Goal: Task Accomplishment & Management: Use online tool/utility

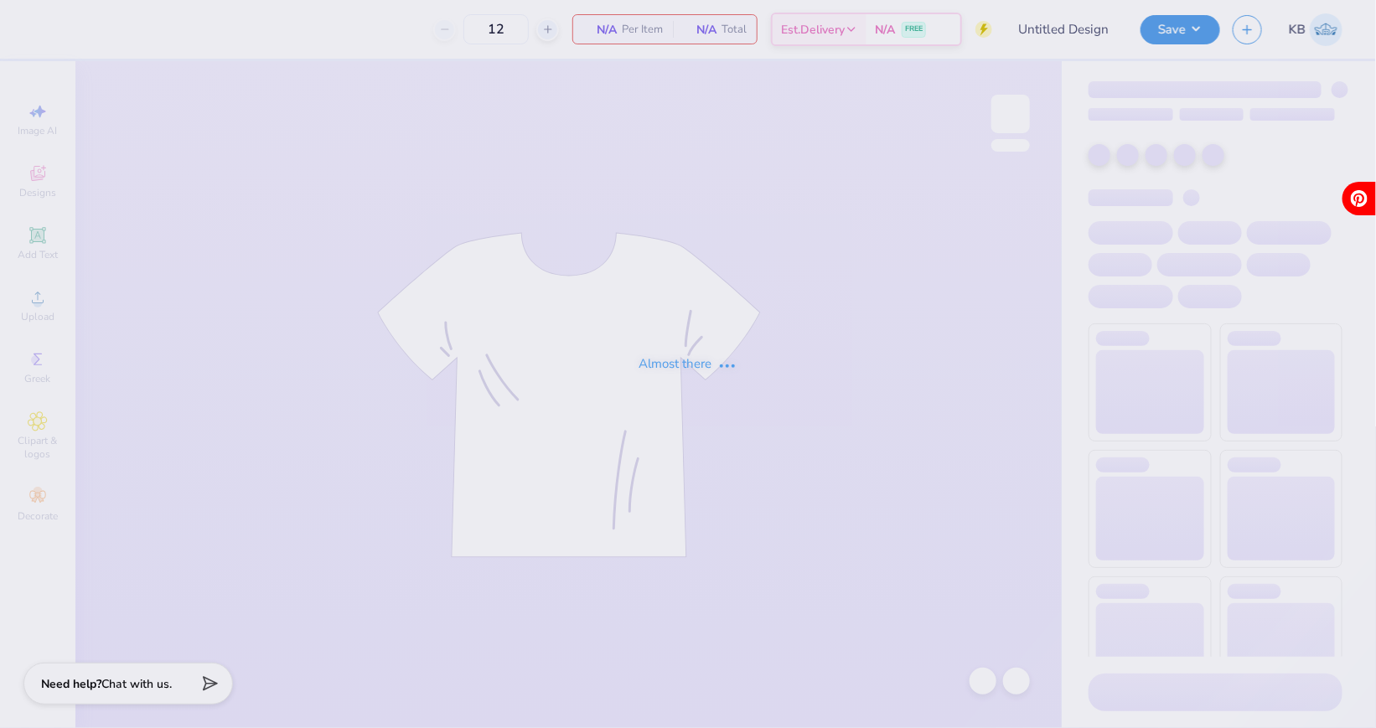
type input "Titans spirit wear"
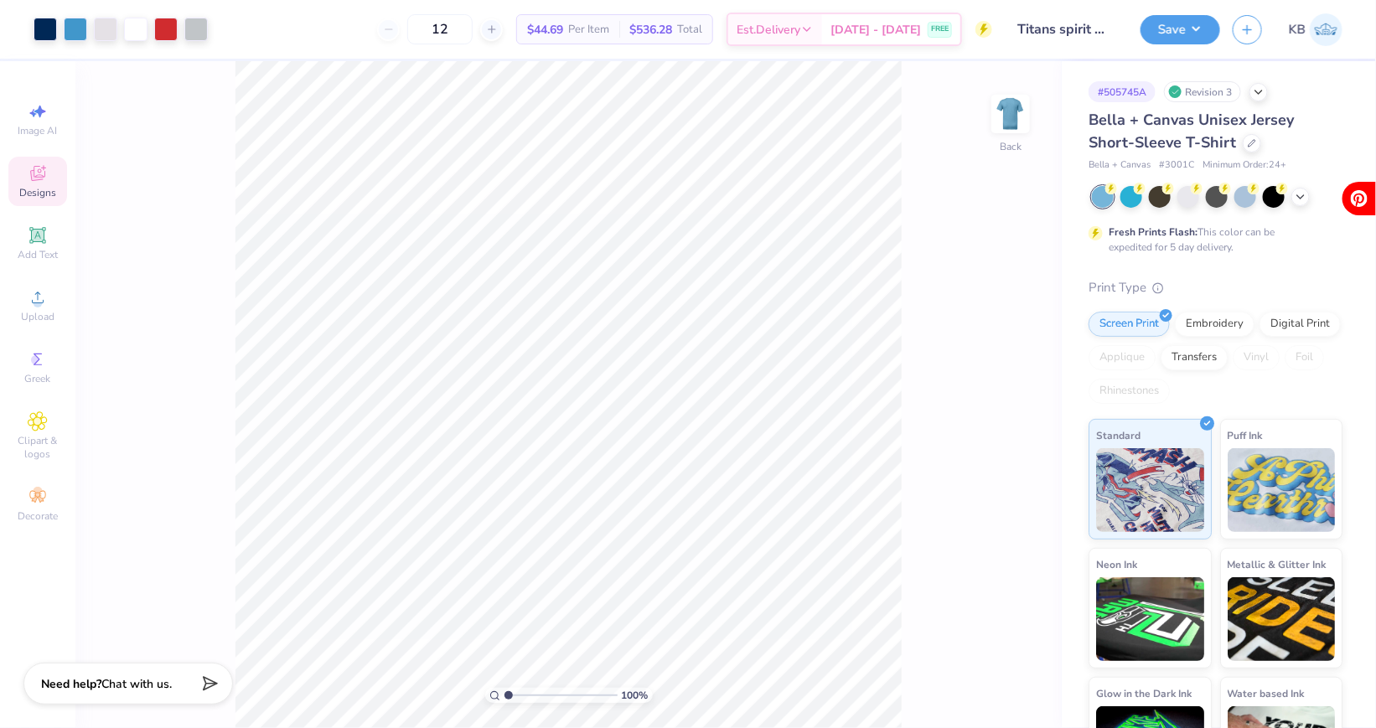
click at [38, 189] on span "Designs" at bounding box center [37, 192] width 37 height 13
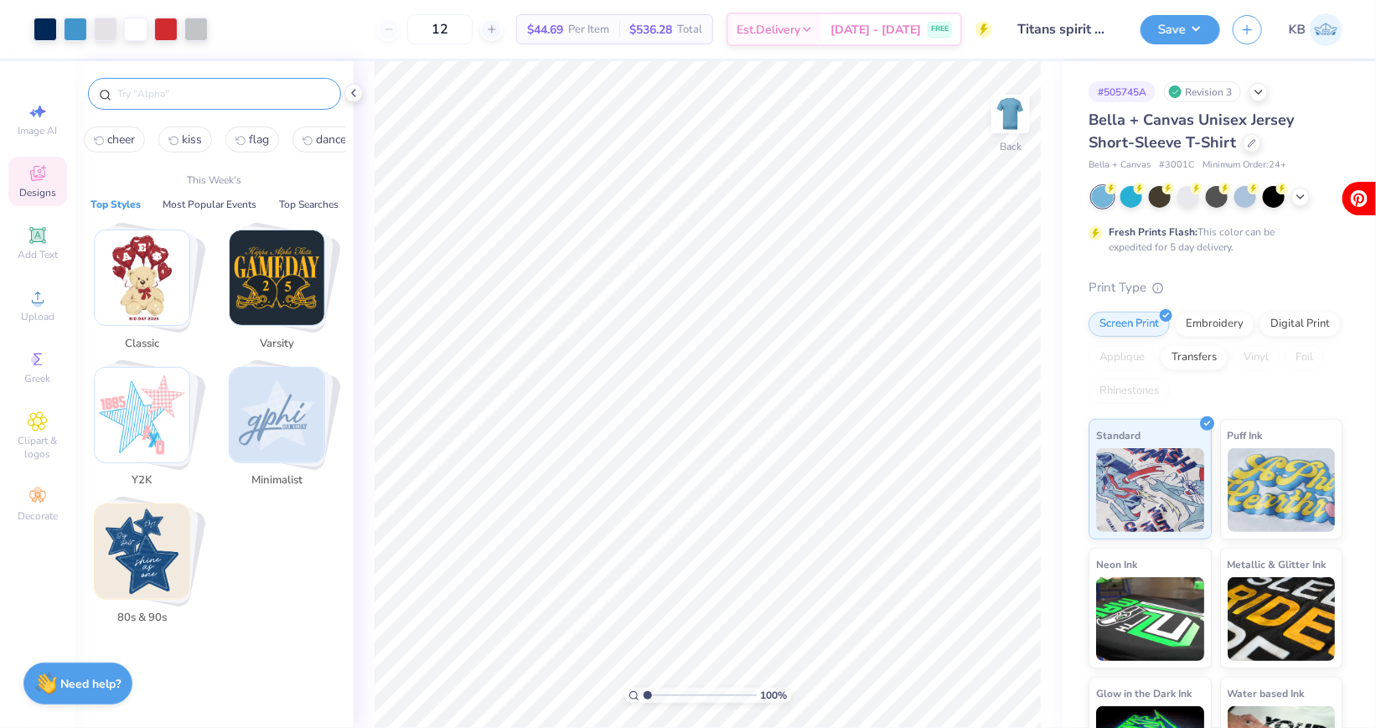
click at [169, 91] on input "text" at bounding box center [223, 93] width 215 height 17
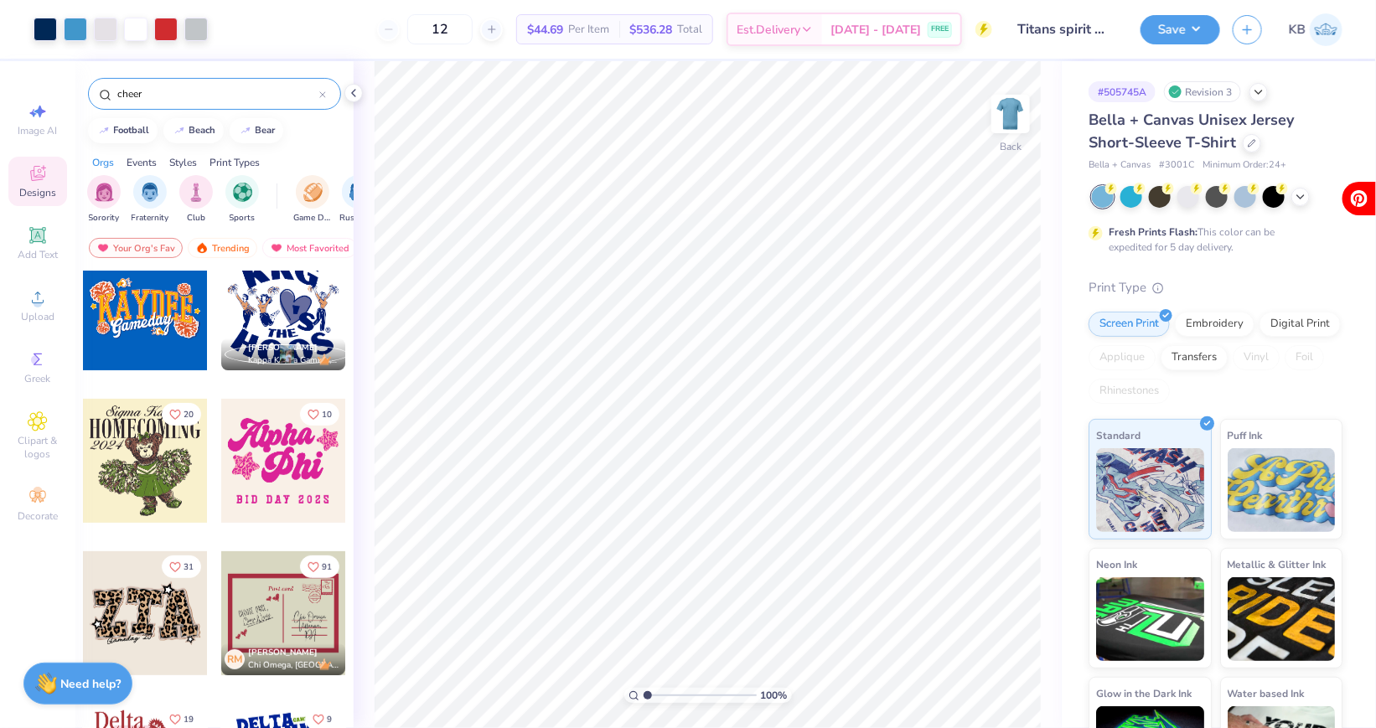
scroll to position [124, 0]
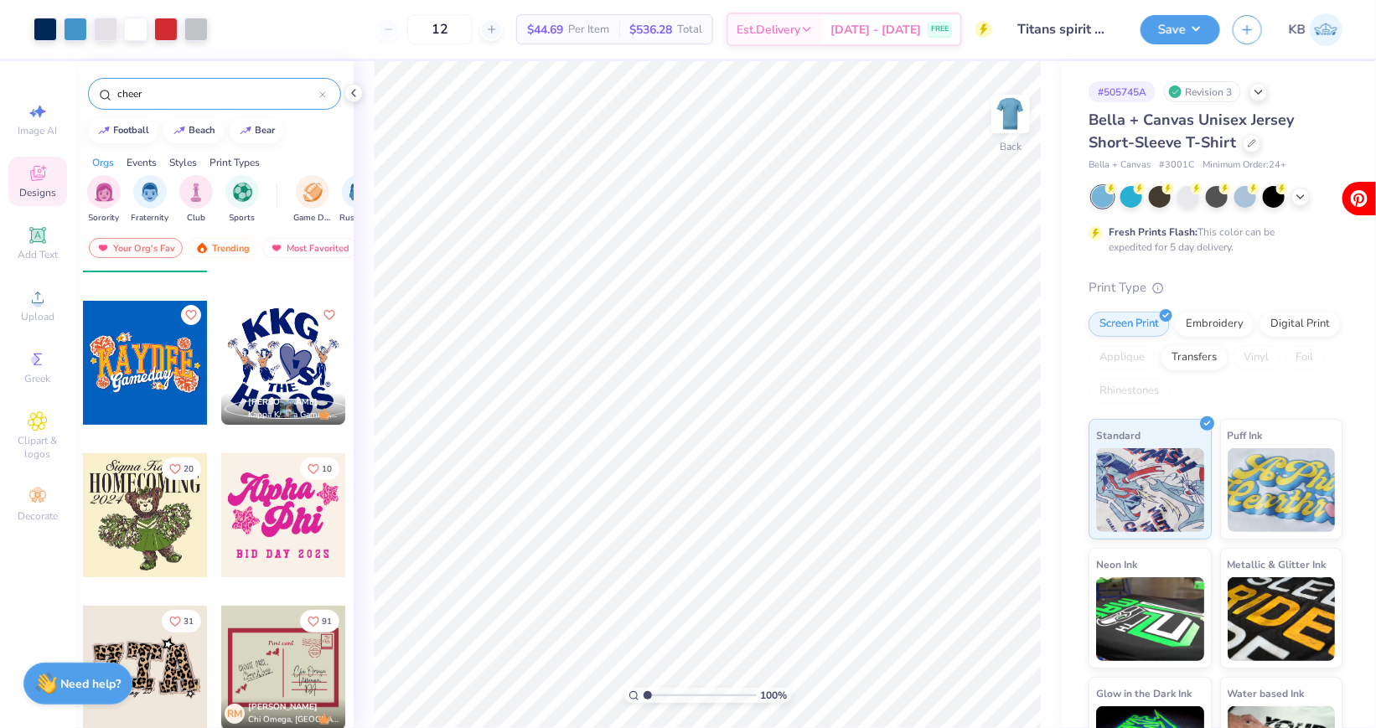
type input "cheer"
click at [154, 545] on div at bounding box center [145, 515] width 124 height 124
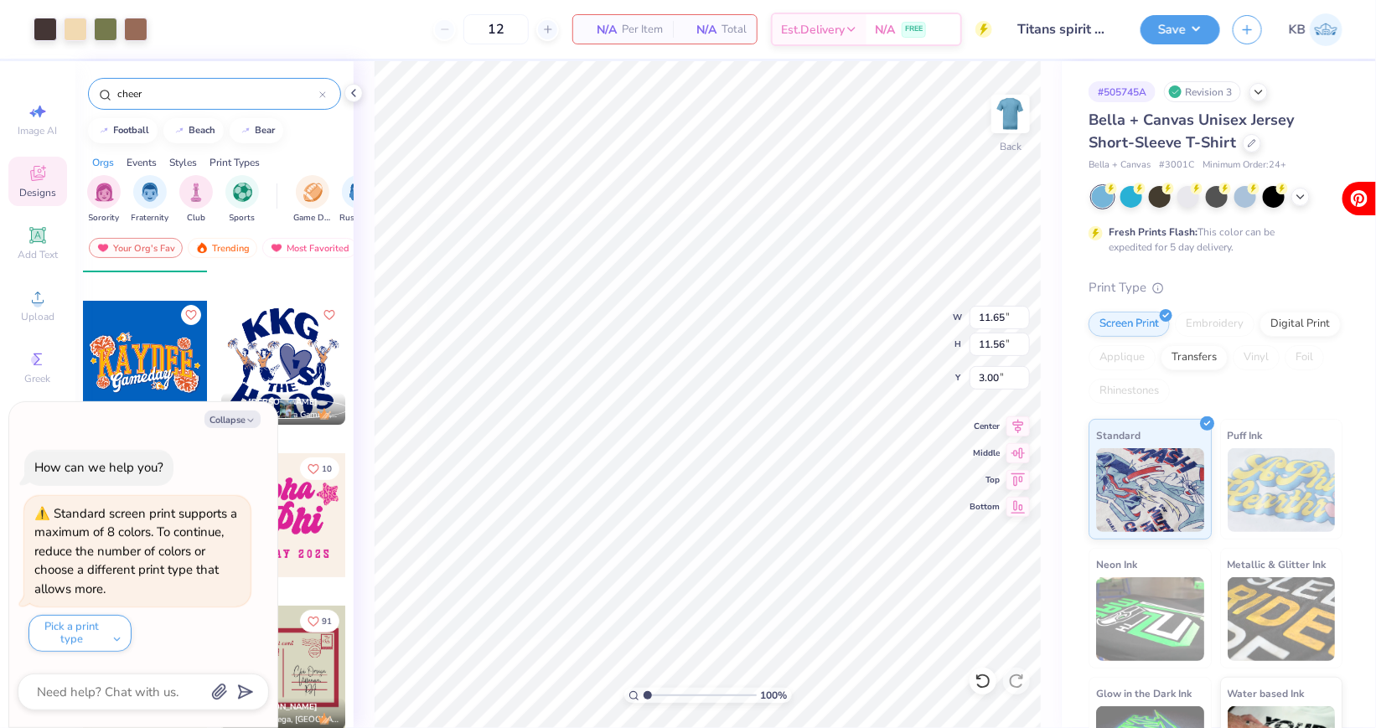
type textarea "x"
type input "9.28"
type textarea "x"
type input "7.91"
type input "7.84"
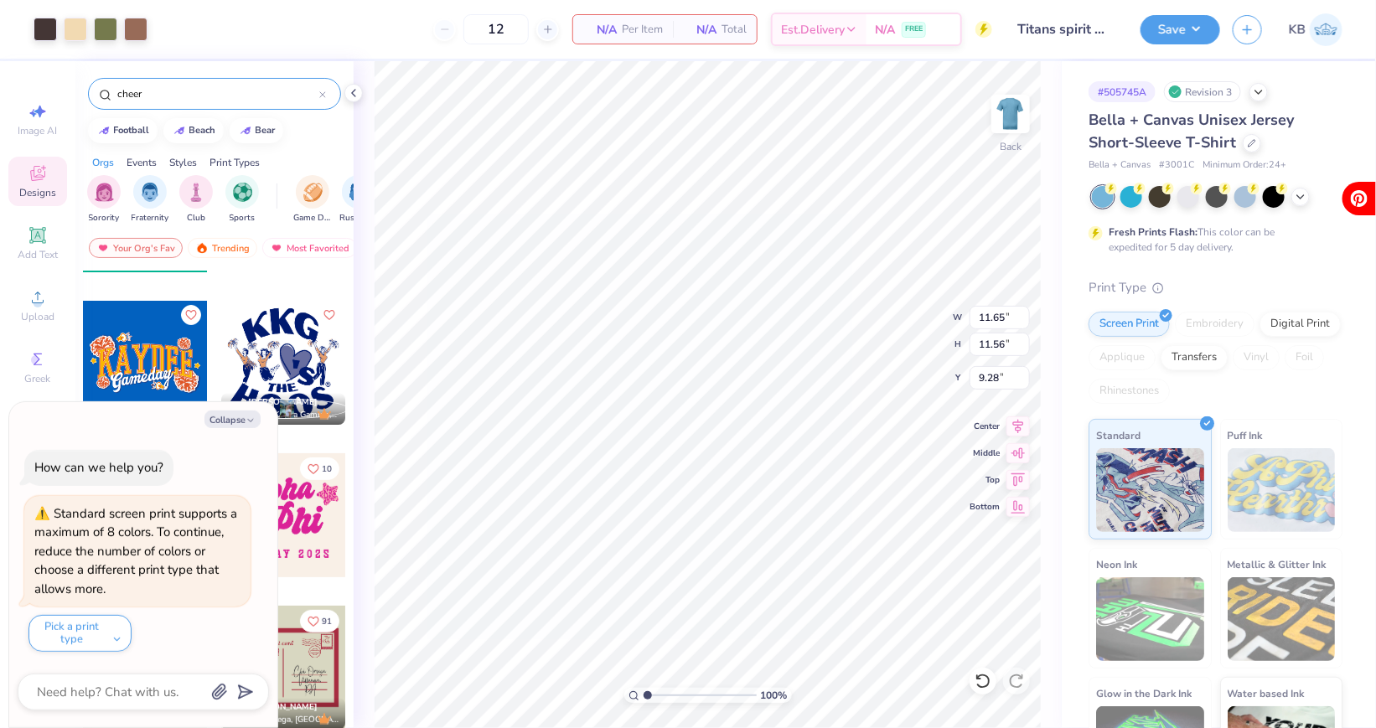
type input "12.99"
click at [109, 29] on div at bounding box center [105, 27] width 23 height 23
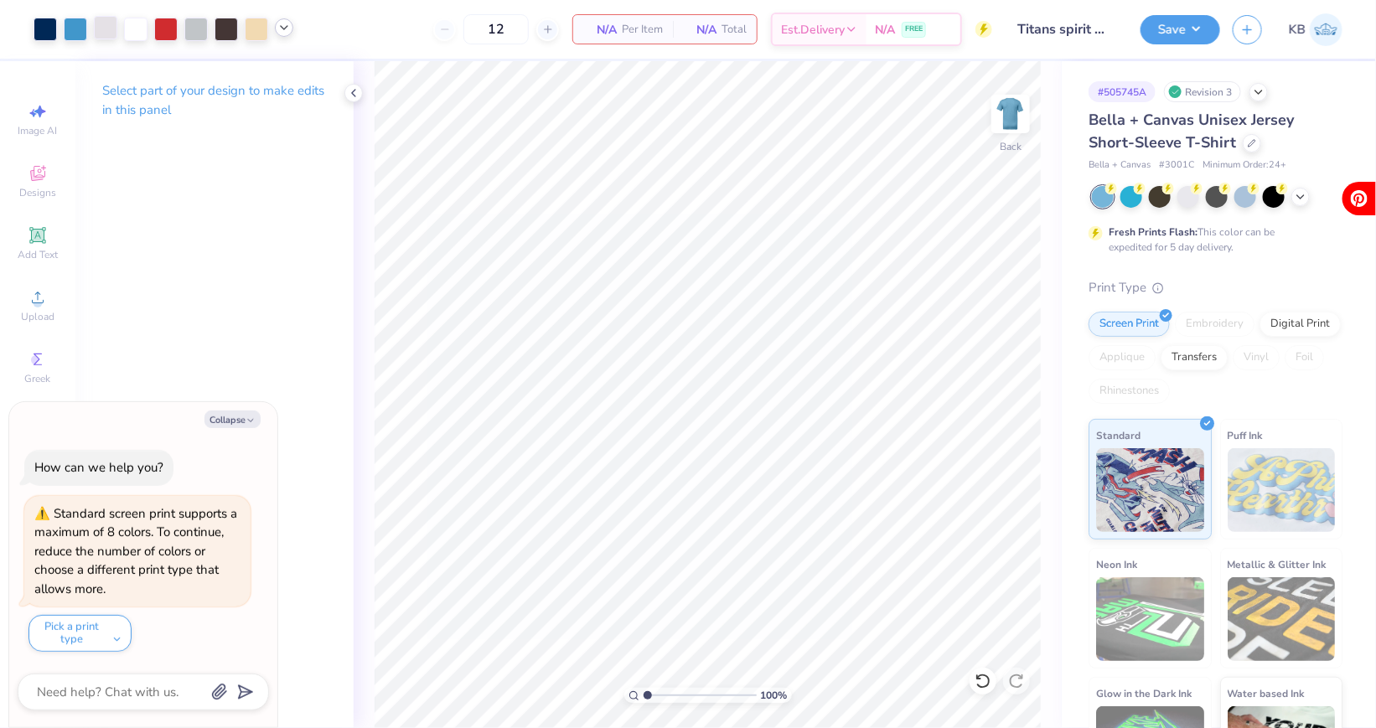
click at [283, 26] on icon at bounding box center [283, 27] width 13 height 13
click at [274, 79] on div at bounding box center [267, 70] width 23 height 23
type textarea "x"
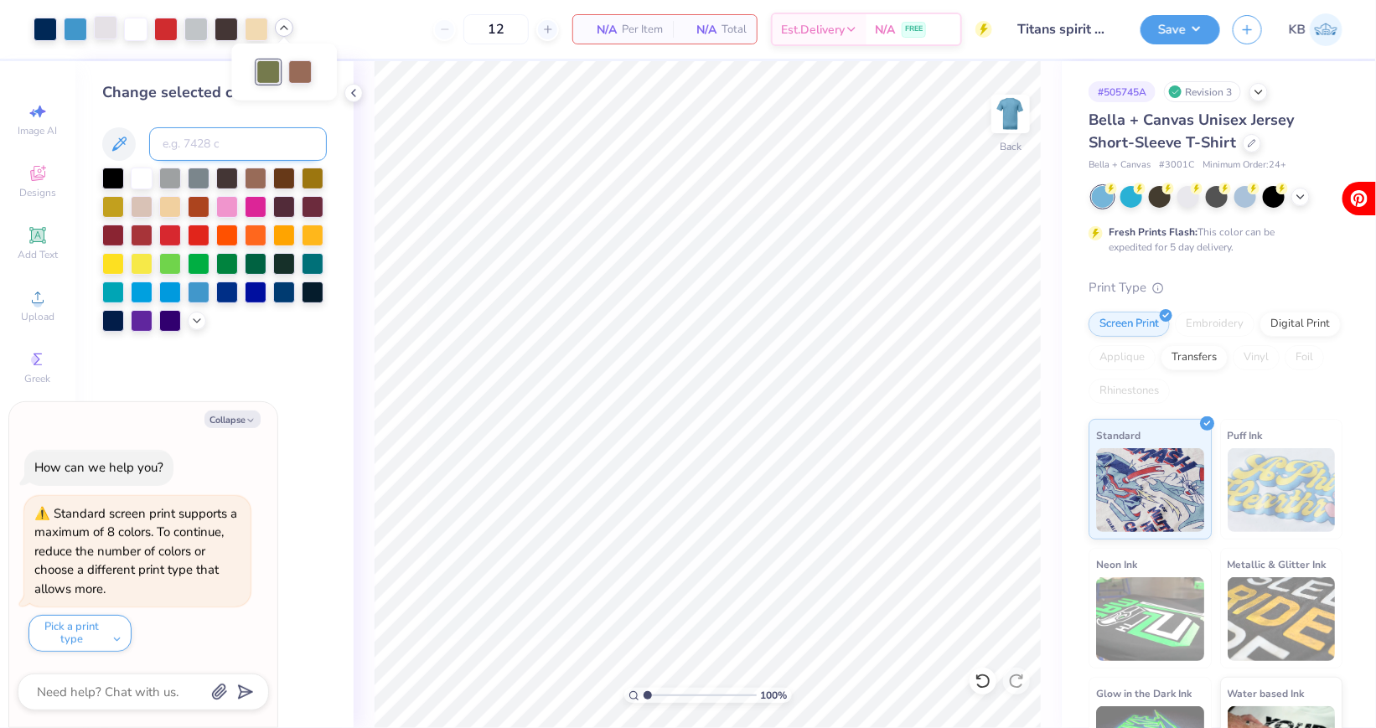
click at [213, 141] on input at bounding box center [238, 144] width 178 height 34
type input "295"
type textarea "x"
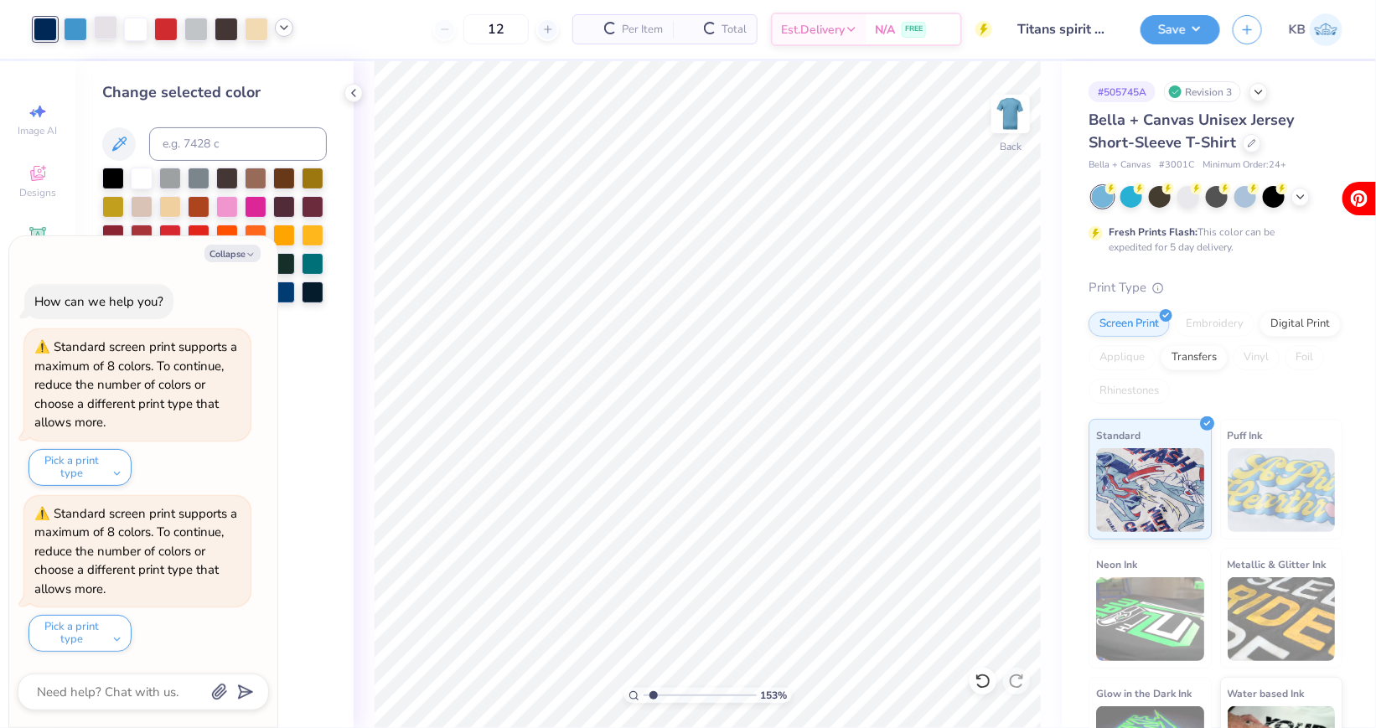
type input "1.63"
click at [655, 696] on input "range" at bounding box center [700, 695] width 113 height 15
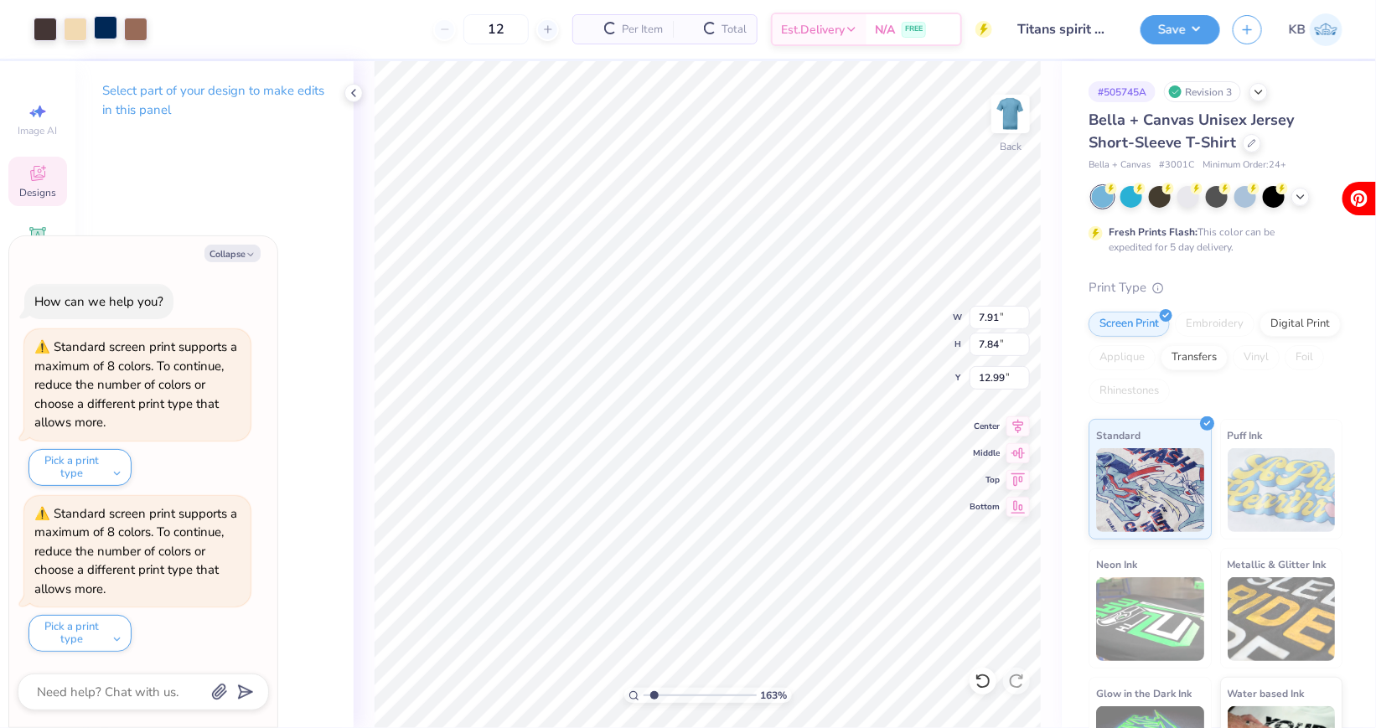
type textarea "x"
type input "1.41"
type input "13.92"
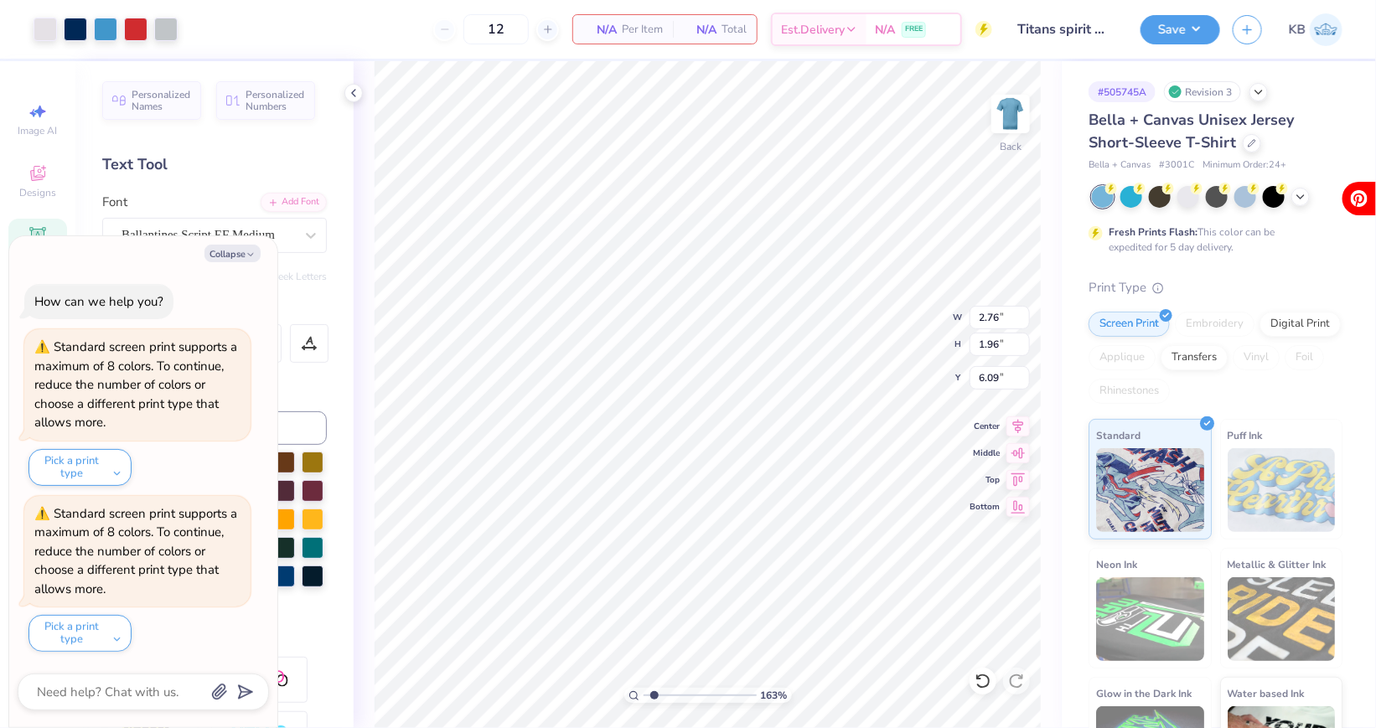
type textarea "x"
type input "12.85"
type textarea "x"
type input "4.38"
type input "0.62"
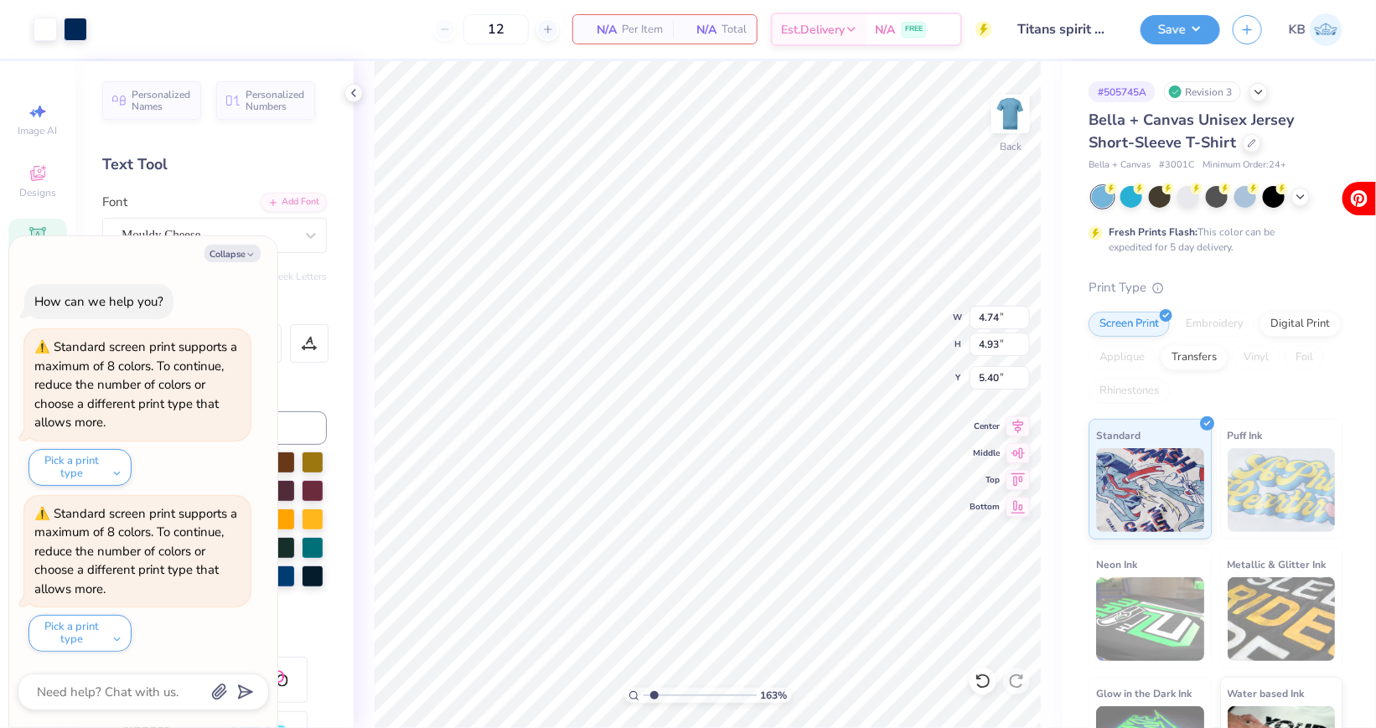
type textarea "x"
type input "8.45"
type textarea "x"
type input "16.85"
type textarea "x"
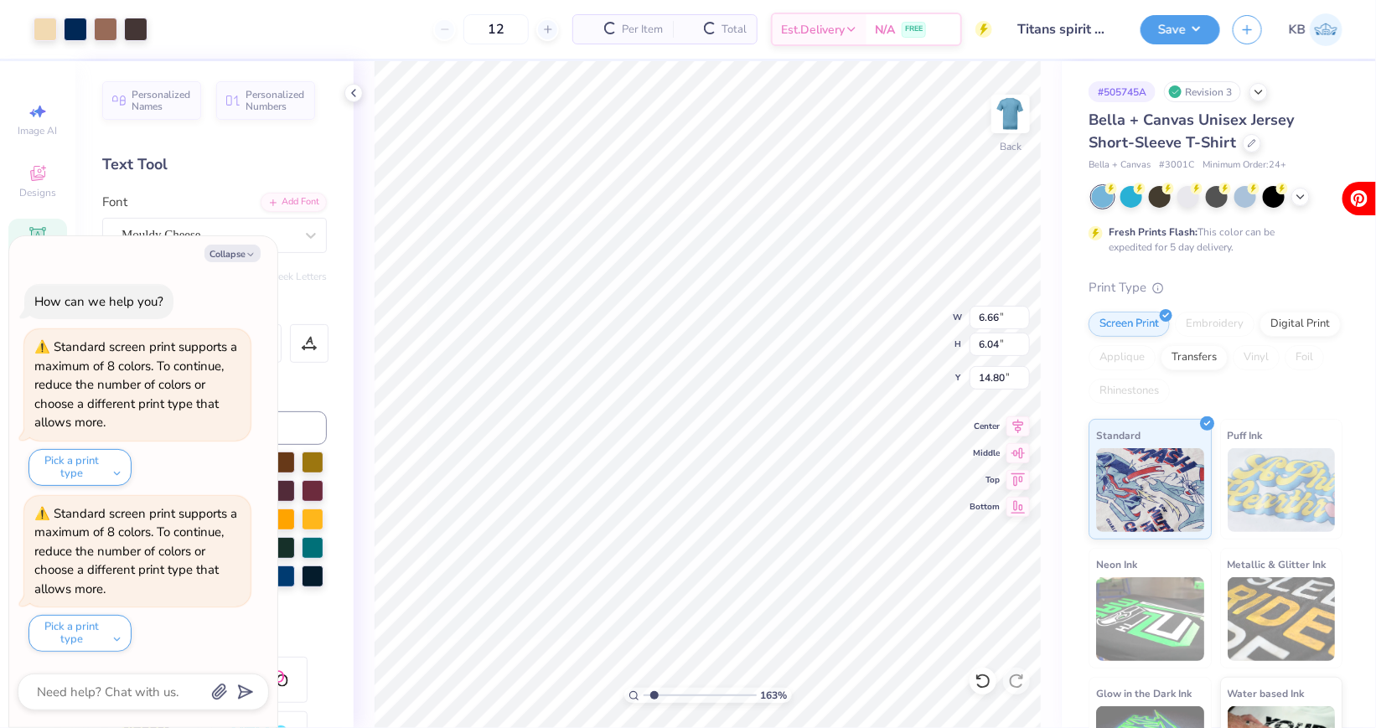
type input "5.35"
type textarea "x"
type input "2.76"
type input "1.96"
type input "16.85"
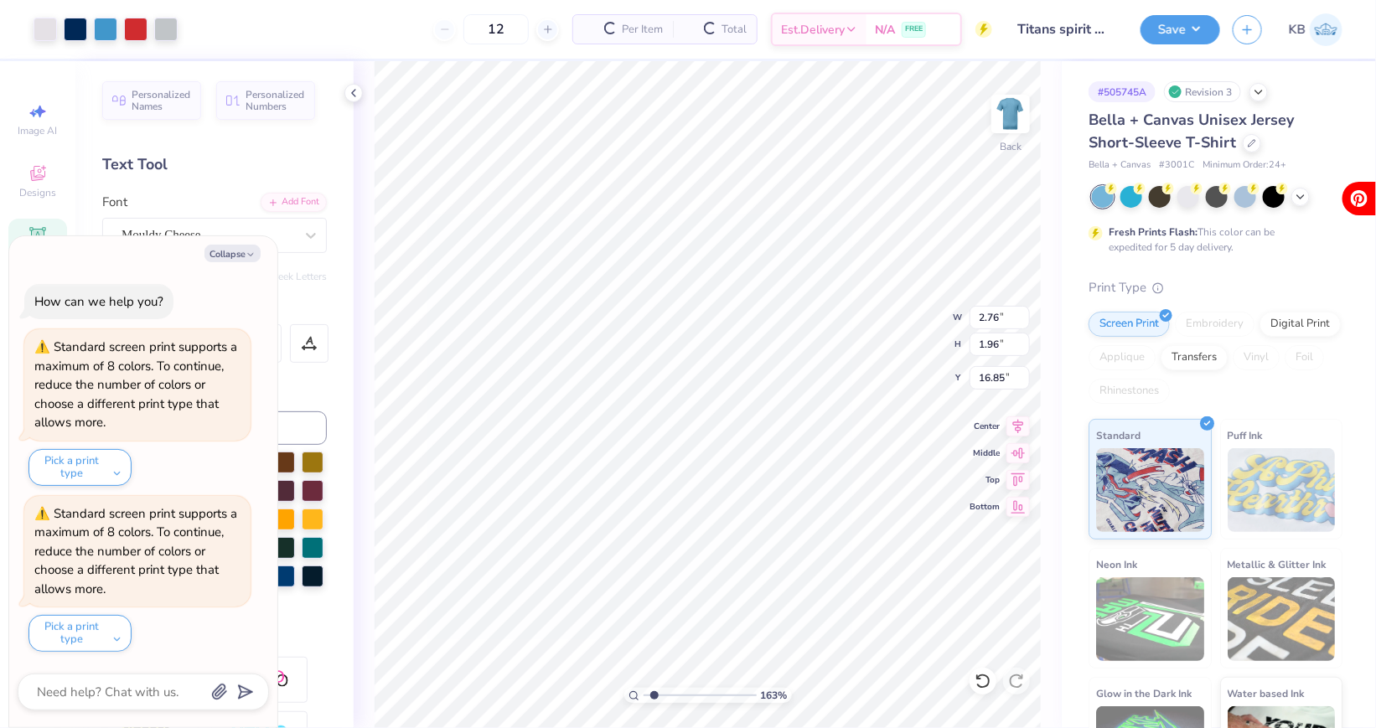
type textarea "x"
type input "15.91"
type textarea "x"
type input "2.30"
type input "1.63"
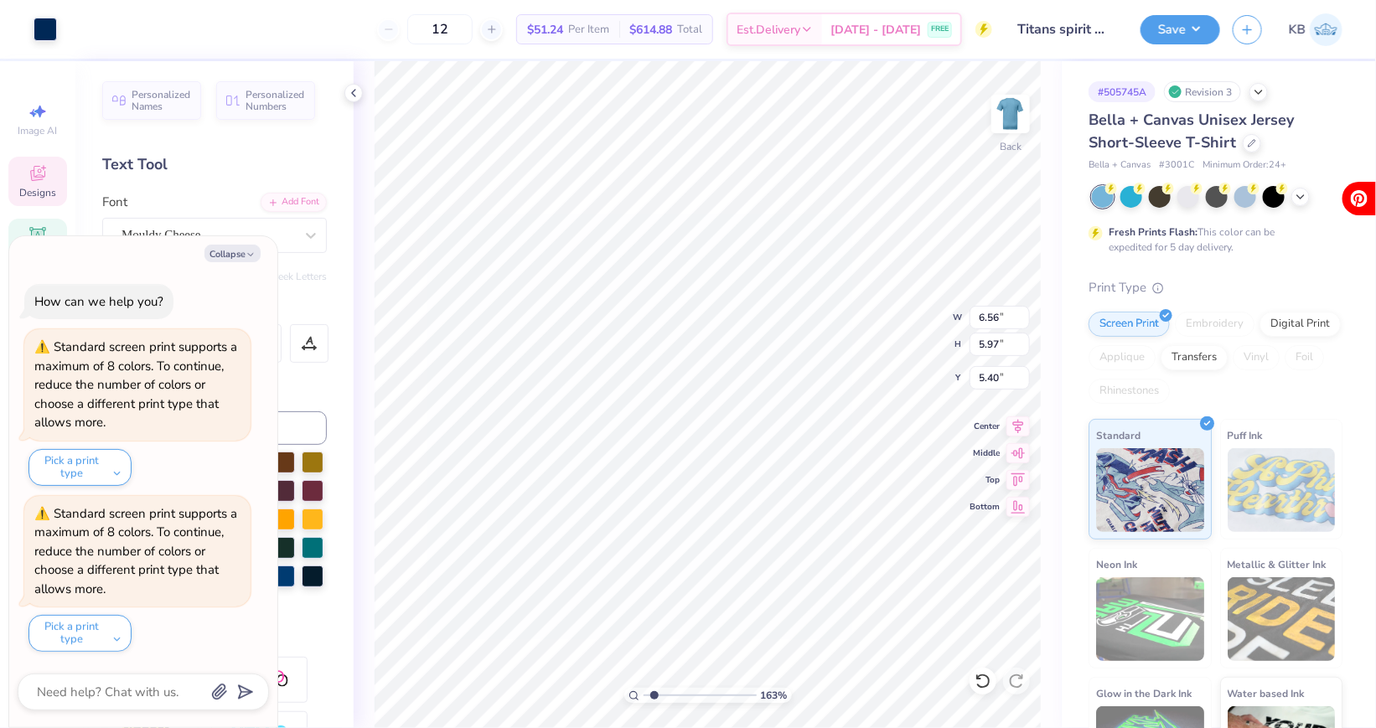
type textarea "x"
type input "7.03"
type textarea "x"
type input "5.40"
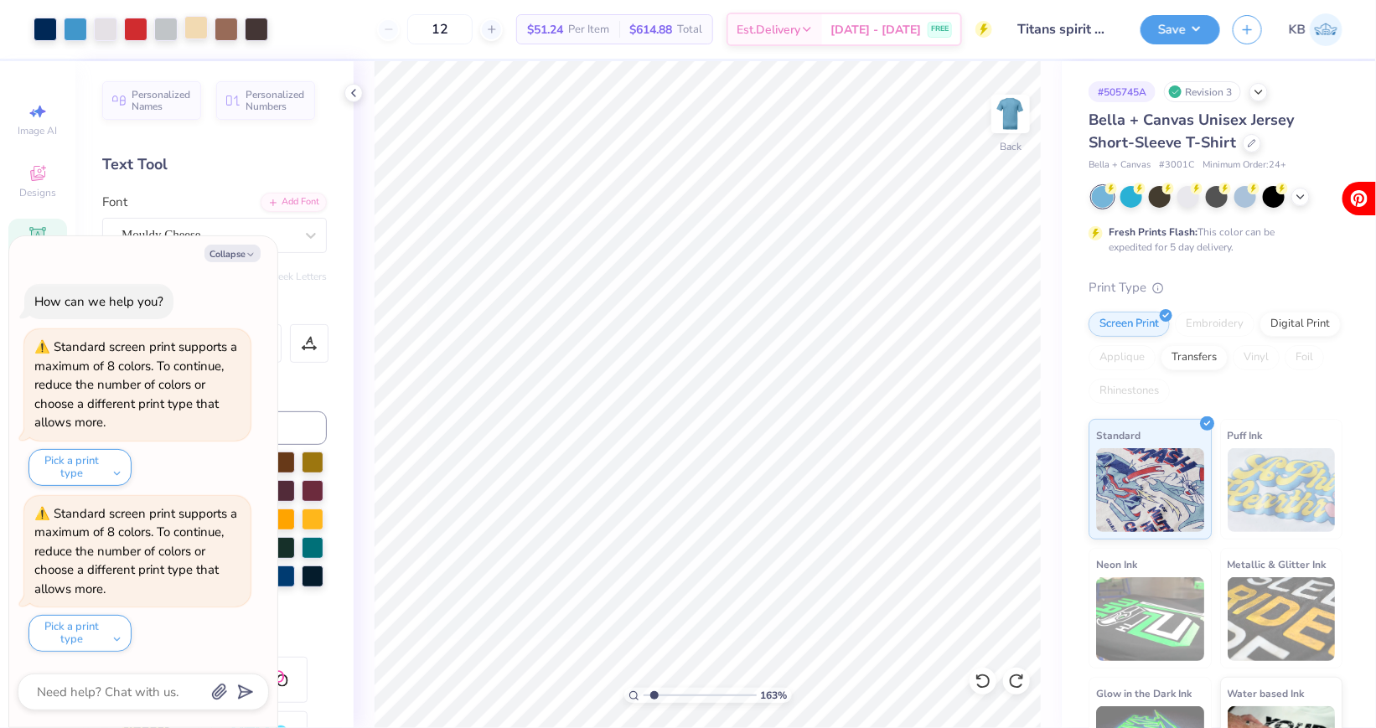
click at [199, 25] on div at bounding box center [195, 27] width 23 height 23
type textarea "x"
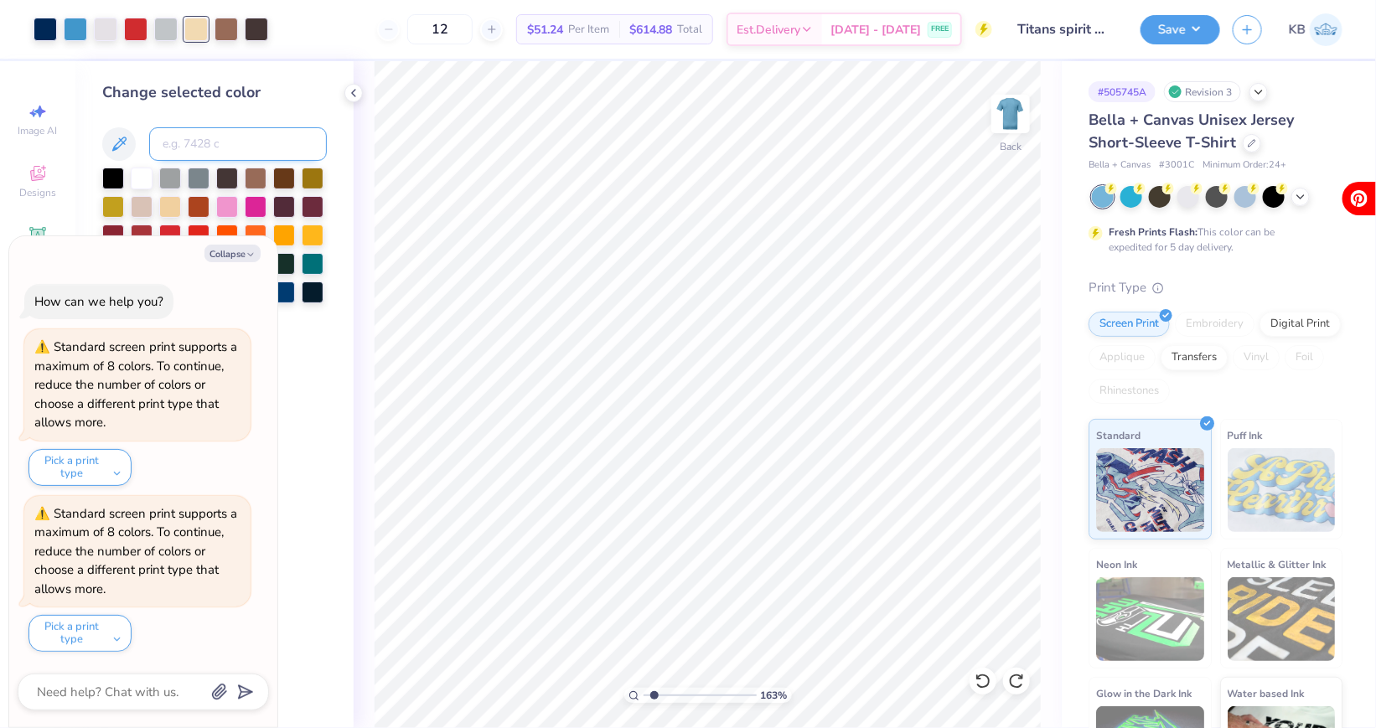
click at [179, 148] on input at bounding box center [238, 144] width 178 height 34
type input "295"
type textarea "x"
drag, startPoint x: 655, startPoint y: 696, endPoint x: 666, endPoint y: 696, distance: 10.9
type input "2.66"
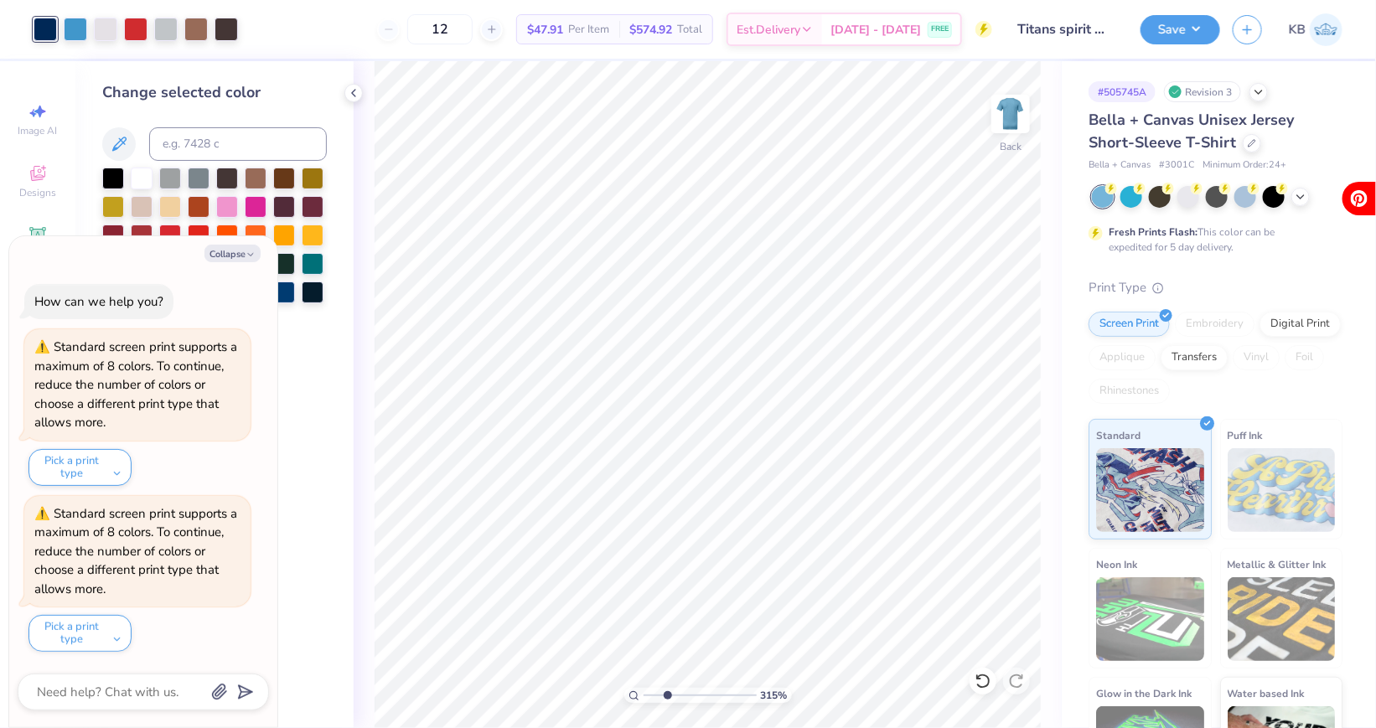
click at [666, 696] on input "range" at bounding box center [700, 695] width 113 height 15
click at [236, 252] on button "Collapse" at bounding box center [232, 254] width 56 height 18
type textarea "x"
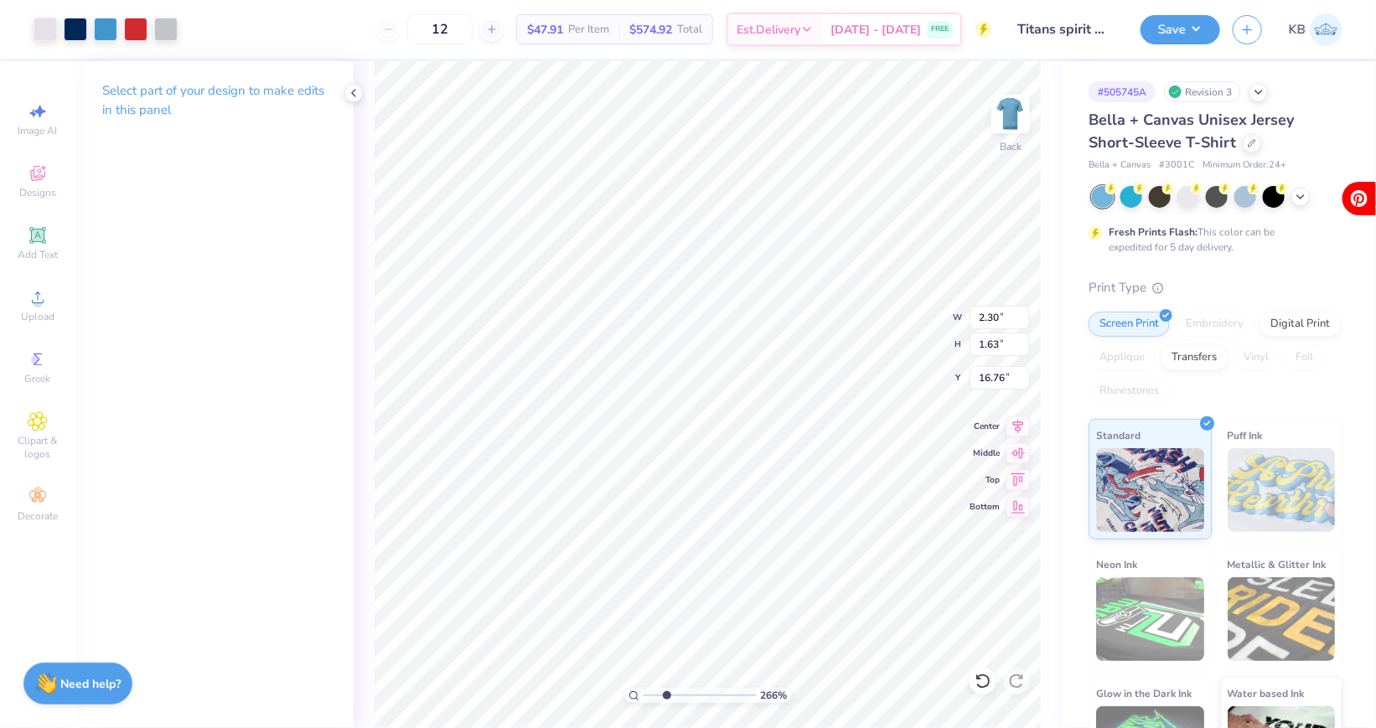
type input "13.25"
type input "1.62"
type input "1.15"
type input "14.01"
drag, startPoint x: 666, startPoint y: 696, endPoint x: 655, endPoint y: 696, distance: 10.9
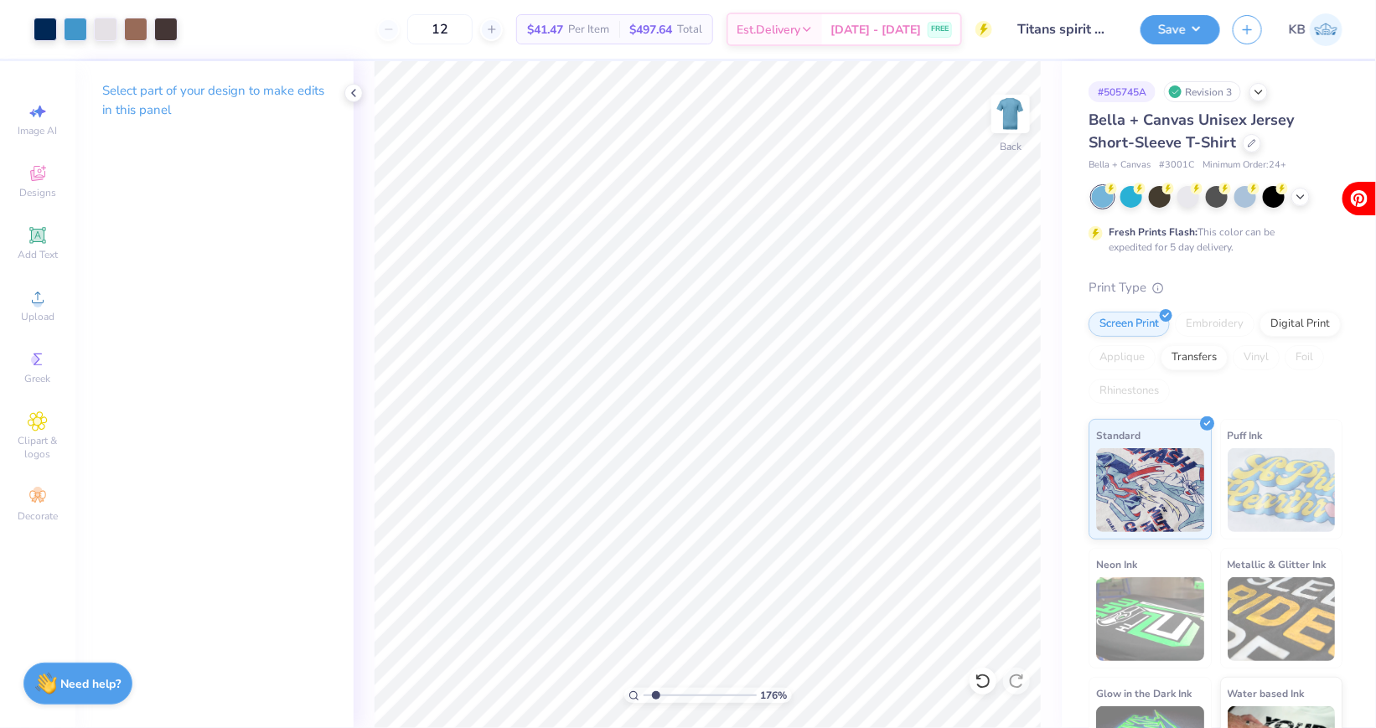
type input "1.76"
click at [655, 696] on input "range" at bounding box center [700, 695] width 113 height 15
click at [105, 21] on div at bounding box center [105, 27] width 23 height 23
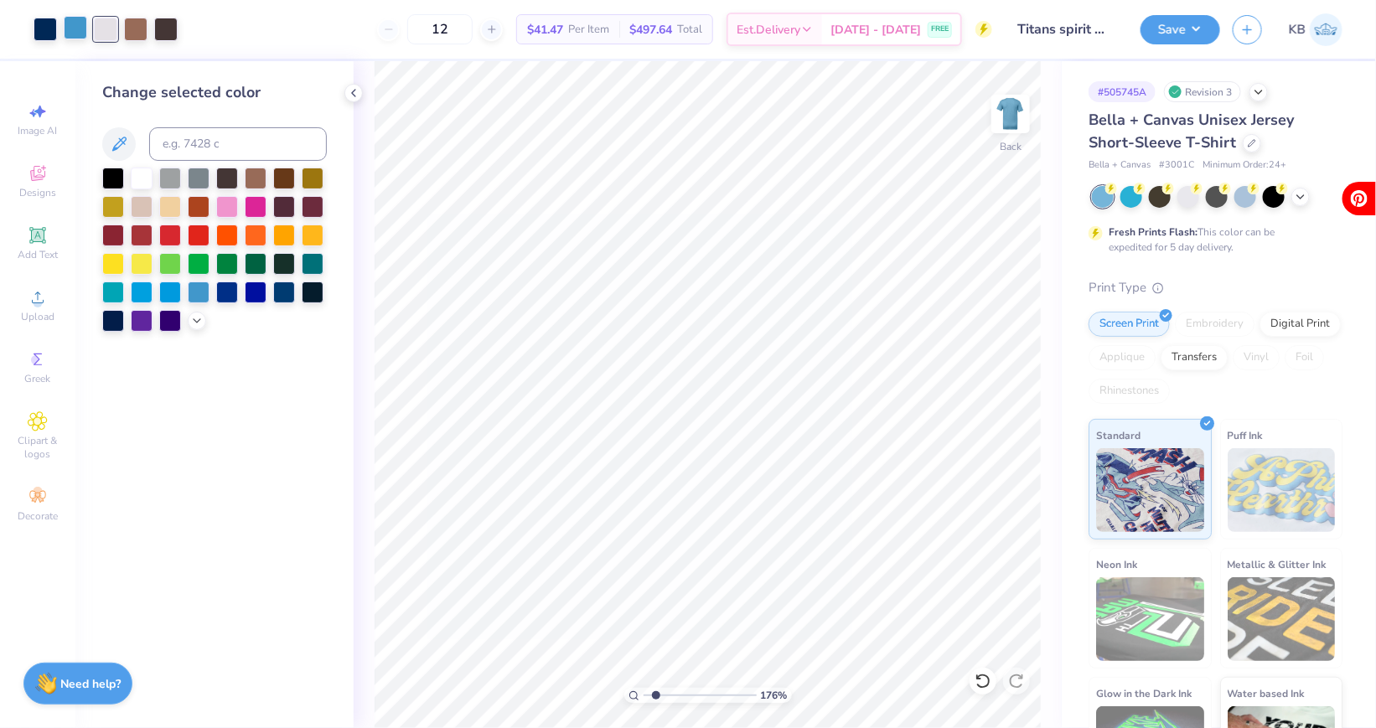
click at [76, 33] on div at bounding box center [75, 27] width 23 height 23
click at [80, 677] on strong "Need help?" at bounding box center [91, 682] width 60 height 16
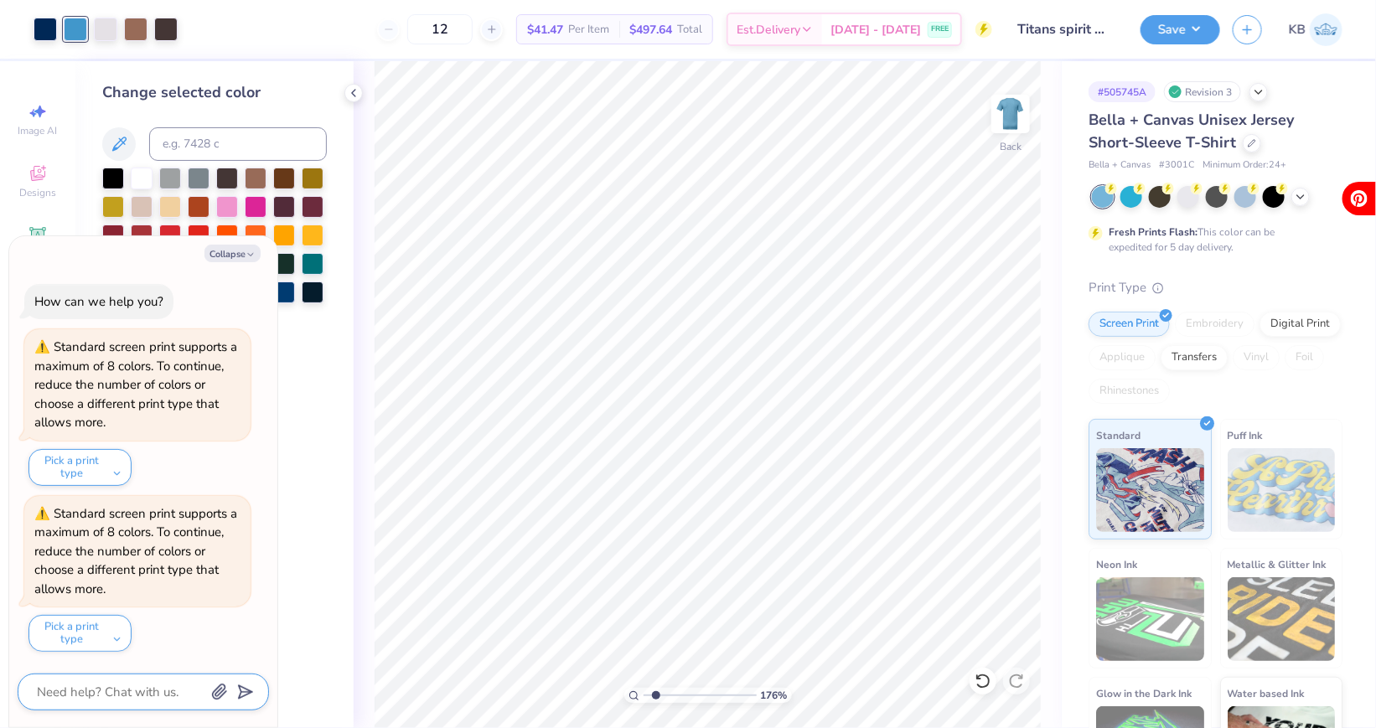
click at [106, 682] on textarea at bounding box center [120, 692] width 170 height 22
type textarea "x"
type textarea "h"
type textarea "x"
type textarea "ho"
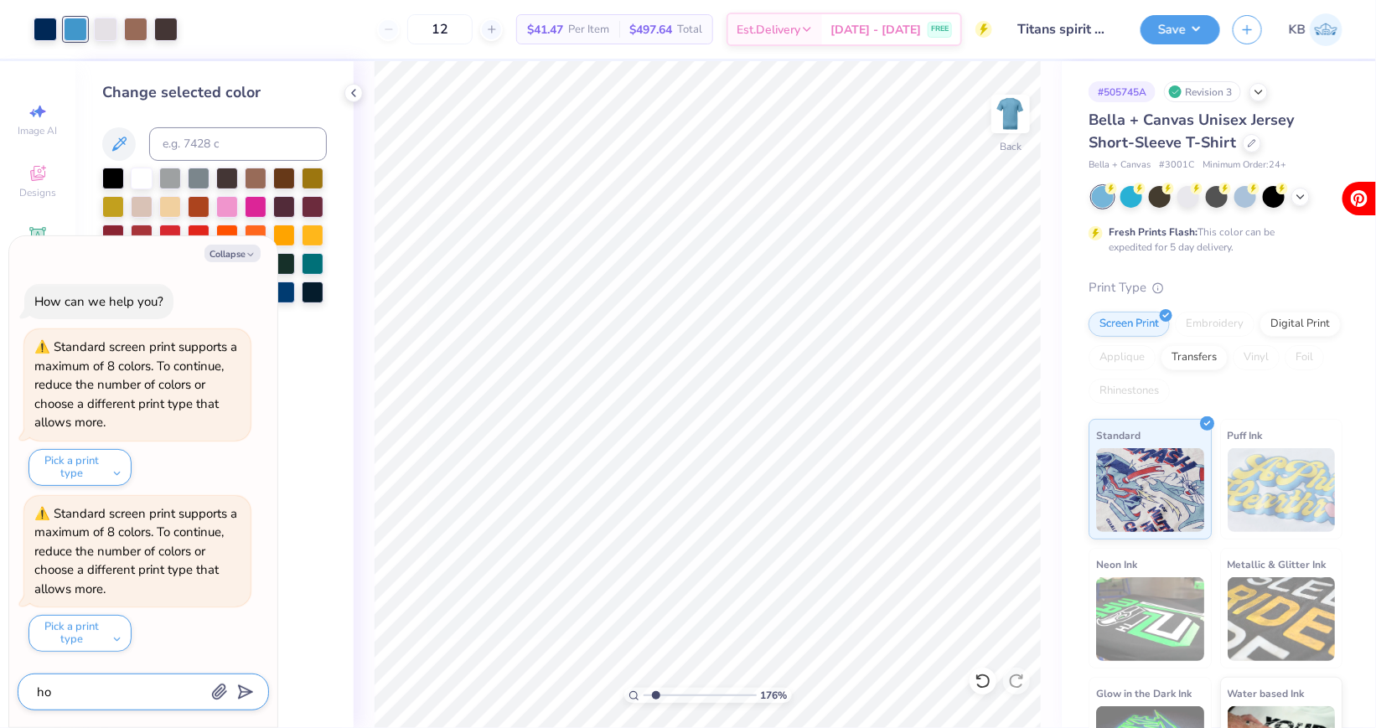
type textarea "x"
type textarea "how"
type textarea "x"
type textarea "how"
type textarea "x"
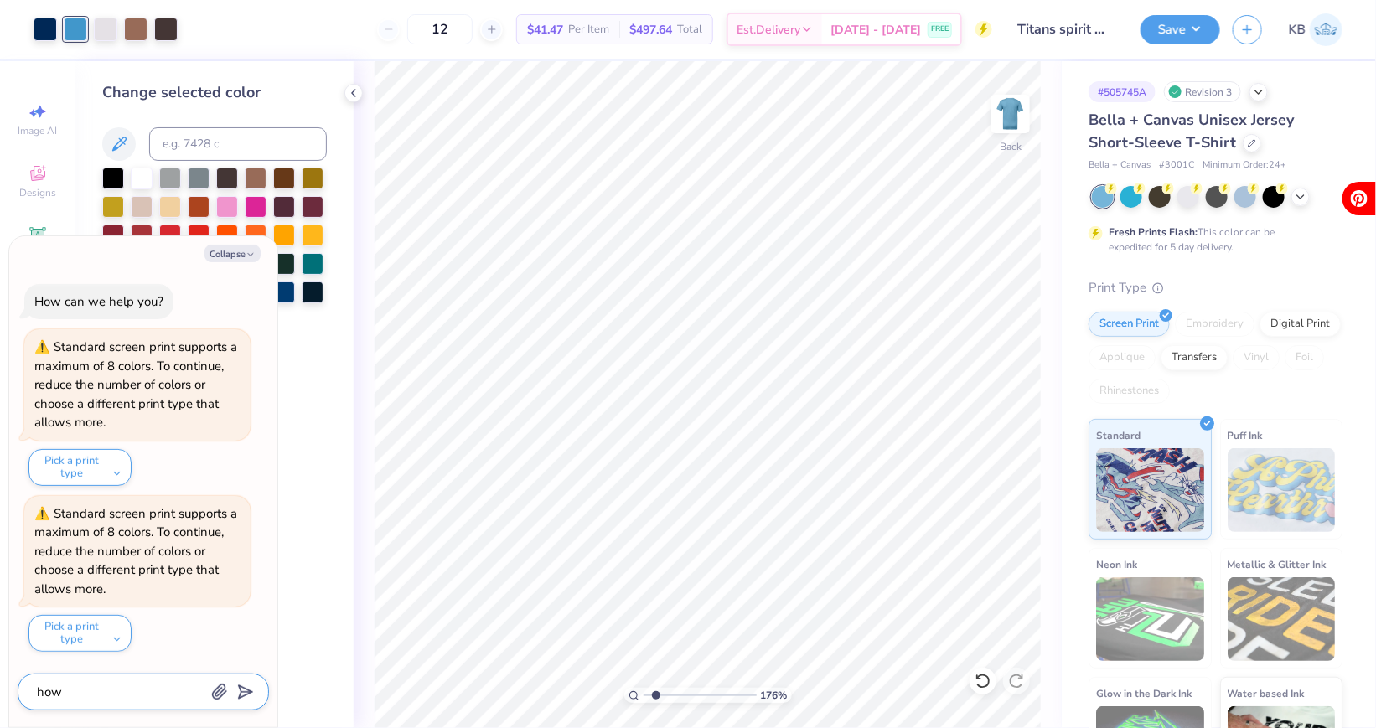
type textarea "how c"
type textarea "x"
type textarea "how ca"
type textarea "x"
type textarea "how can"
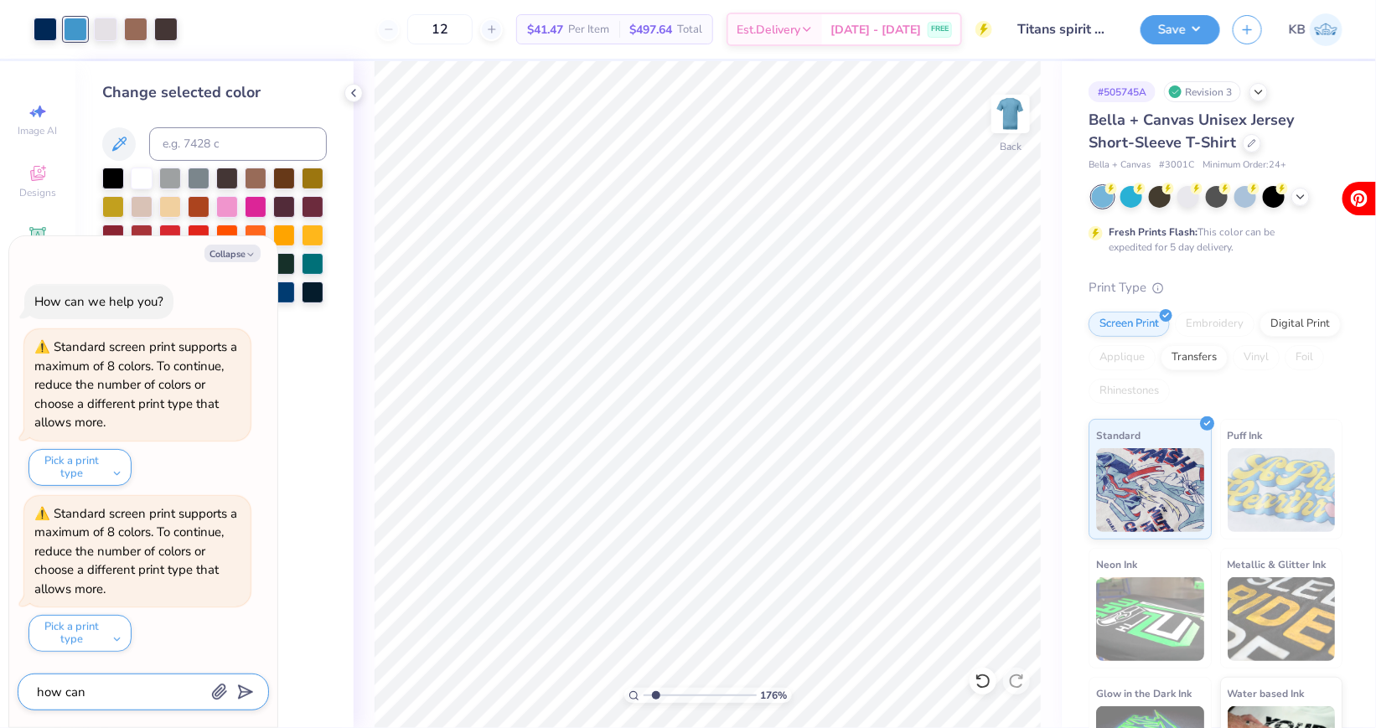
type textarea "x"
type textarea "how can"
type textarea "x"
type textarea "how can i"
type textarea "x"
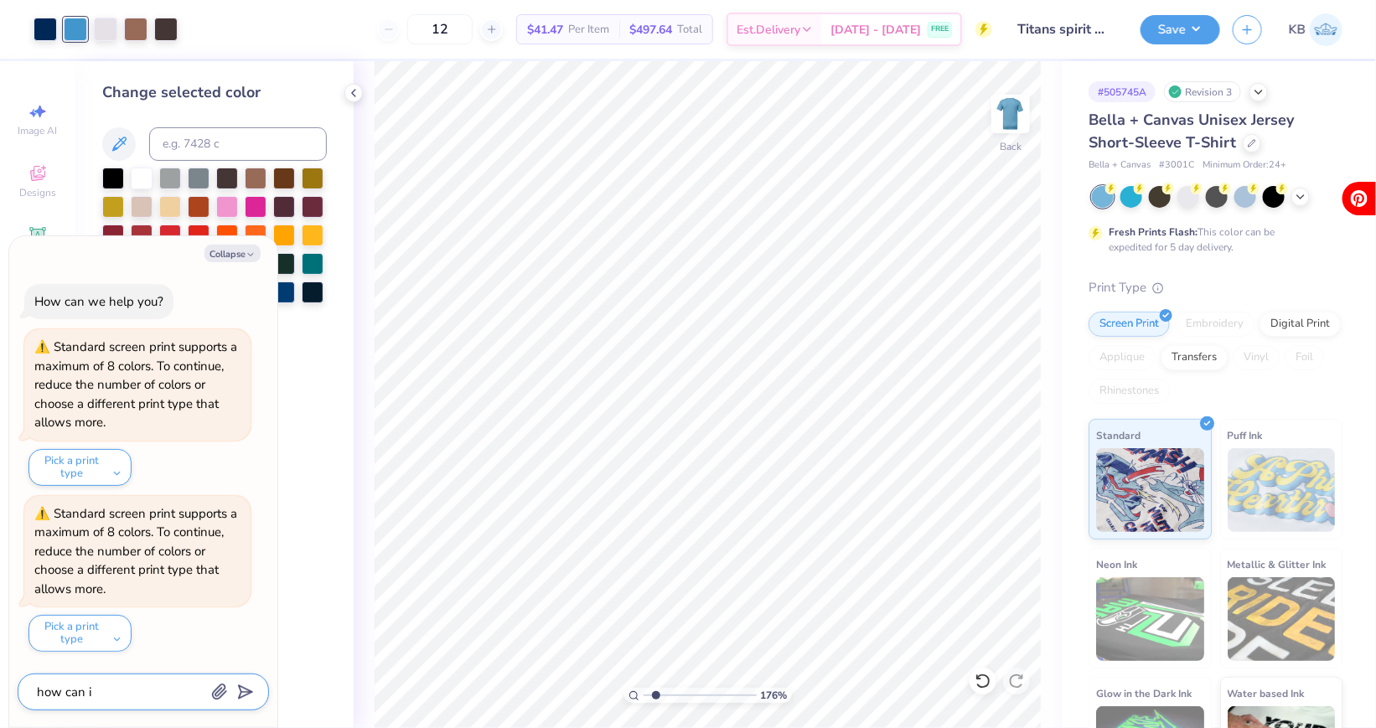
type textarea "how can i"
type textarea "x"
type textarea "how can i m"
type textarea "x"
type textarea "how can i ma"
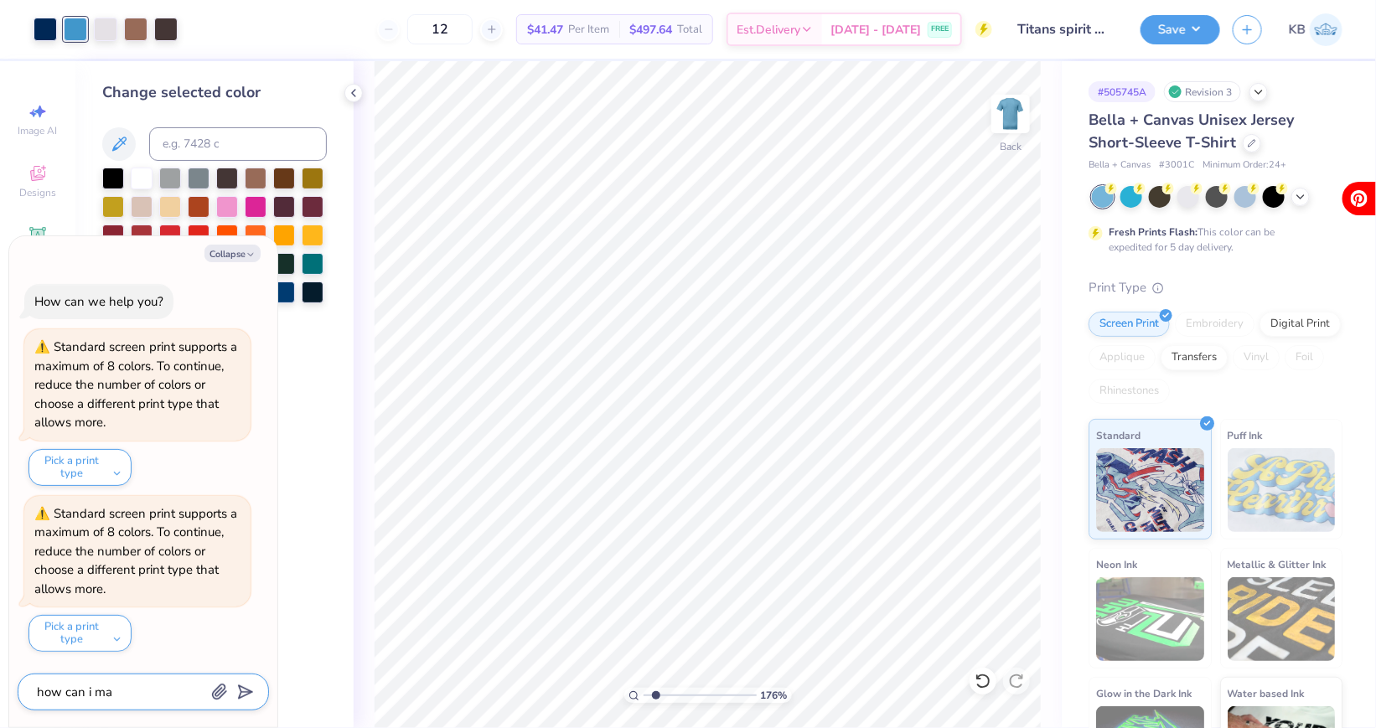
type textarea "x"
type textarea "how can i mak"
type textarea "x"
type textarea "how can i make"
type textarea "x"
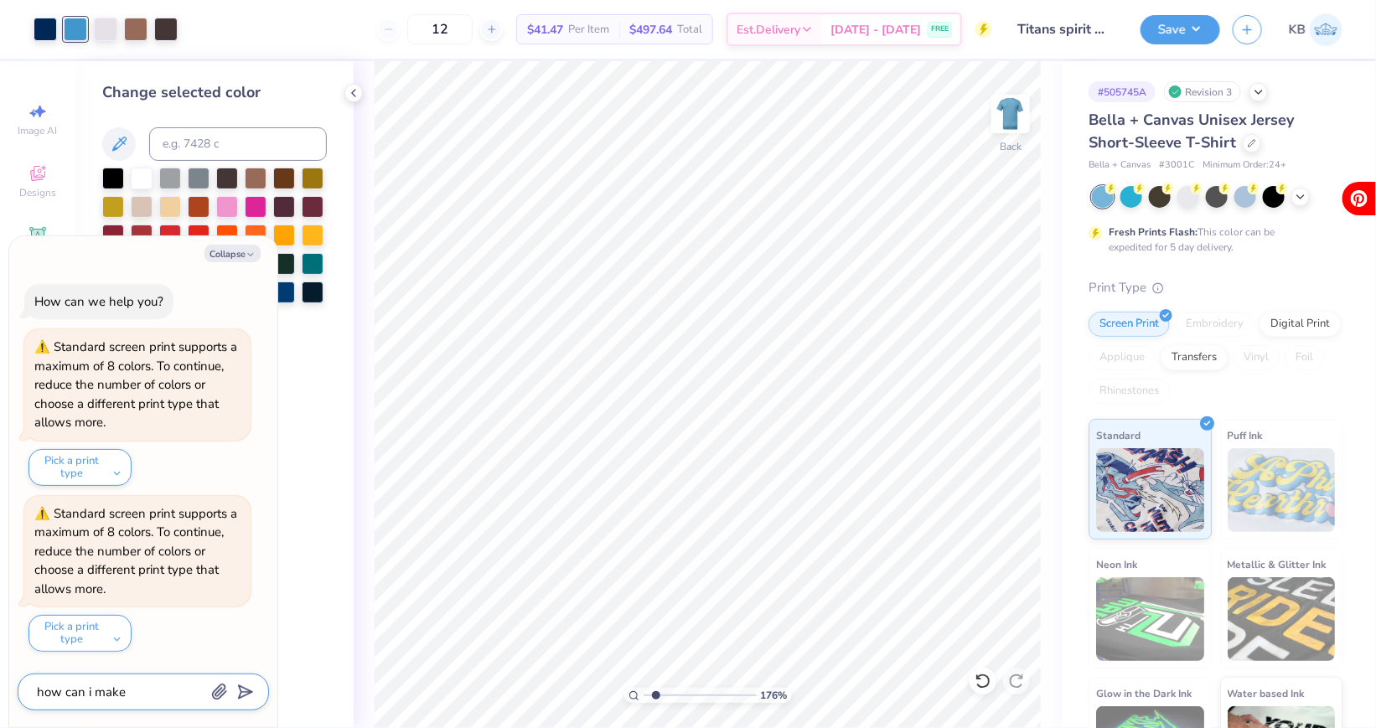
type textarea "how can i make"
type textarea "x"
type textarea "how can i make o"
type textarea "x"
type textarea "how can i make on"
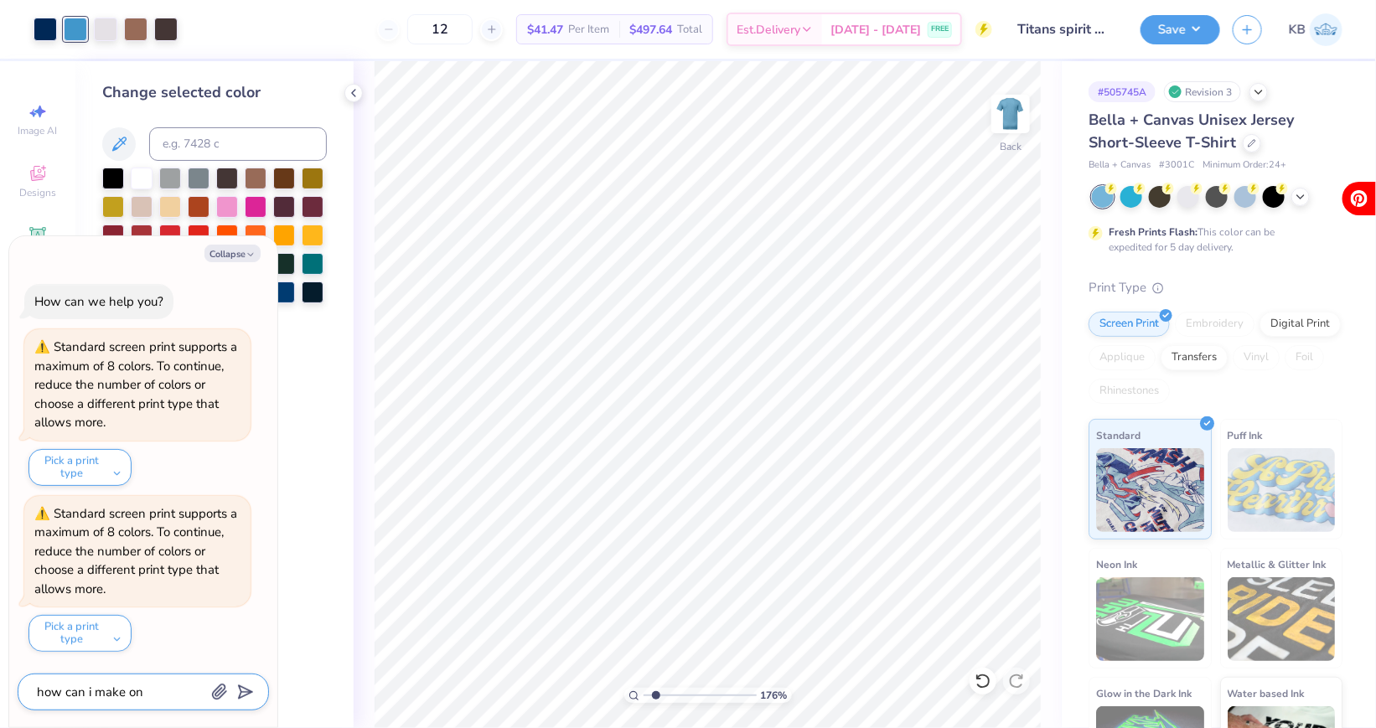
type textarea "x"
type textarea "how can i make one"
type textarea "x"
type textarea "how can i make one"
type textarea "x"
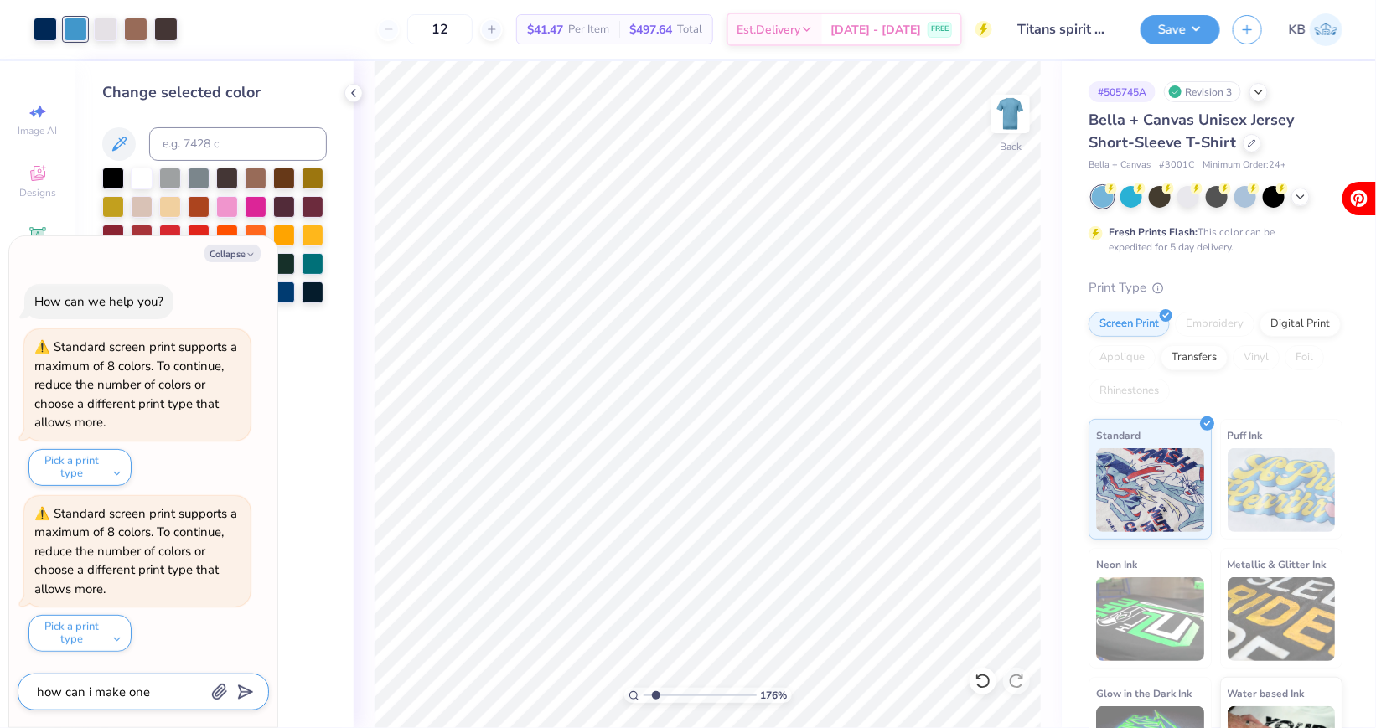
type textarea "how can i make one o"
type textarea "x"
type textarea "how can i make one of"
type textarea "x"
type textarea "how can i make one of"
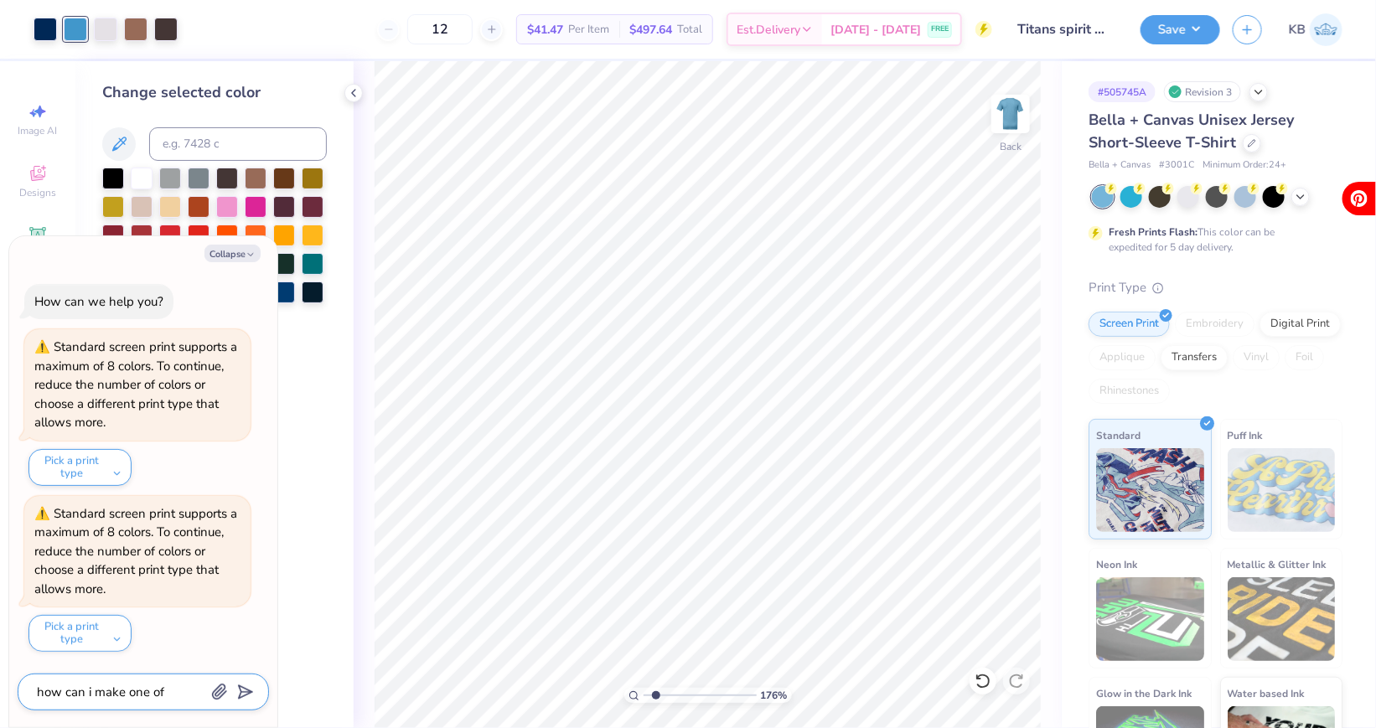
type textarea "x"
type textarea "how can i make one of t"
type textarea "x"
type textarea "how can i make one of th"
type textarea "x"
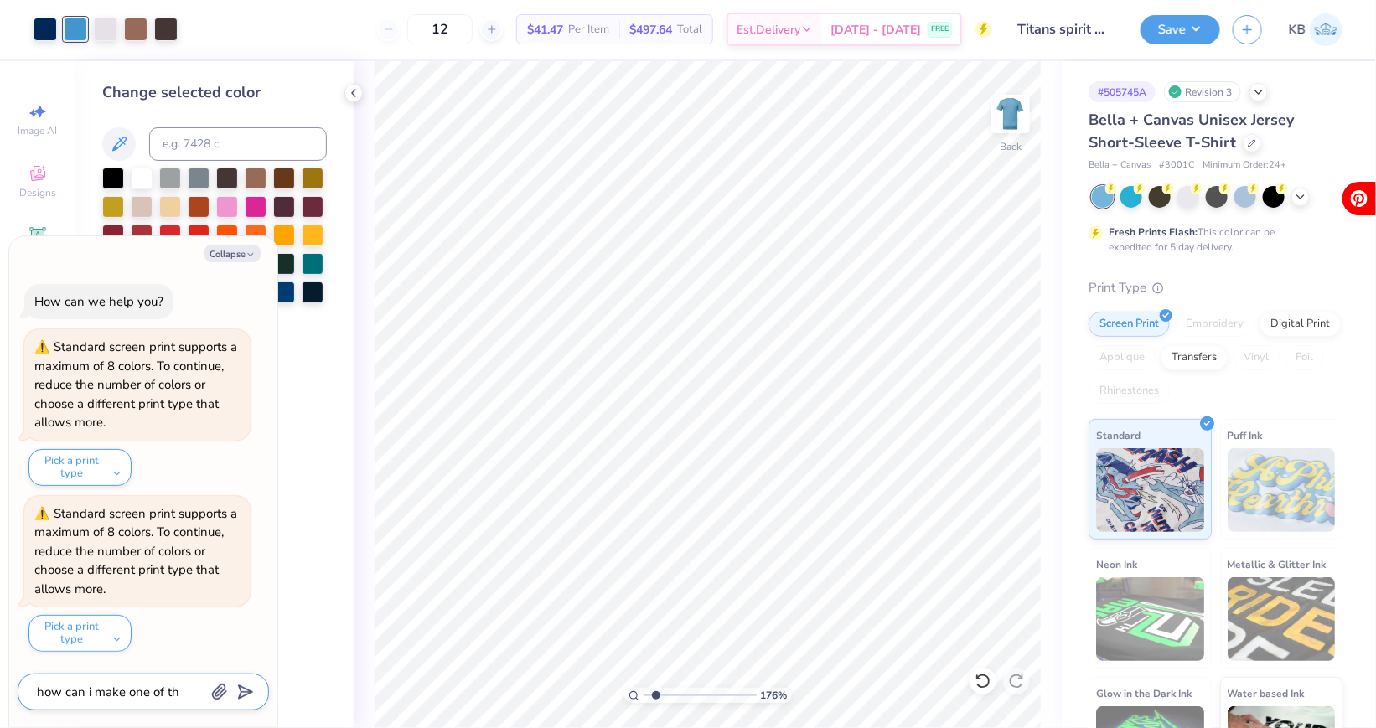
type textarea "how can i make one of the"
type textarea "x"
type textarea "how can i make one of the"
type textarea "x"
type textarea "how can i make one of the o"
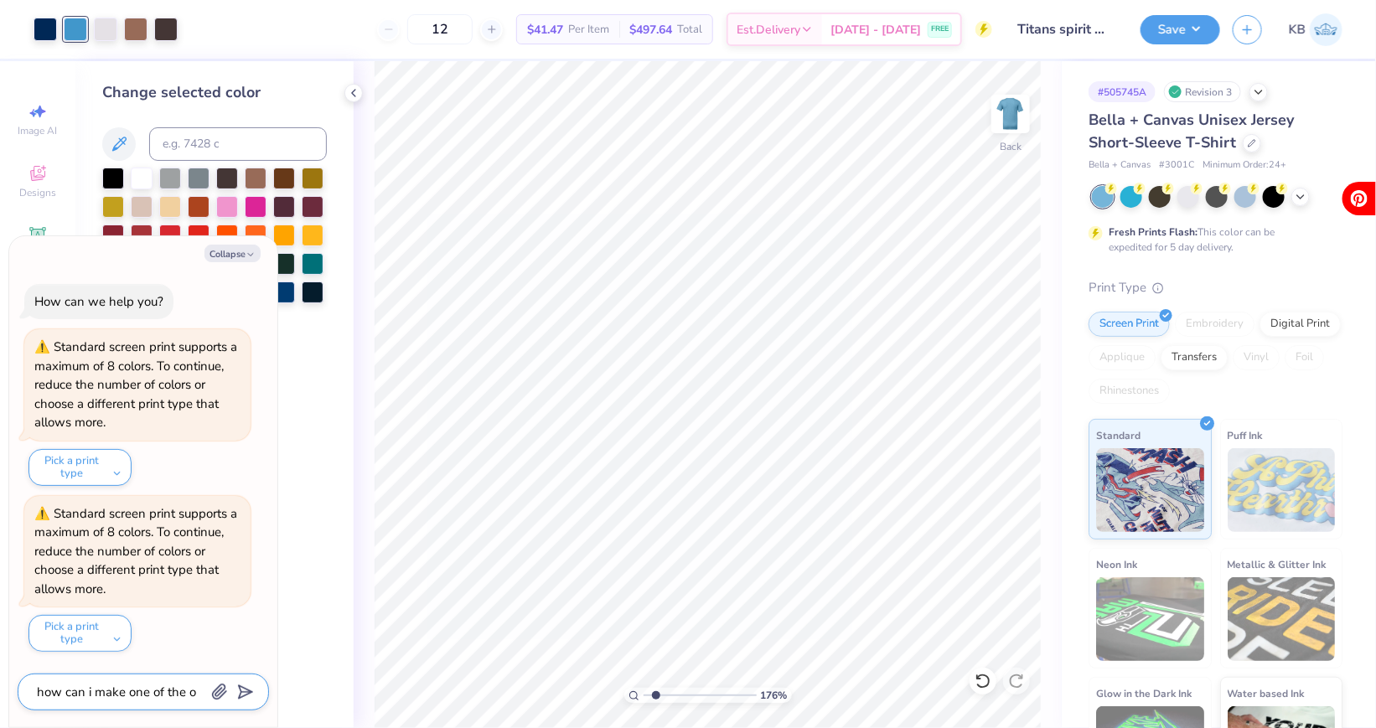
type textarea "x"
type textarea "how can i make one of the"
type textarea "x"
type textarea "how can i make one of the c"
type textarea "x"
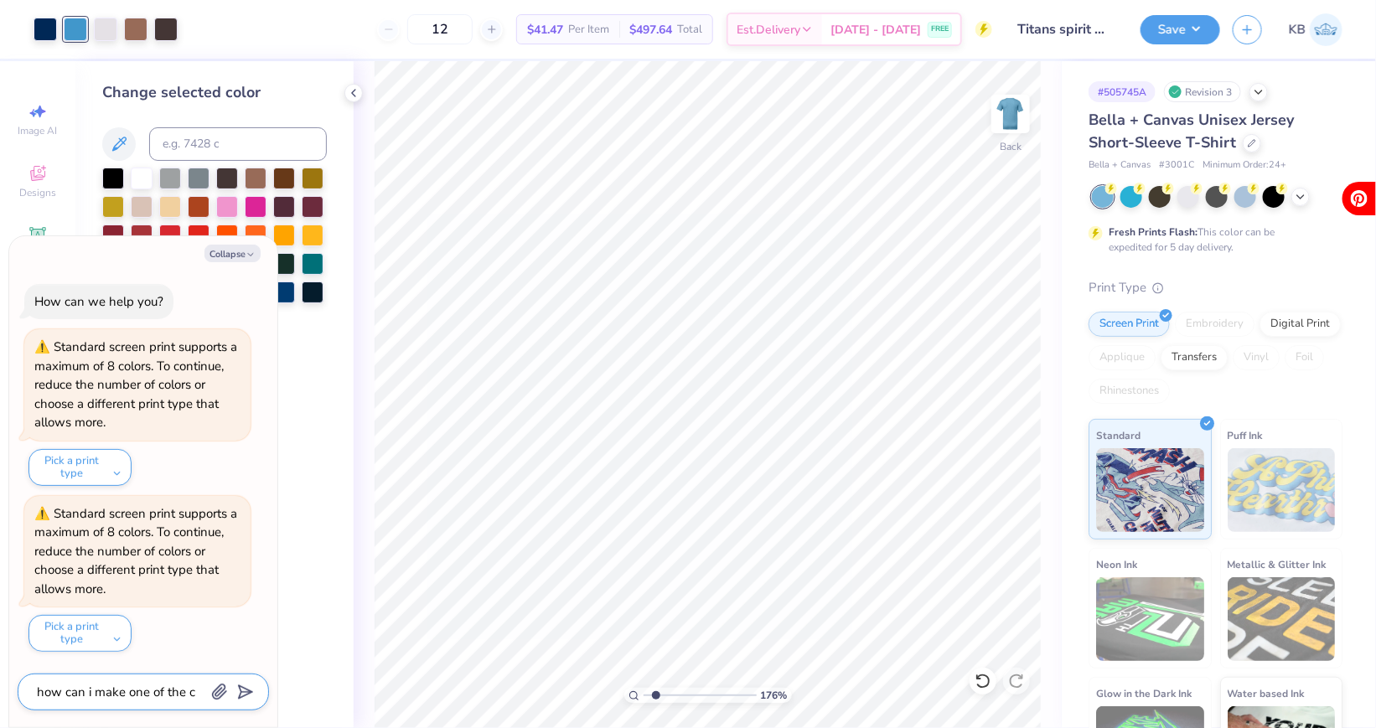
type textarea "how can i make one of the co"
type textarea "x"
type textarea "how can i make one of the col"
type textarea "x"
type textarea "how can i make one of the colo"
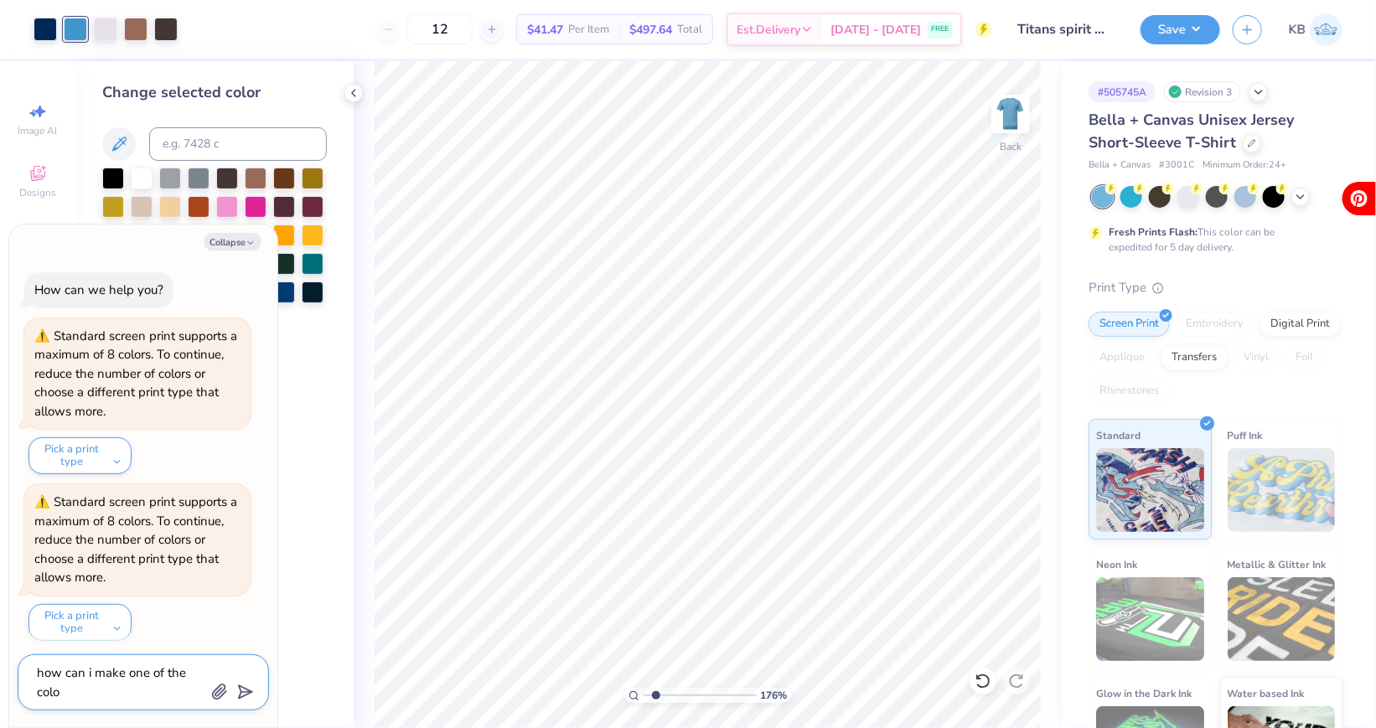
type textarea "x"
type textarea "how can i make one of the color"
type textarea "x"
type textarea "how can i make one of the colors"
type textarea "x"
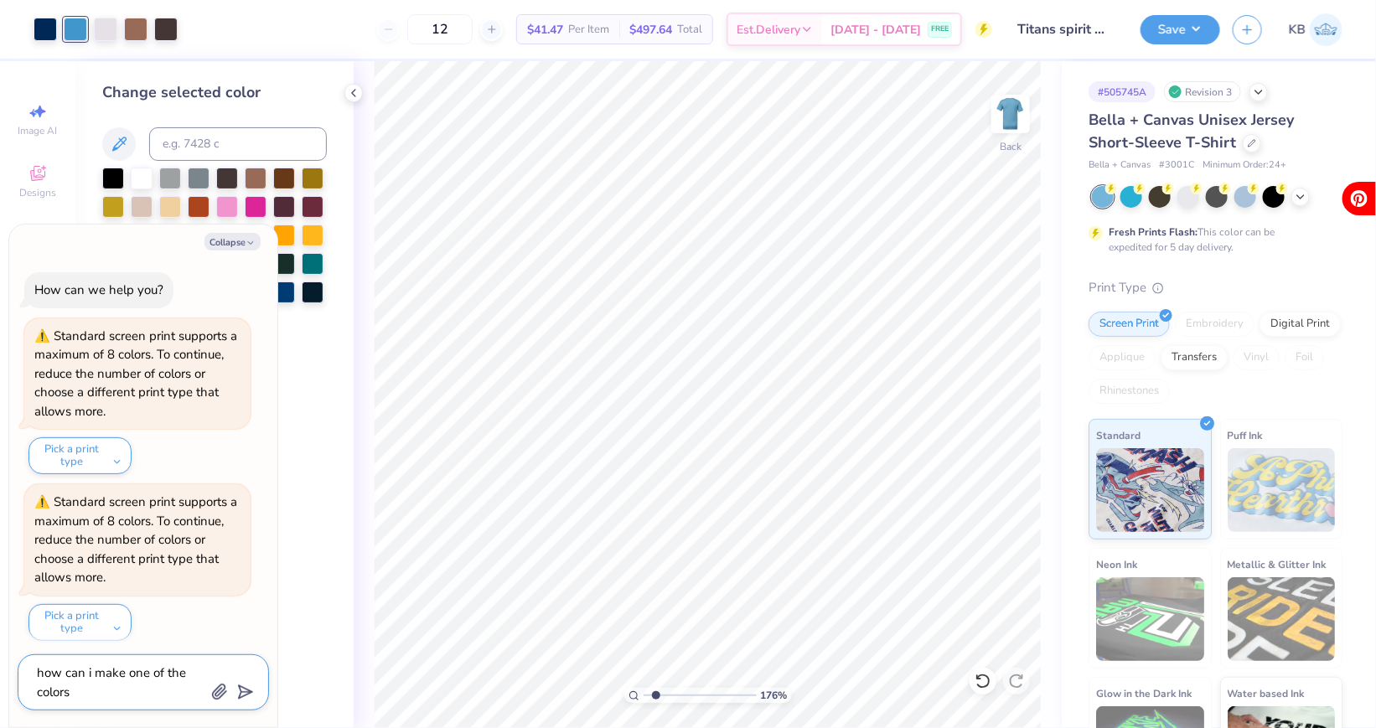
type textarea "how can i make one of the colors"
type textarea "x"
type textarea "how can i make one of the colors n"
type textarea "x"
type textarea "how can i make one of the colors ne"
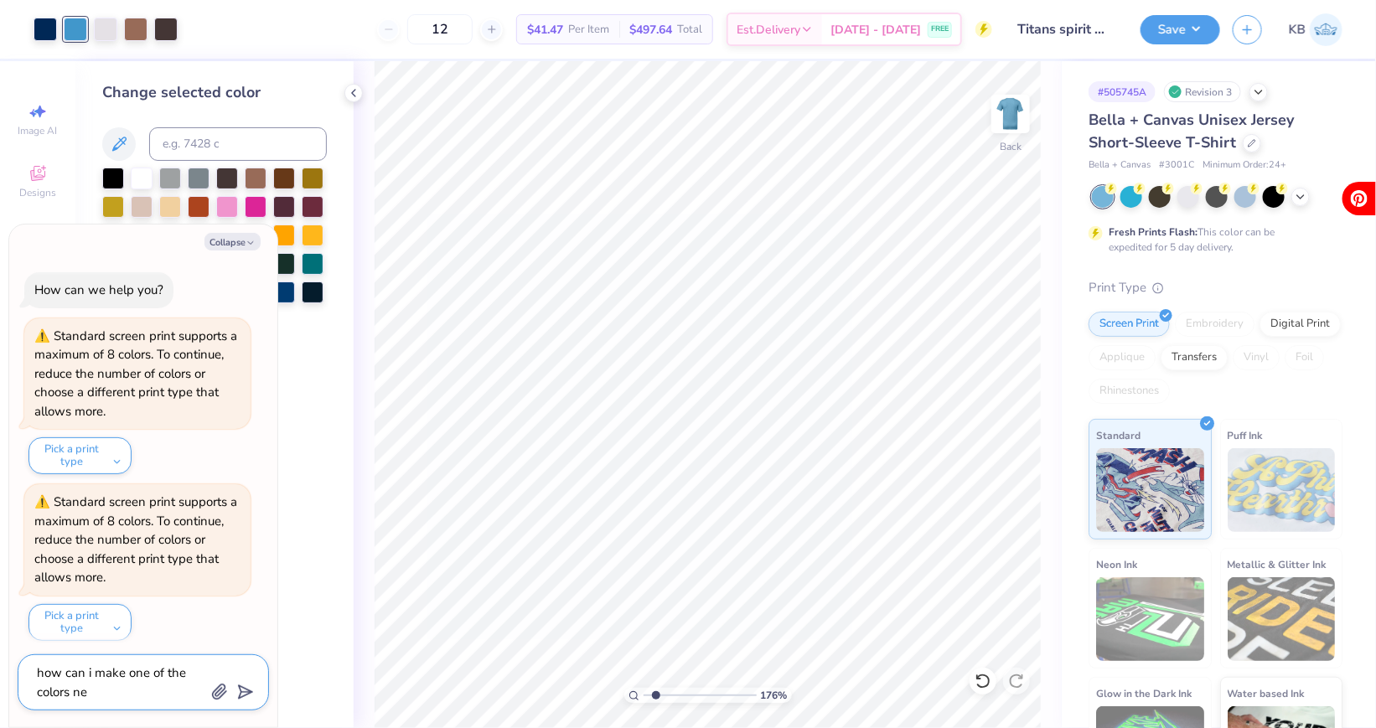
type textarea "x"
type textarea "how can i make one of the colors neg"
type textarea "x"
type textarea "how can i make one of the colors nega"
type textarea "x"
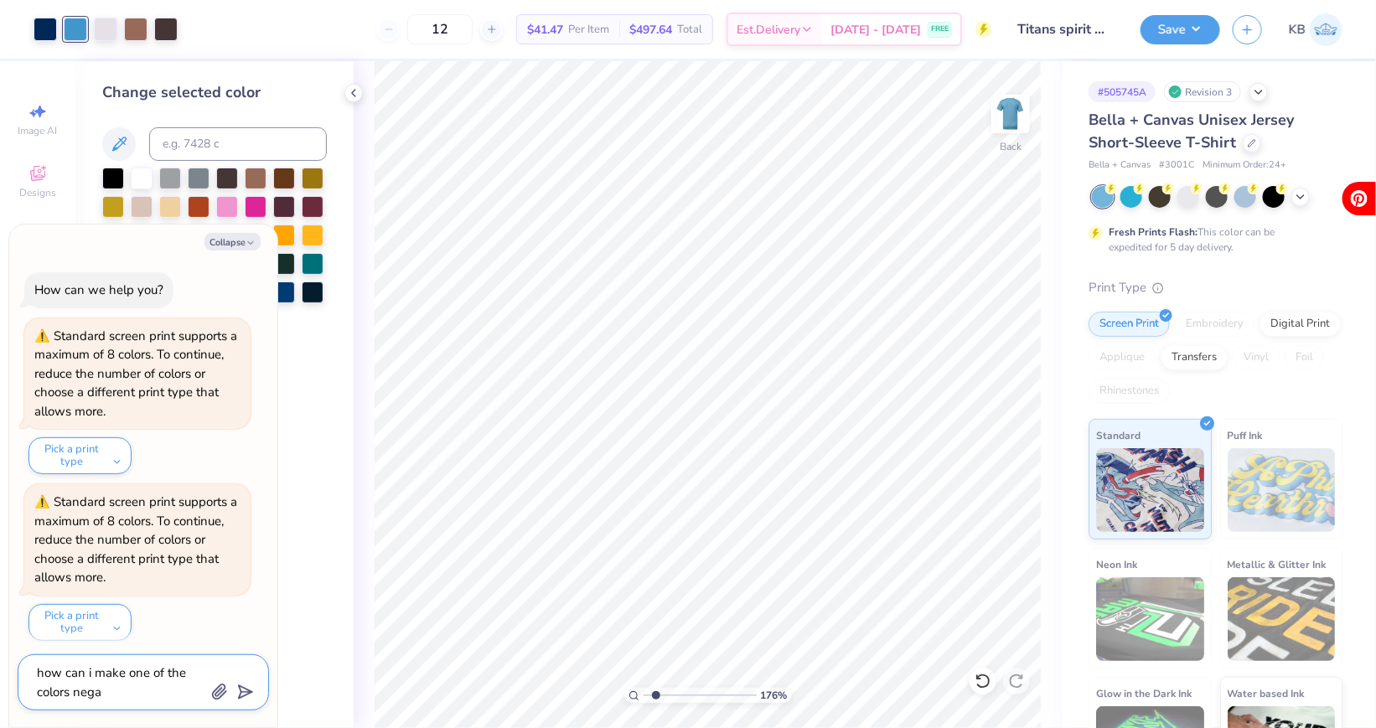
type textarea "how can i make one of the colors negat"
type textarea "x"
type textarea "how can i make one of the colors negati"
type textarea "x"
type textarea "how can i make one of the colors negativ"
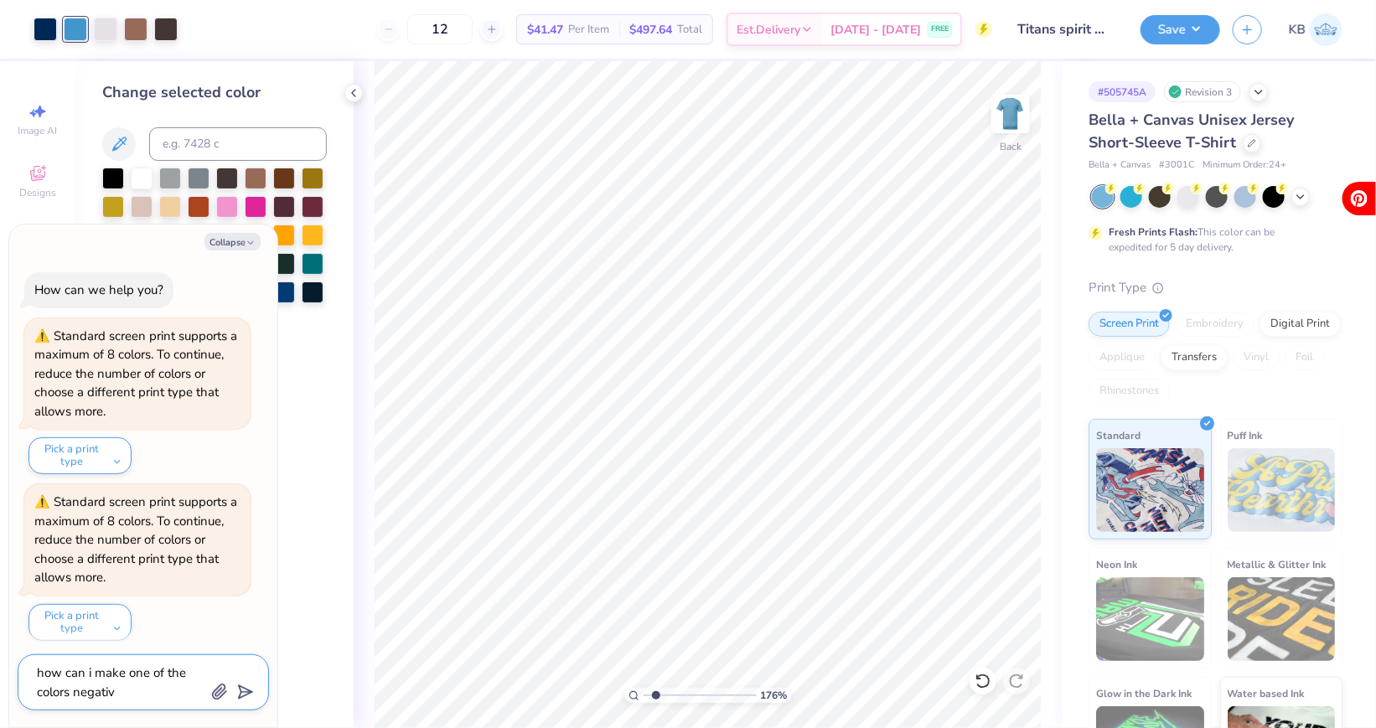
type textarea "x"
type textarea "how can i make one of the colors negative"
type textarea "x"
type textarea "how can i make one of the colors negative"
type textarea "x"
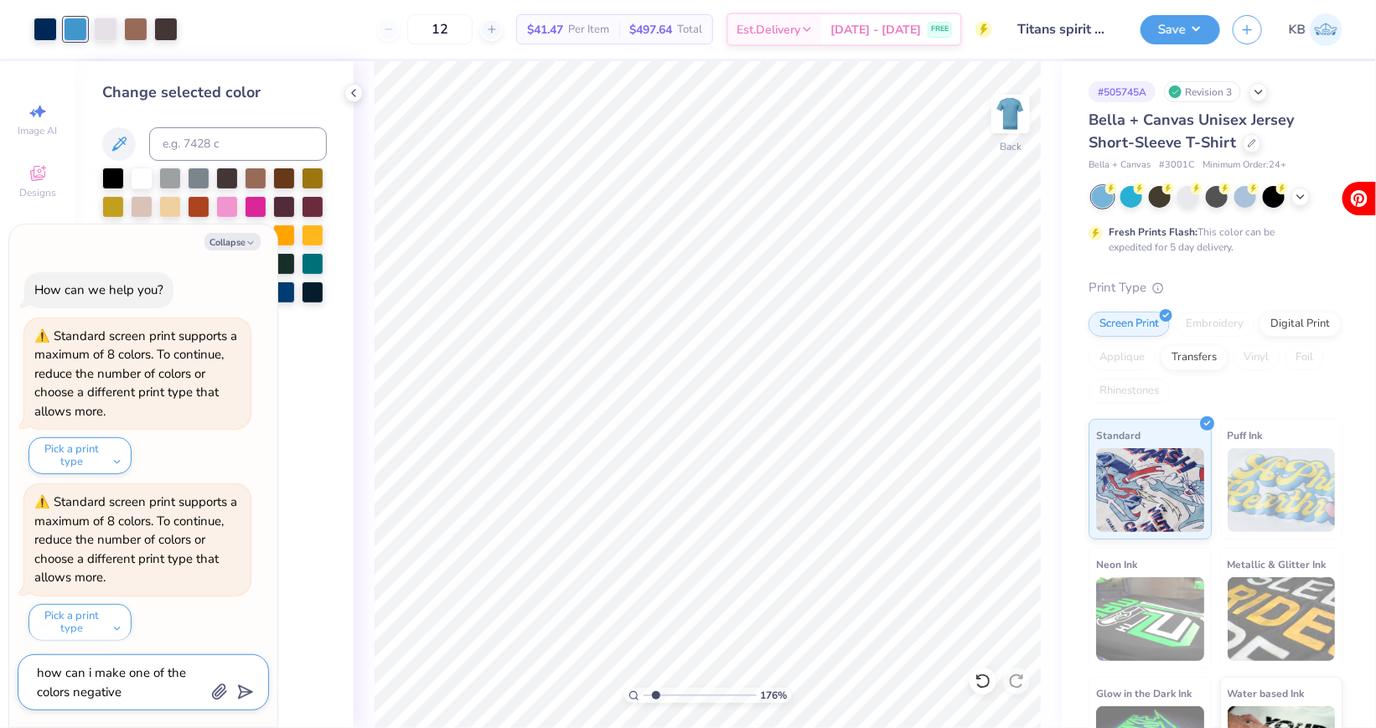
type textarea "how can i make one of the colors negative s"
type textarea "x"
type textarea "how can i make one of the colors negative sp"
type textarea "x"
type textarea "how can i make one of the colors negative spa"
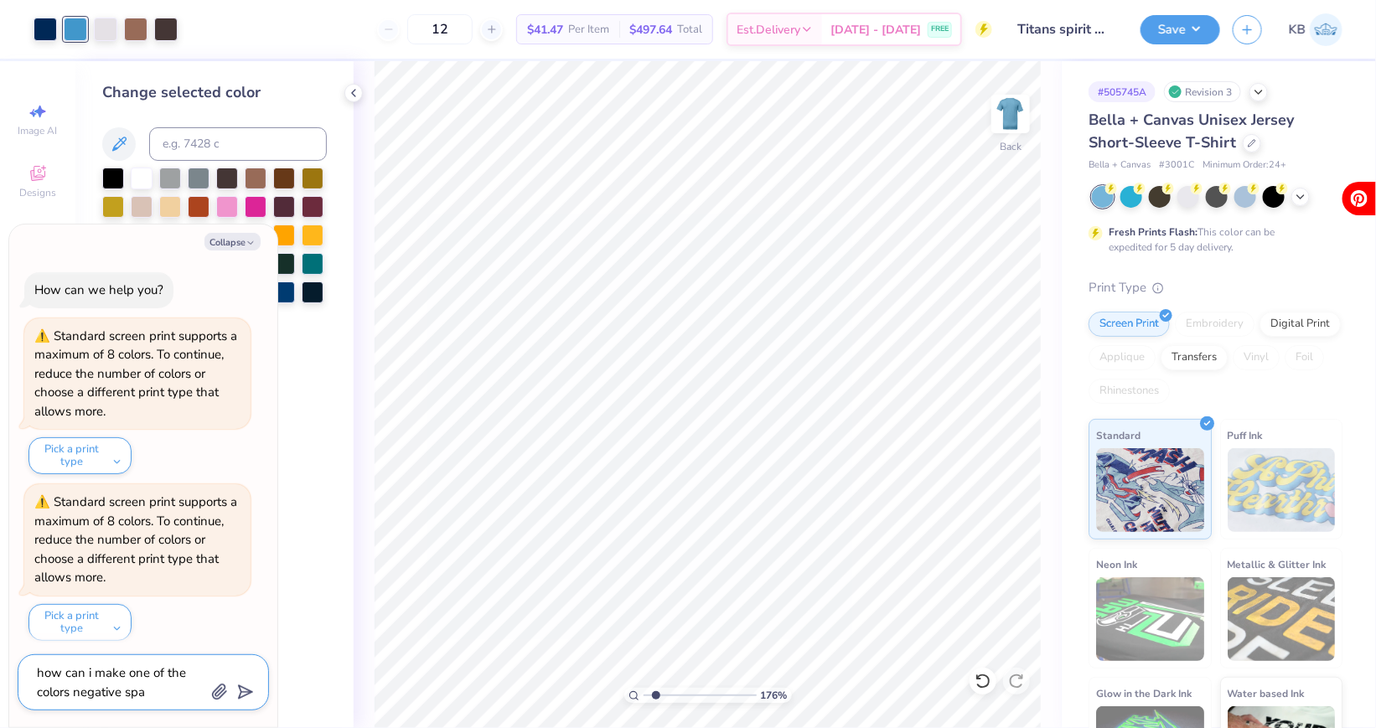
type textarea "x"
type textarea "how can i make one of the colors negative spac"
type textarea "x"
type textarea "how can i make one of the colors negative space"
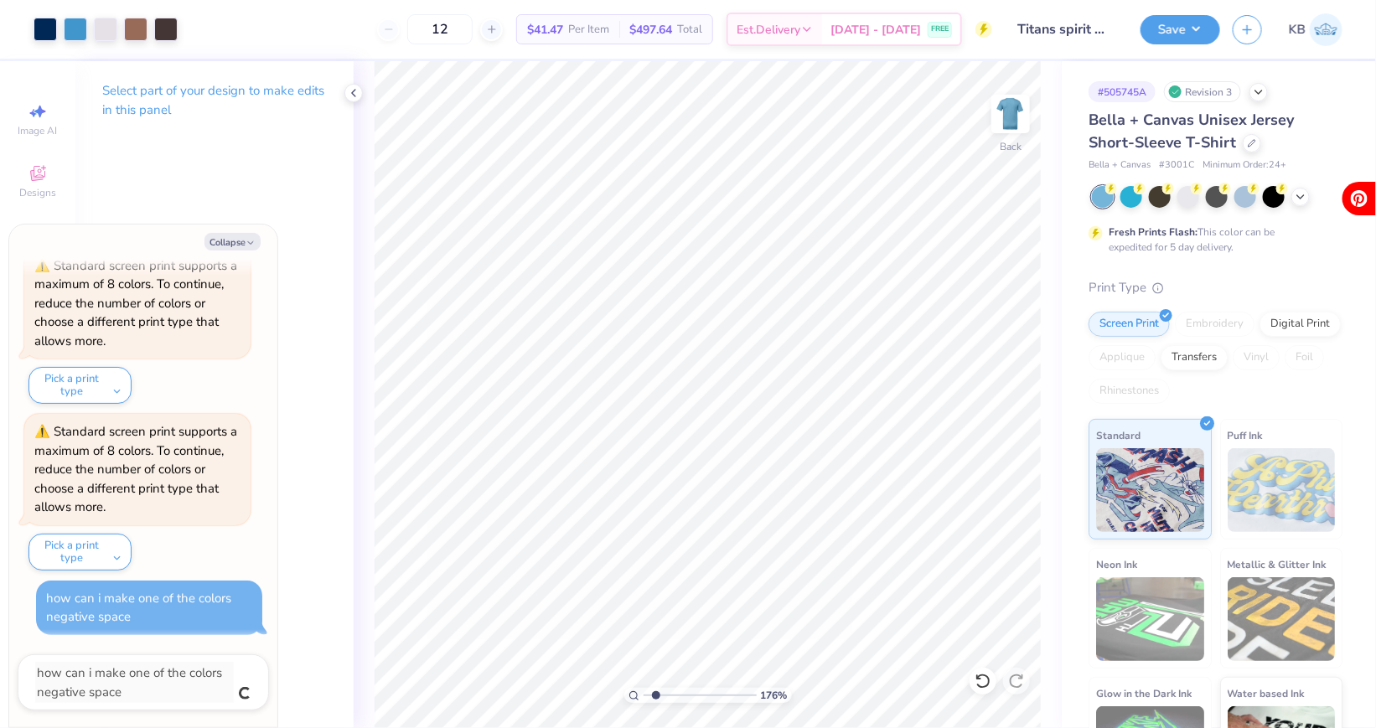
click at [261, 189] on div "Select part of your design to make edits in this panel" at bounding box center [214, 394] width 278 height 667
click at [235, 238] on button "Collapse" at bounding box center [232, 242] width 56 height 18
type textarea "x"
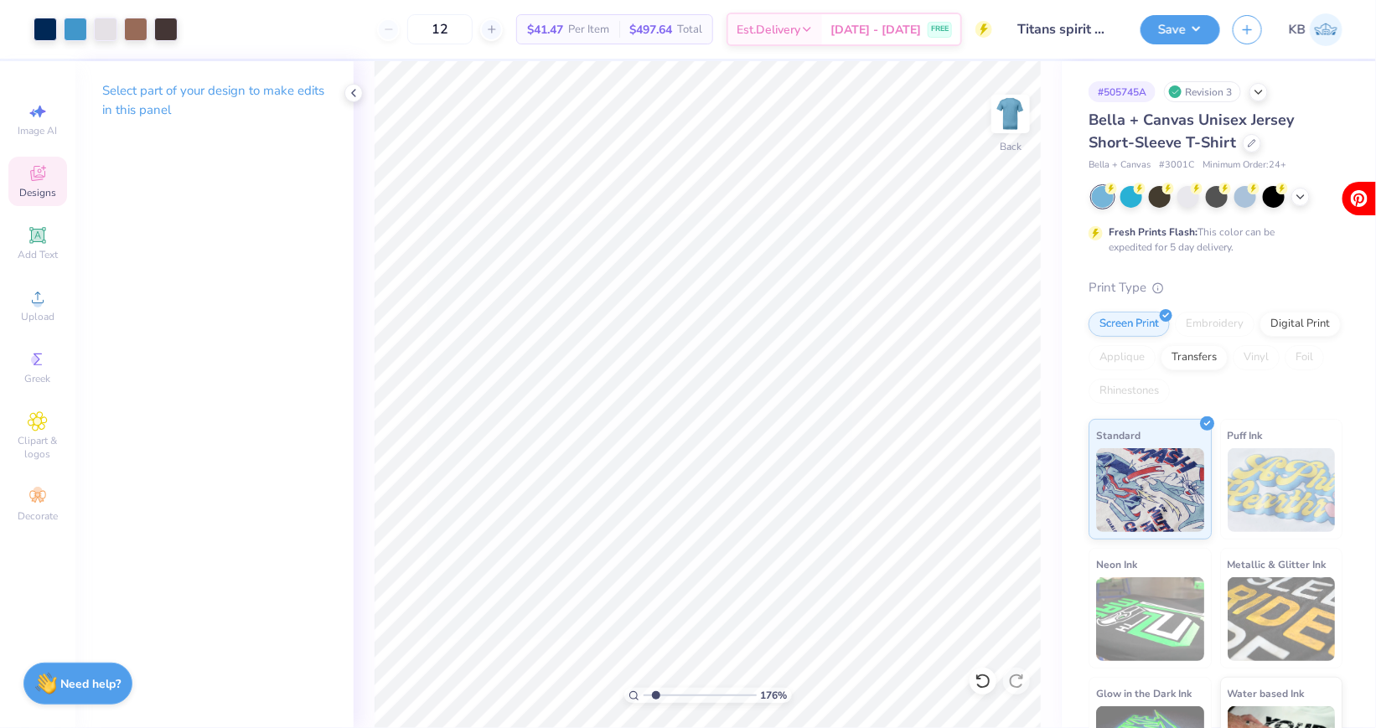
click at [39, 189] on span "Designs" at bounding box center [37, 192] width 37 height 13
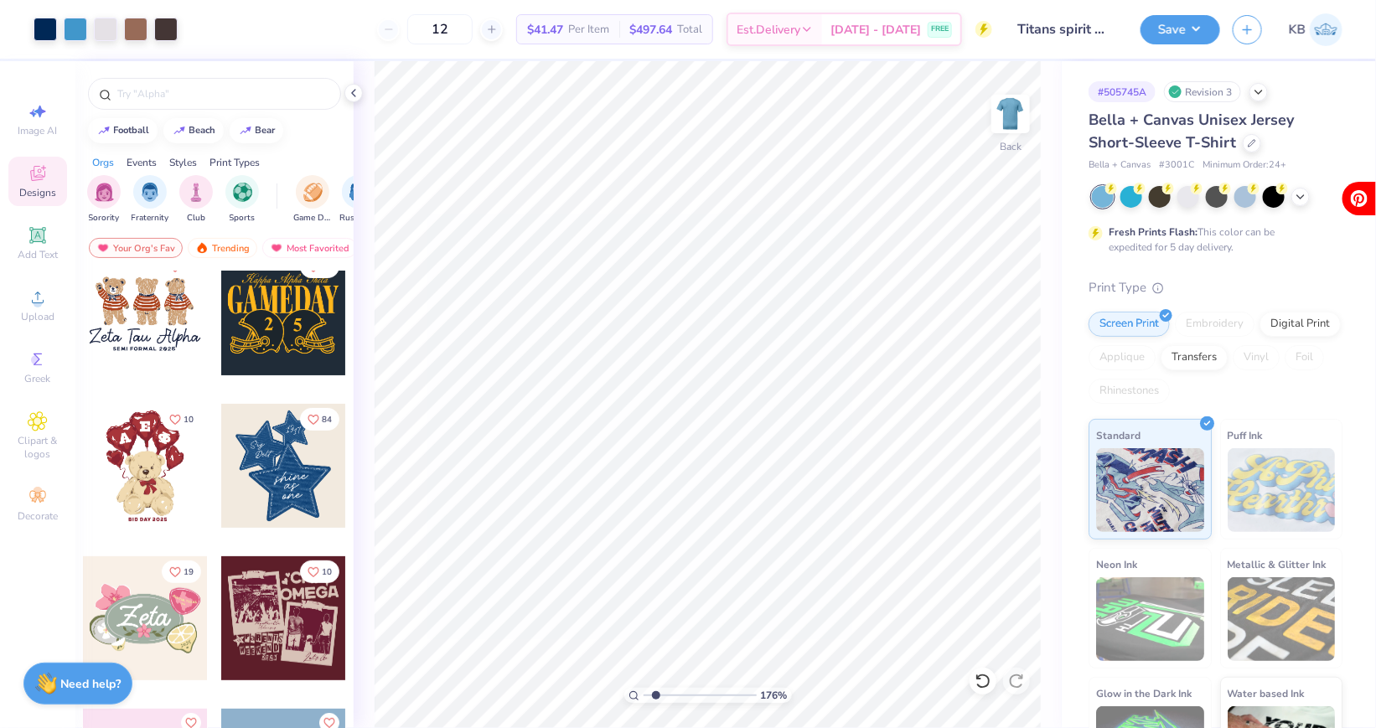
scroll to position [0, 0]
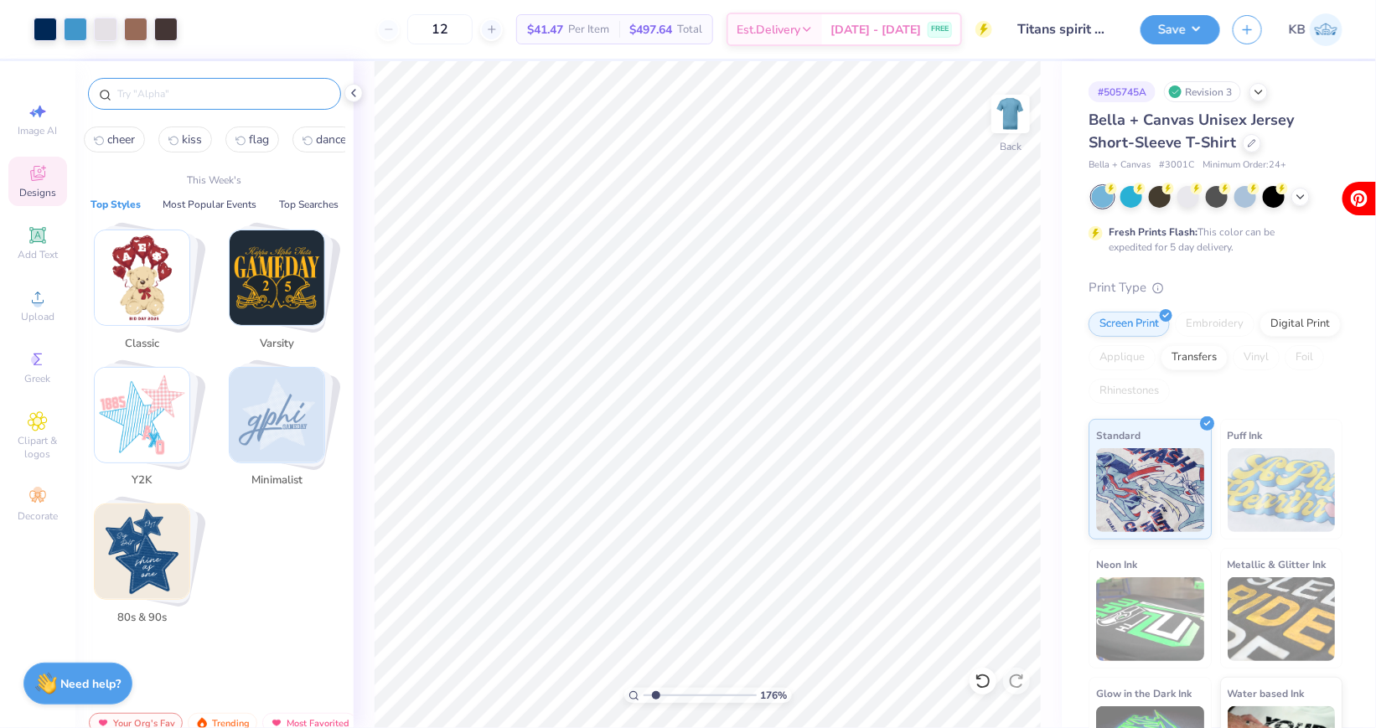
click at [133, 94] on input "text" at bounding box center [223, 93] width 215 height 17
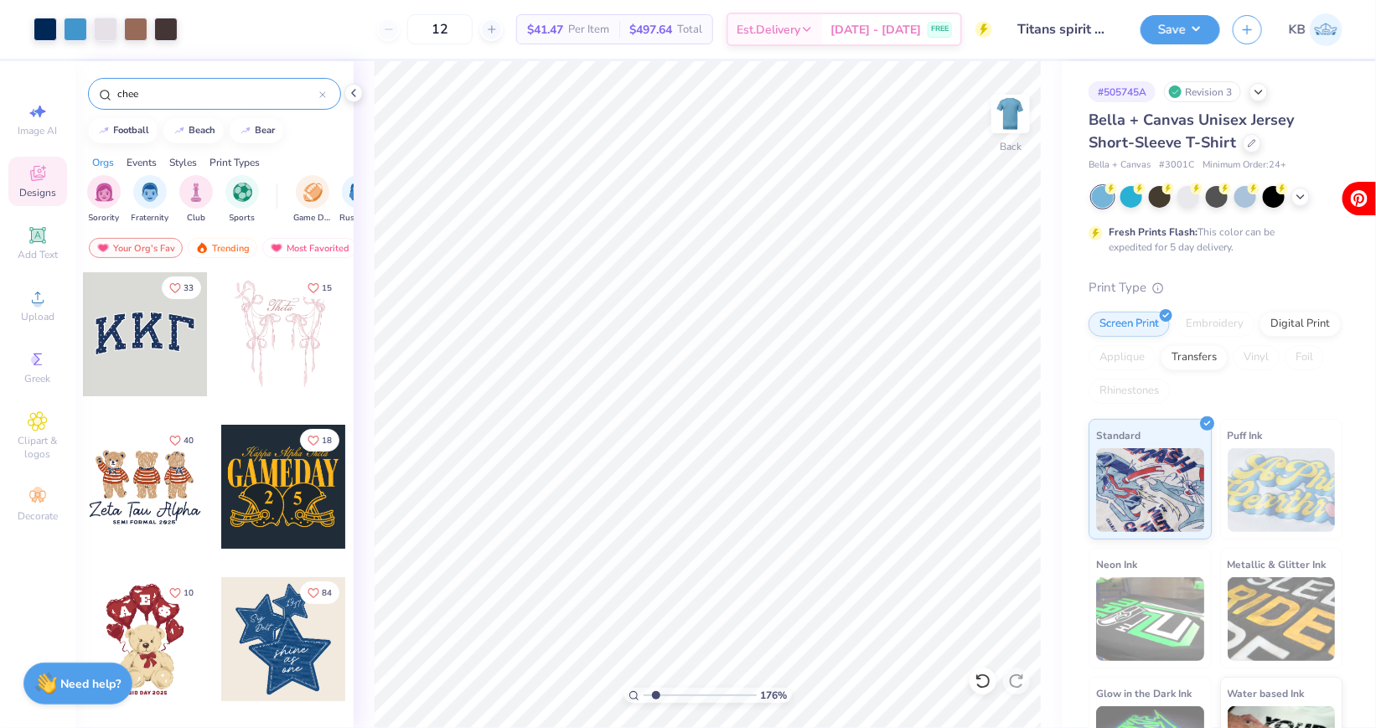
type input "cheer"
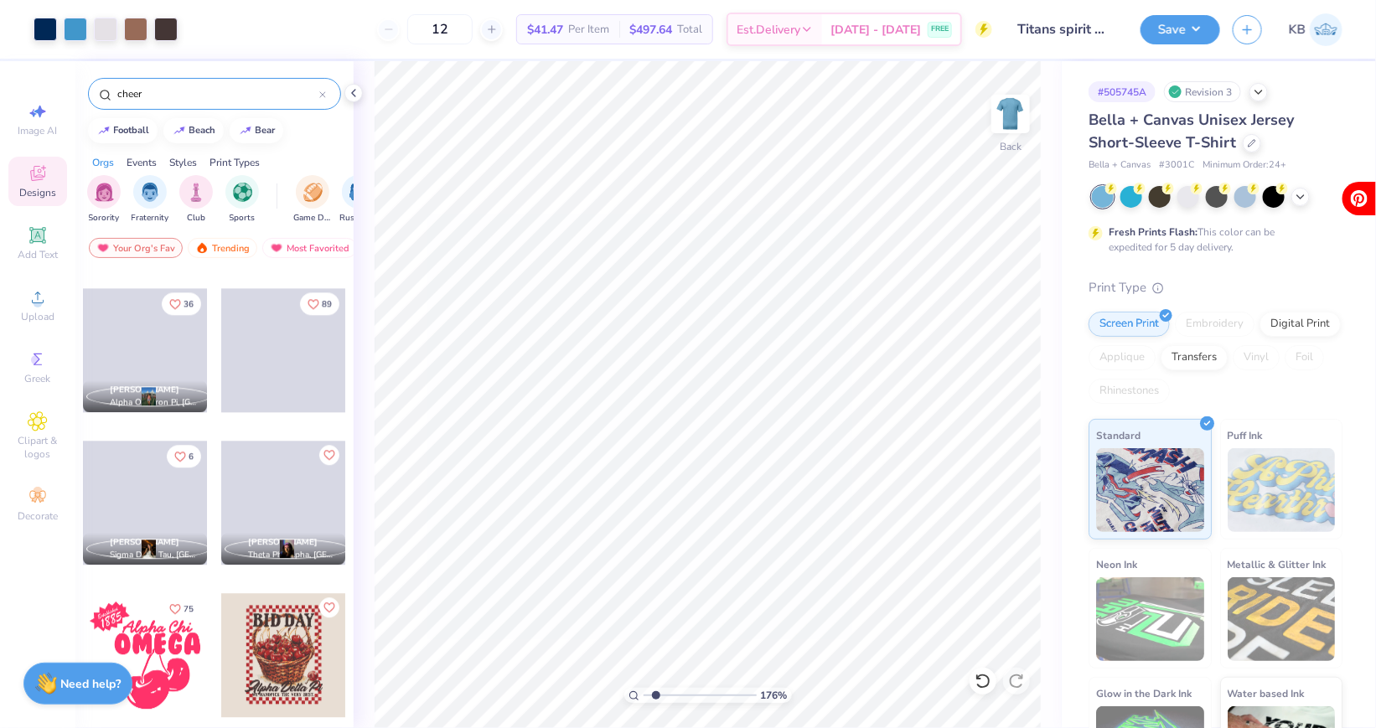
type textarea "x"
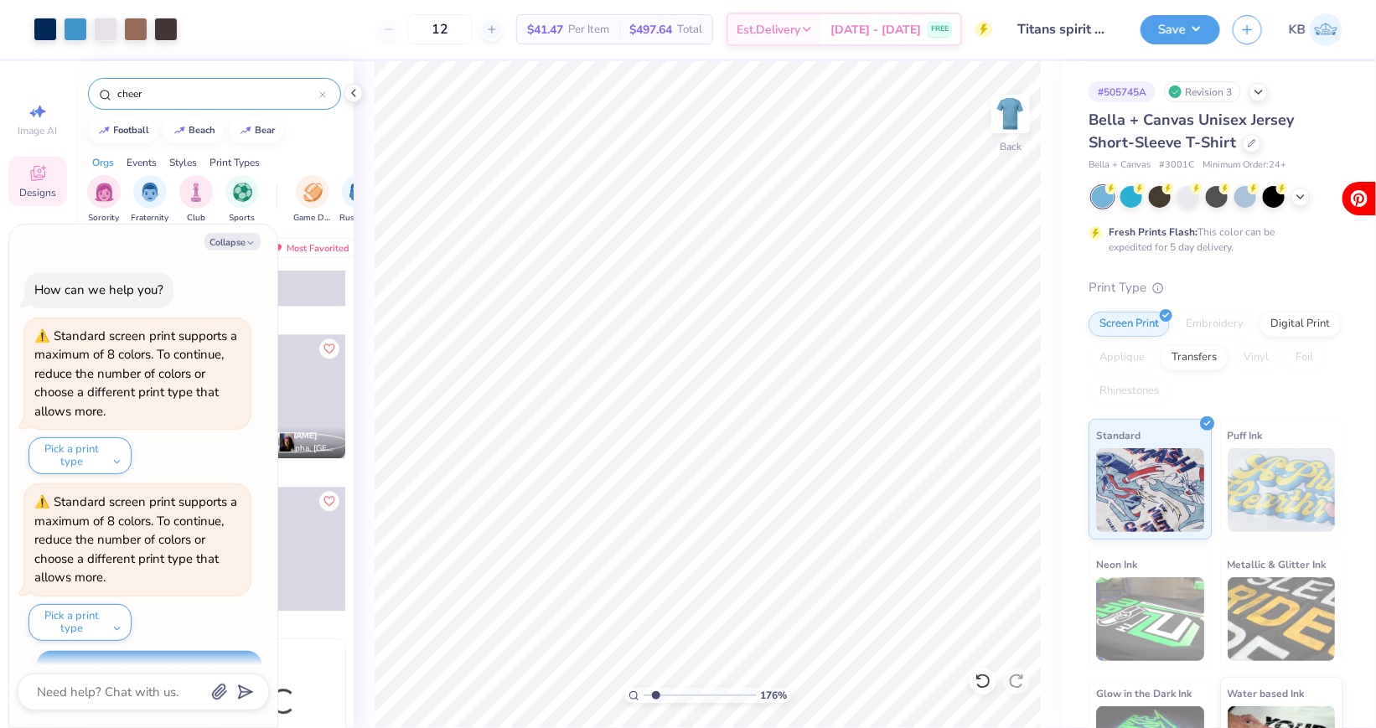
scroll to position [141, 0]
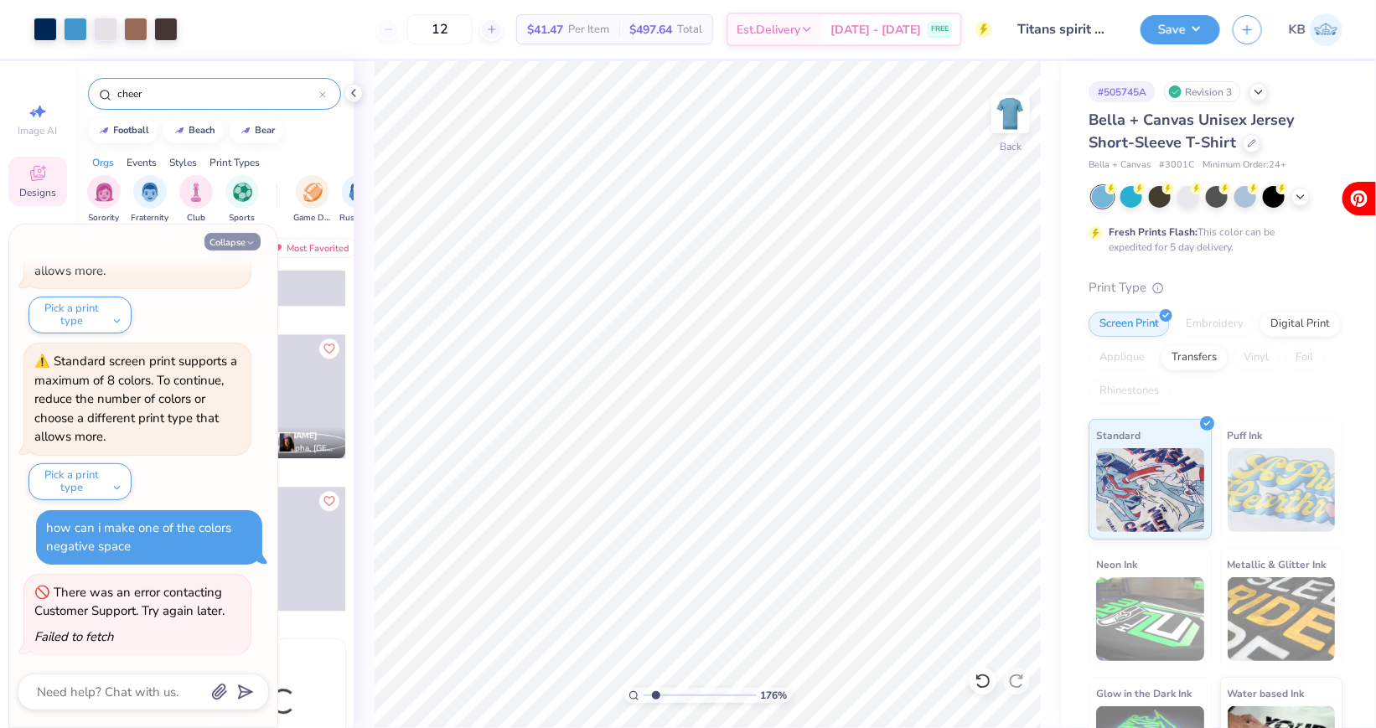
type input "cheer"
click at [234, 246] on button "Collapse" at bounding box center [232, 242] width 56 height 18
type textarea "x"
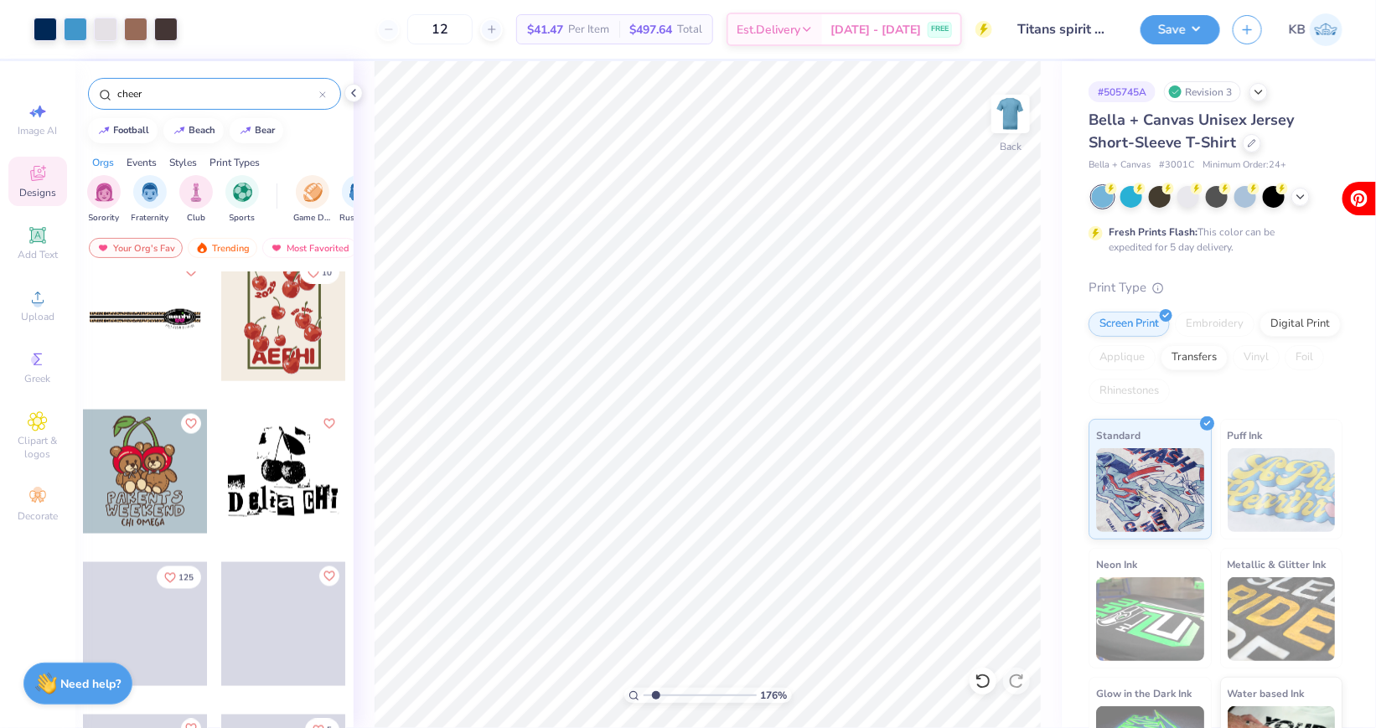
scroll to position [849, 0]
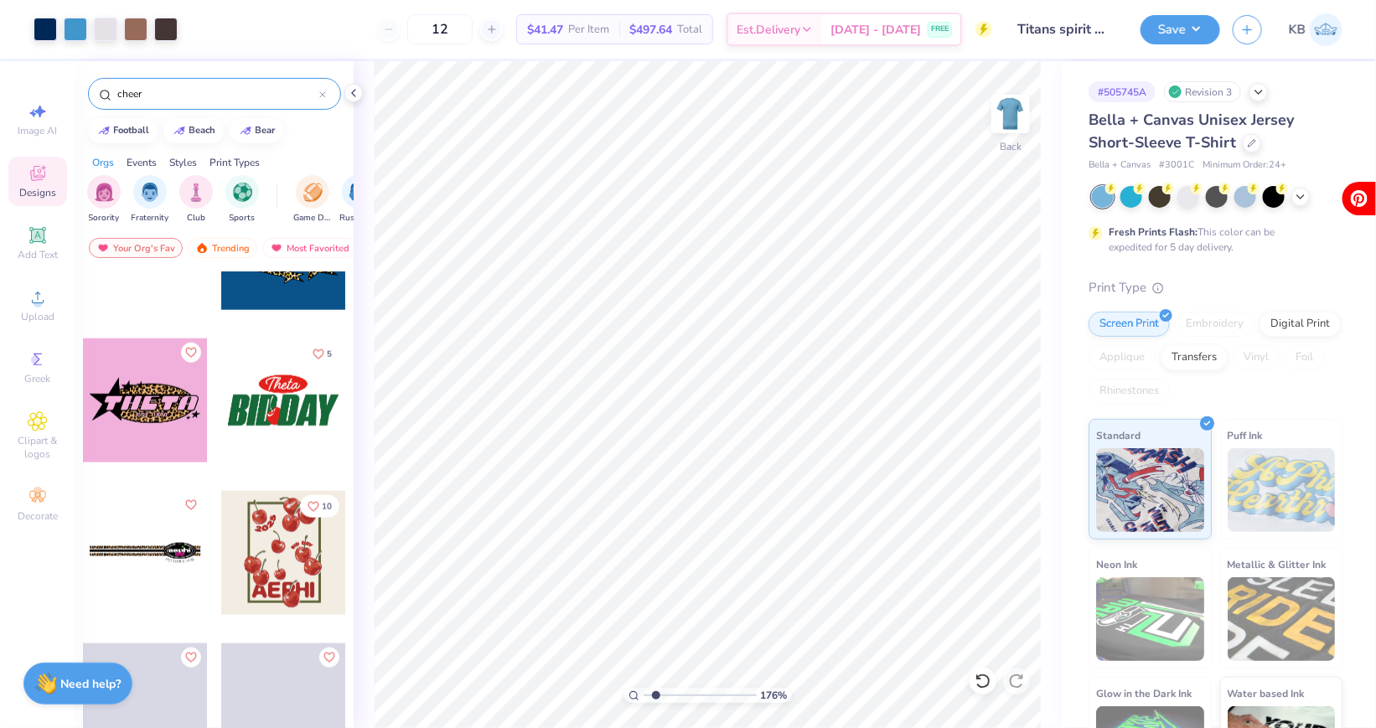
click at [652, 697] on input "range" at bounding box center [700, 695] width 113 height 15
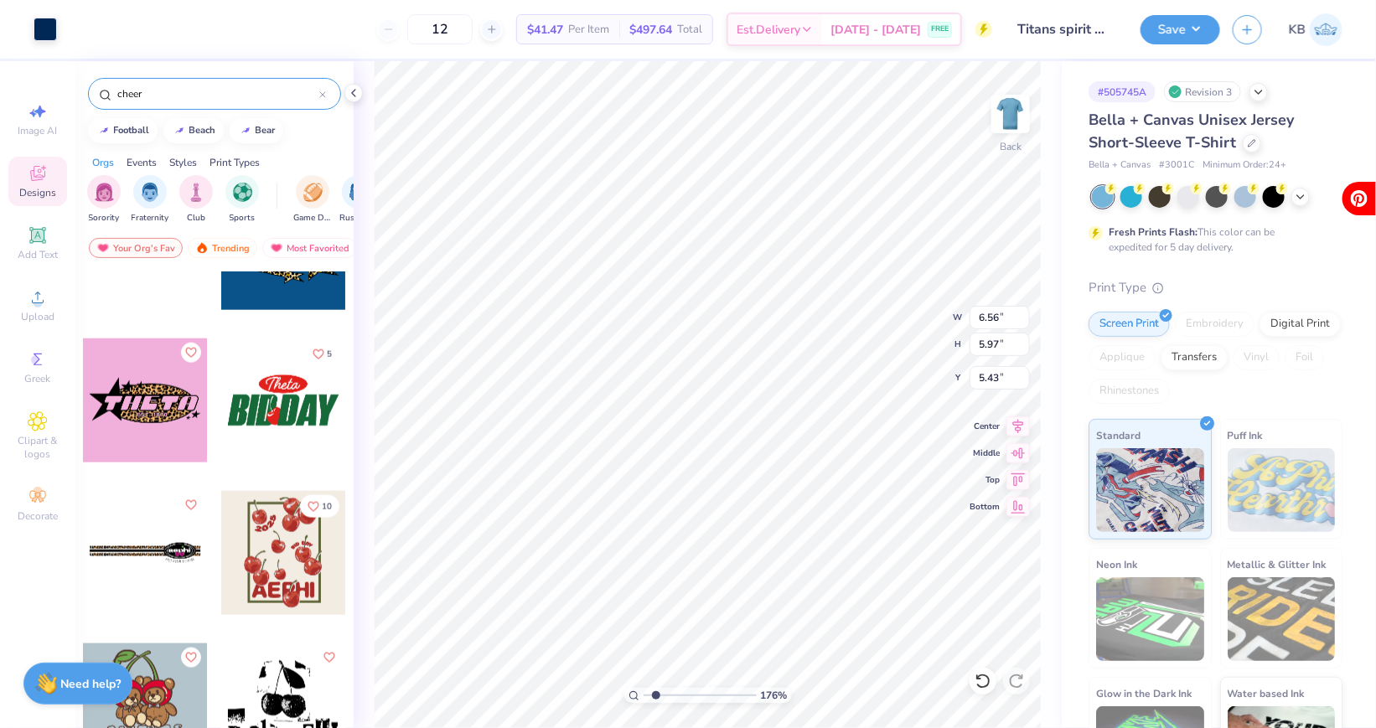
type input "5.43"
type input "6.80"
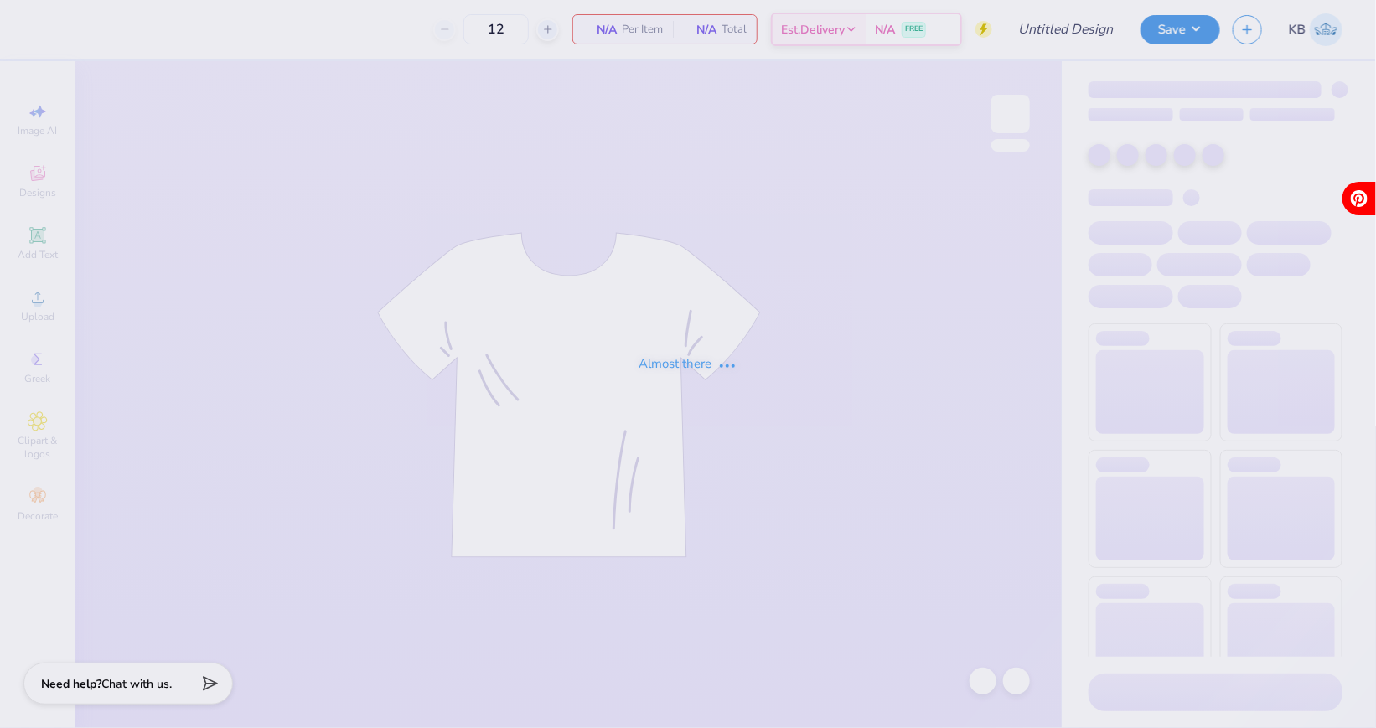
type input "Titans spirit wear"
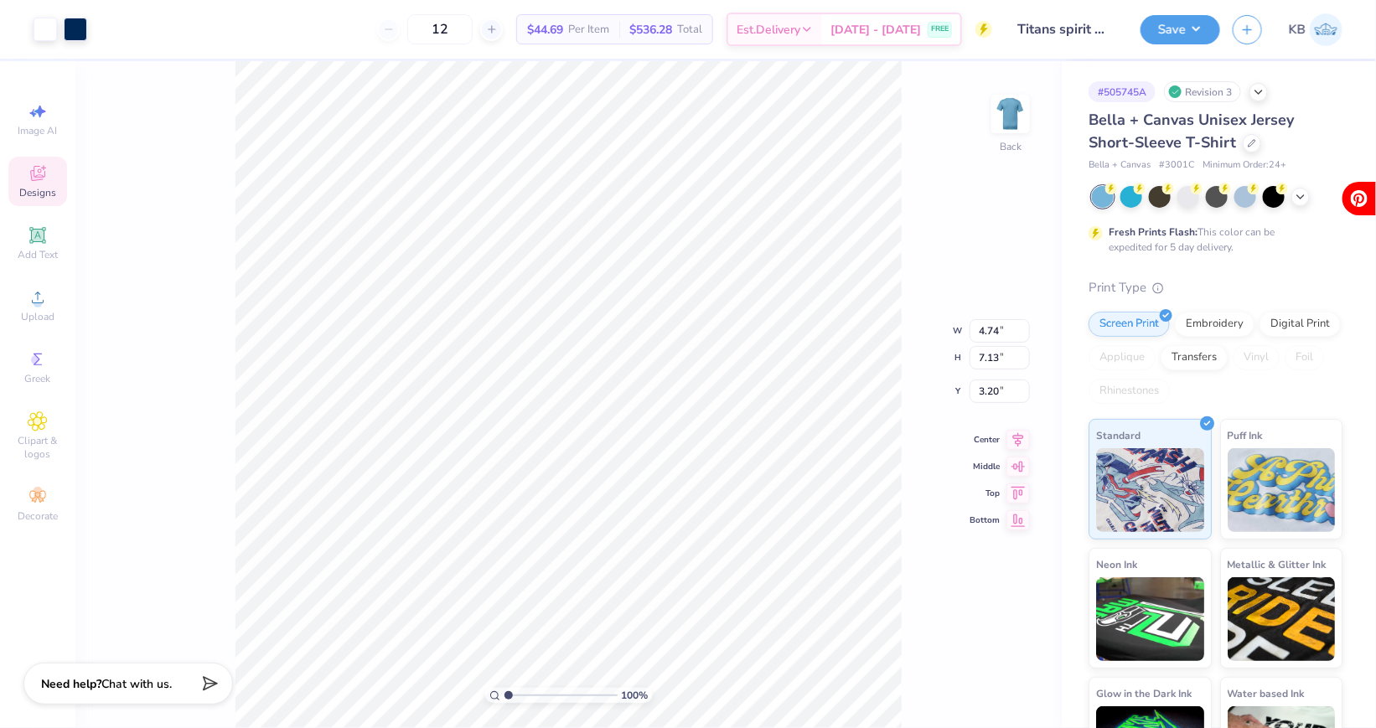
type input "4.38"
type input "0.62"
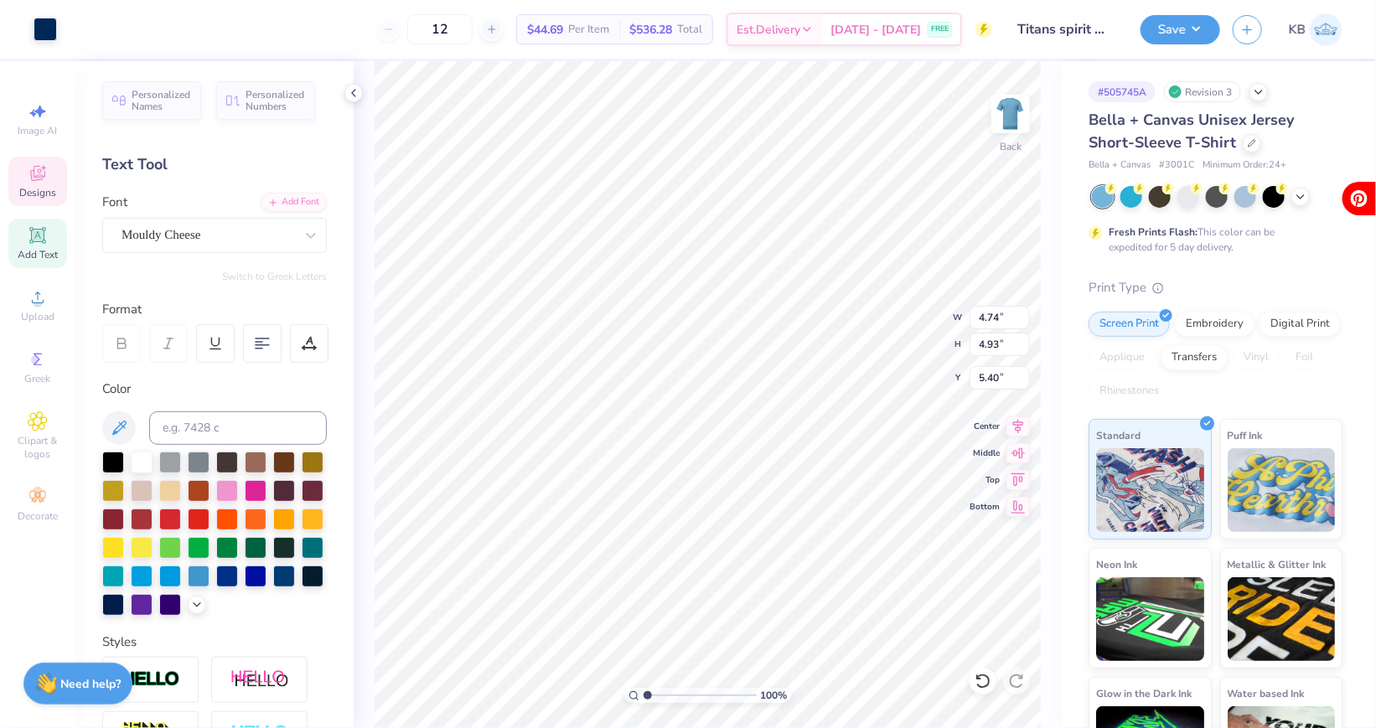
type input "10.78"
type input "4.74"
type input "4.93"
type input "10.53"
type input "6.18"
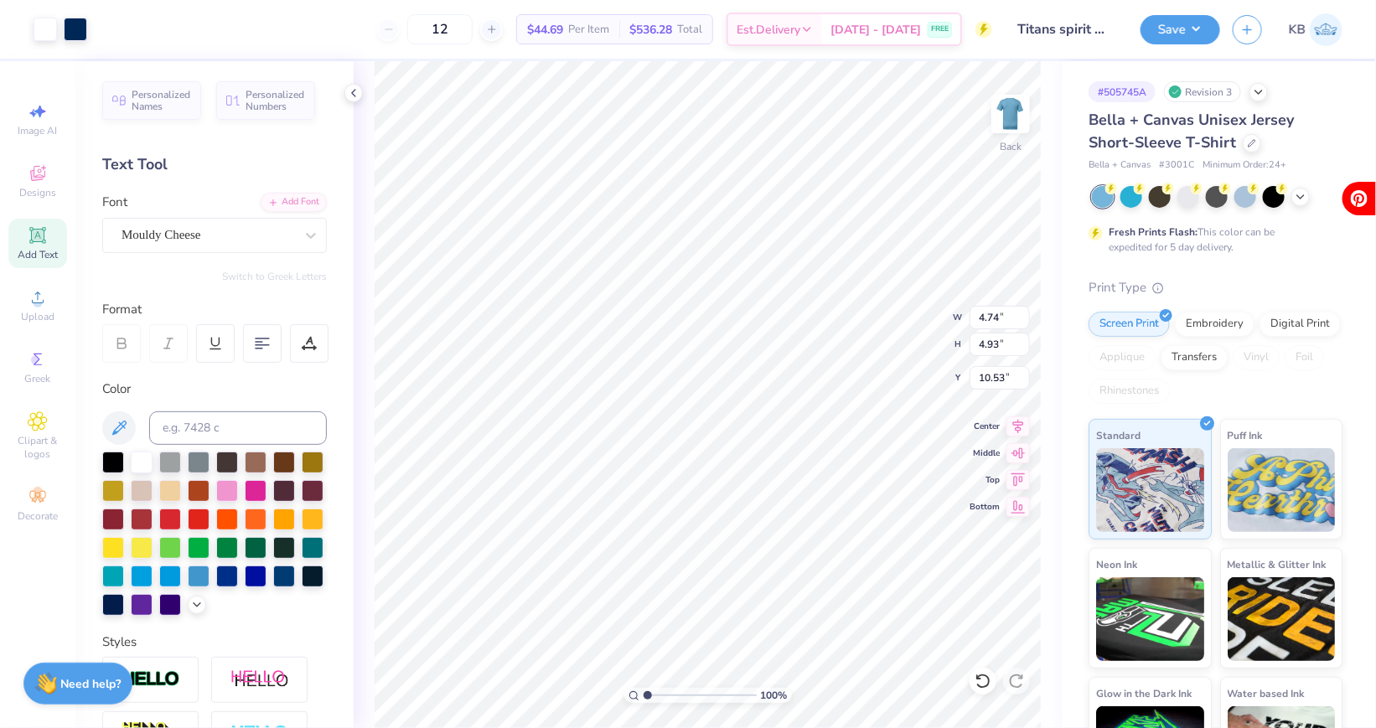
type input "6.18"
type input "7.09"
drag, startPoint x: 650, startPoint y: 697, endPoint x: 675, endPoint y: 696, distance: 25.2
type input "3.43"
click at [675, 696] on input "range" at bounding box center [700, 695] width 113 height 15
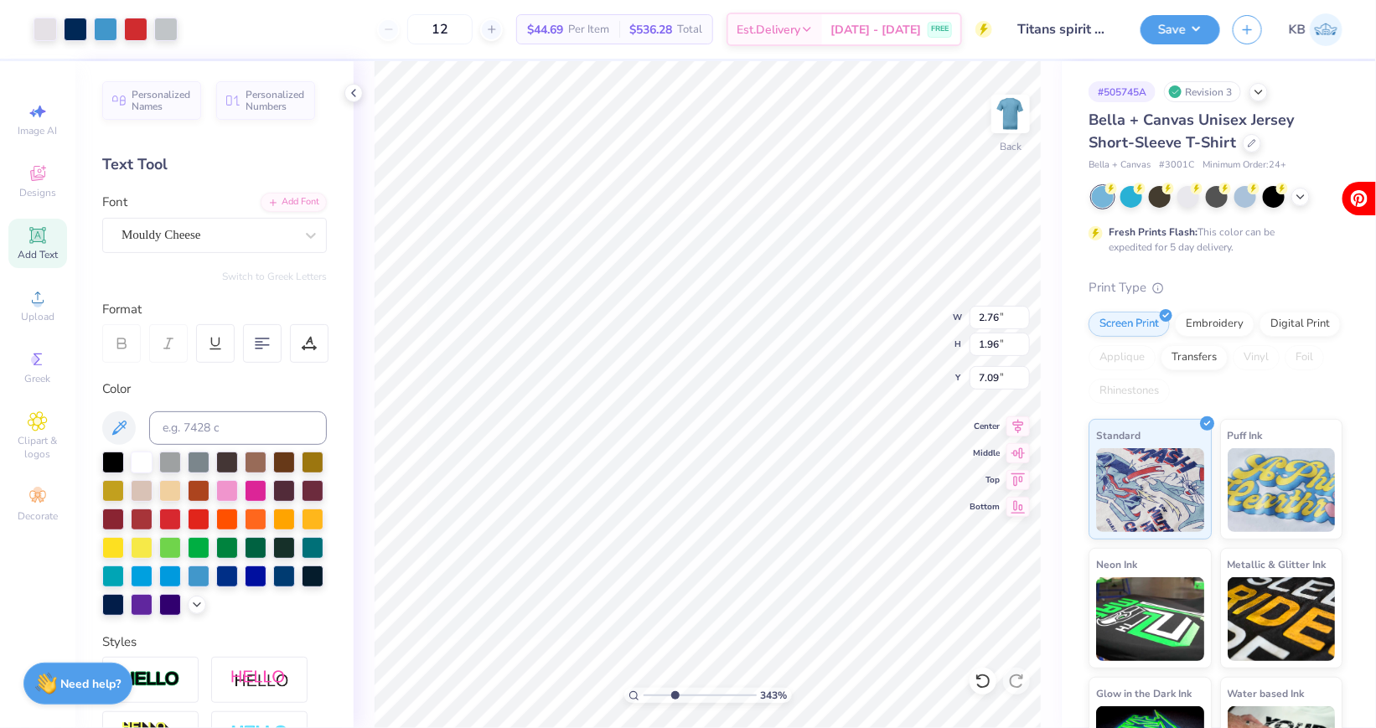
type input "6.80"
type input "2.71"
click at [666, 695] on input "range" at bounding box center [700, 695] width 113 height 15
type input "9.82"
type input "3.55"
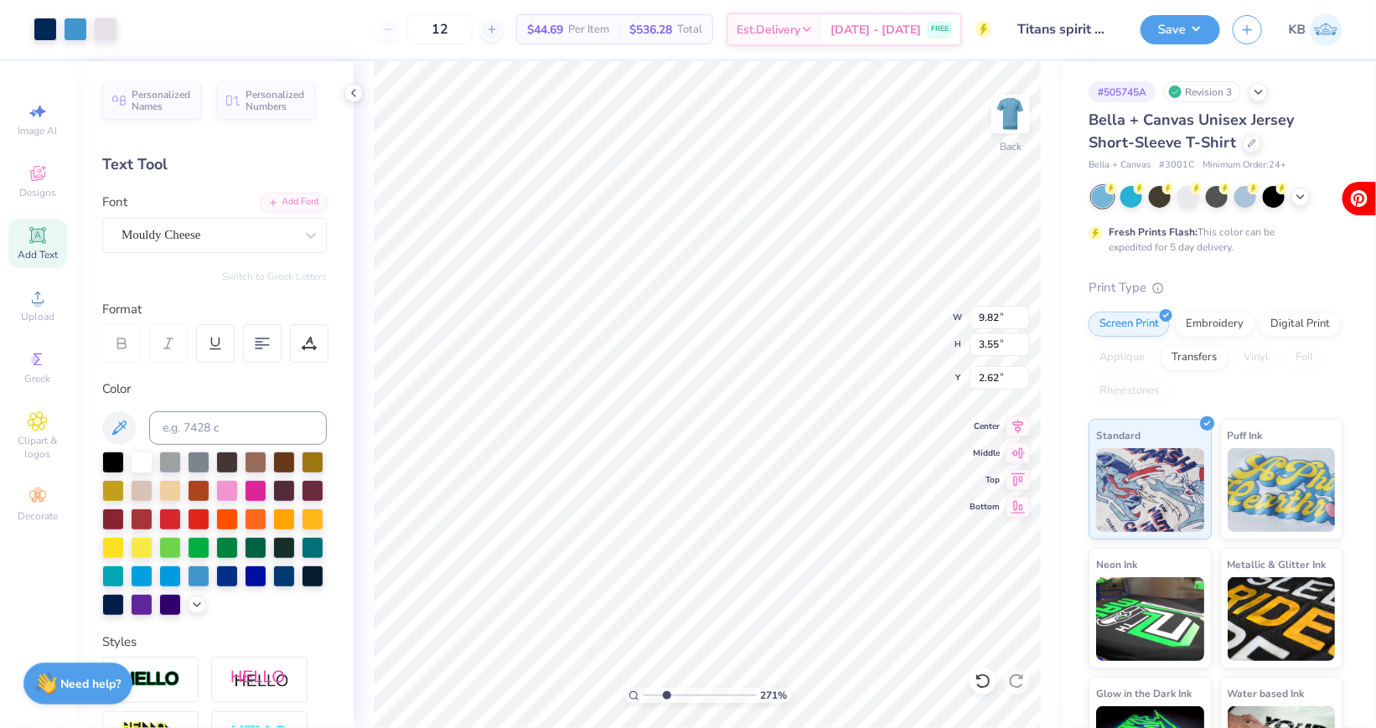
type input "2.62"
type input "10.70"
type input "3.87"
type input "2.31"
drag, startPoint x: 664, startPoint y: 693, endPoint x: 655, endPoint y: 691, distance: 9.4
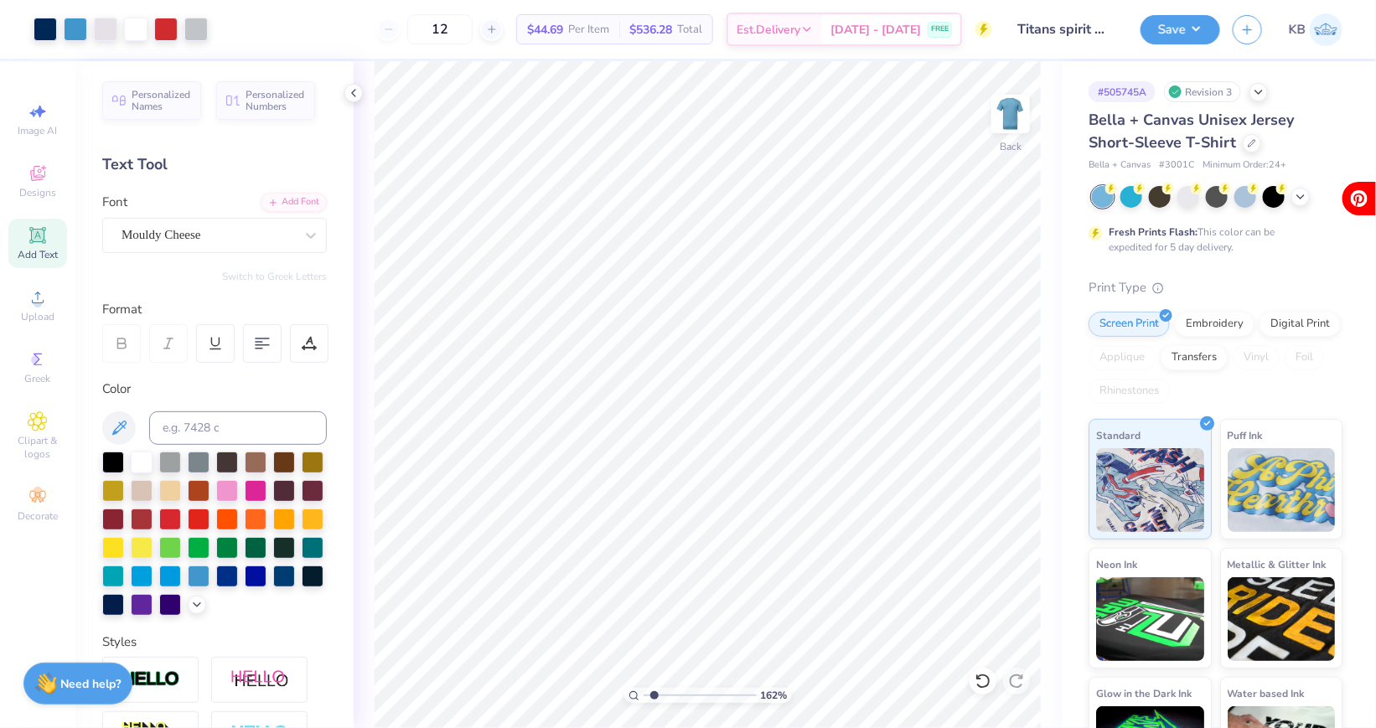
type input "1.62"
click at [655, 691] on input "range" at bounding box center [700, 695] width 113 height 15
type input "3.00"
click at [70, 29] on div at bounding box center [75, 27] width 23 height 23
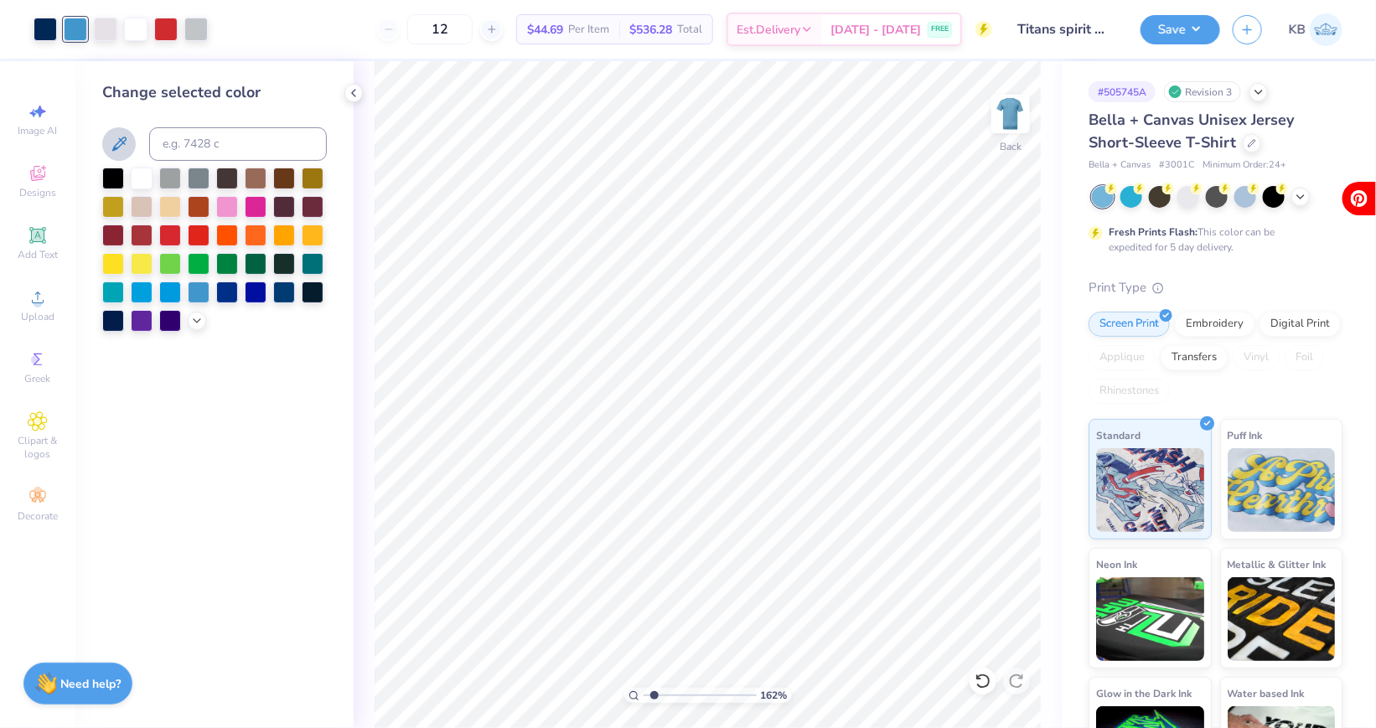
click at [115, 143] on icon at bounding box center [119, 144] width 20 height 20
click at [118, 150] on icon at bounding box center [119, 144] width 20 height 20
click at [44, 313] on span "Upload" at bounding box center [38, 316] width 34 height 13
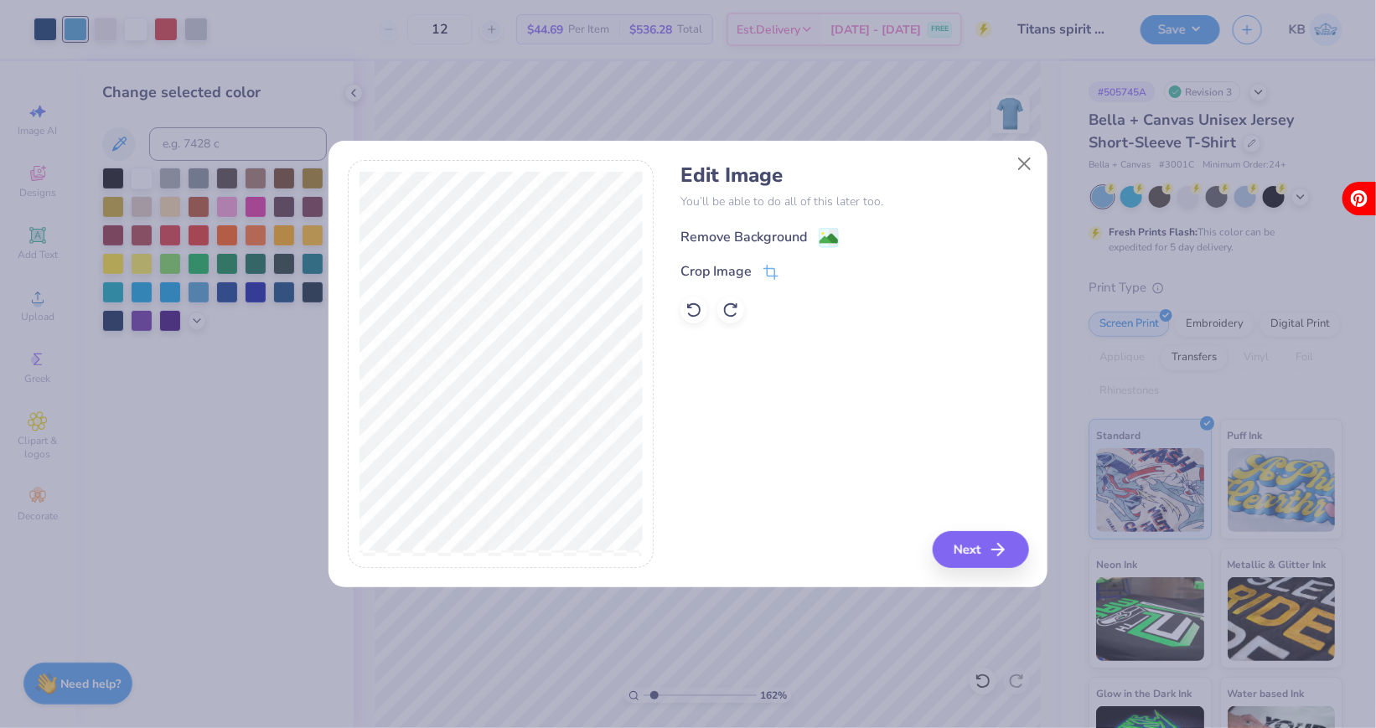
click at [744, 242] on div "Remove Background" at bounding box center [744, 237] width 127 height 20
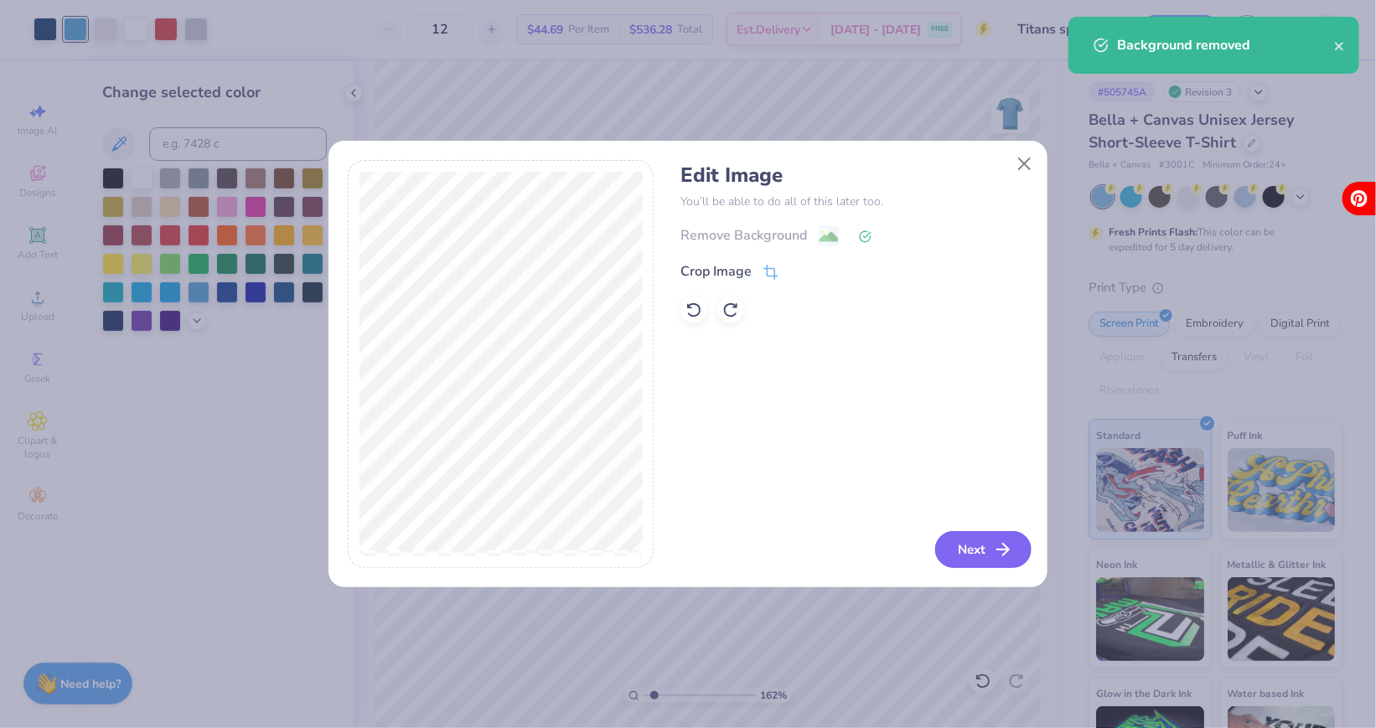
click at [968, 545] on button "Next" at bounding box center [983, 549] width 96 height 37
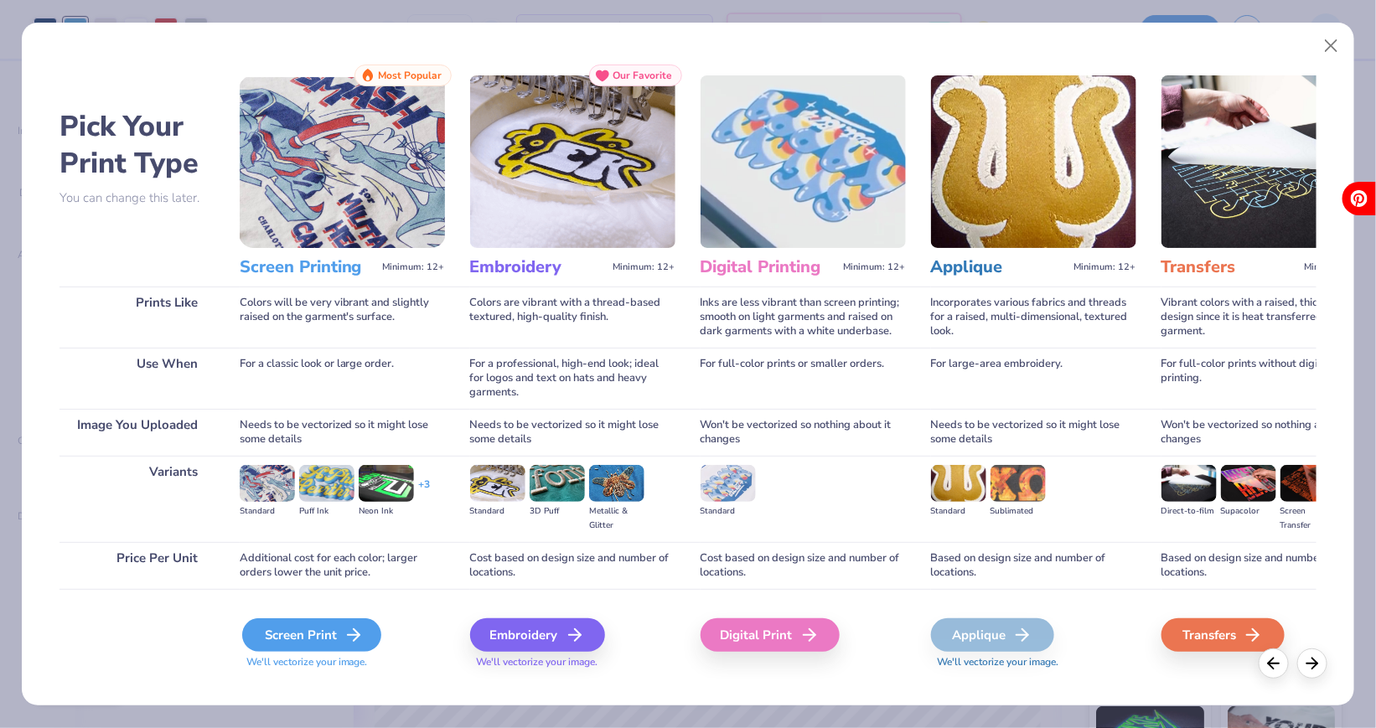
click at [318, 641] on div "Screen Print" at bounding box center [311, 636] width 139 height 34
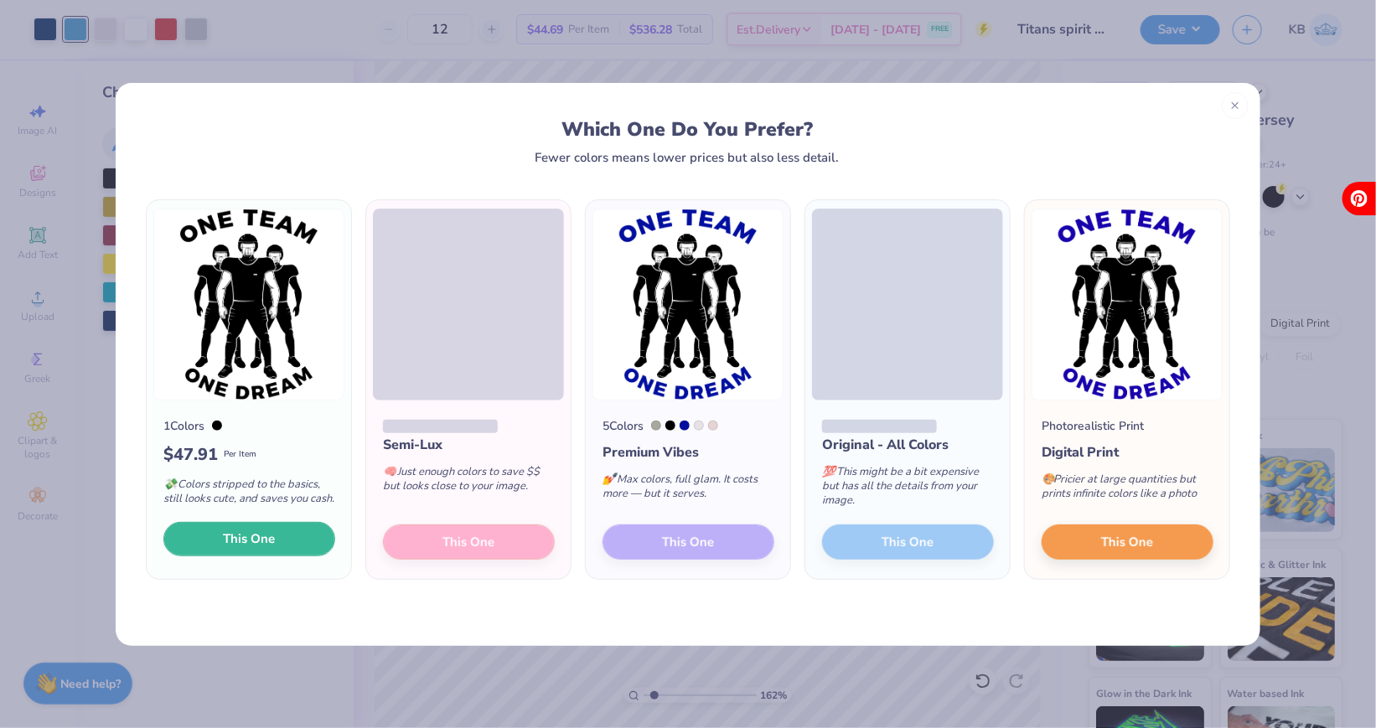
click at [230, 541] on span "This One" at bounding box center [250, 539] width 52 height 19
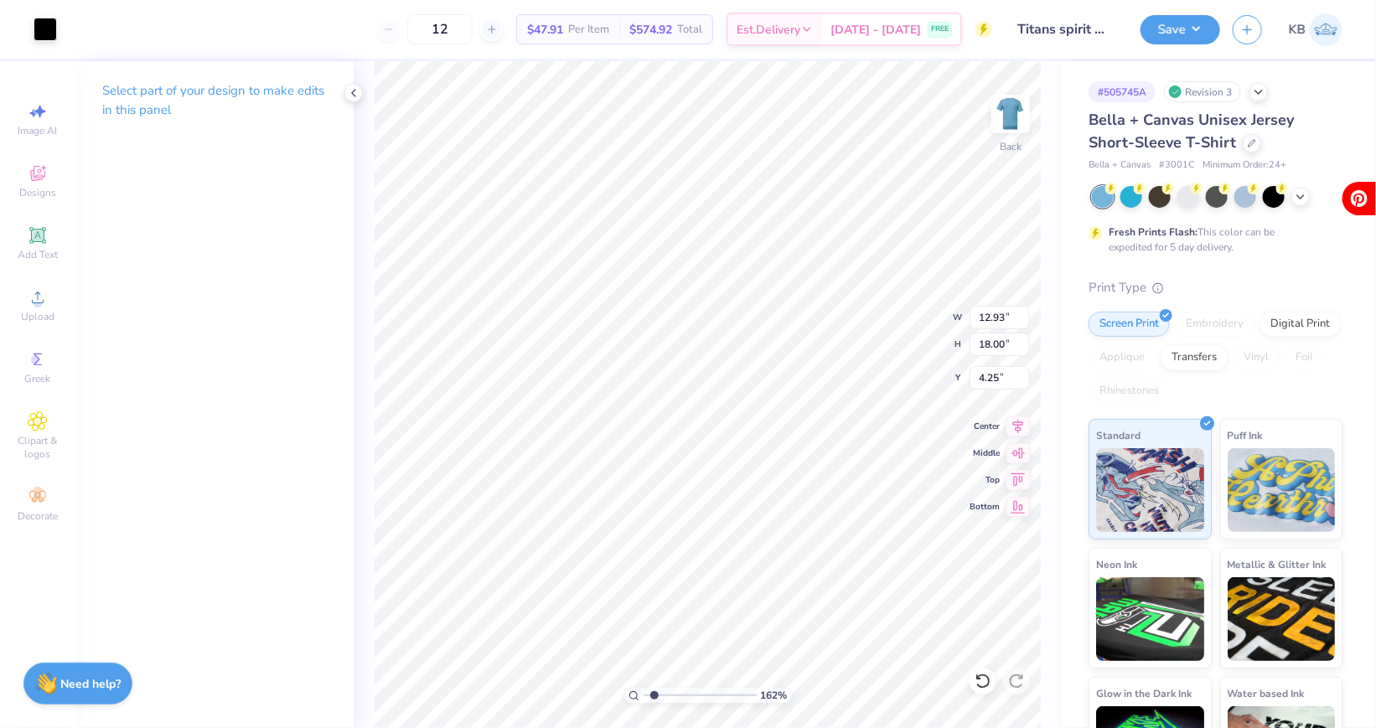
type input "8.81"
type input "12.25"
type input "9.99"
type input "6.48"
type input "9.02"
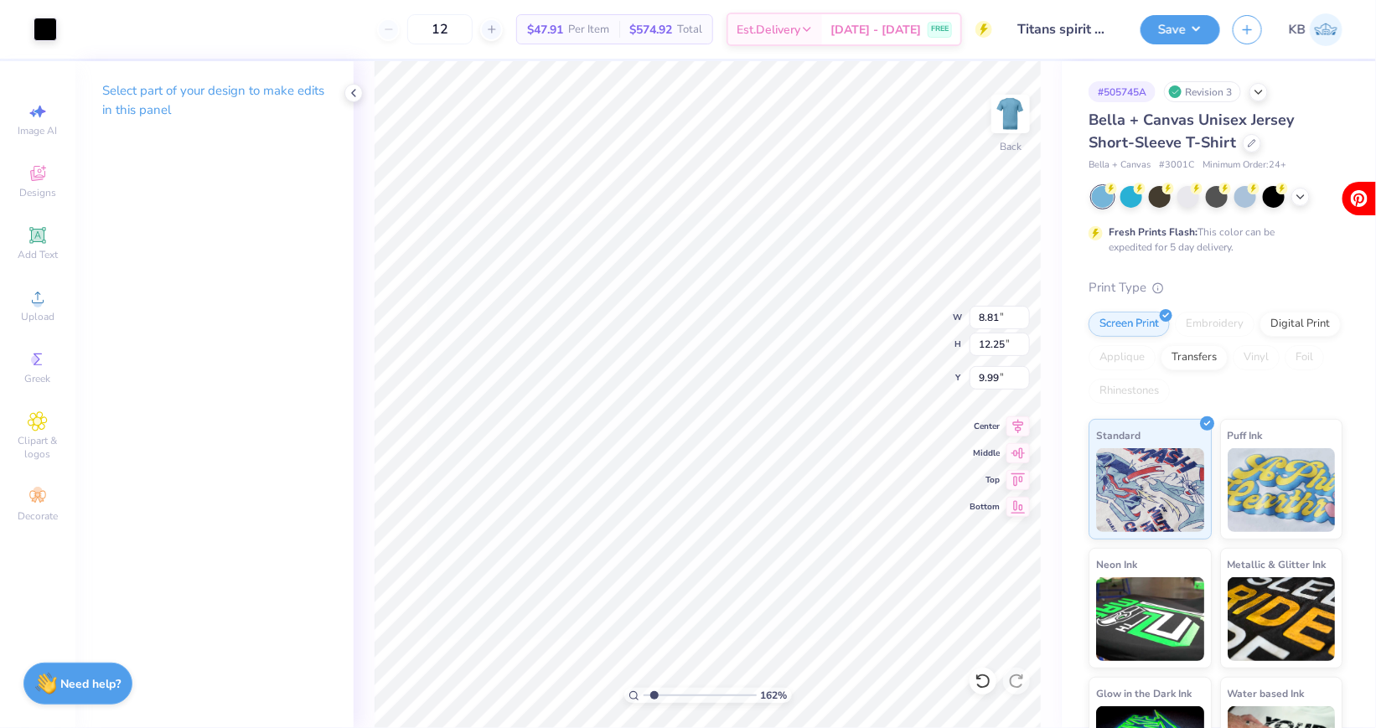
type input "13.23"
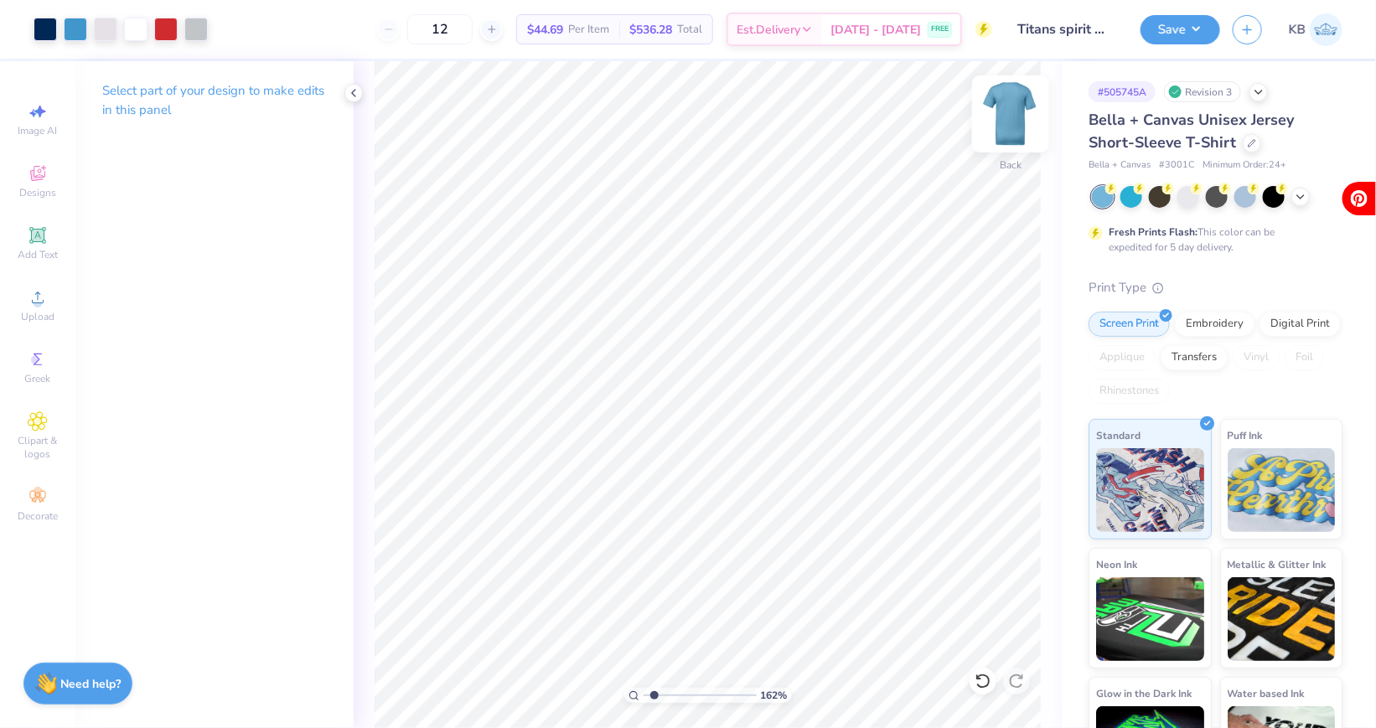
click at [1012, 115] on img at bounding box center [1010, 113] width 67 height 67
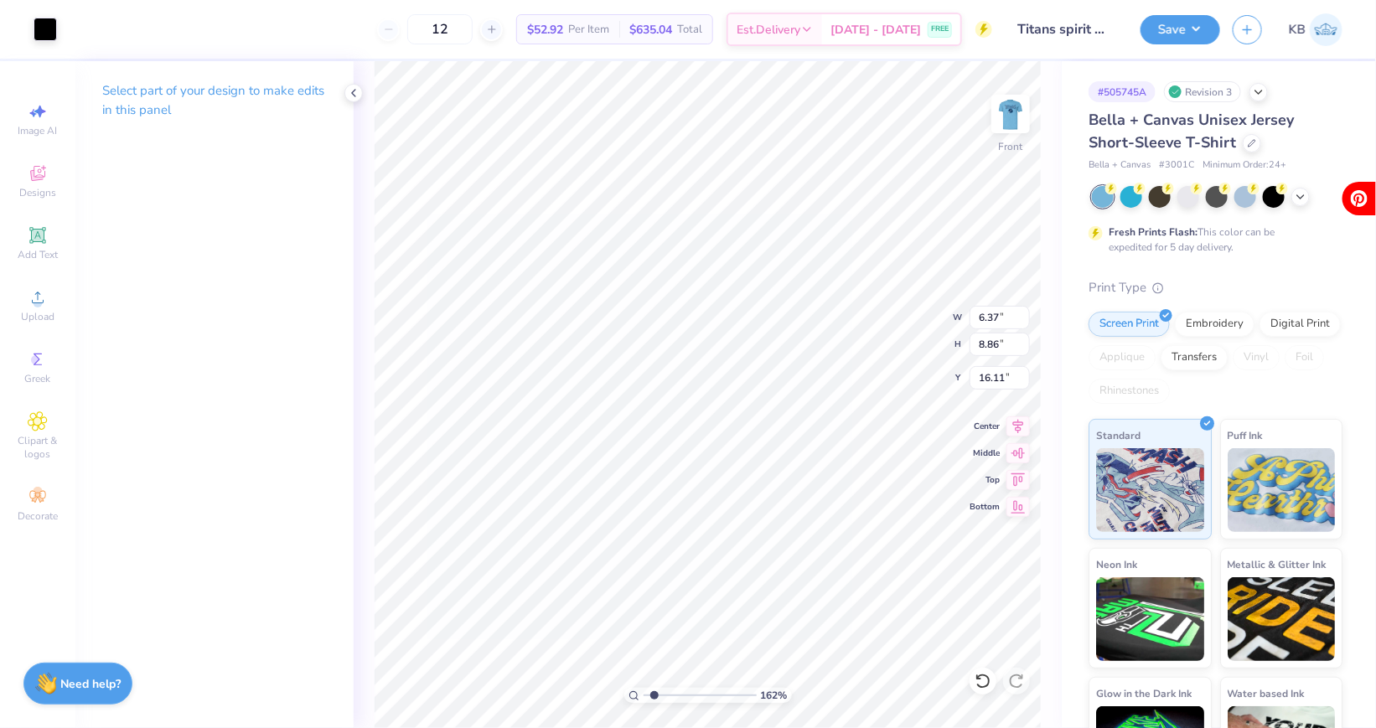
type input "7.78"
click at [1009, 118] on img at bounding box center [1010, 113] width 67 height 67
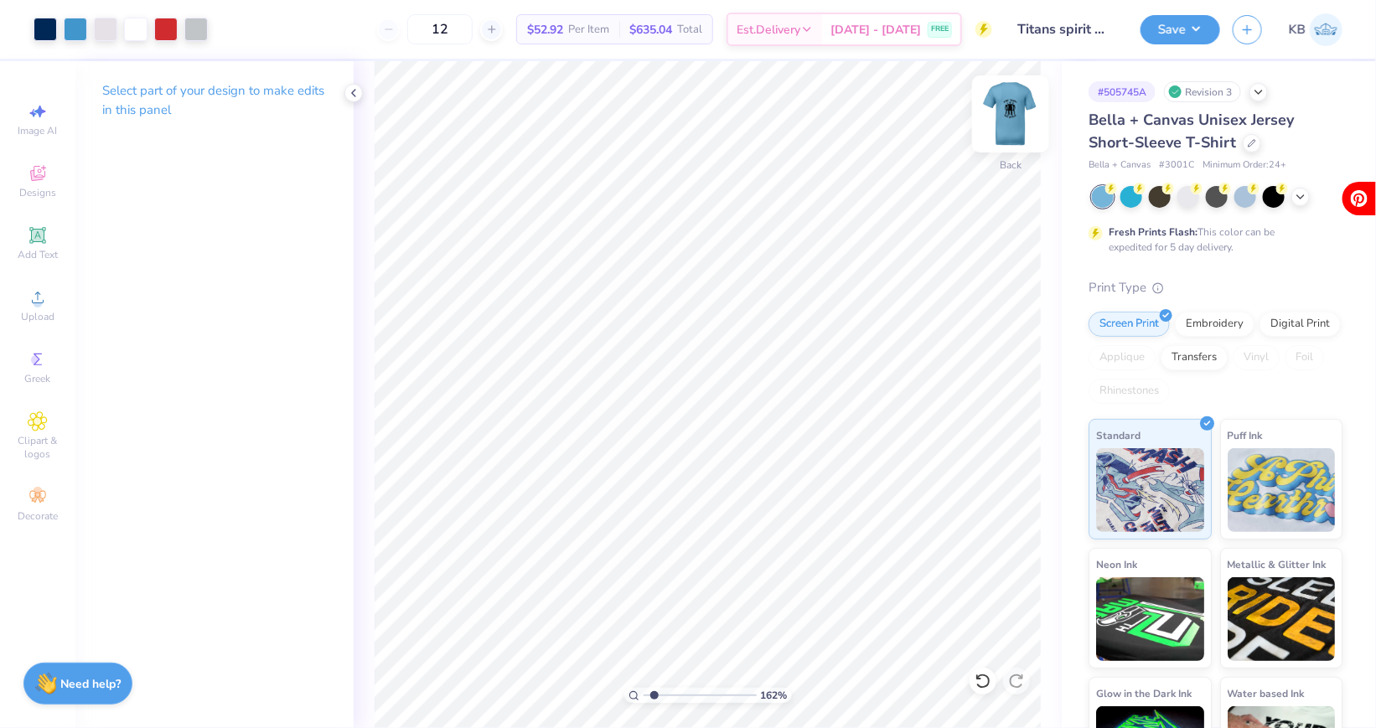
click at [1003, 116] on img at bounding box center [1010, 113] width 67 height 67
click at [36, 32] on div at bounding box center [45, 27] width 23 height 23
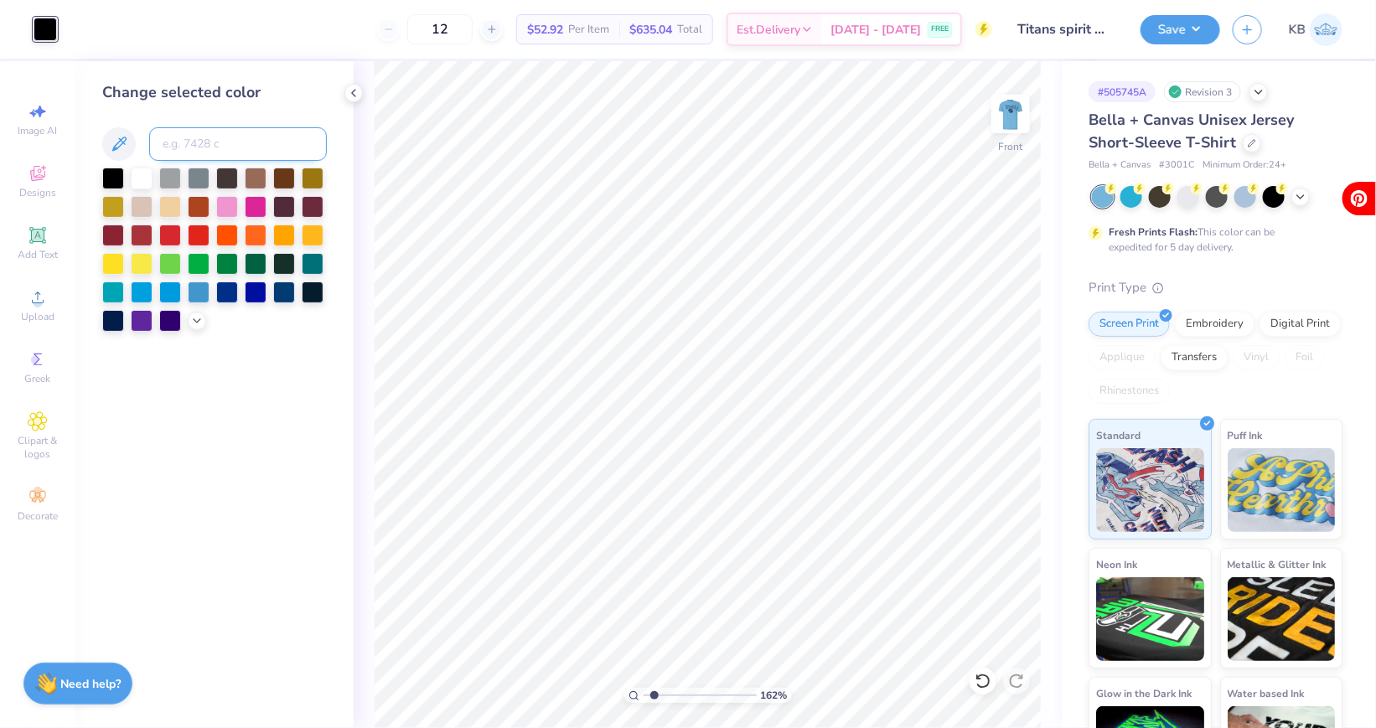
click at [188, 144] on input at bounding box center [238, 144] width 178 height 34
type input "295"
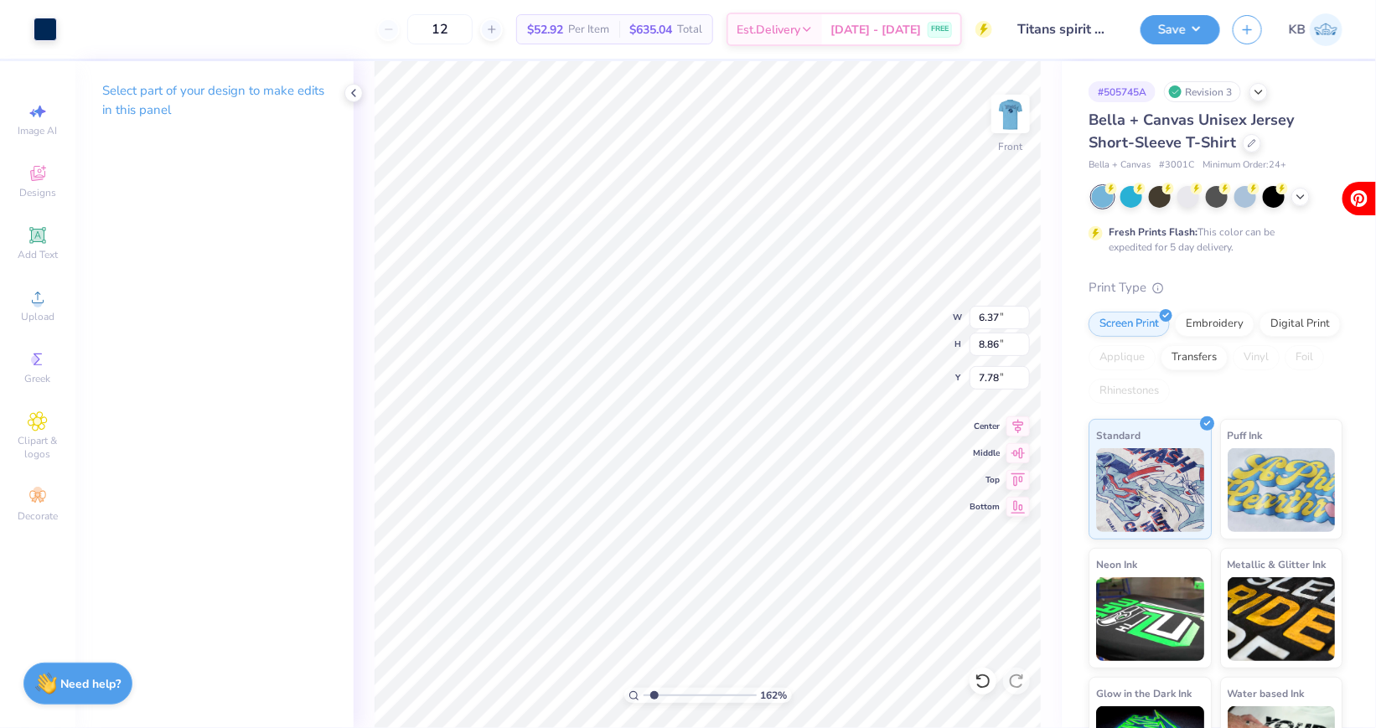
type input "8.40"
type input "11.69"
type input "4.95"
type input "10.37"
type input "14.44"
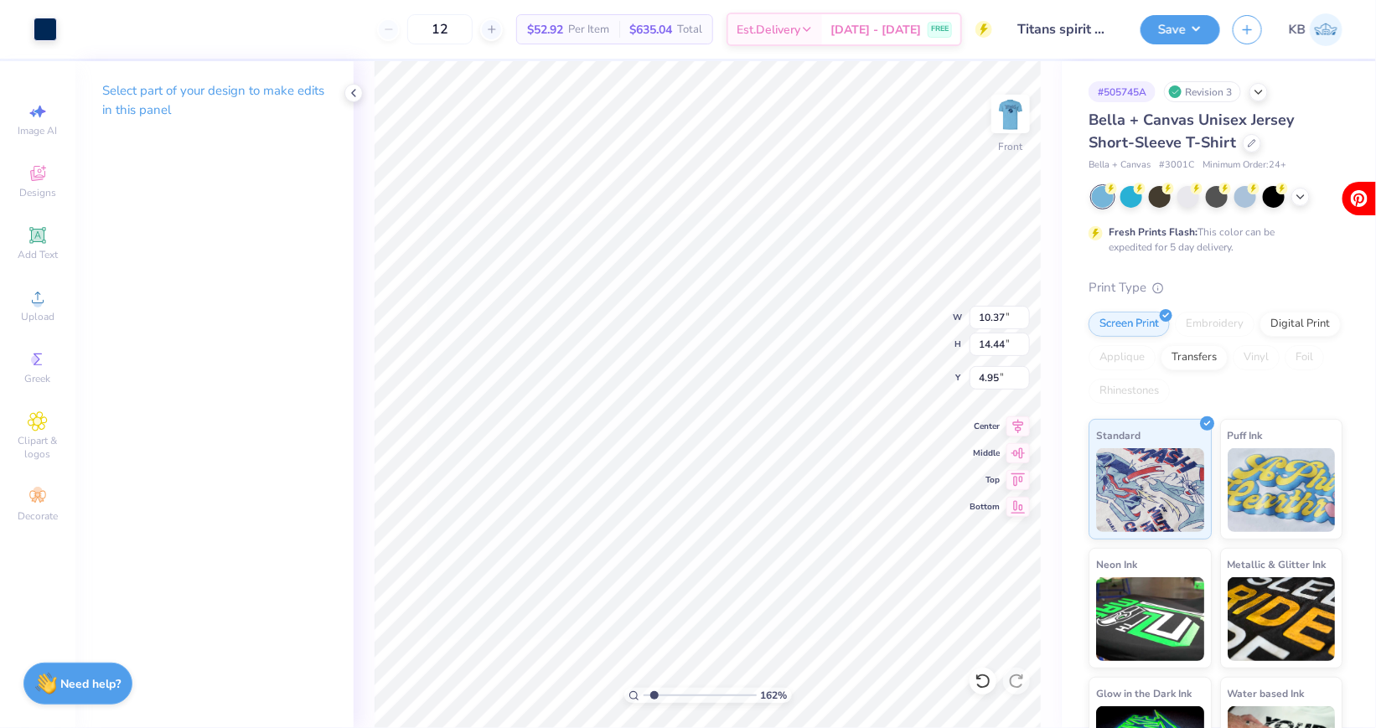
type input "4.89"
drag, startPoint x: 655, startPoint y: 698, endPoint x: 643, endPoint y: 697, distance: 12.6
type input "1"
click at [644, 697] on input "range" at bounding box center [700, 695] width 113 height 15
click at [1022, 114] on img at bounding box center [1010, 113] width 67 height 67
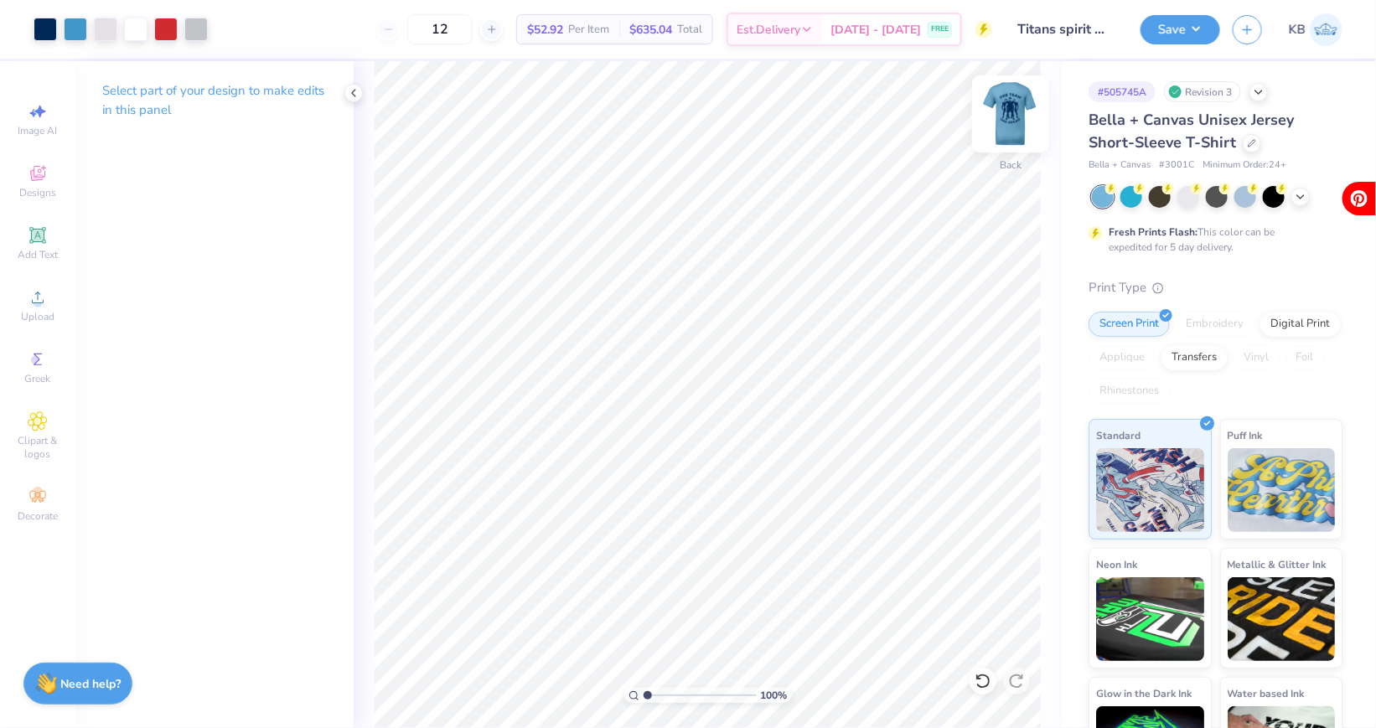
click at [1000, 130] on img at bounding box center [1010, 113] width 67 height 67
click at [1000, 130] on img at bounding box center [1011, 114] width 34 height 34
drag, startPoint x: 481, startPoint y: 29, endPoint x: 458, endPoint y: 29, distance: 22.6
click at [458, 29] on input "12" at bounding box center [439, 29] width 65 height 30
type input "4"
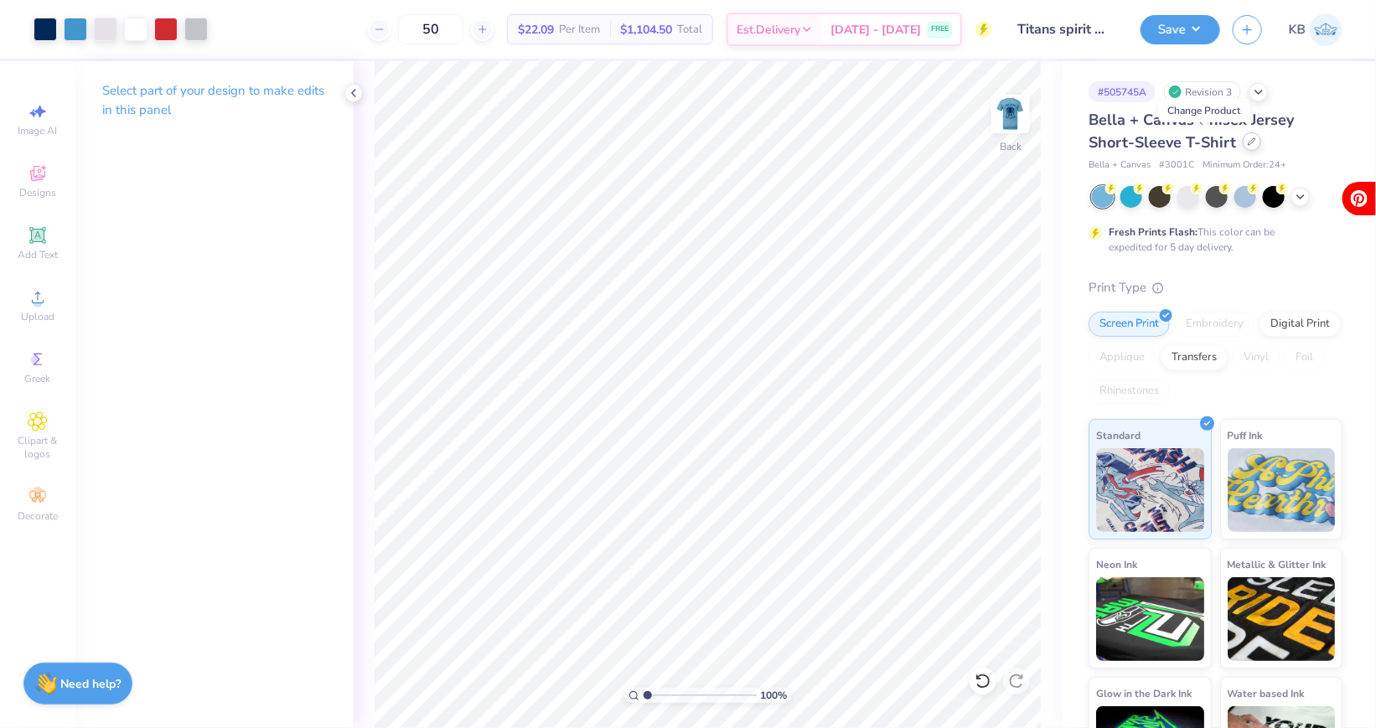
click at [1243, 141] on div at bounding box center [1252, 141] width 18 height 18
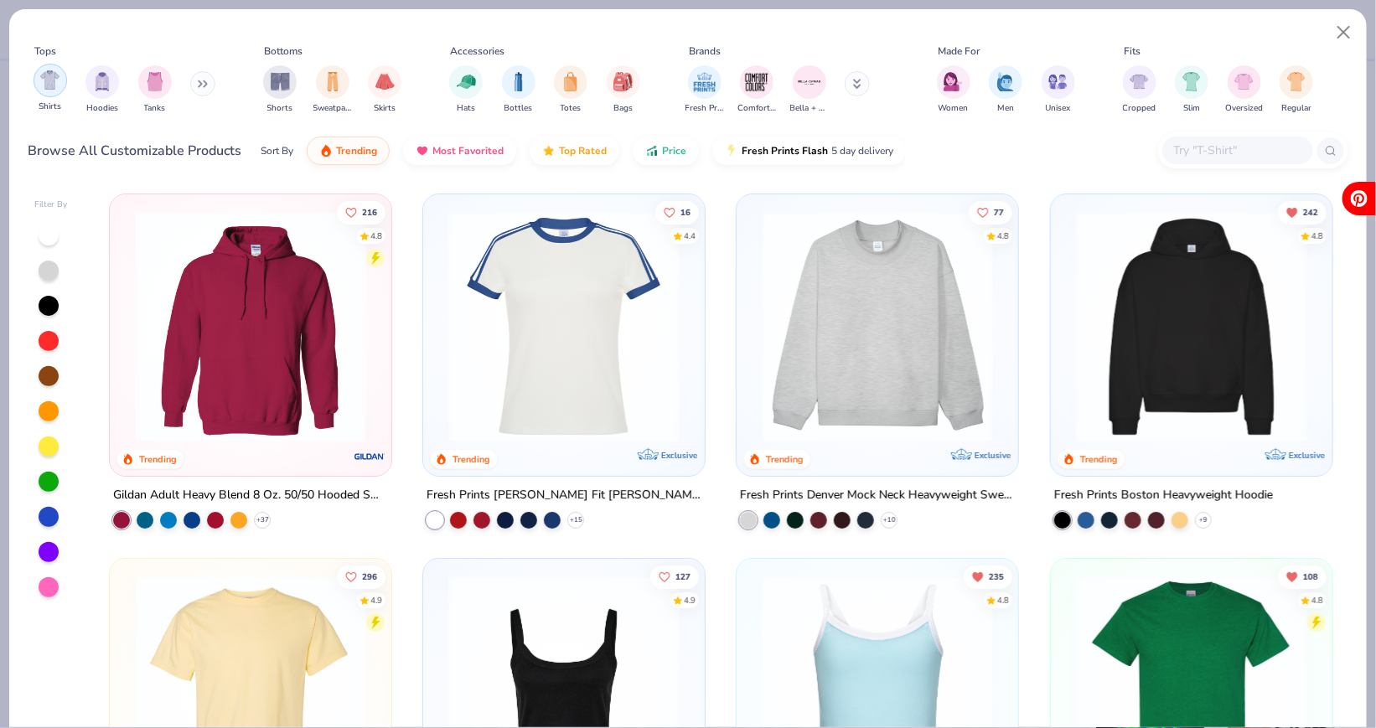
click at [59, 78] on img "filter for Shirts" at bounding box center [49, 79] width 19 height 19
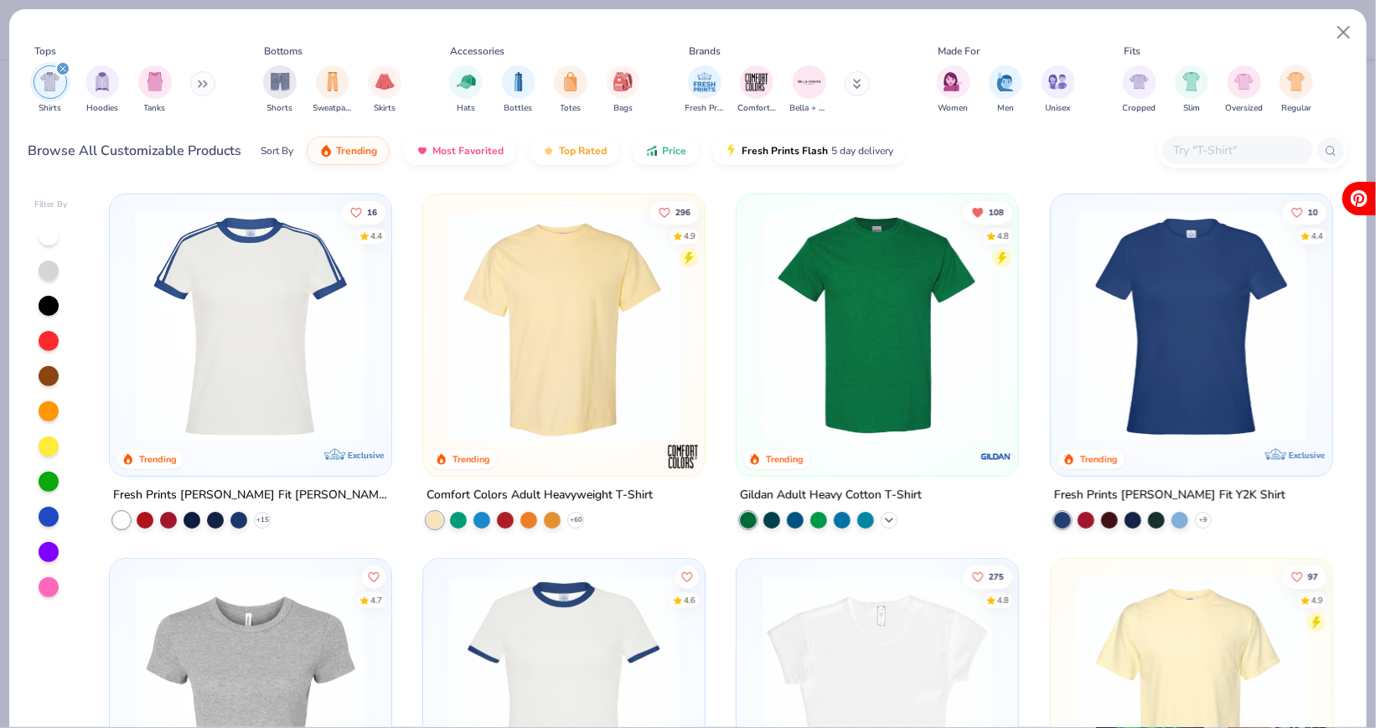
click at [889, 519] on polyline at bounding box center [889, 520] width 7 height 3
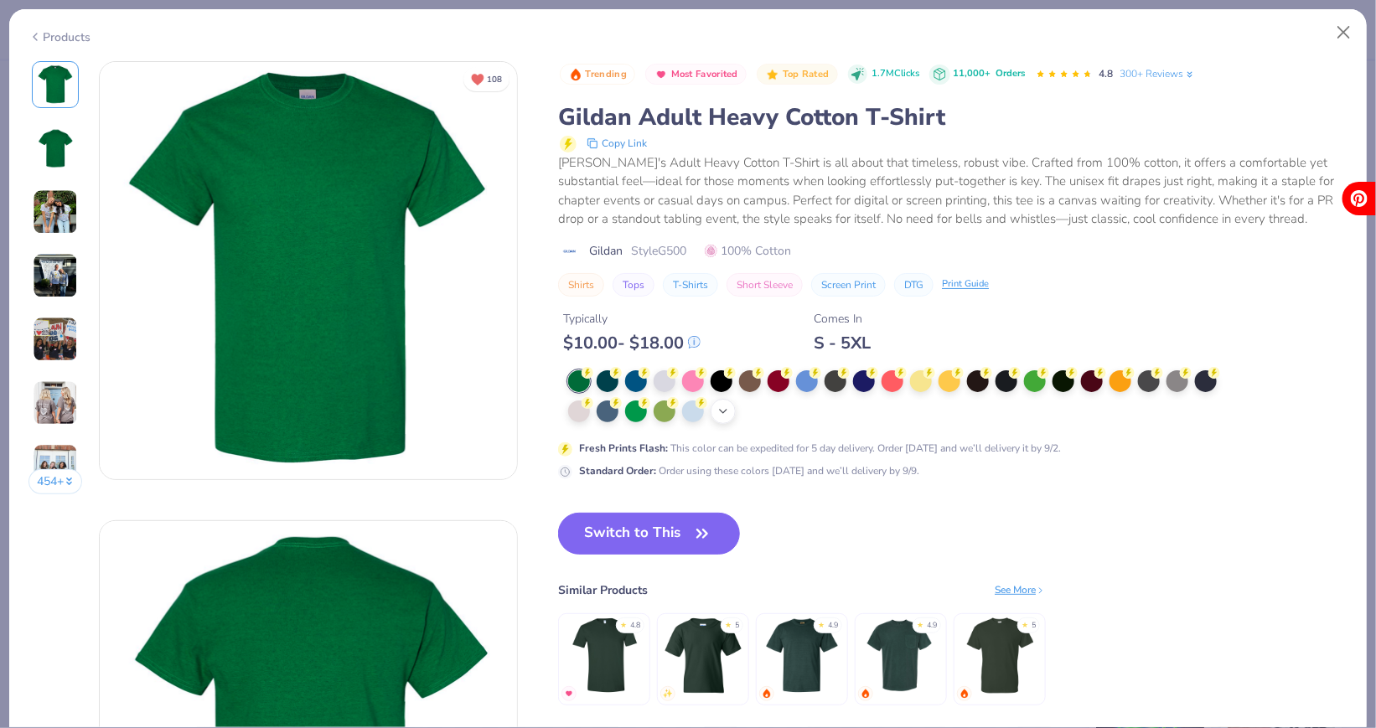
click at [722, 405] on icon at bounding box center [723, 411] width 13 height 13
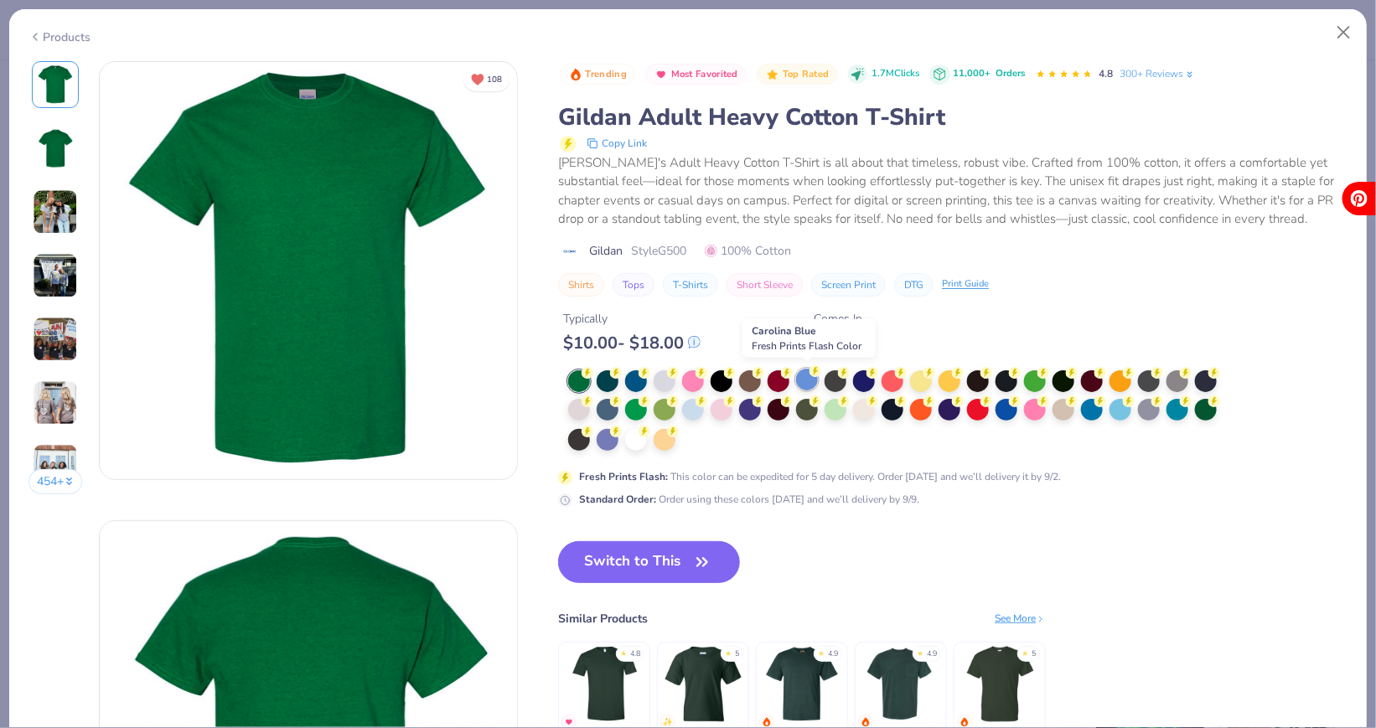
click at [809, 378] on div at bounding box center [807, 380] width 22 height 22
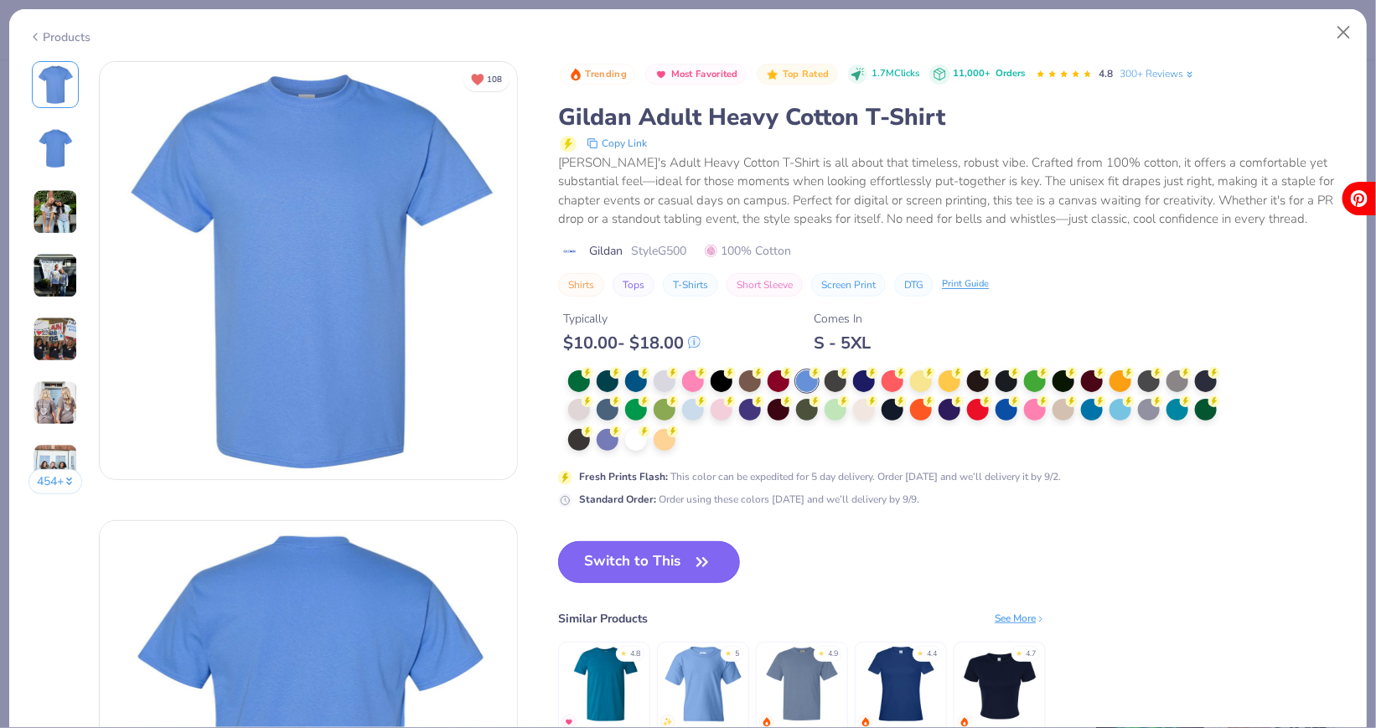
click at [597, 554] on button "Switch to This" at bounding box center [649, 562] width 182 height 42
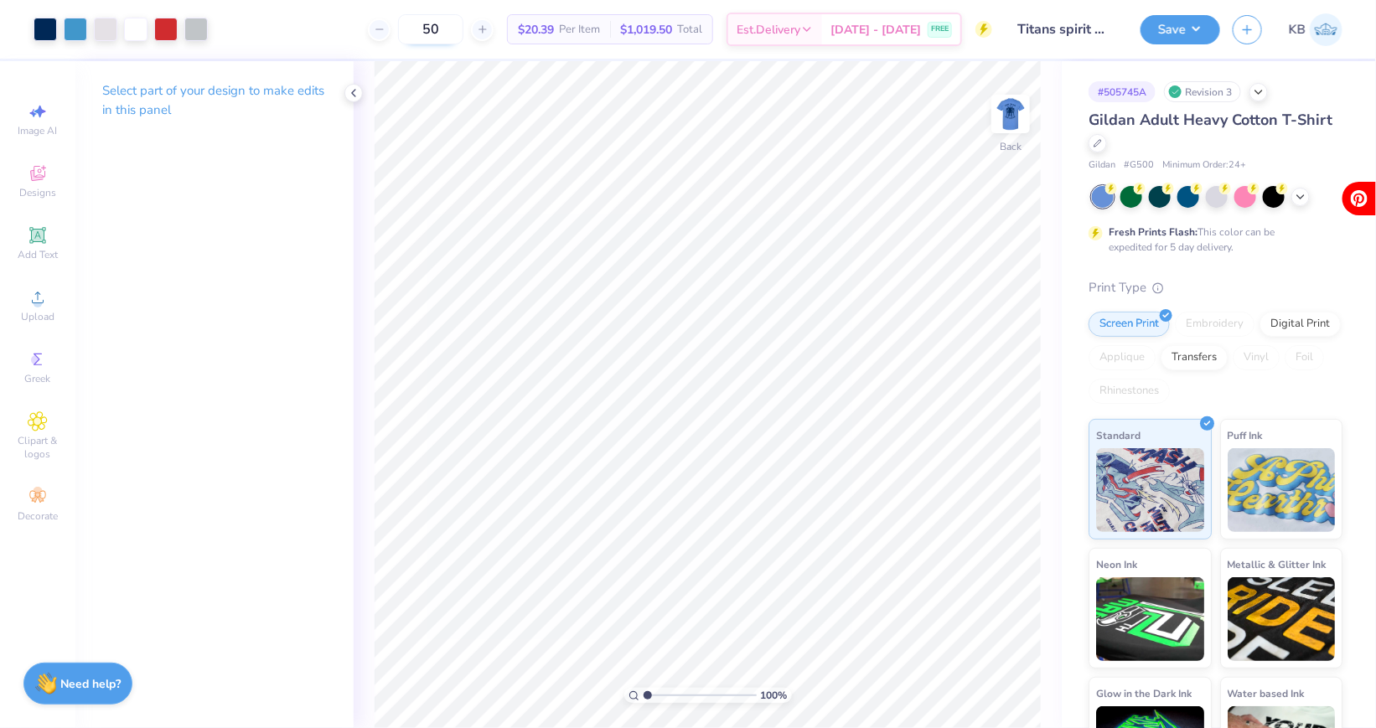
drag, startPoint x: 469, startPoint y: 30, endPoint x: 434, endPoint y: 30, distance: 35.2
click at [434, 30] on input "50" at bounding box center [430, 29] width 65 height 30
type input "100"
click at [1007, 111] on img at bounding box center [1010, 113] width 67 height 67
click at [1007, 111] on img at bounding box center [1011, 114] width 34 height 34
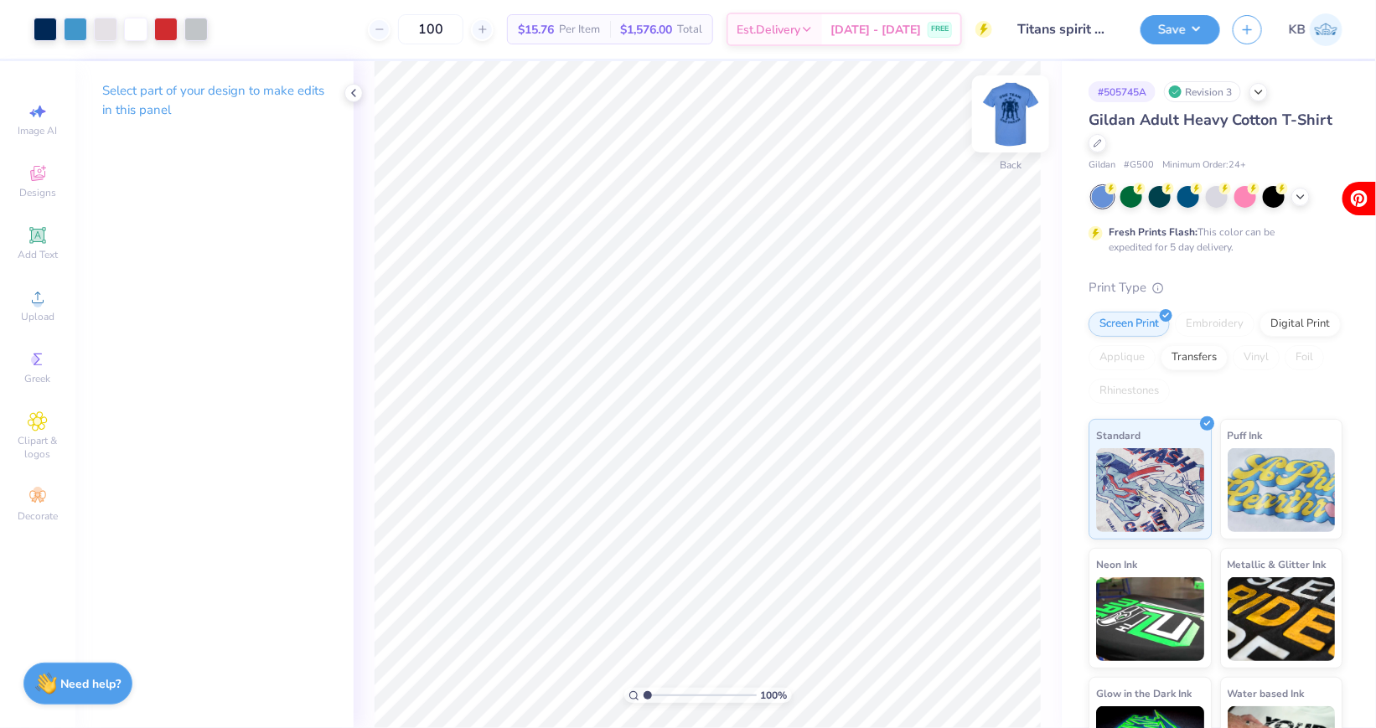
click at [1010, 111] on img at bounding box center [1010, 113] width 67 height 67
click at [996, 104] on img at bounding box center [1010, 113] width 67 height 67
click at [1002, 116] on img at bounding box center [1010, 113] width 67 height 67
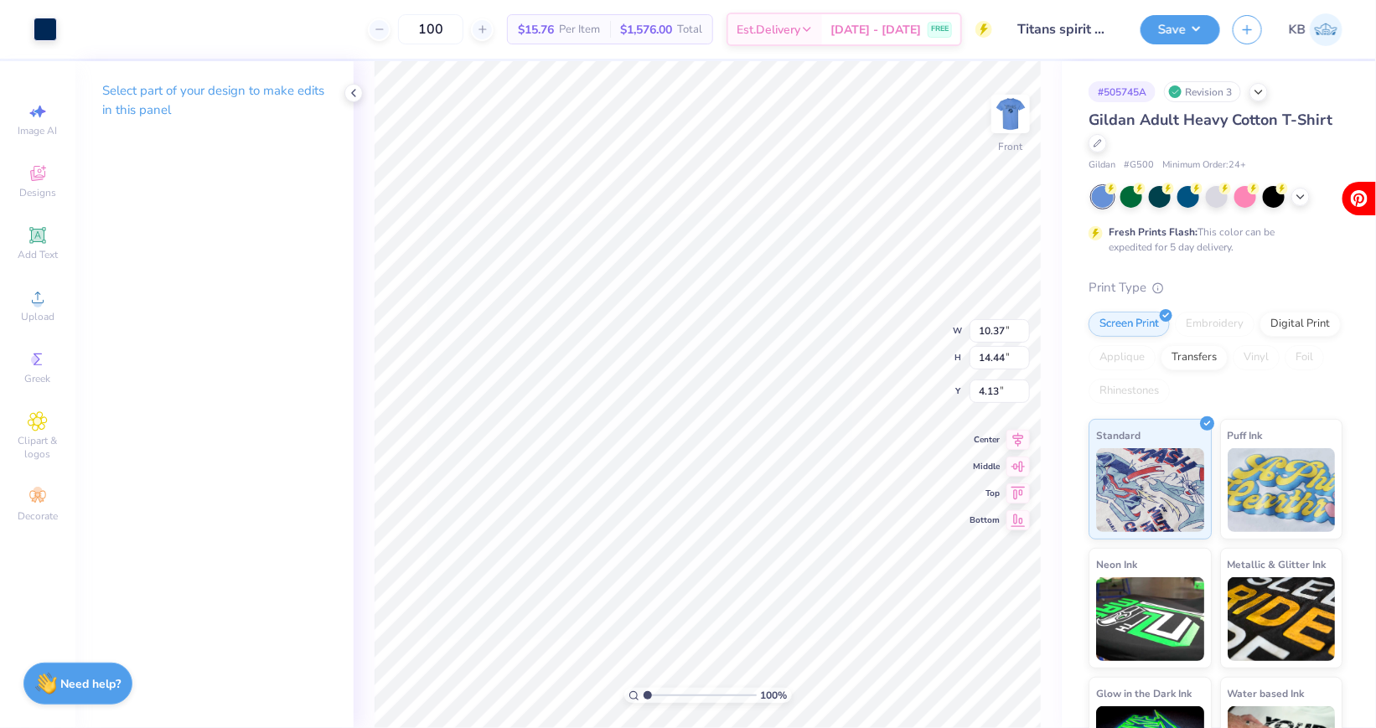
type input "7.03"
type input "5.06"
click at [1007, 121] on img at bounding box center [1010, 113] width 67 height 67
click at [35, 318] on span "Upload" at bounding box center [38, 316] width 34 height 13
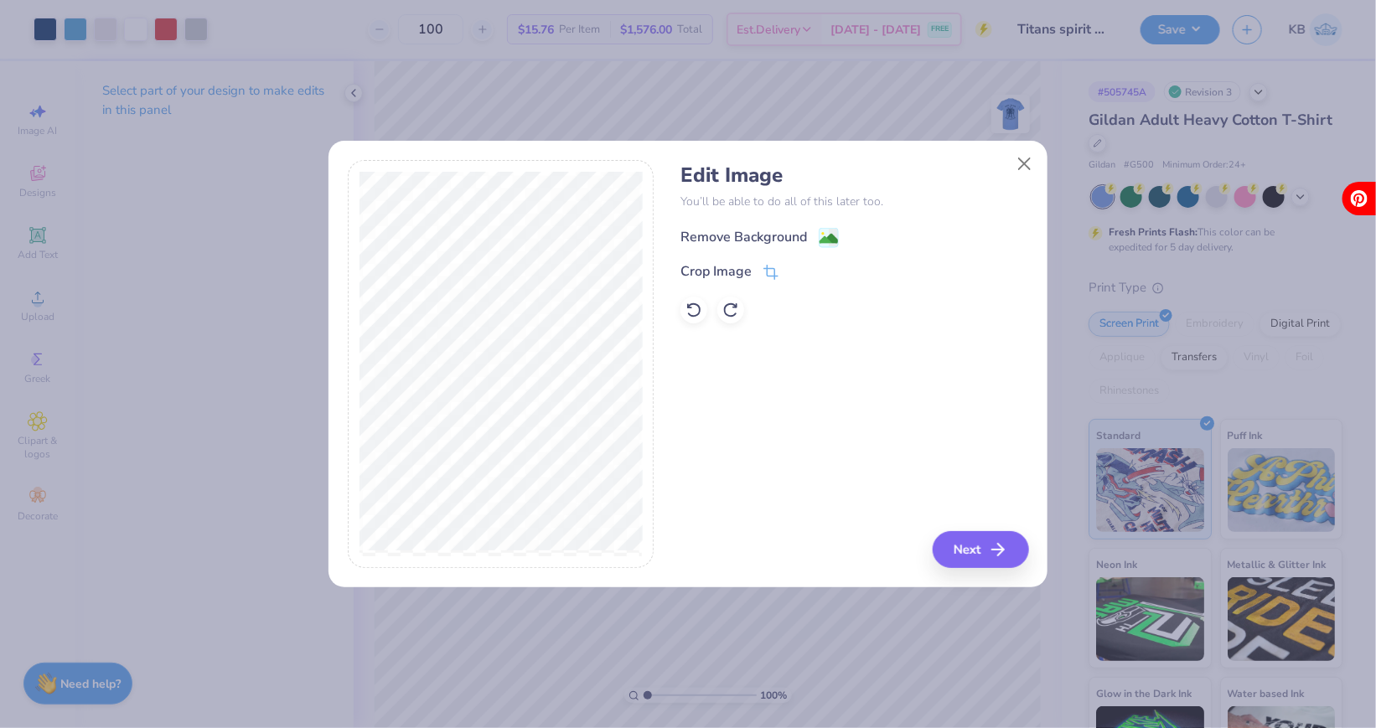
click at [790, 239] on div "Remove Background" at bounding box center [744, 237] width 127 height 20
click at [981, 556] on button "Next" at bounding box center [983, 549] width 96 height 37
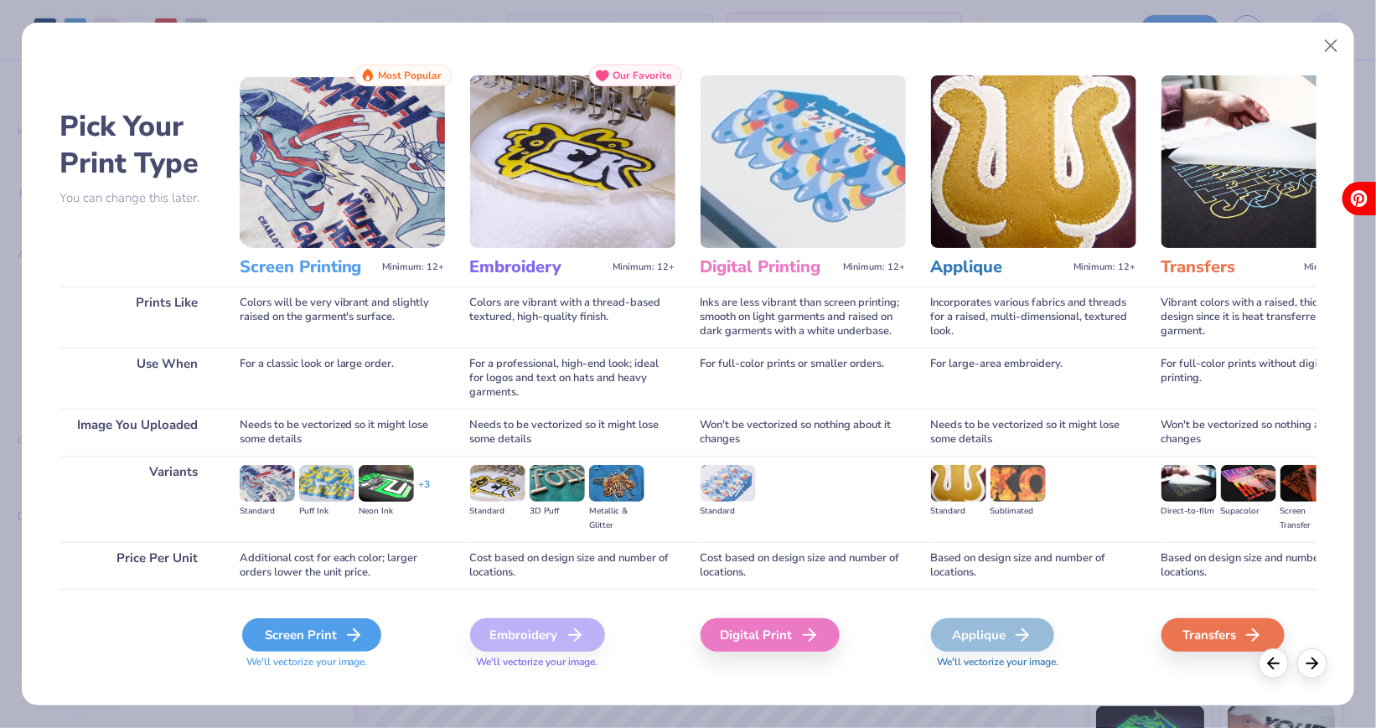
click at [299, 637] on div "Screen Print" at bounding box center [311, 636] width 139 height 34
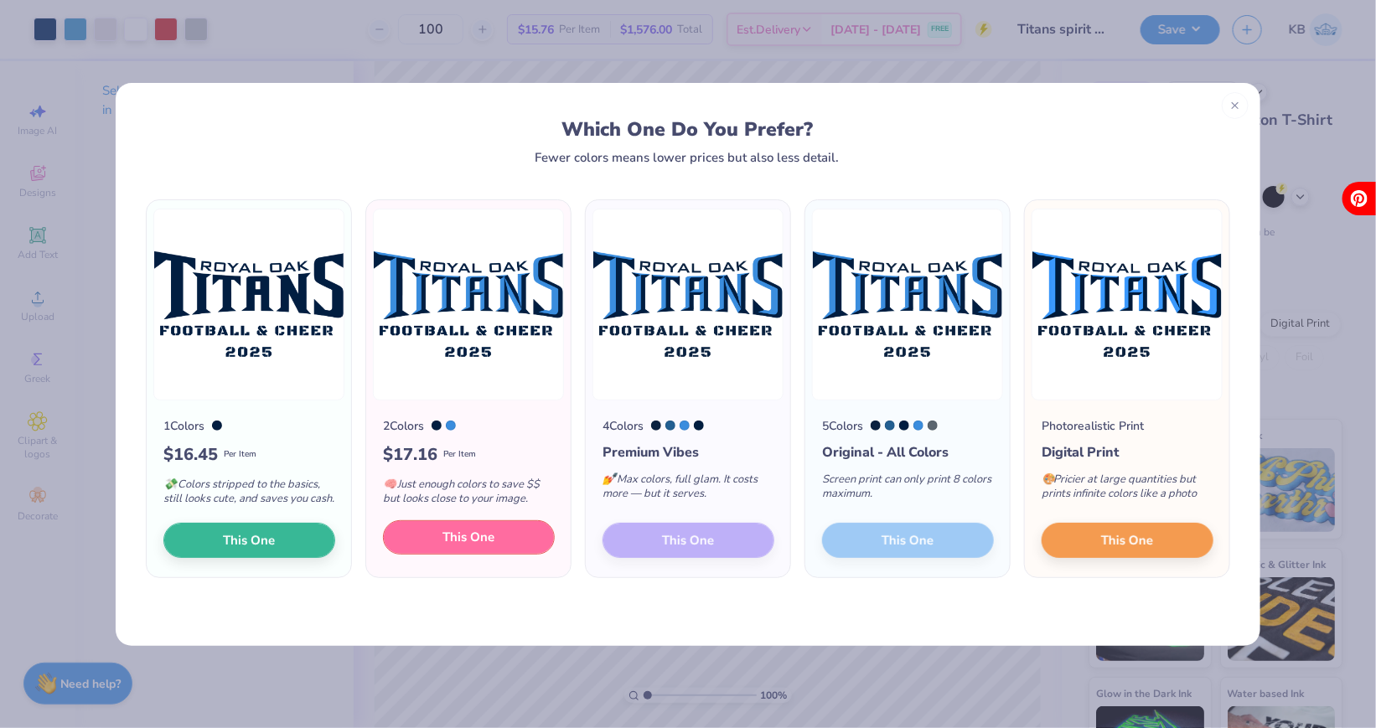
click at [428, 531] on button "This One" at bounding box center [469, 537] width 172 height 35
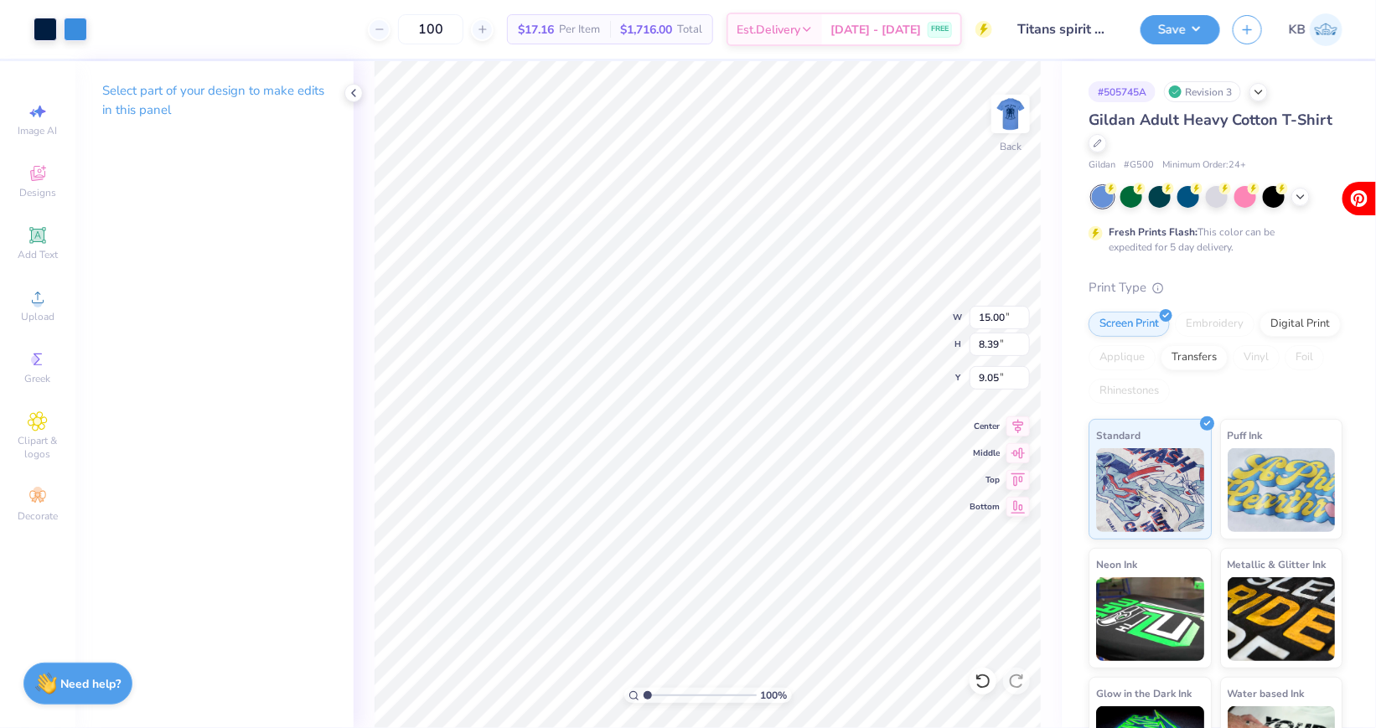
type input "12.80"
type input "10.12"
type input "5.66"
type input "13.91"
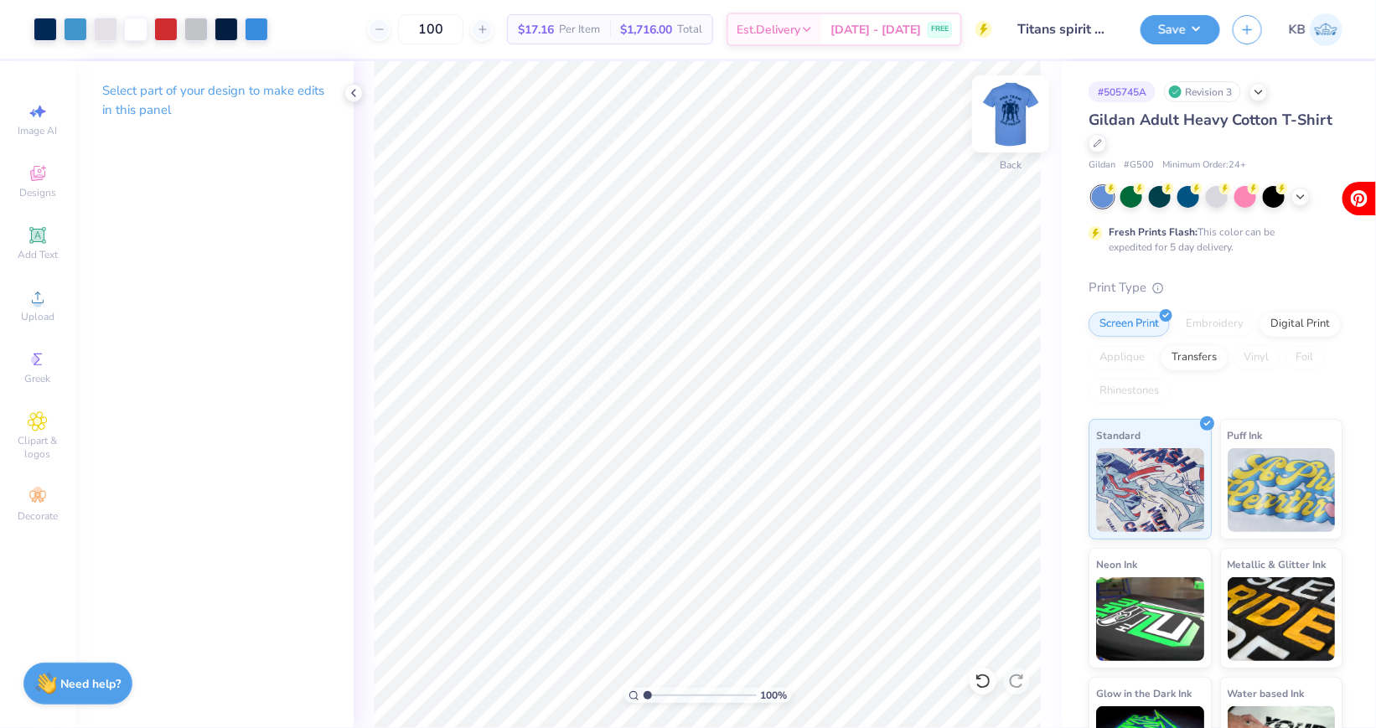
click at [1012, 111] on img at bounding box center [1010, 113] width 67 height 67
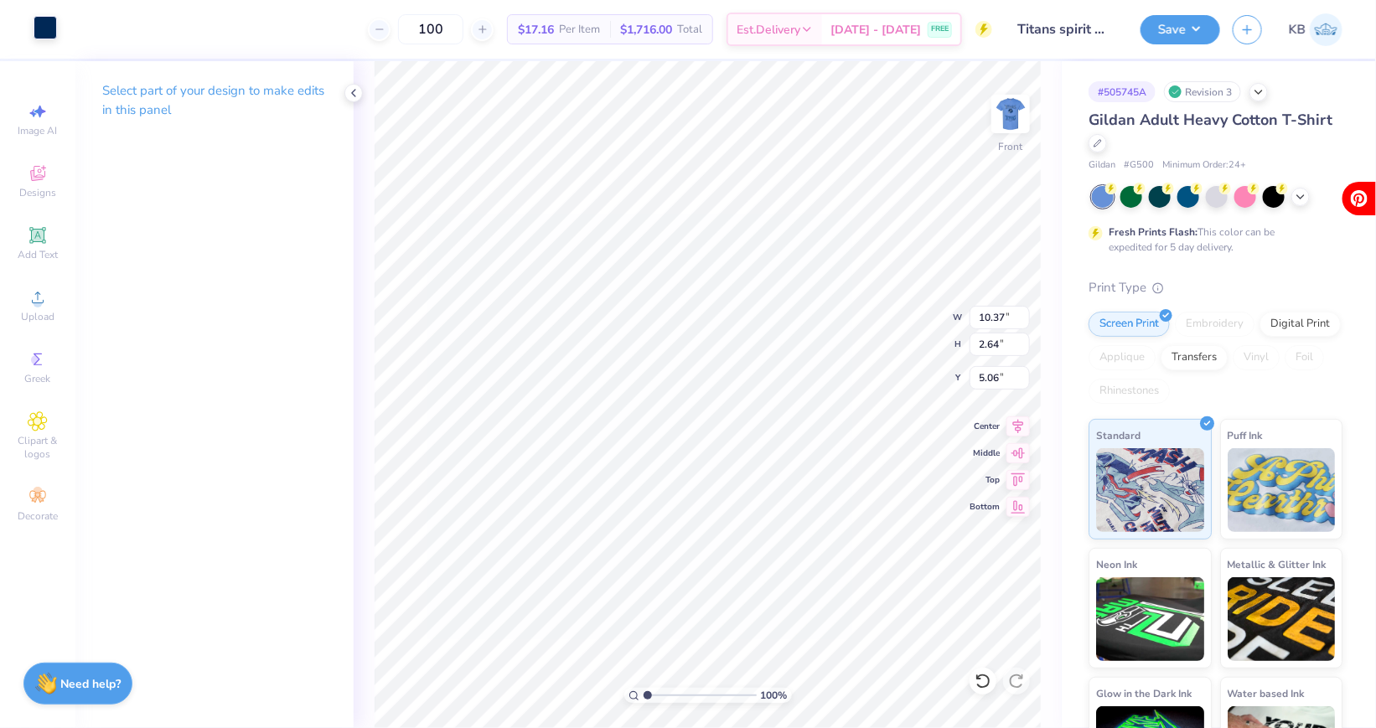
click at [42, 23] on div at bounding box center [45, 27] width 23 height 23
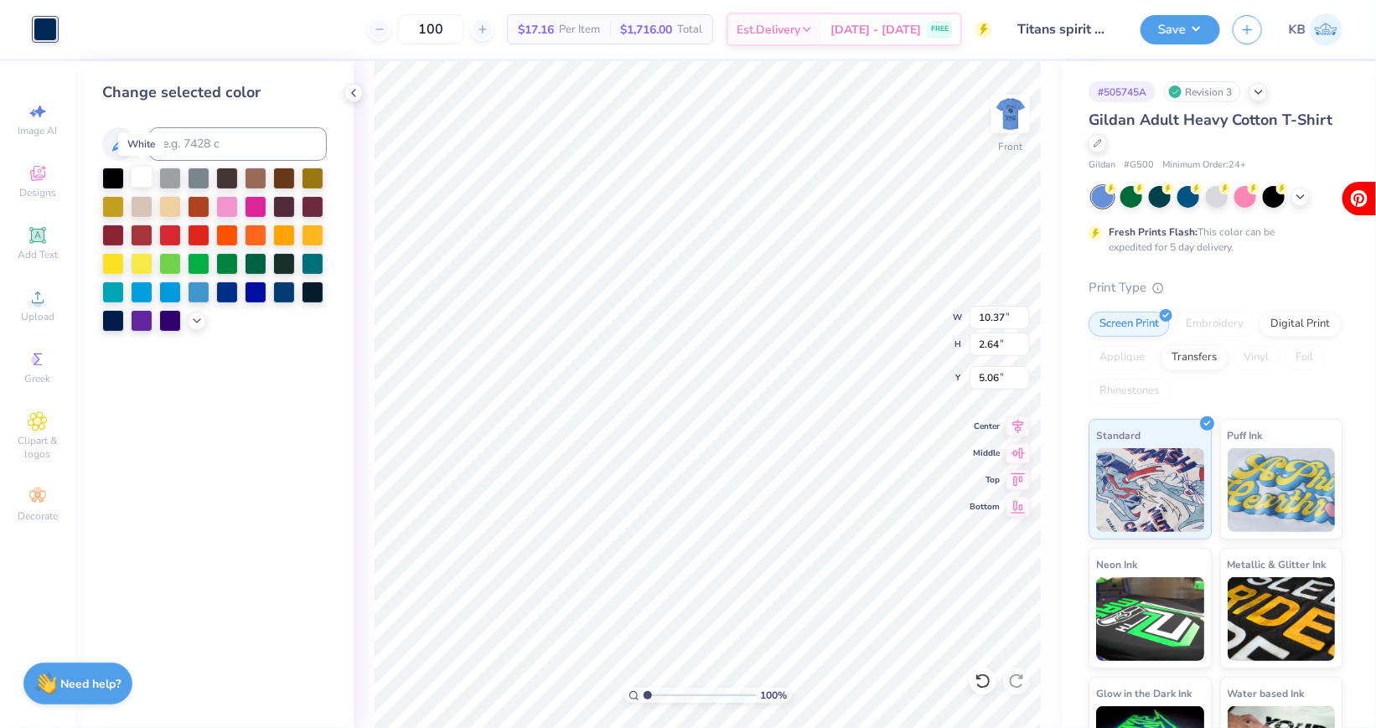
click at [138, 185] on div at bounding box center [142, 177] width 22 height 22
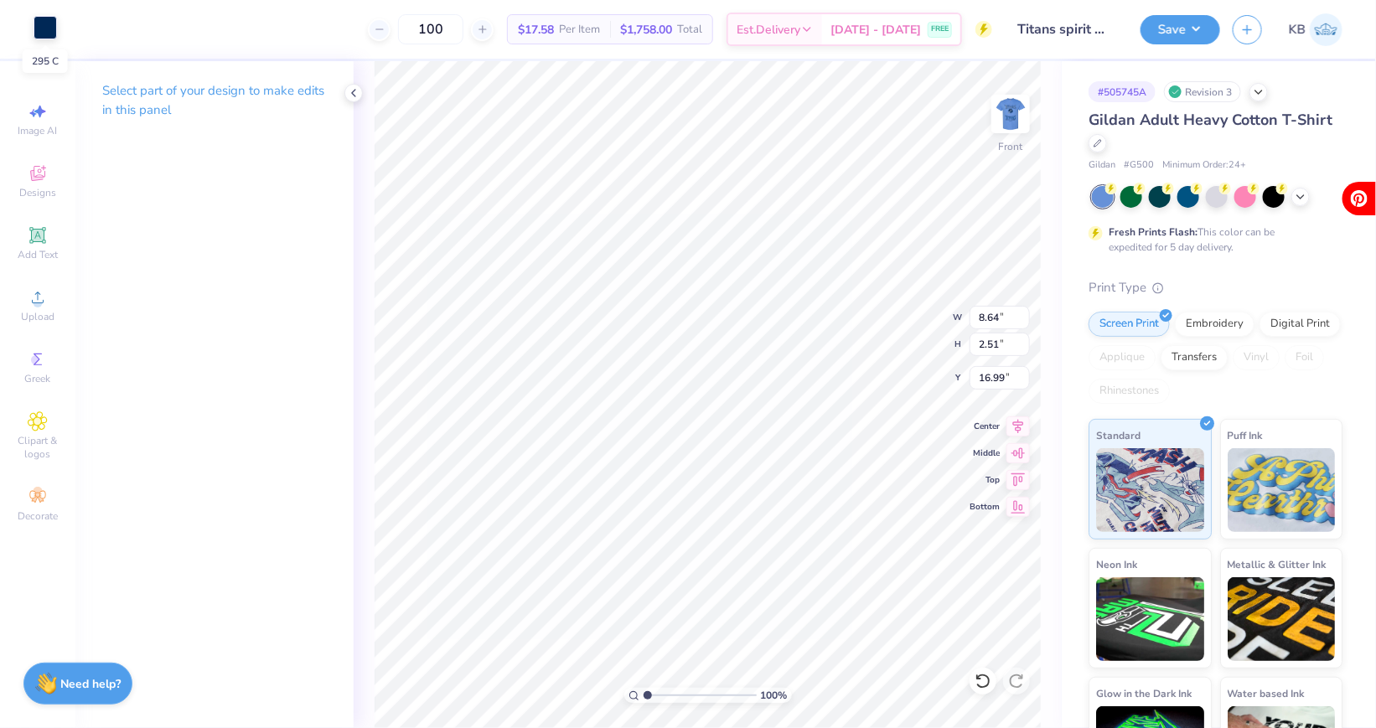
click at [45, 28] on div at bounding box center [45, 27] width 23 height 23
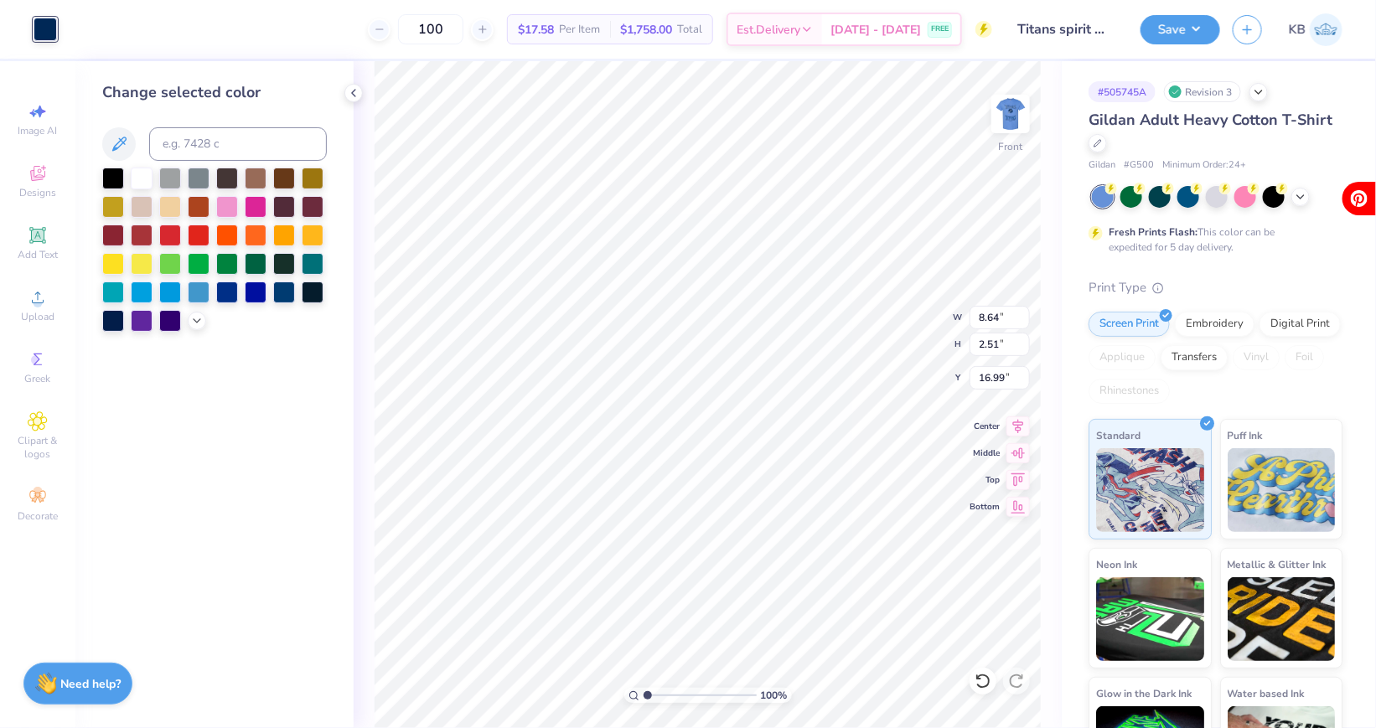
click at [46, 35] on div at bounding box center [45, 29] width 23 height 23
click at [145, 172] on div at bounding box center [142, 177] width 22 height 22
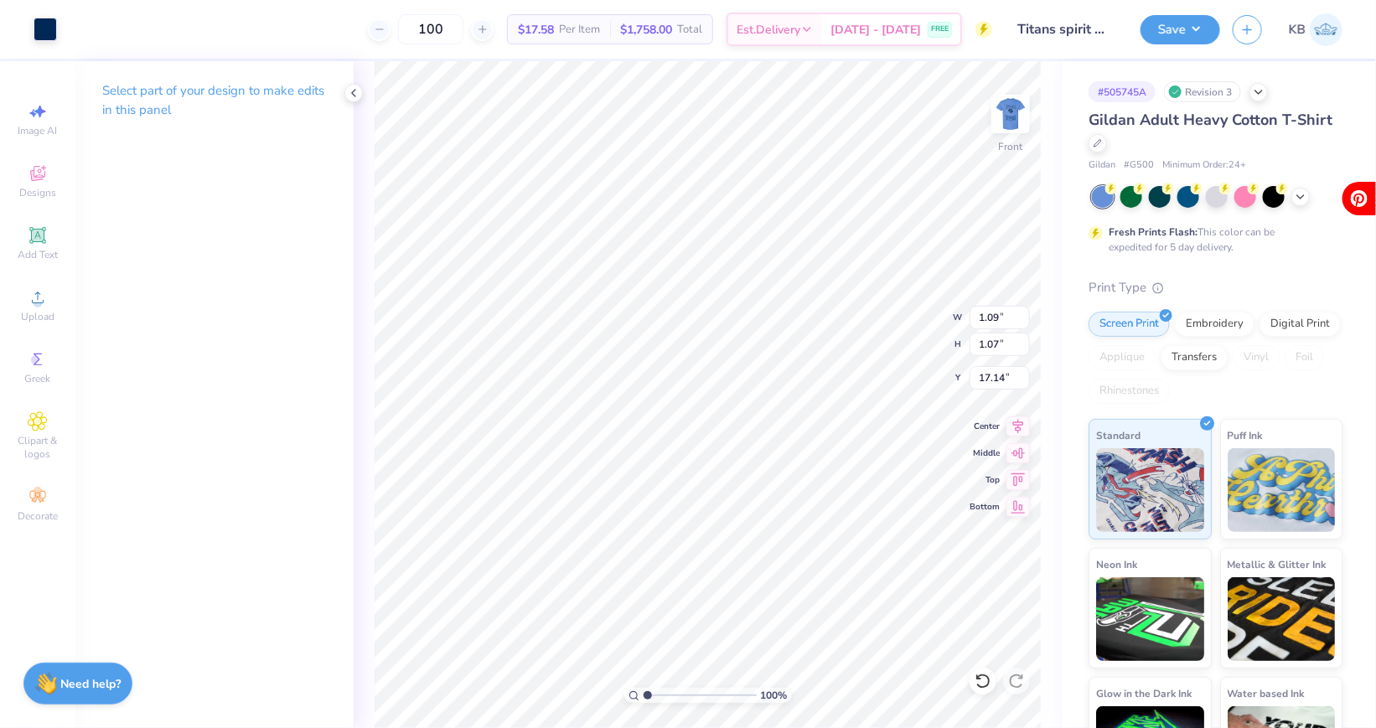
click at [26, 27] on div "Art colors" at bounding box center [28, 29] width 57 height 59
click at [40, 28] on div at bounding box center [45, 27] width 23 height 23
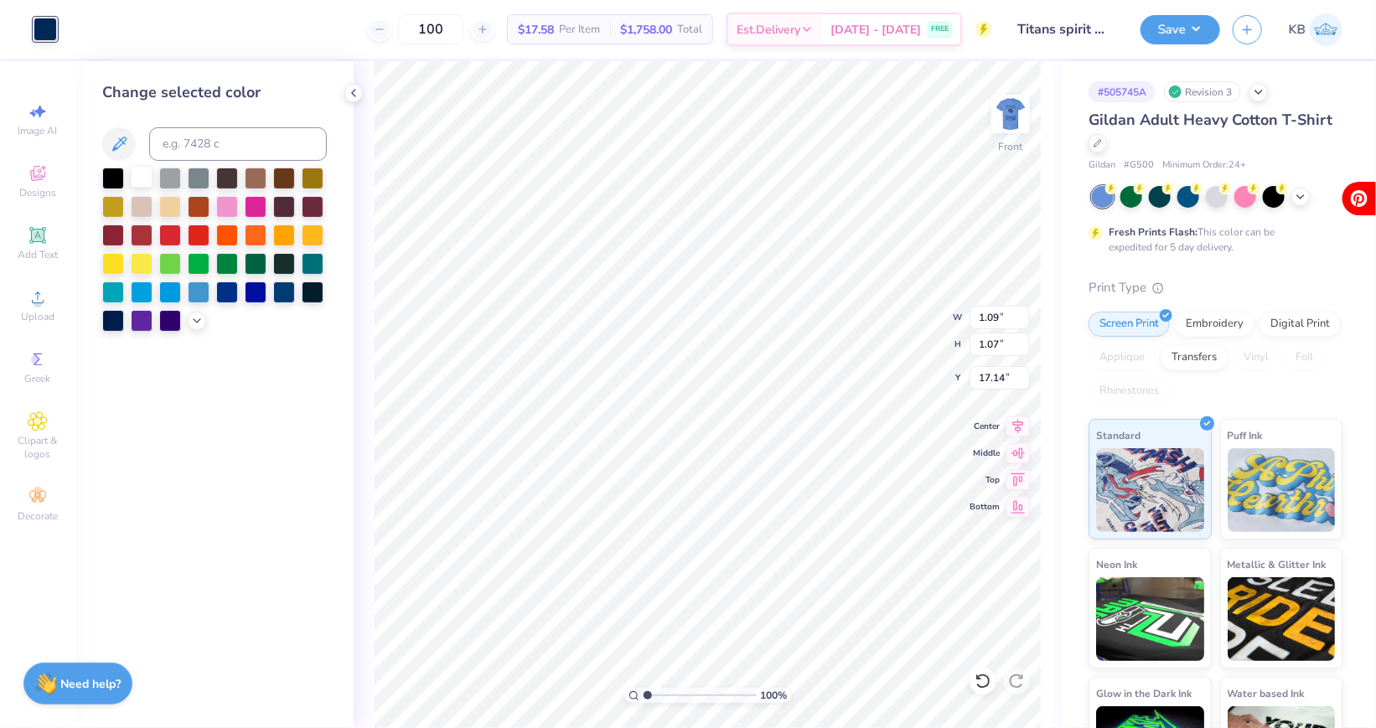
click at [136, 177] on div at bounding box center [142, 177] width 22 height 22
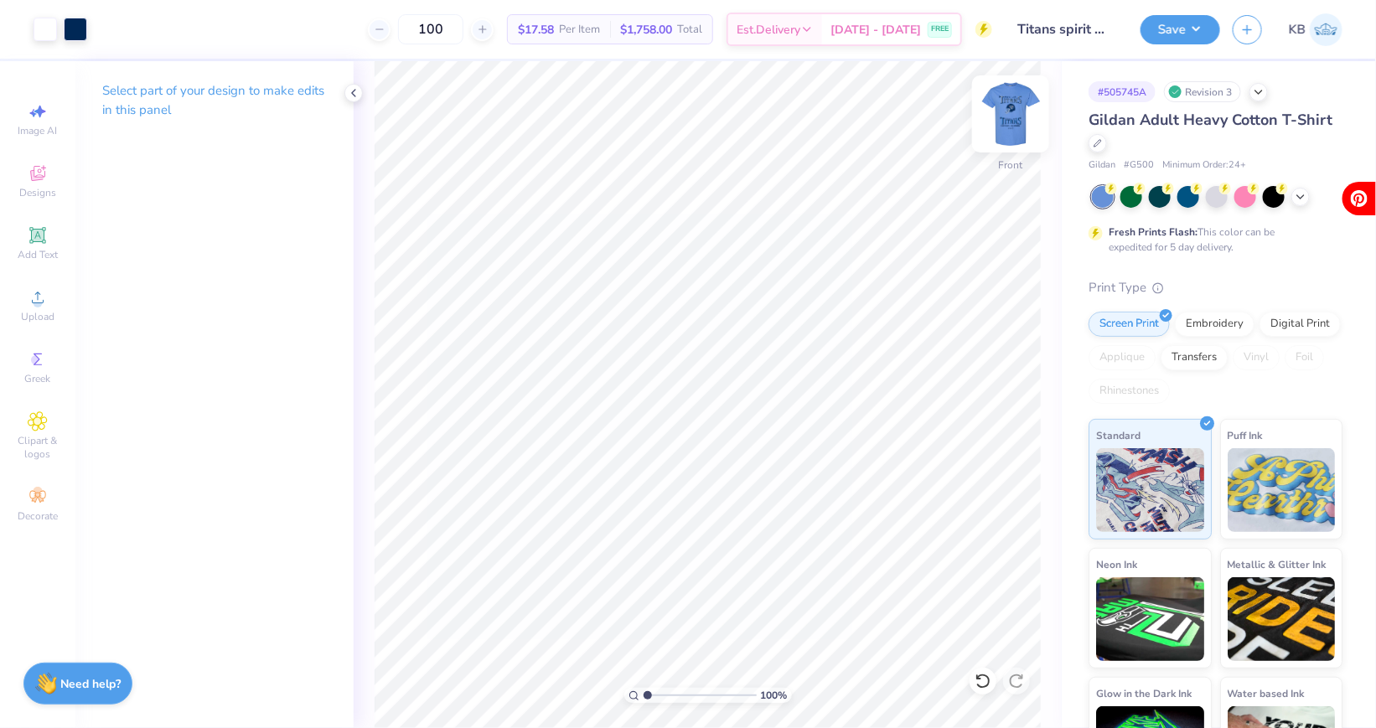
click at [1002, 133] on img at bounding box center [1010, 113] width 67 height 67
click at [80, 38] on div at bounding box center [75, 27] width 23 height 23
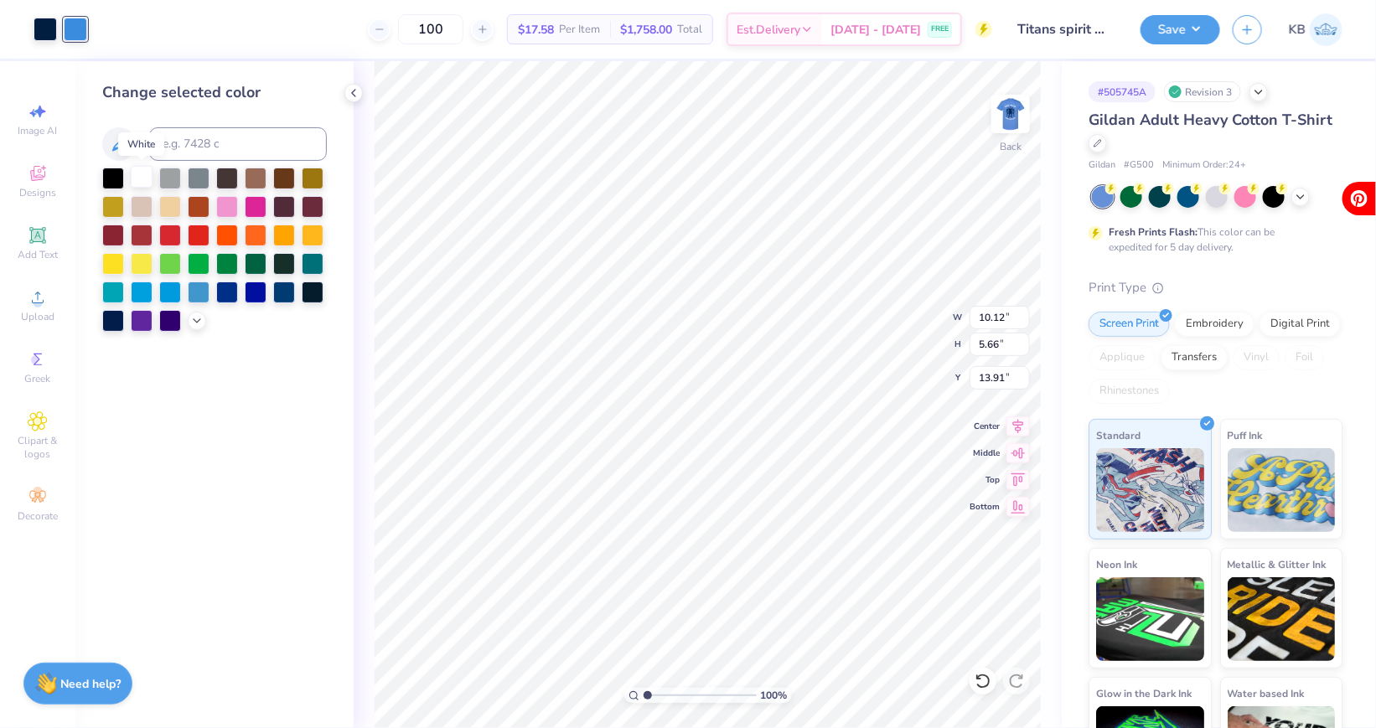
click at [142, 173] on div at bounding box center [142, 177] width 22 height 22
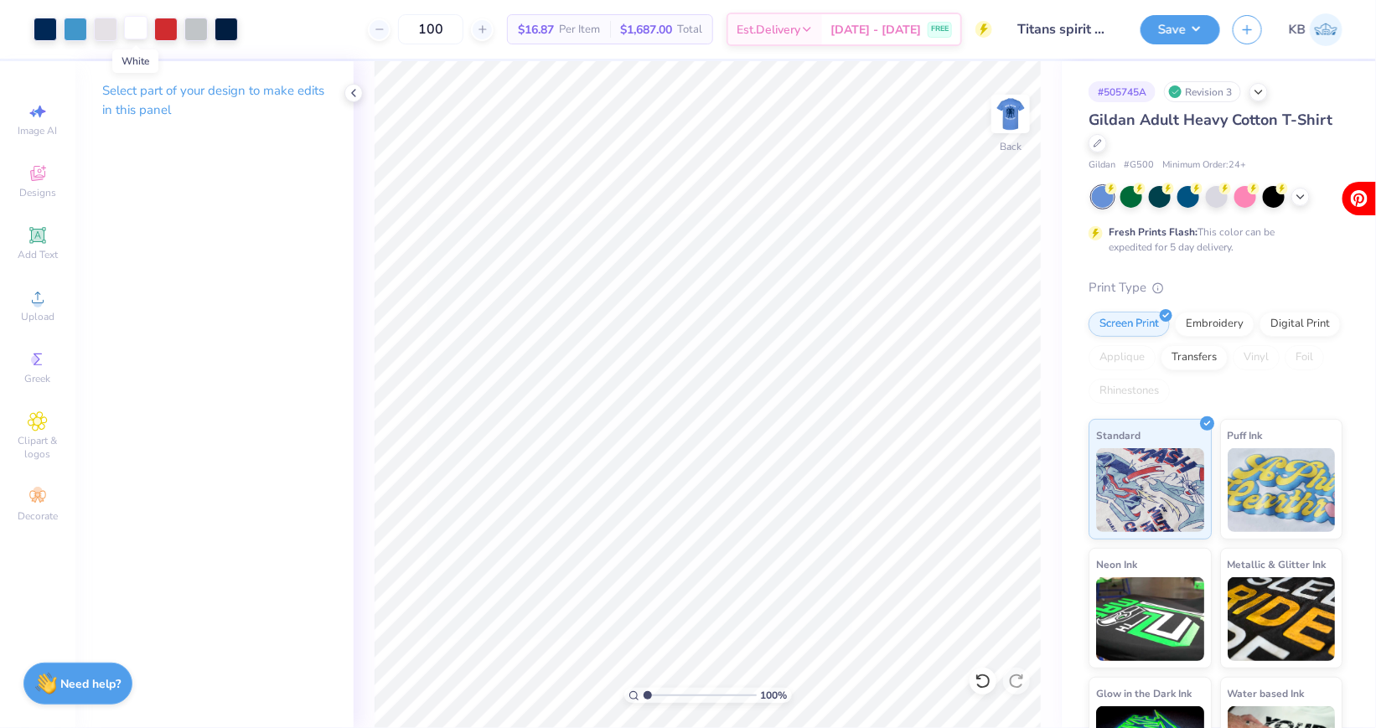
click at [137, 32] on div at bounding box center [135, 27] width 23 height 23
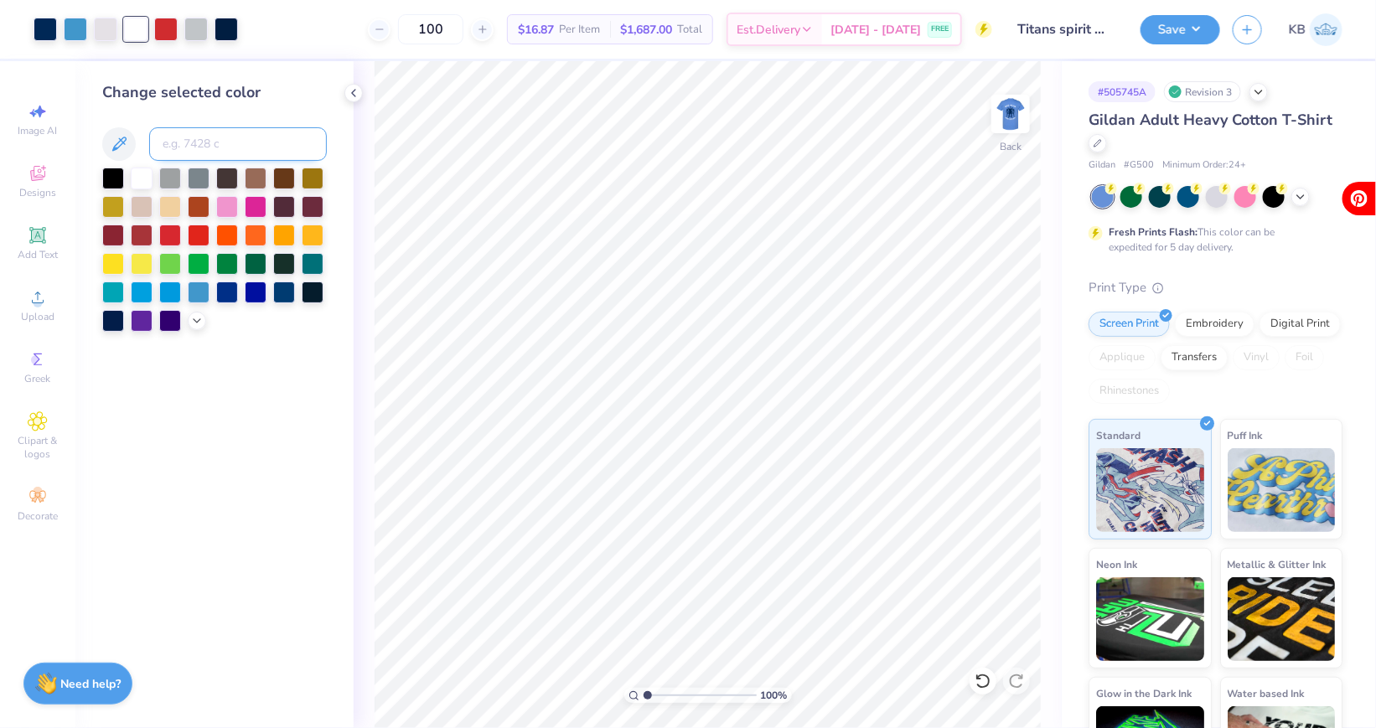
click at [179, 150] on input at bounding box center [238, 144] width 178 height 34
type input "663"
type input "428"
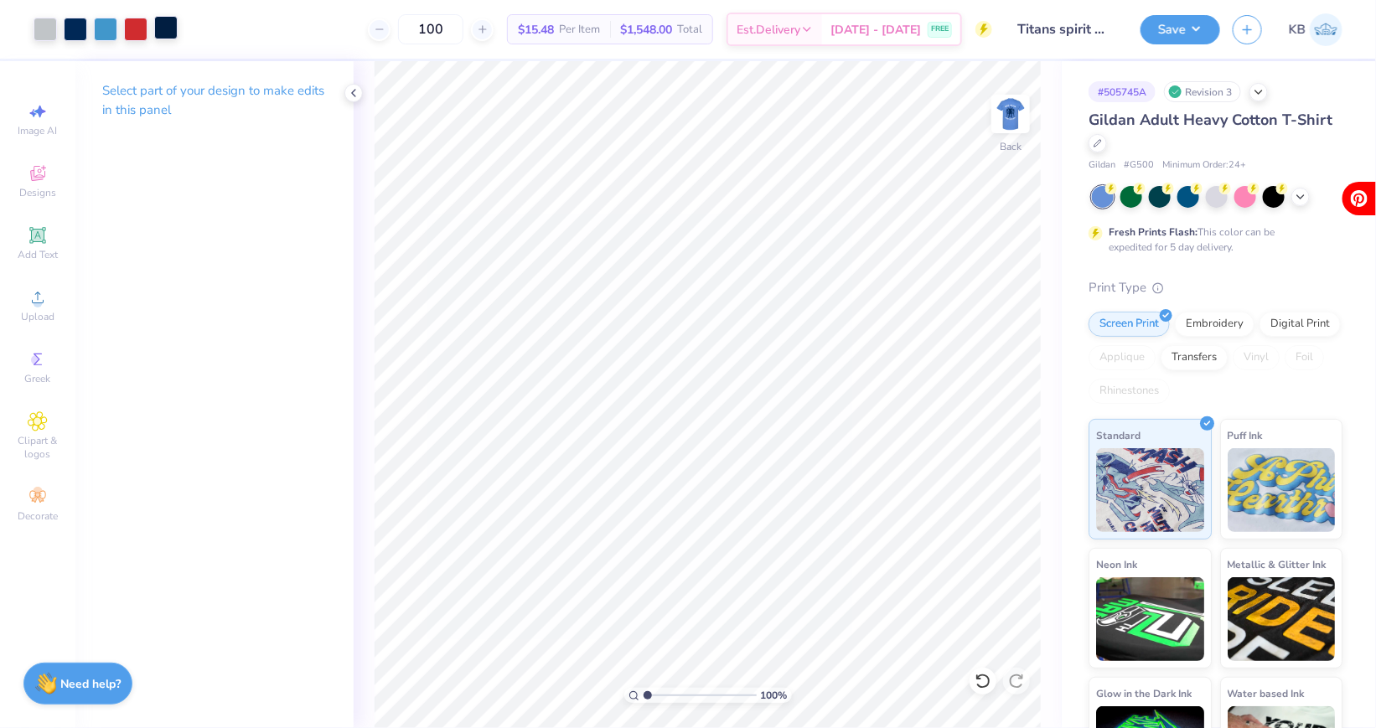
click at [165, 38] on div at bounding box center [165, 27] width 23 height 23
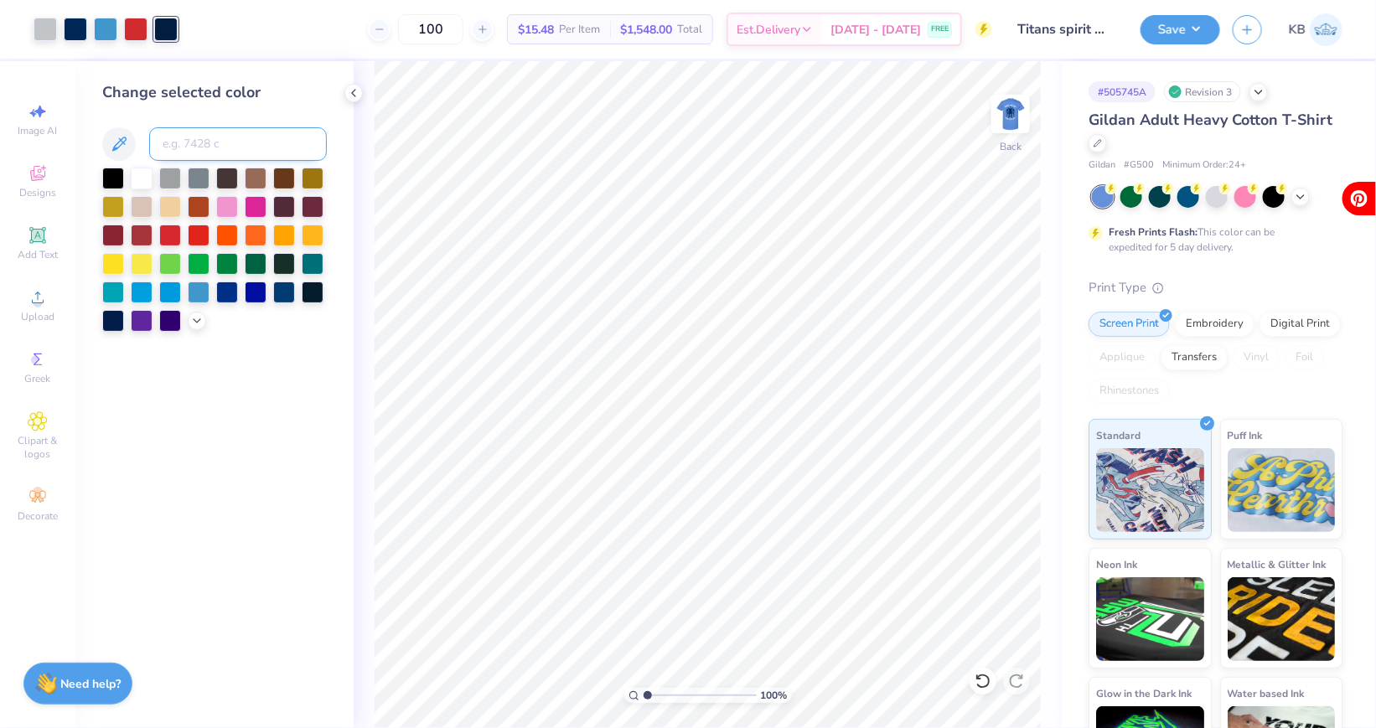
click at [171, 153] on input at bounding box center [238, 144] width 178 height 34
type input "295"
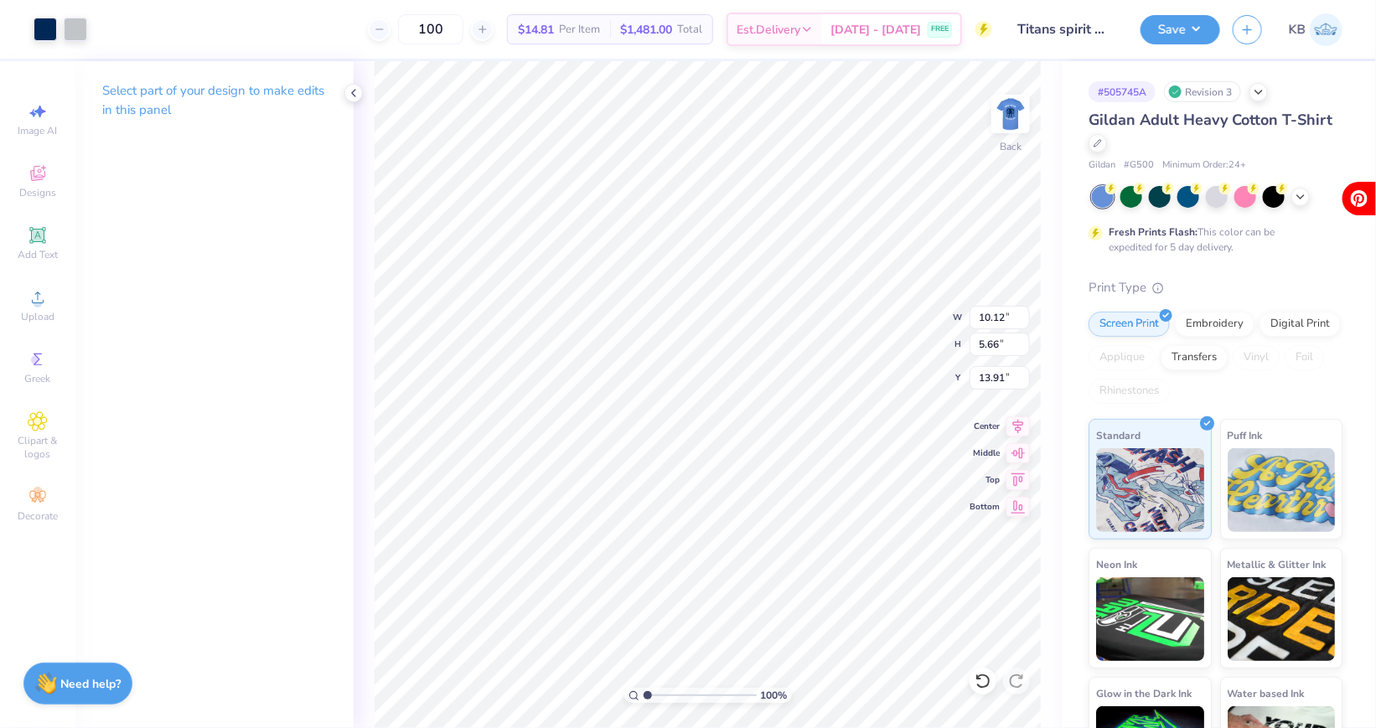
type input "2.65"
type input "3.00"
type input "9.11"
type input "11.12"
type input "6.22"
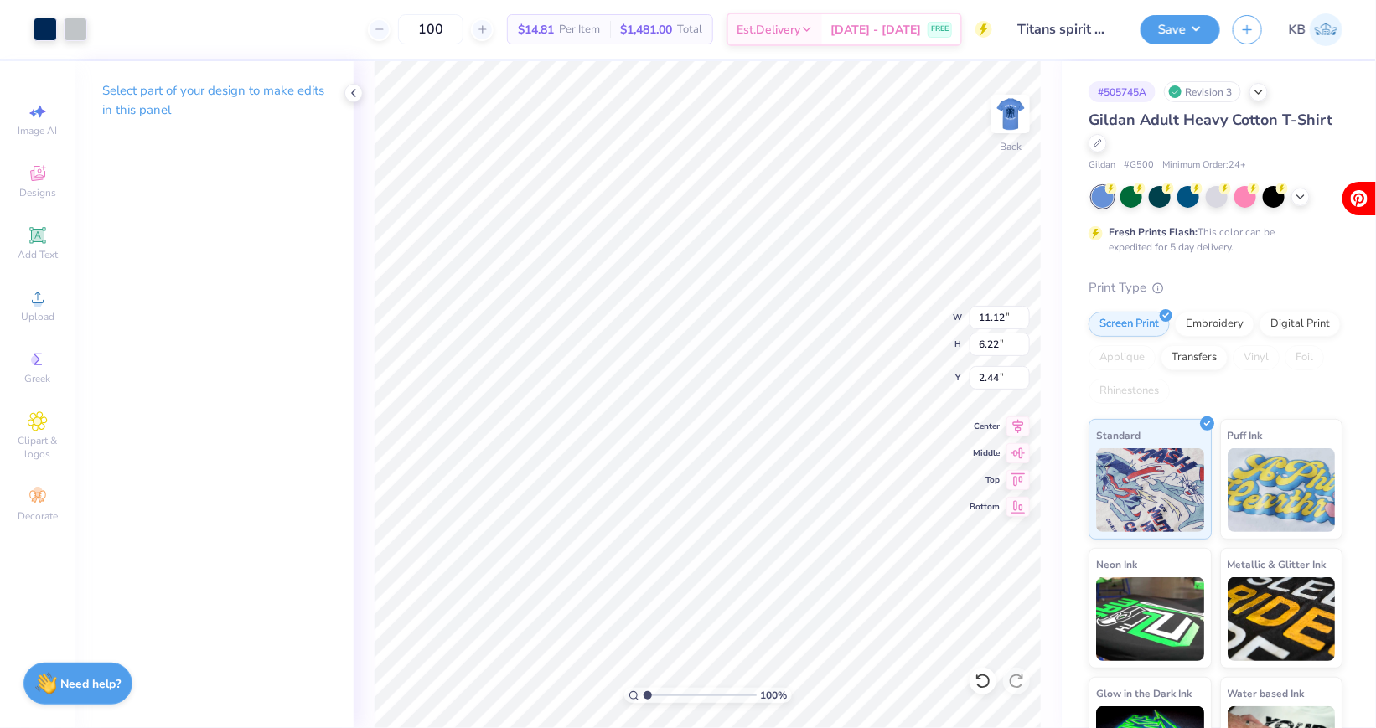
type input "3.00"
type input "9.57"
click at [1012, 108] on img at bounding box center [1010, 113] width 67 height 67
click at [44, 33] on div at bounding box center [45, 27] width 23 height 23
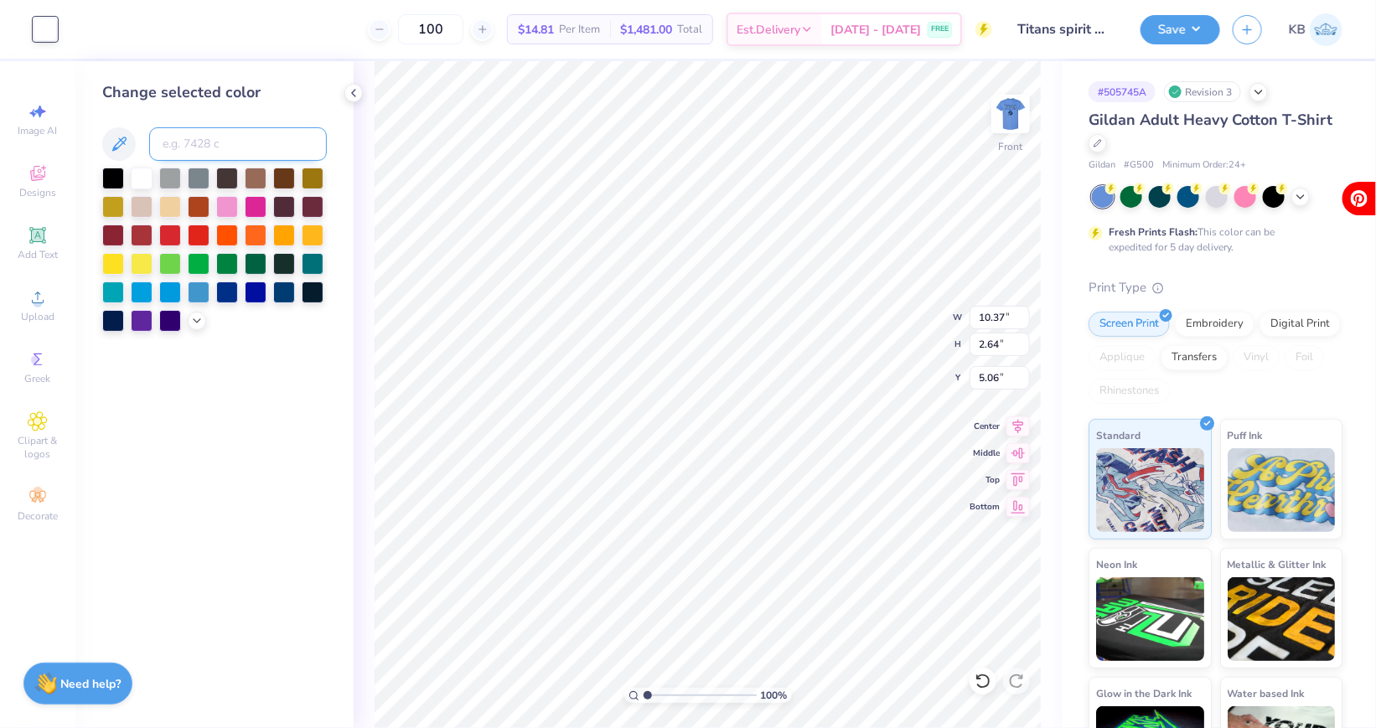
click at [205, 145] on input at bounding box center [238, 144] width 178 height 34
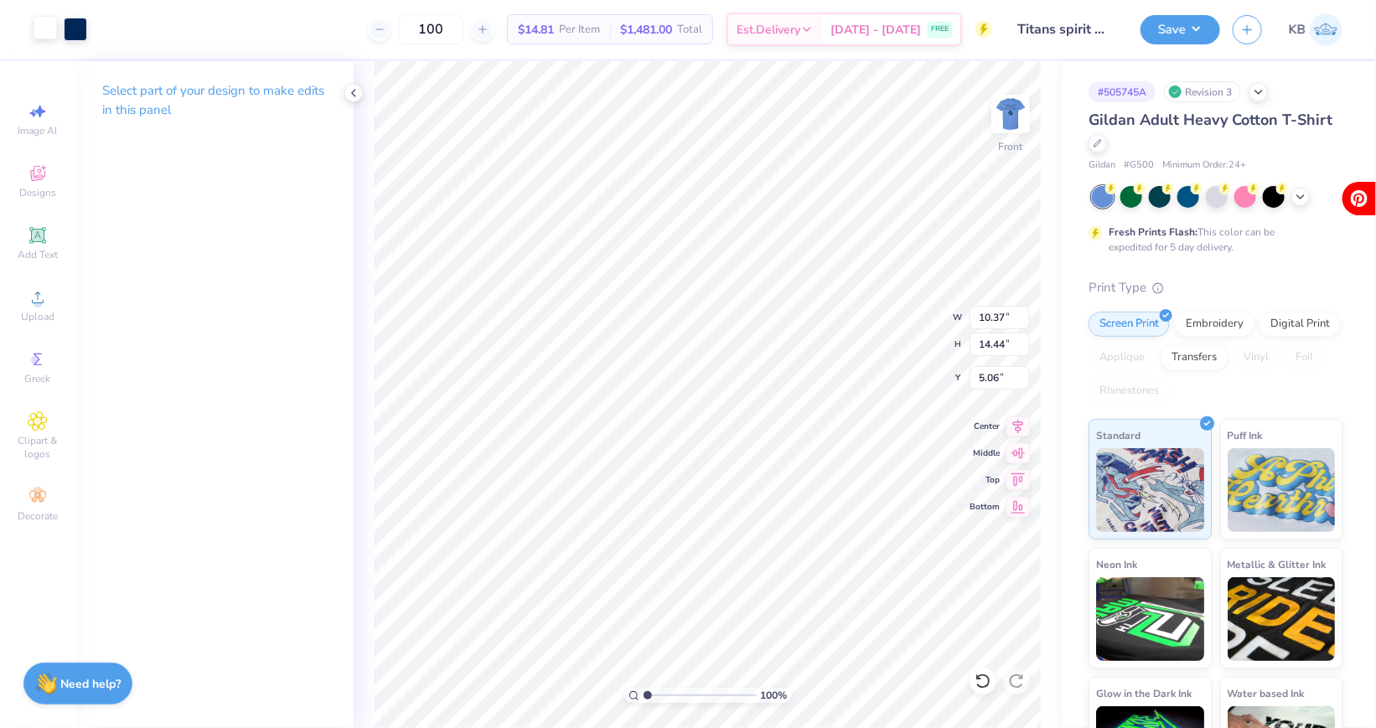
click at [49, 28] on div at bounding box center [45, 27] width 23 height 23
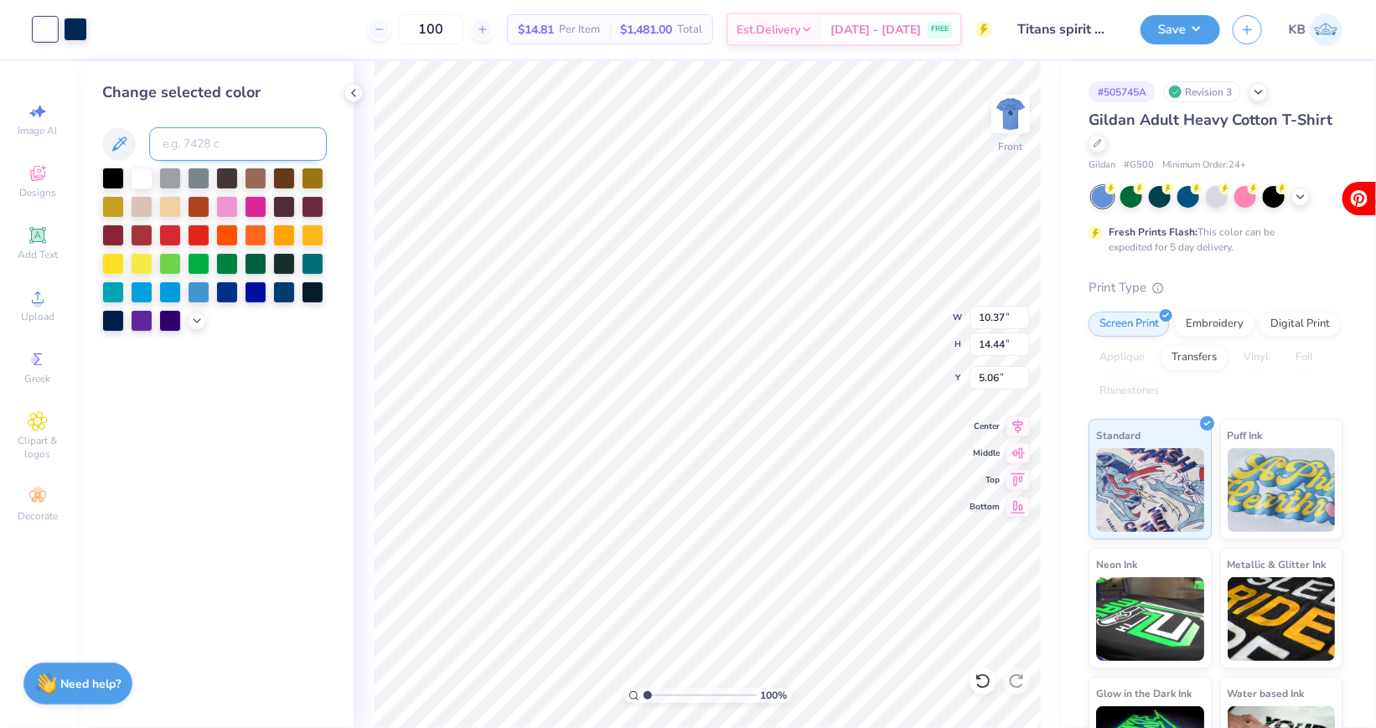
click at [175, 157] on input at bounding box center [238, 144] width 178 height 34
type input "295"
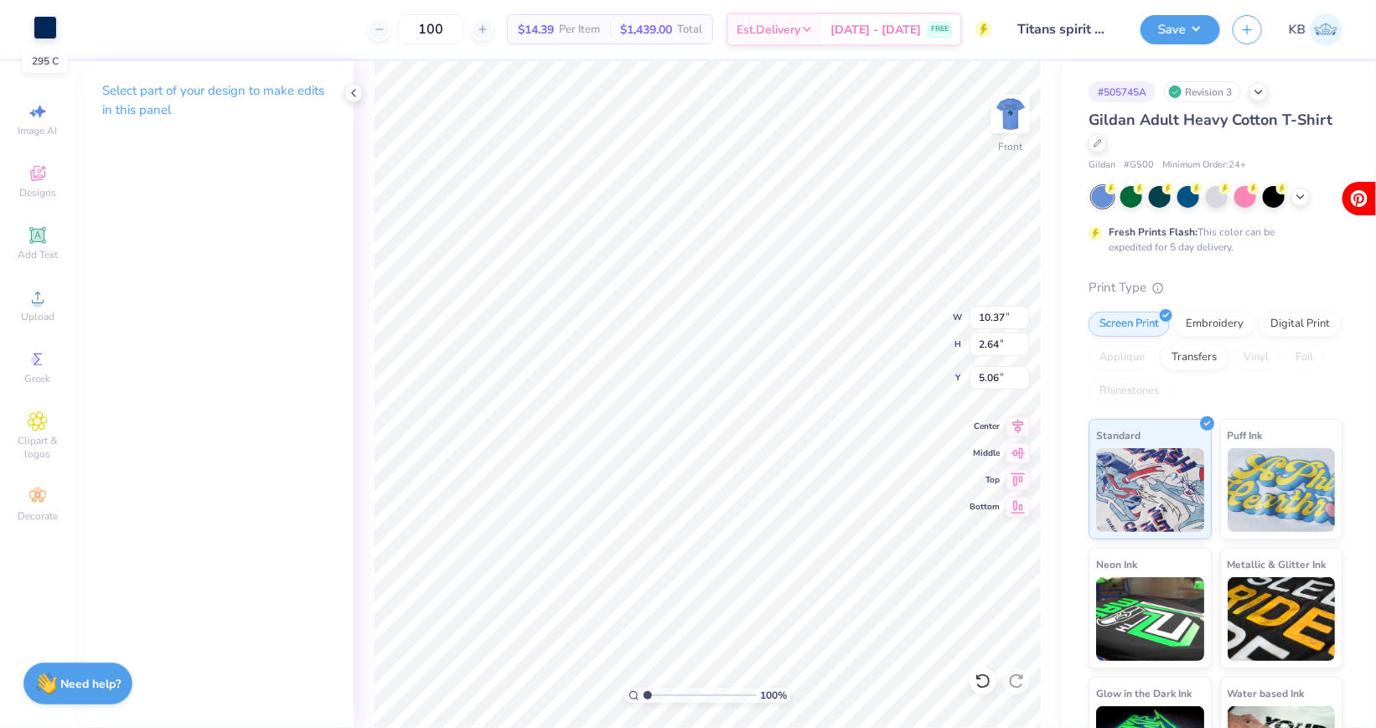
click at [49, 34] on div at bounding box center [45, 27] width 23 height 23
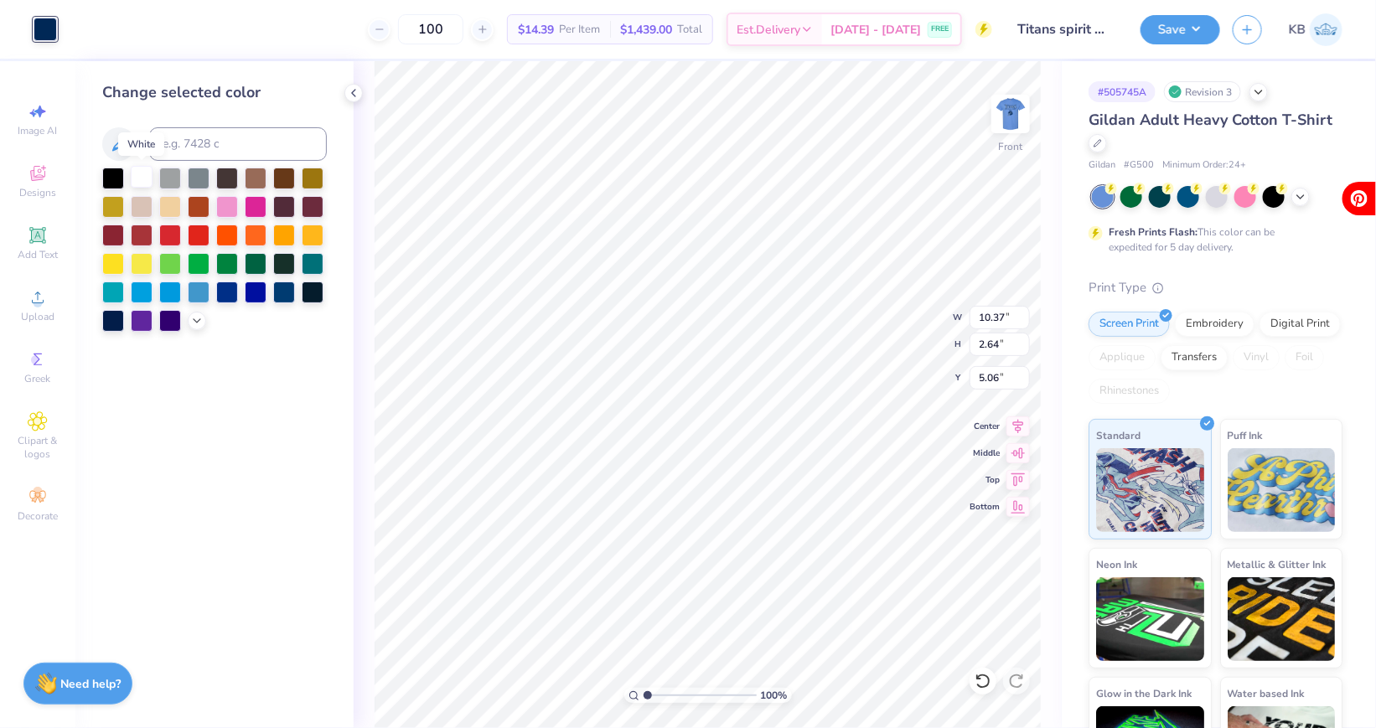
click at [145, 173] on div at bounding box center [142, 177] width 22 height 22
type input "10.64"
type input "2.71"
type input "10.90"
type input "2.78"
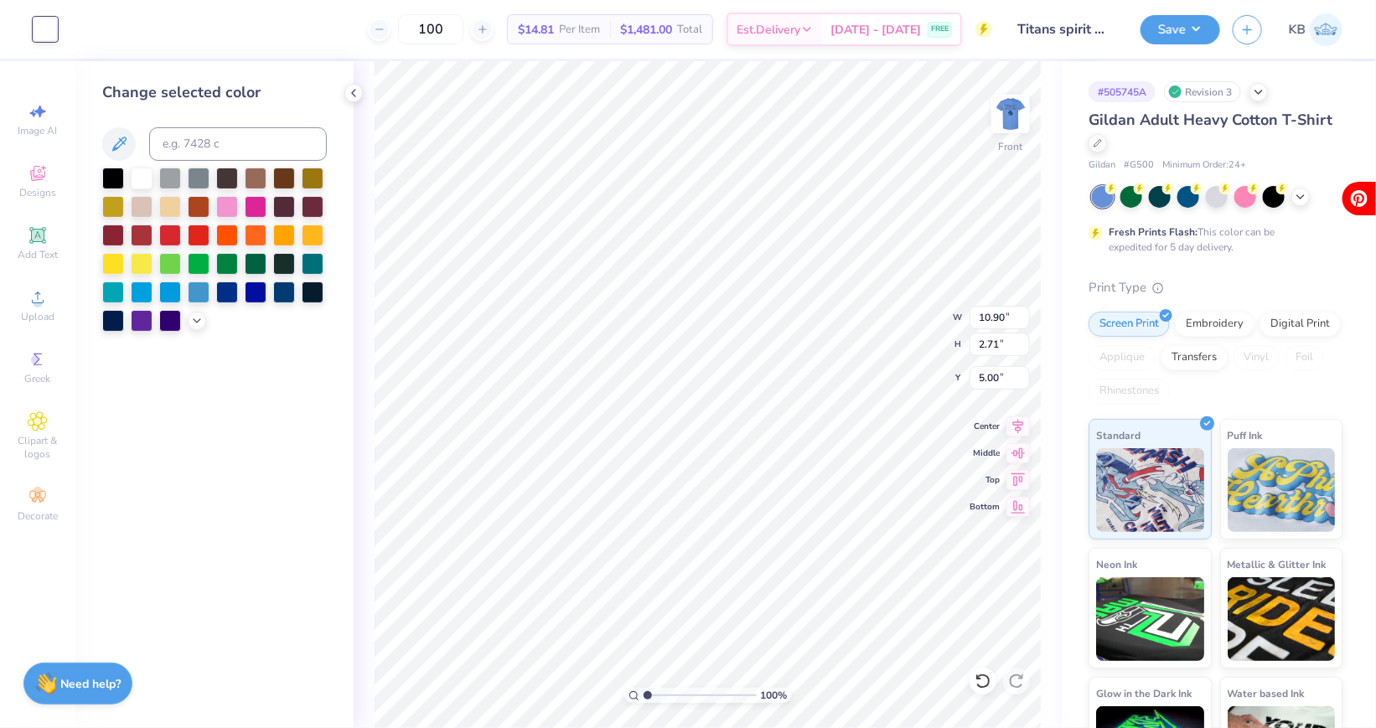
type input "5.00"
type input "11.02"
type input "2.81"
type input "11.26"
type input "2.87"
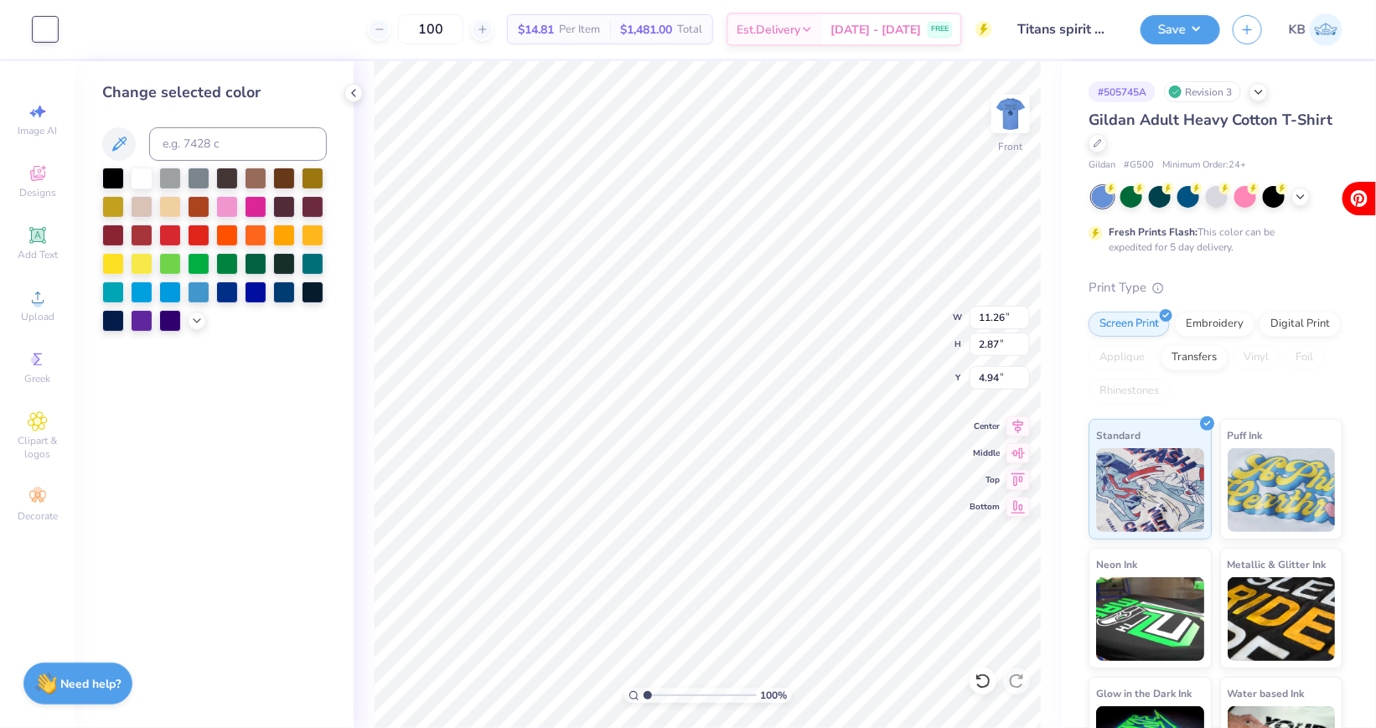
type input "3.00"
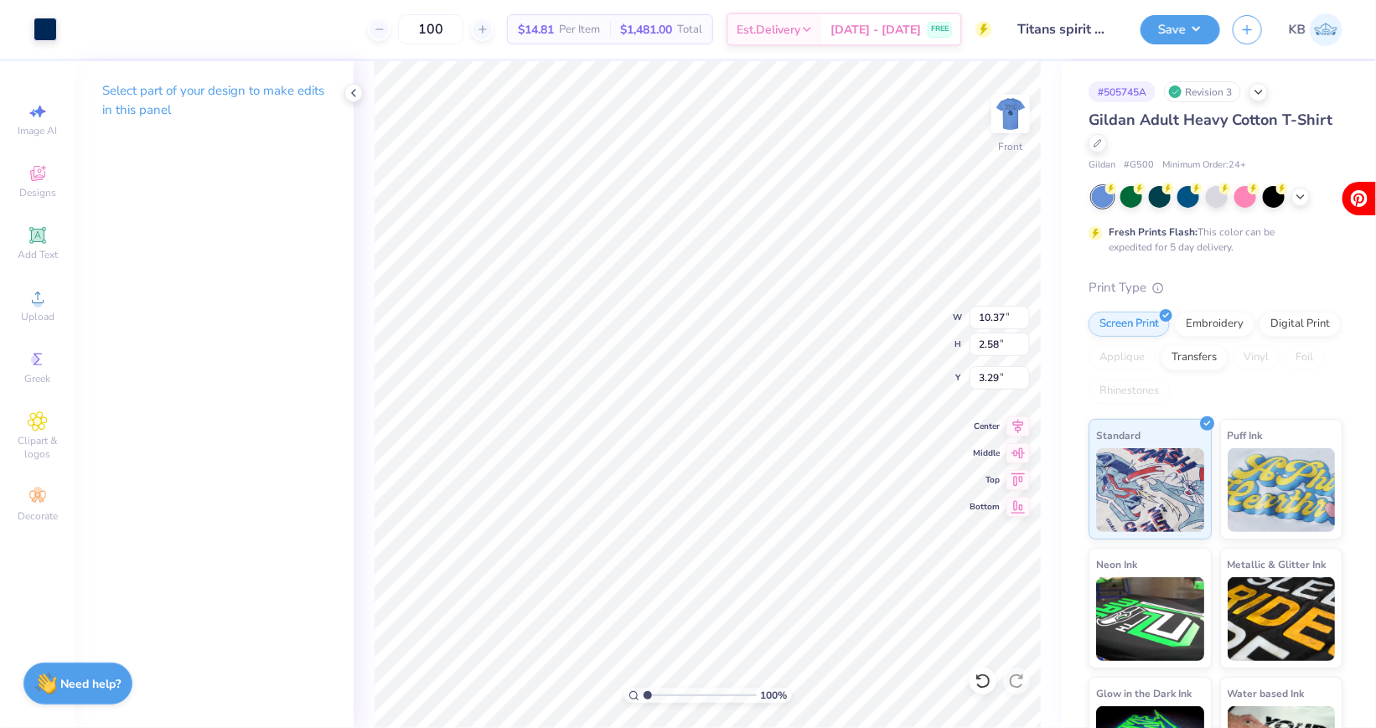
type input "5.13"
type input "2.64"
type input "3.00"
type input "10.32"
type input "2.63"
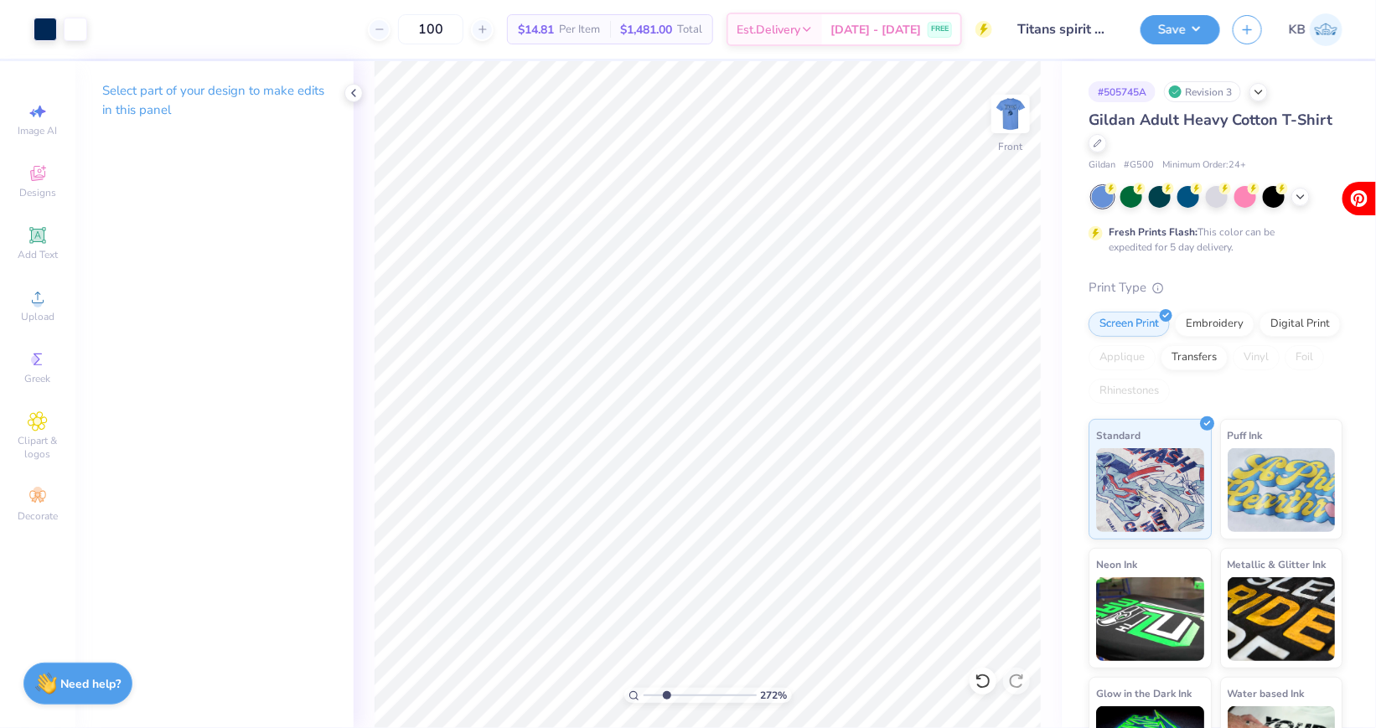
drag, startPoint x: 649, startPoint y: 696, endPoint x: 666, endPoint y: 695, distance: 17.6
type input "2.72"
click at [666, 695] on input "range" at bounding box center [700, 695] width 113 height 15
type input "4.36"
type input "1.48"
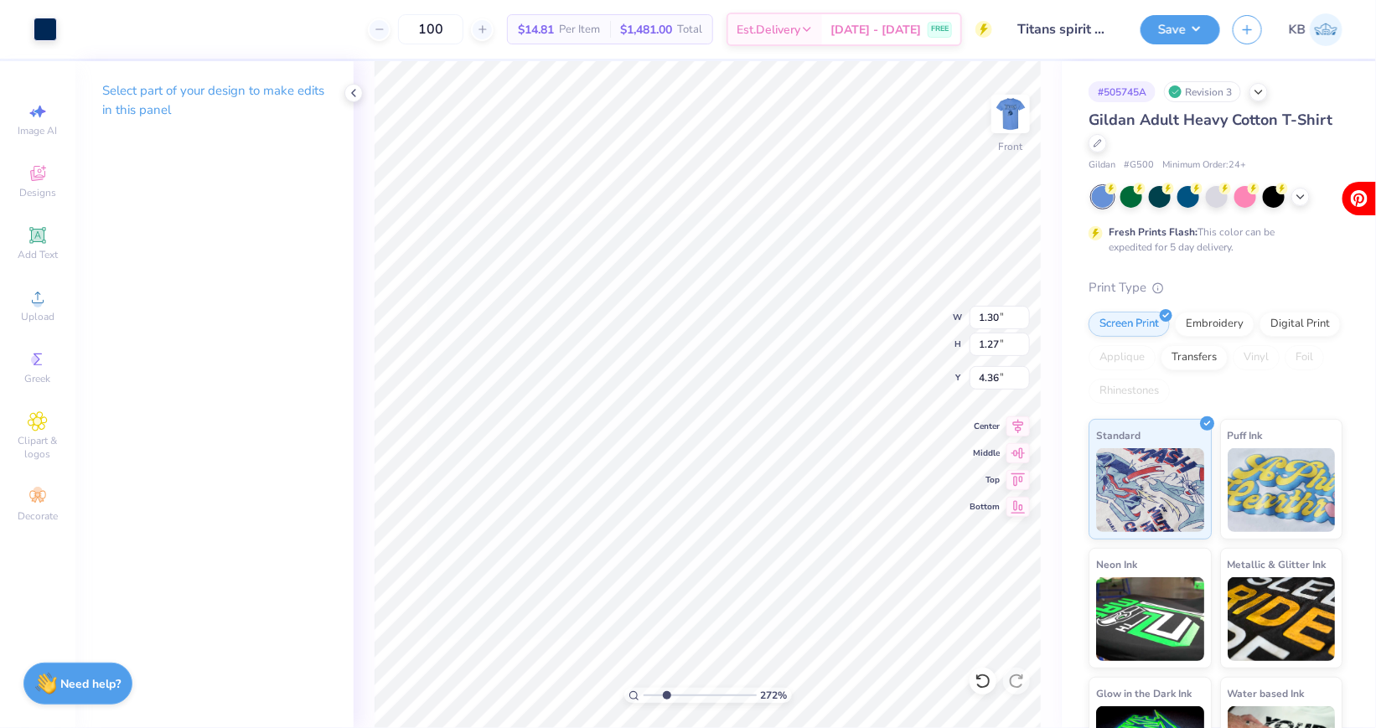
type input "1.51"
type input "3.48"
type input "1.21"
type input "1.36"
type input "3.22"
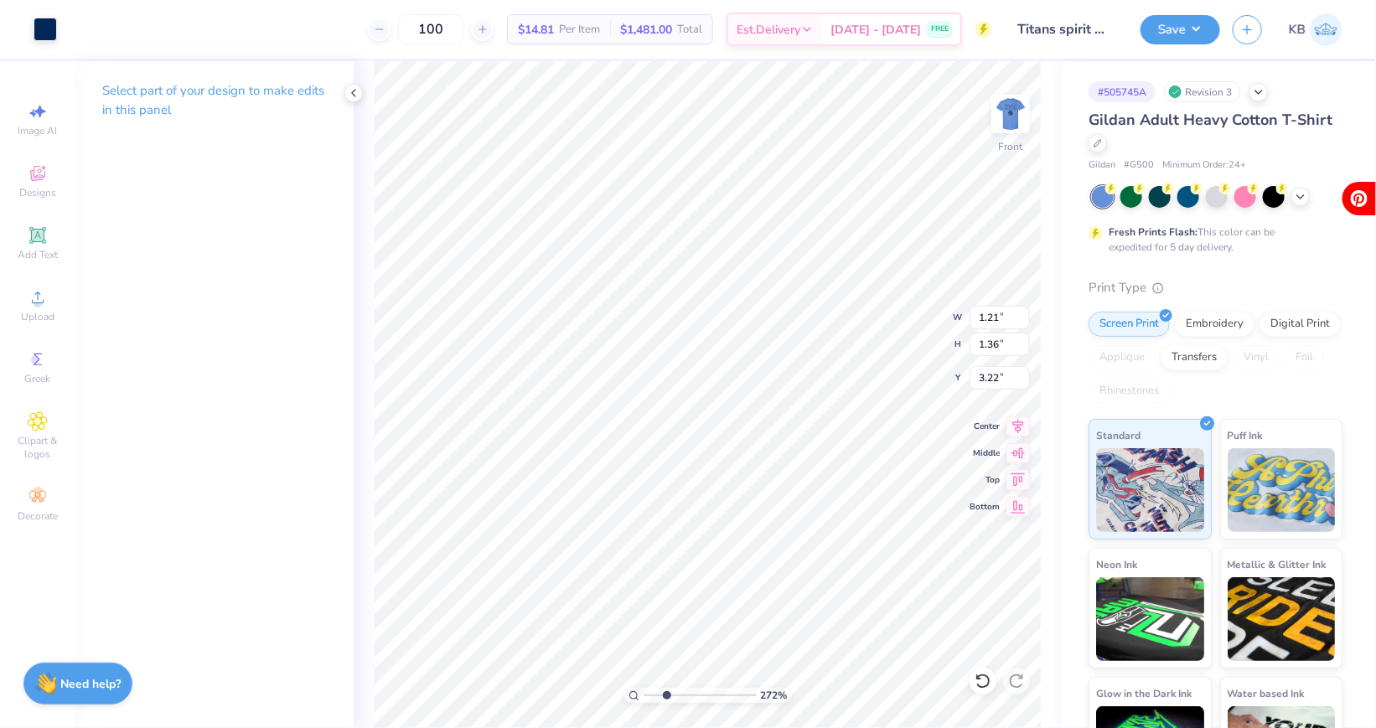
type input "3.17"
click at [39, 246] on icon at bounding box center [38, 235] width 20 height 20
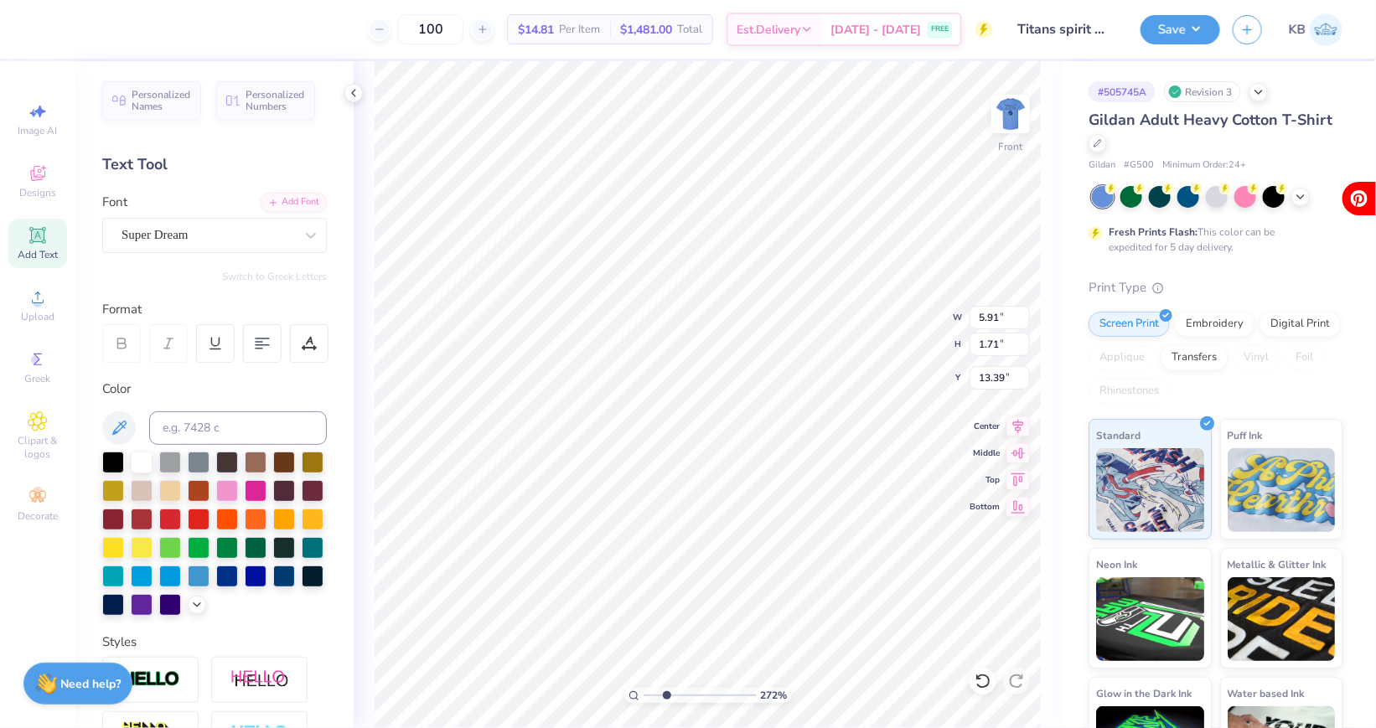
type textarea "ONE TEAM"
click at [198, 236] on div "Super Dream" at bounding box center [208, 235] width 176 height 26
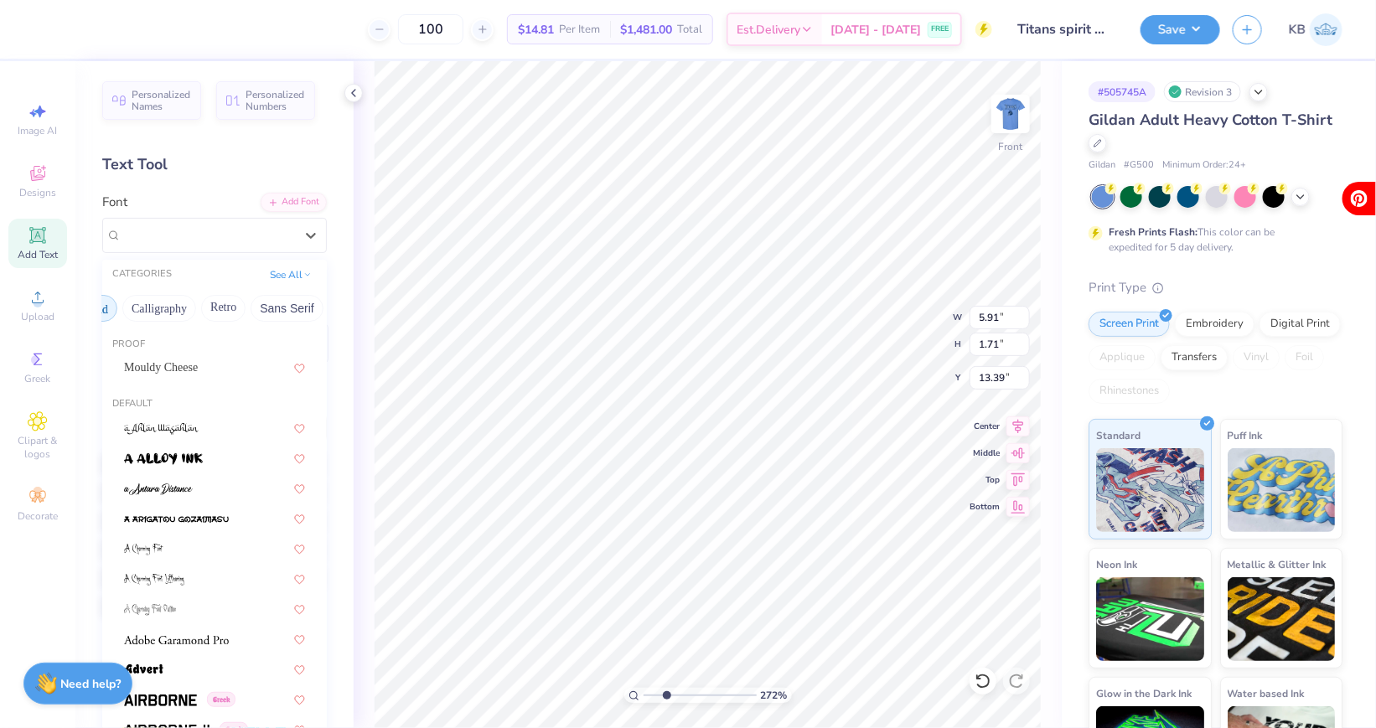
scroll to position [0, 302]
click at [226, 301] on button "Sans Serif" at bounding box center [241, 308] width 73 height 27
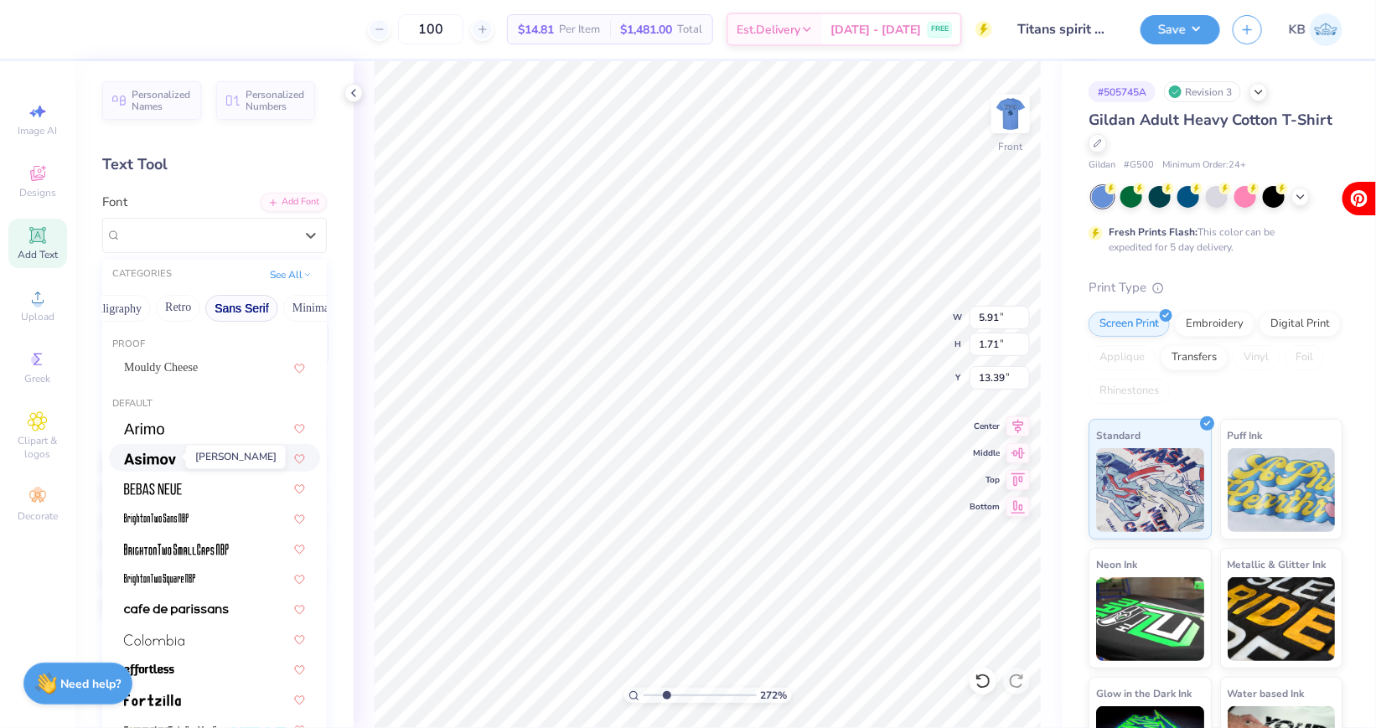
click at [145, 463] on img at bounding box center [150, 459] width 52 height 12
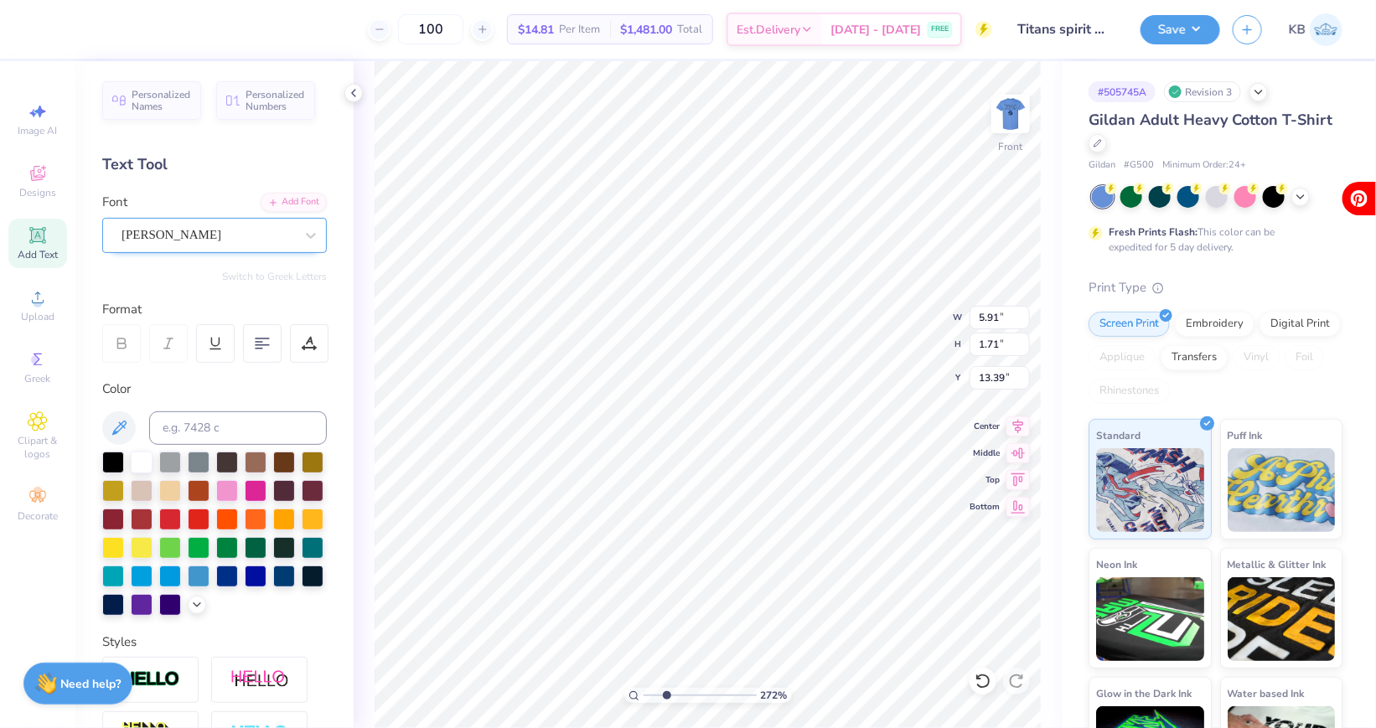
click at [223, 249] on div "Asimov" at bounding box center [214, 235] width 225 height 35
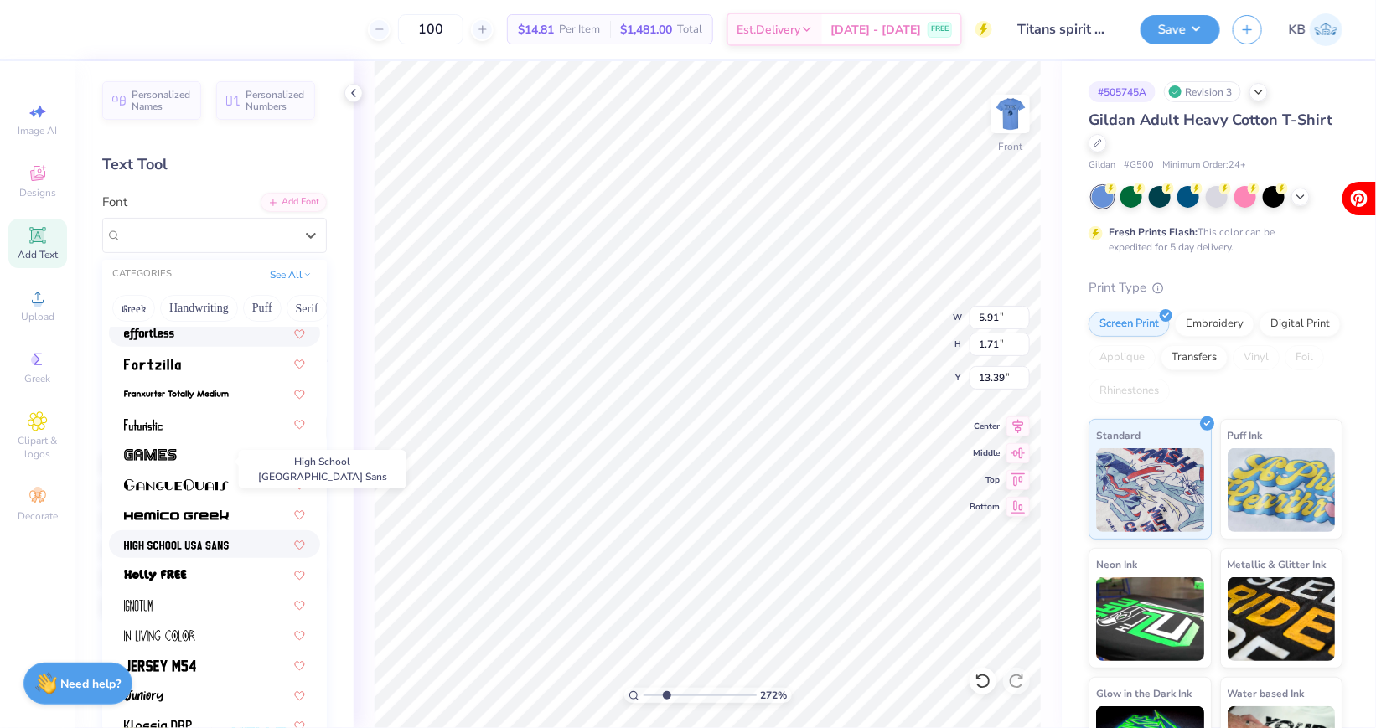
scroll to position [449, 0]
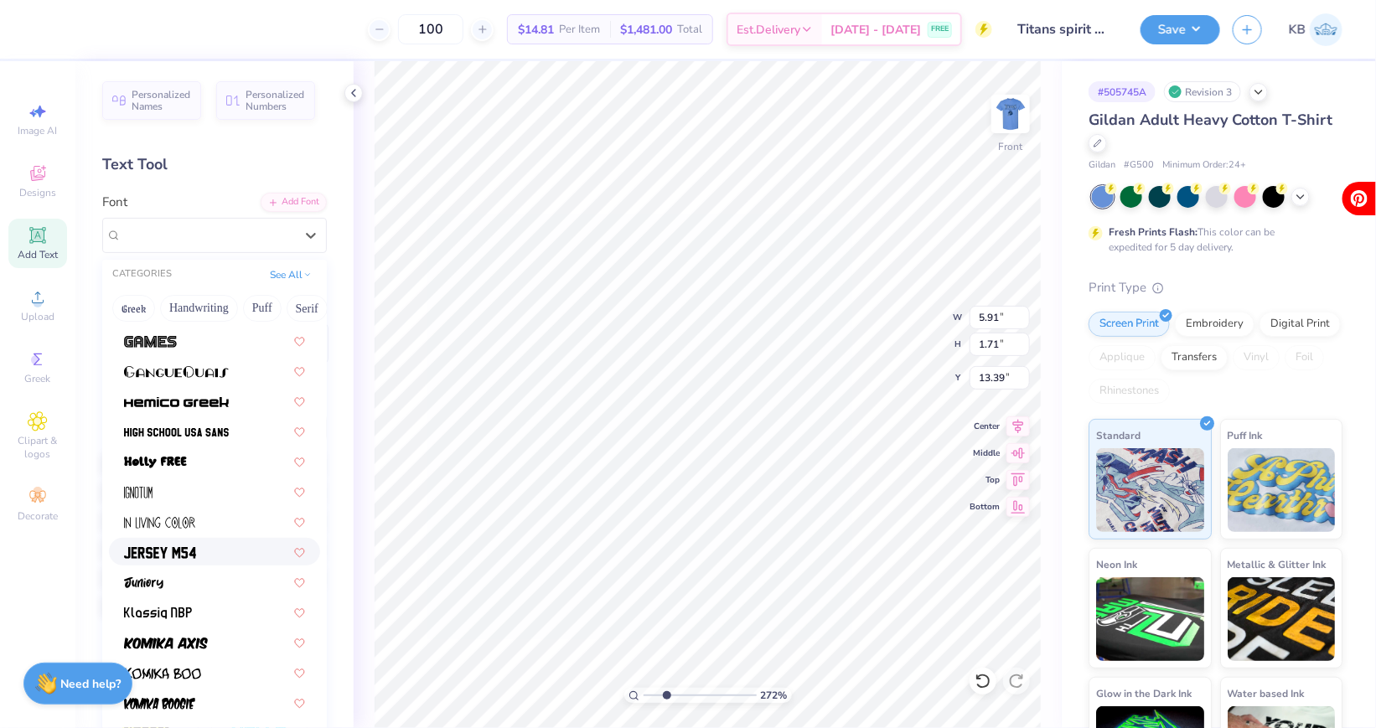
click at [188, 541] on div at bounding box center [214, 552] width 211 height 28
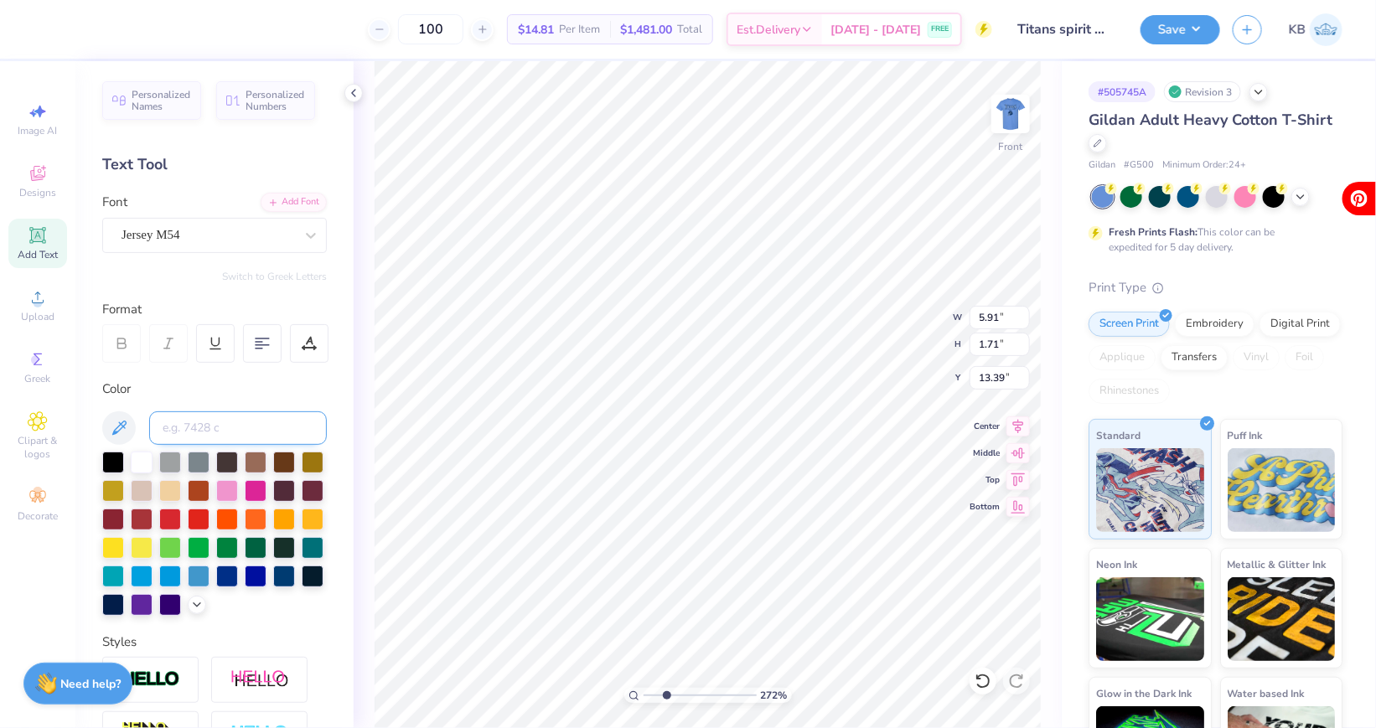
click at [207, 436] on input at bounding box center [238, 429] width 178 height 34
type input "295c"
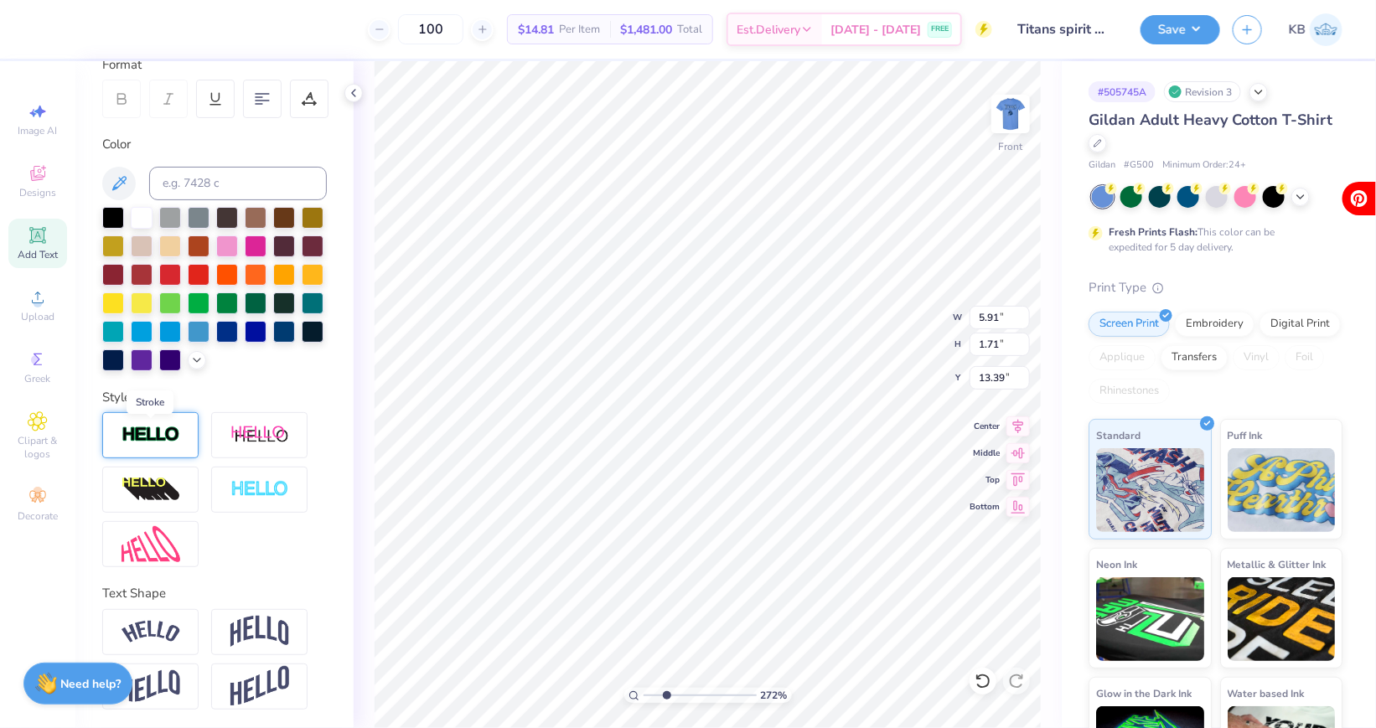
click at [174, 429] on img at bounding box center [151, 435] width 59 height 19
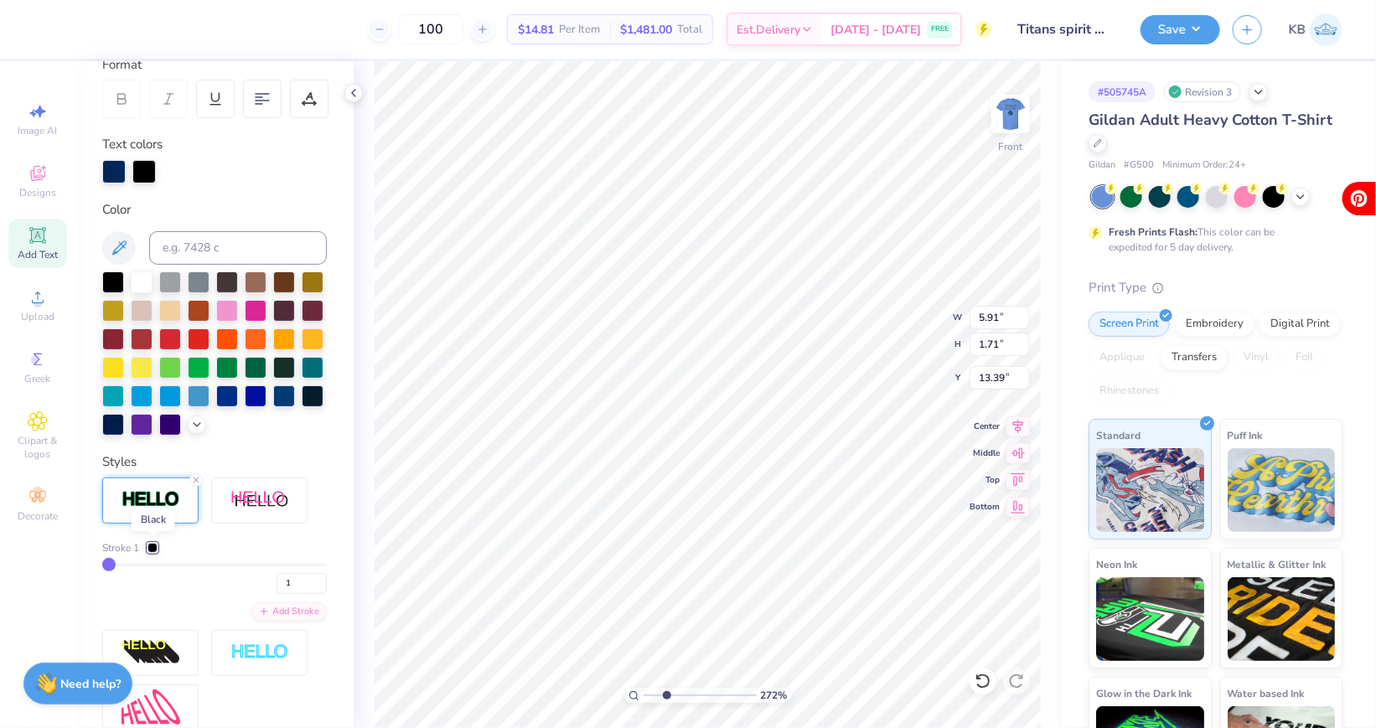
click at [157, 549] on div at bounding box center [153, 548] width 10 height 10
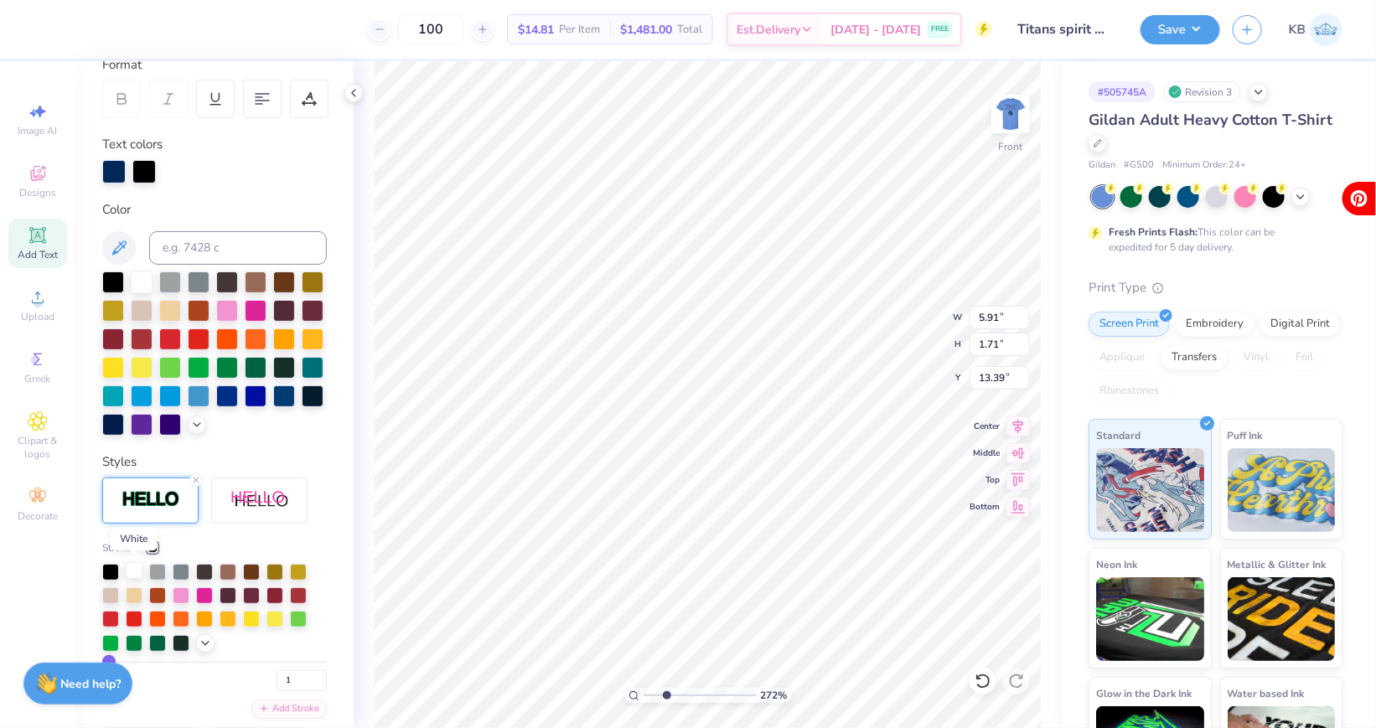
click at [137, 572] on div at bounding box center [134, 570] width 17 height 17
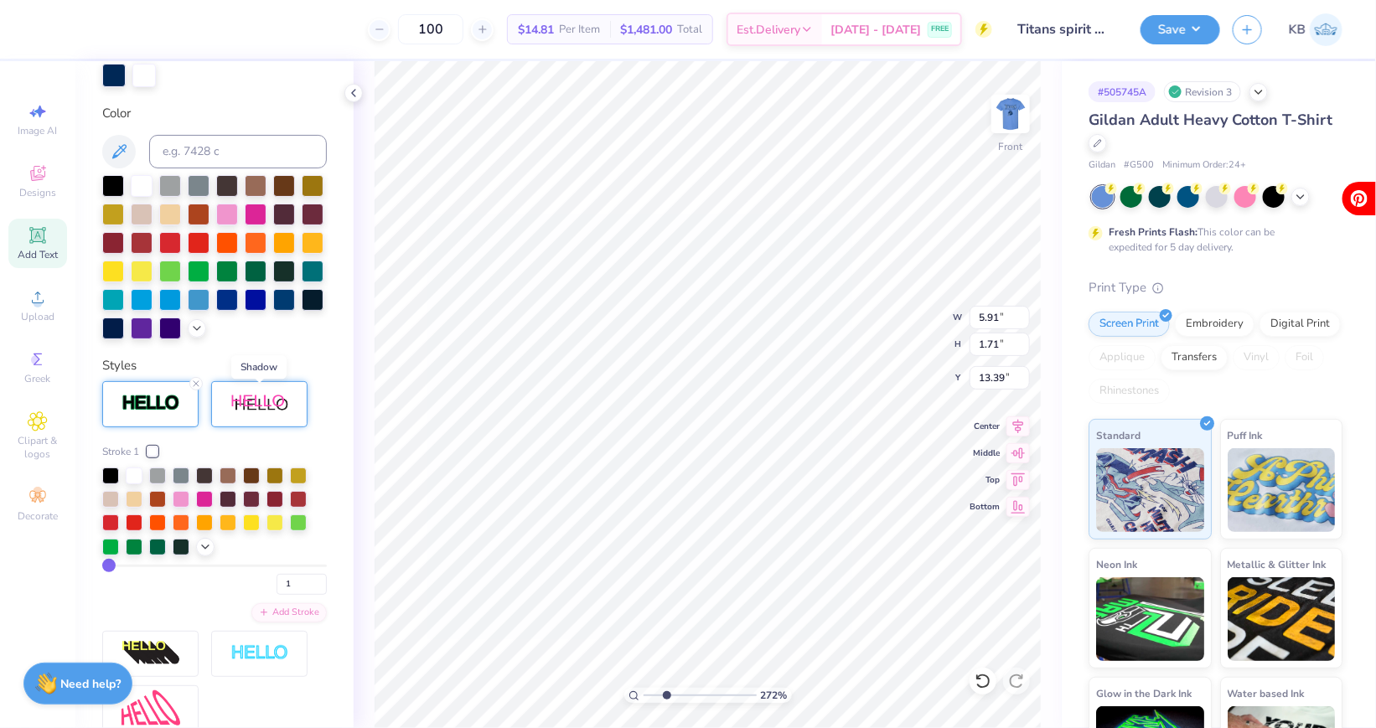
scroll to position [344, 0]
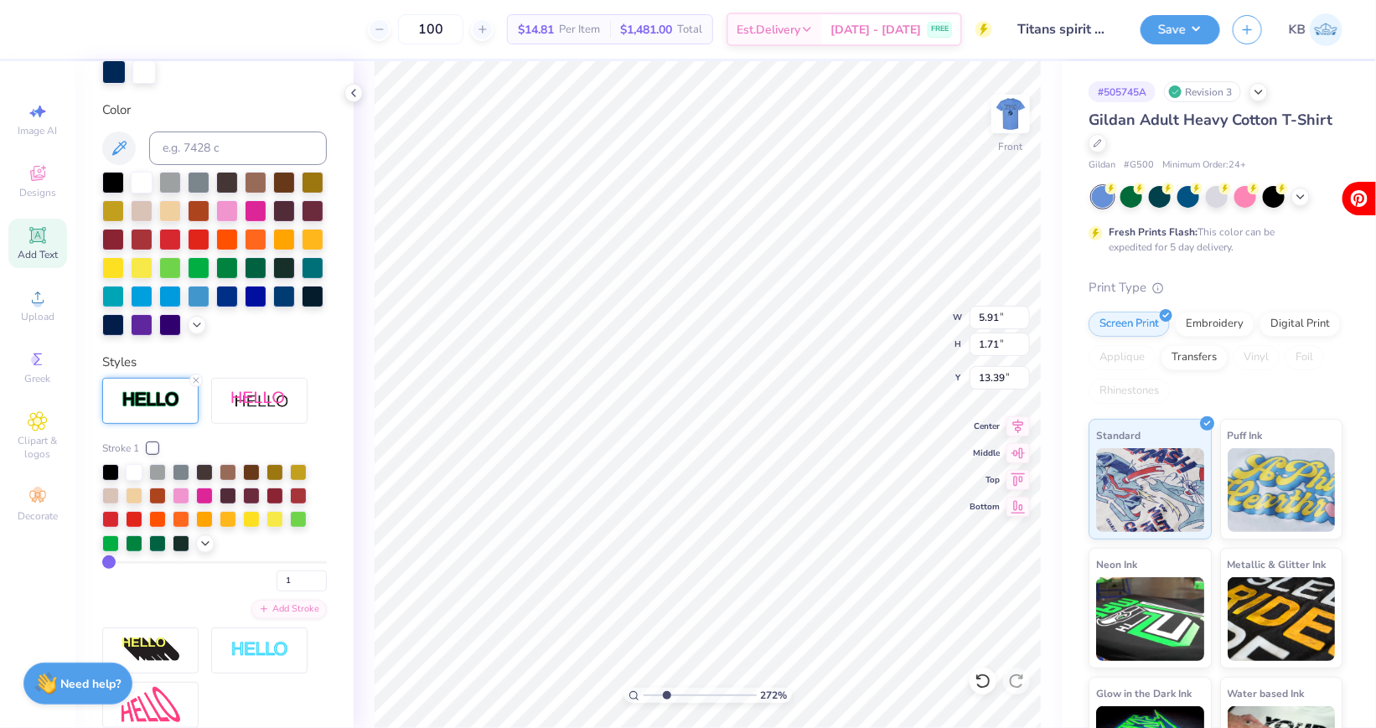
type input "2"
type input "3"
type input "4"
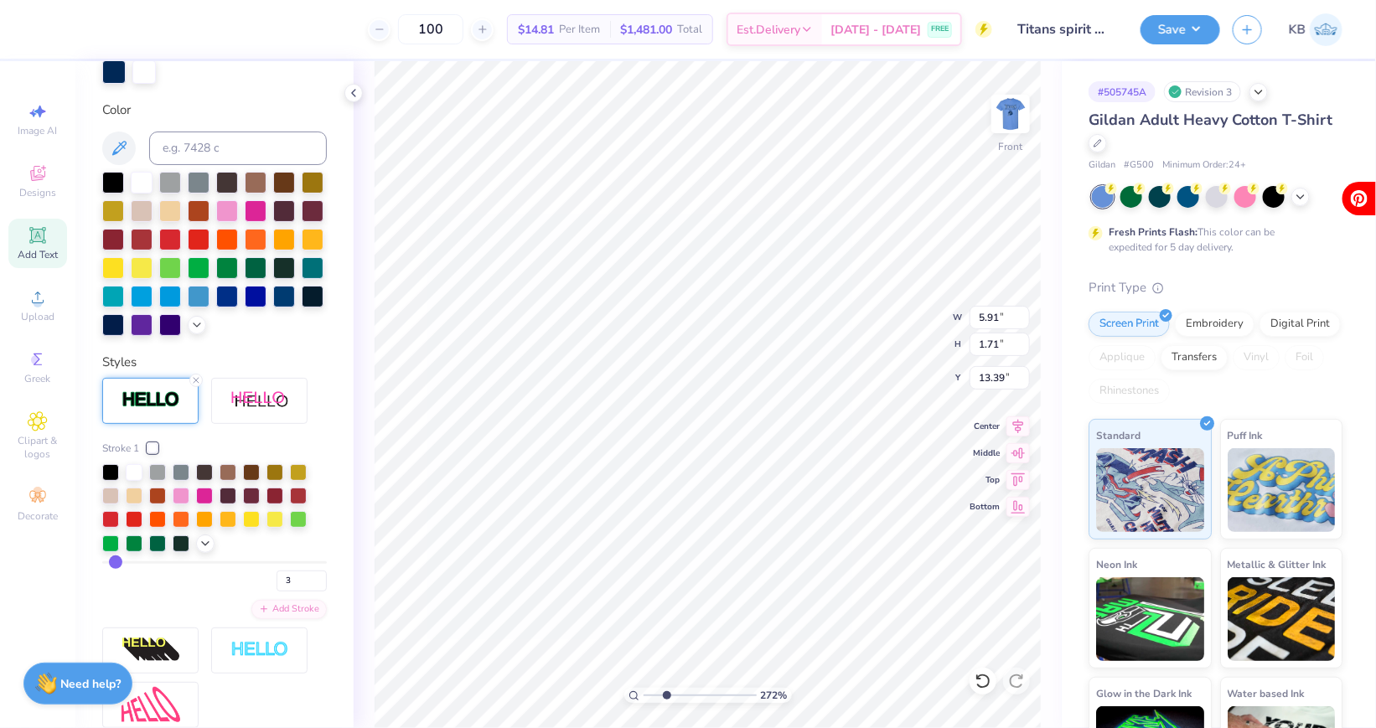
type input "4"
type input "5"
type input "6"
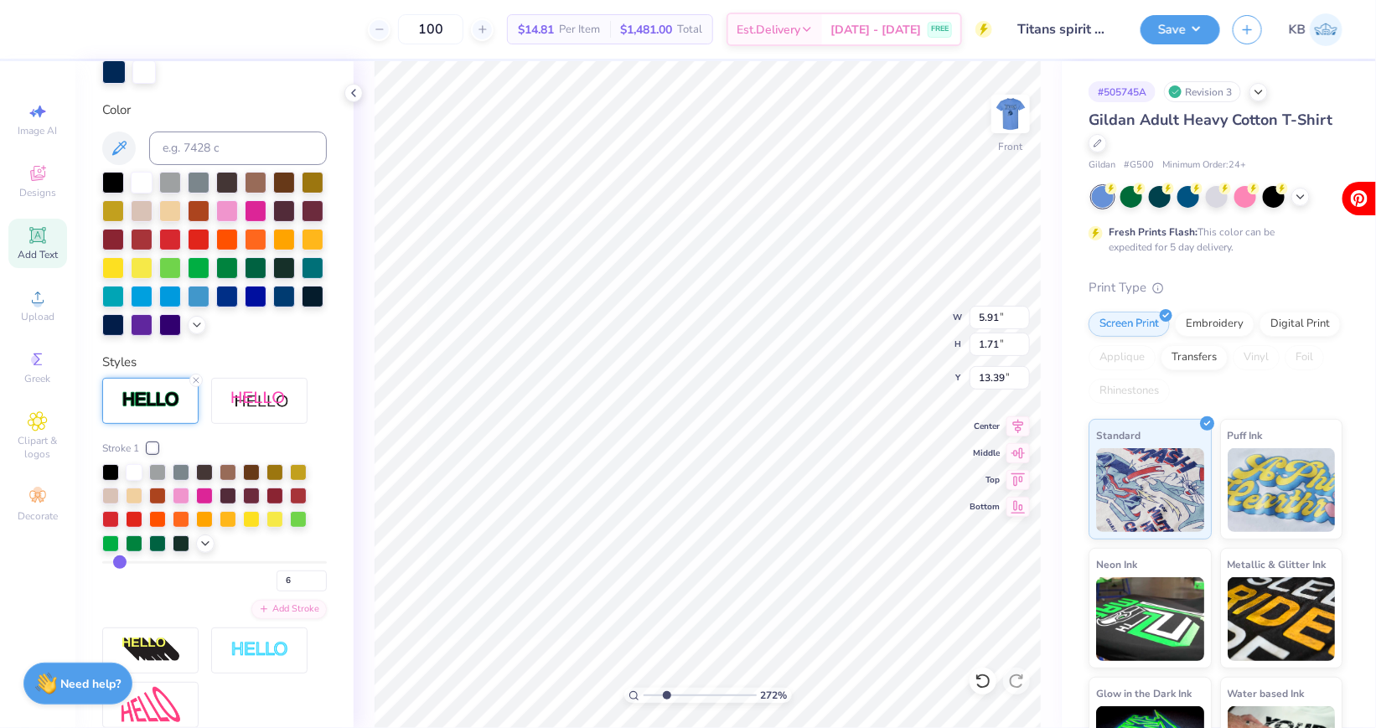
type input "7"
type input "8"
type input "6"
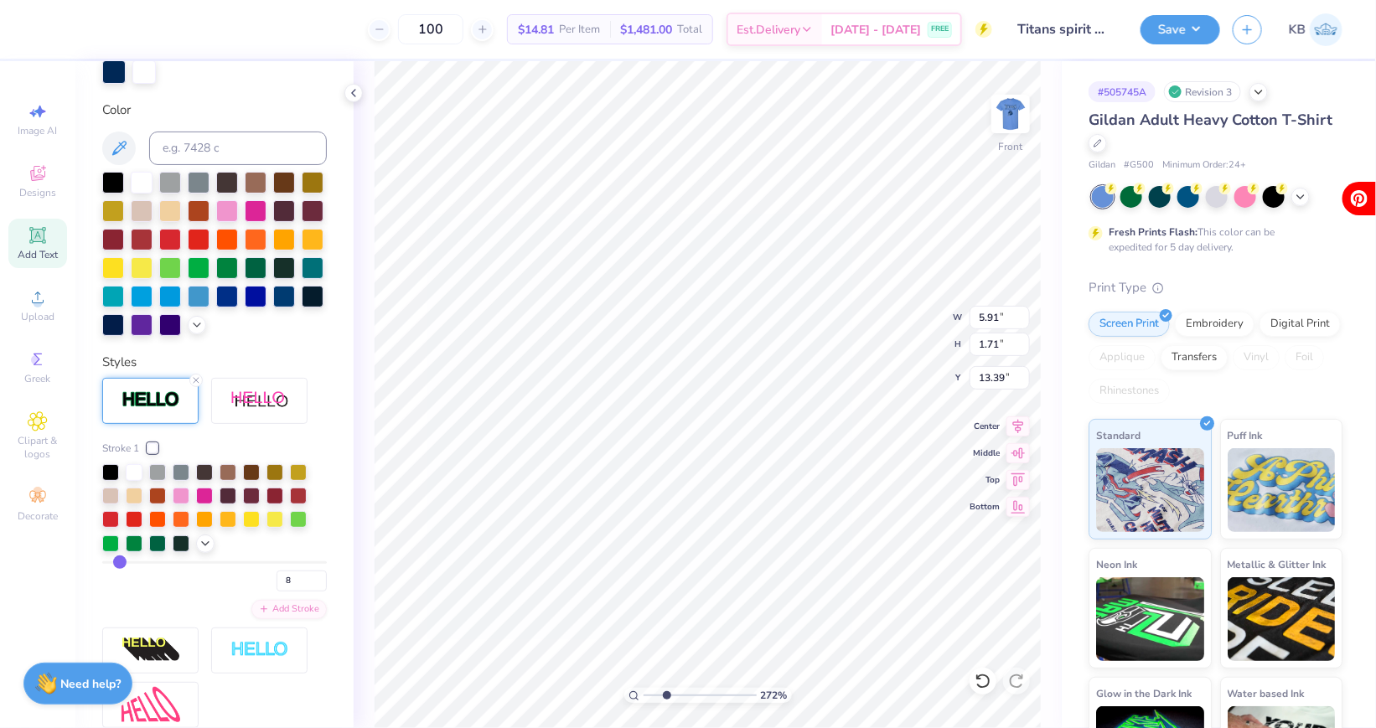
type input "6"
type input "4"
type input "3"
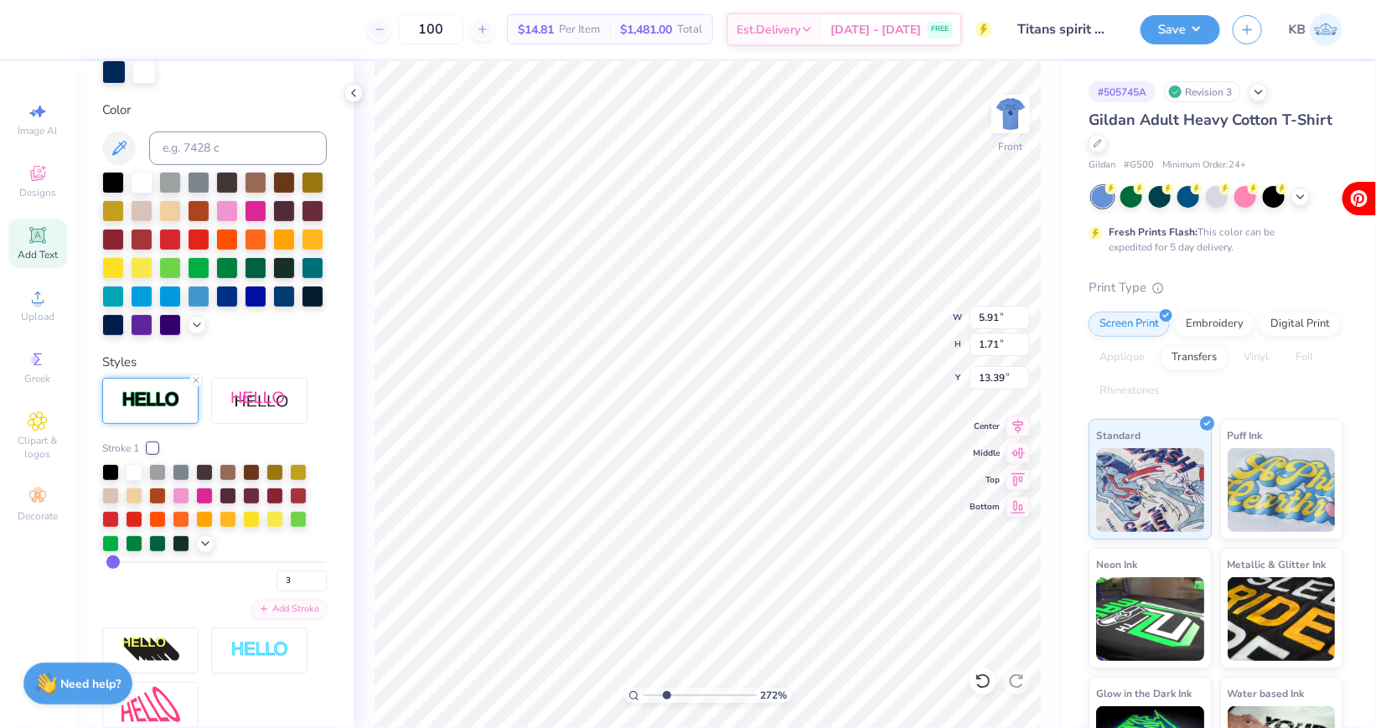
type input "2"
click at [111, 562] on input "range" at bounding box center [214, 563] width 225 height 3
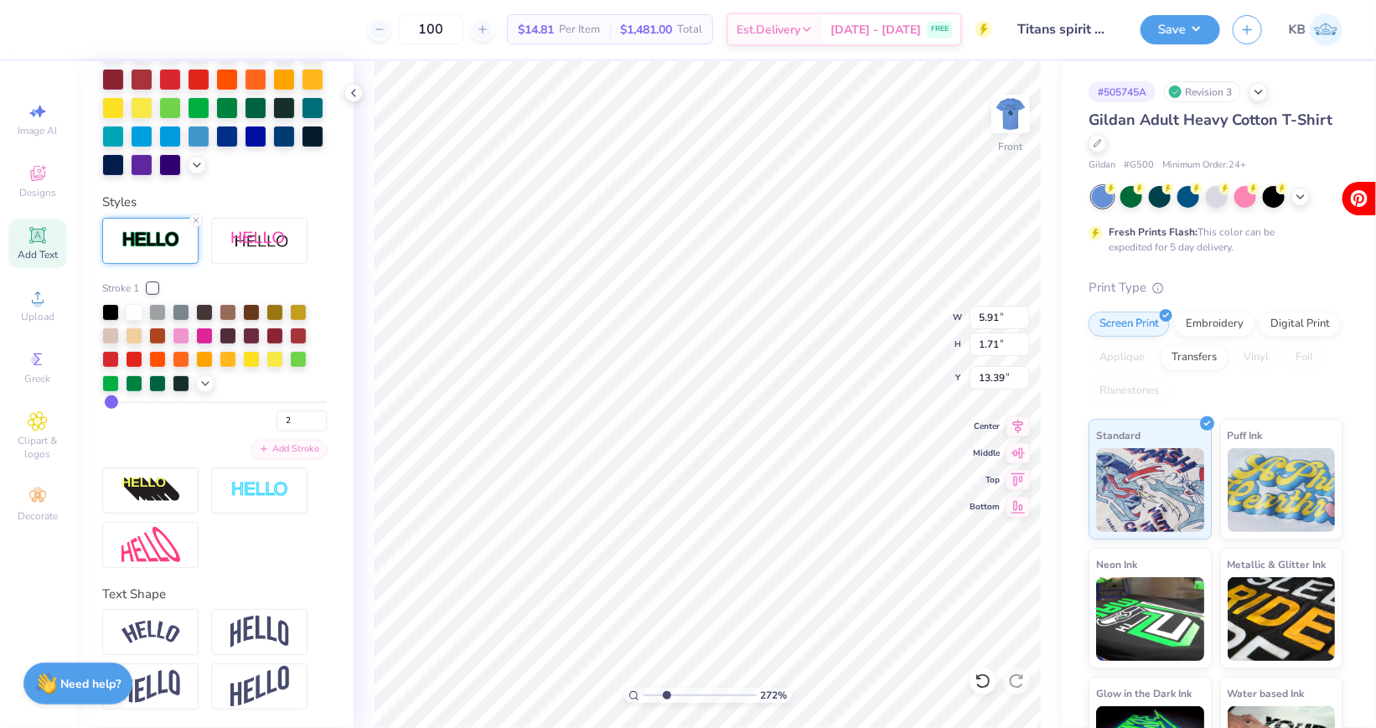
scroll to position [504, 0]
click at [178, 643] on div at bounding box center [150, 633] width 96 height 46
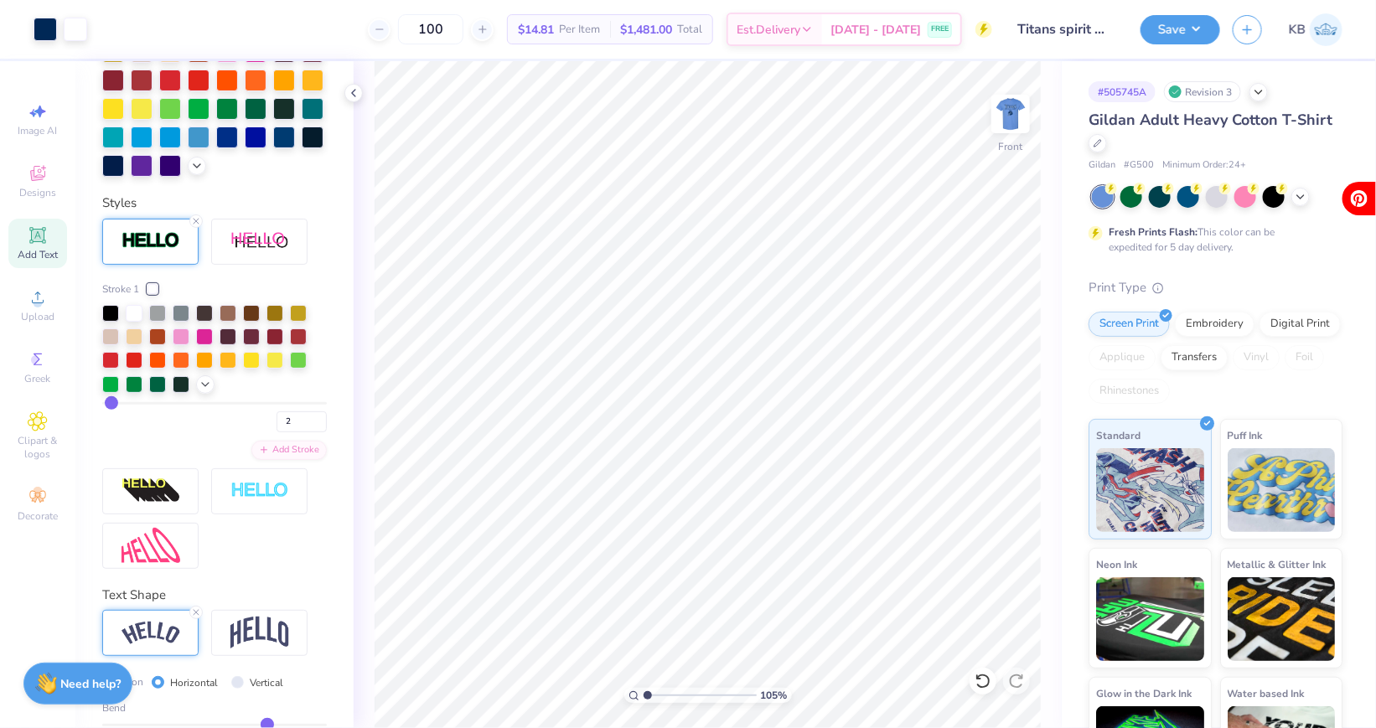
drag, startPoint x: 670, startPoint y: 696, endPoint x: 647, endPoint y: 696, distance: 23.5
type input "1"
click at [647, 696] on input "range" at bounding box center [700, 695] width 113 height 15
click at [253, 628] on img at bounding box center [259, 633] width 59 height 32
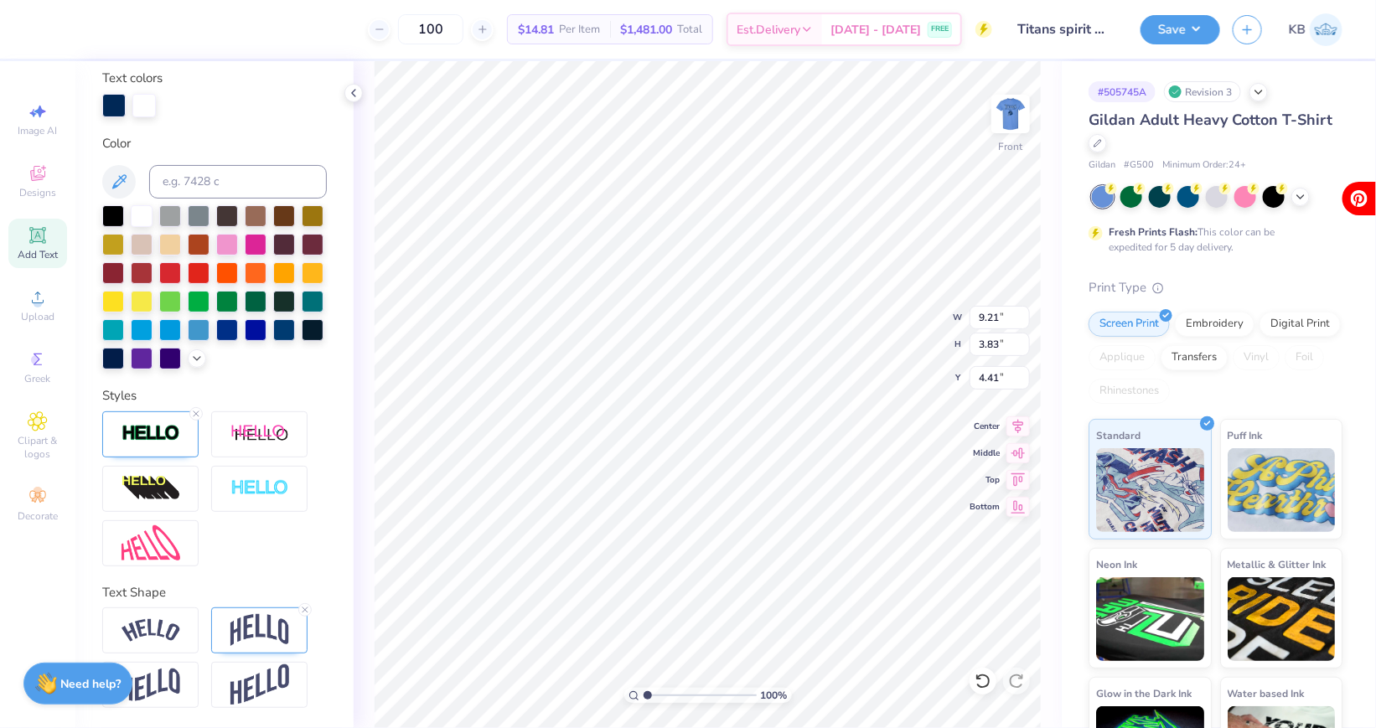
scroll to position [310, 0]
type input "22.11"
type textarea "ONE Dream"
click at [246, 624] on img at bounding box center [259, 631] width 59 height 32
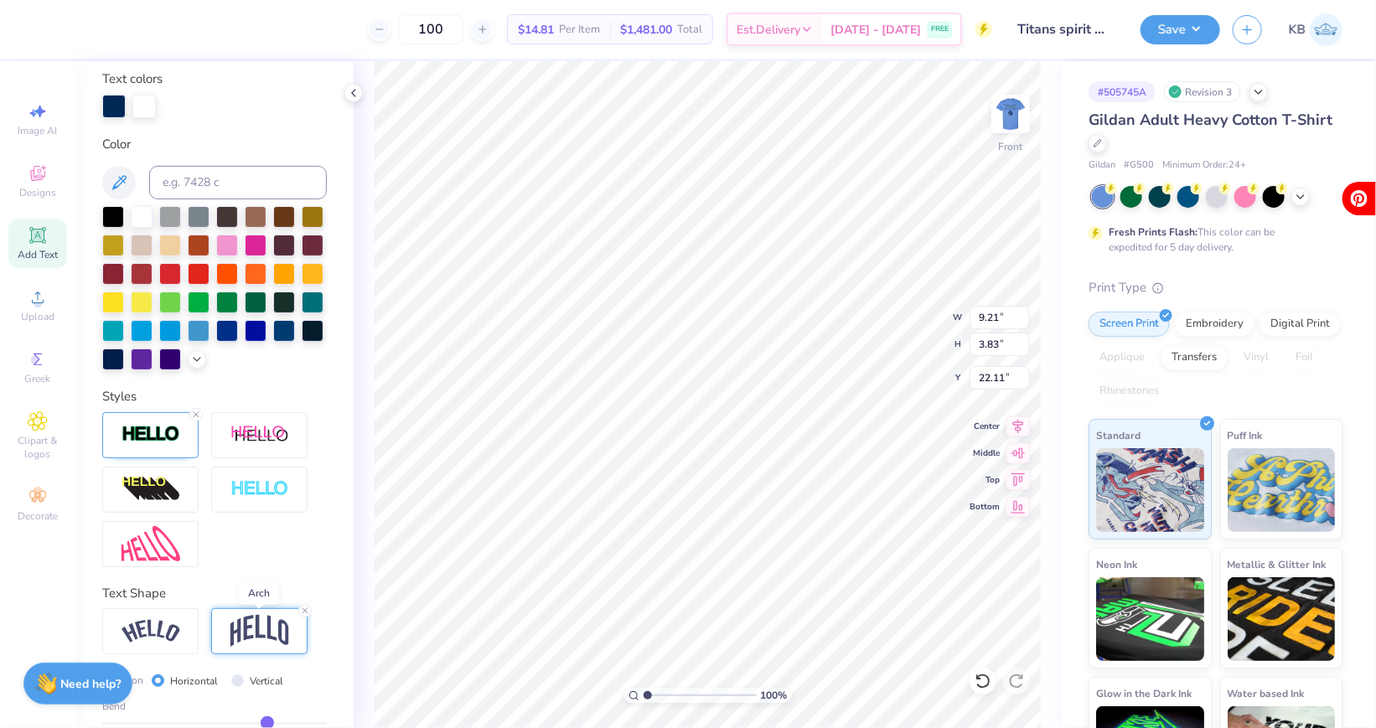
scroll to position [406, 0]
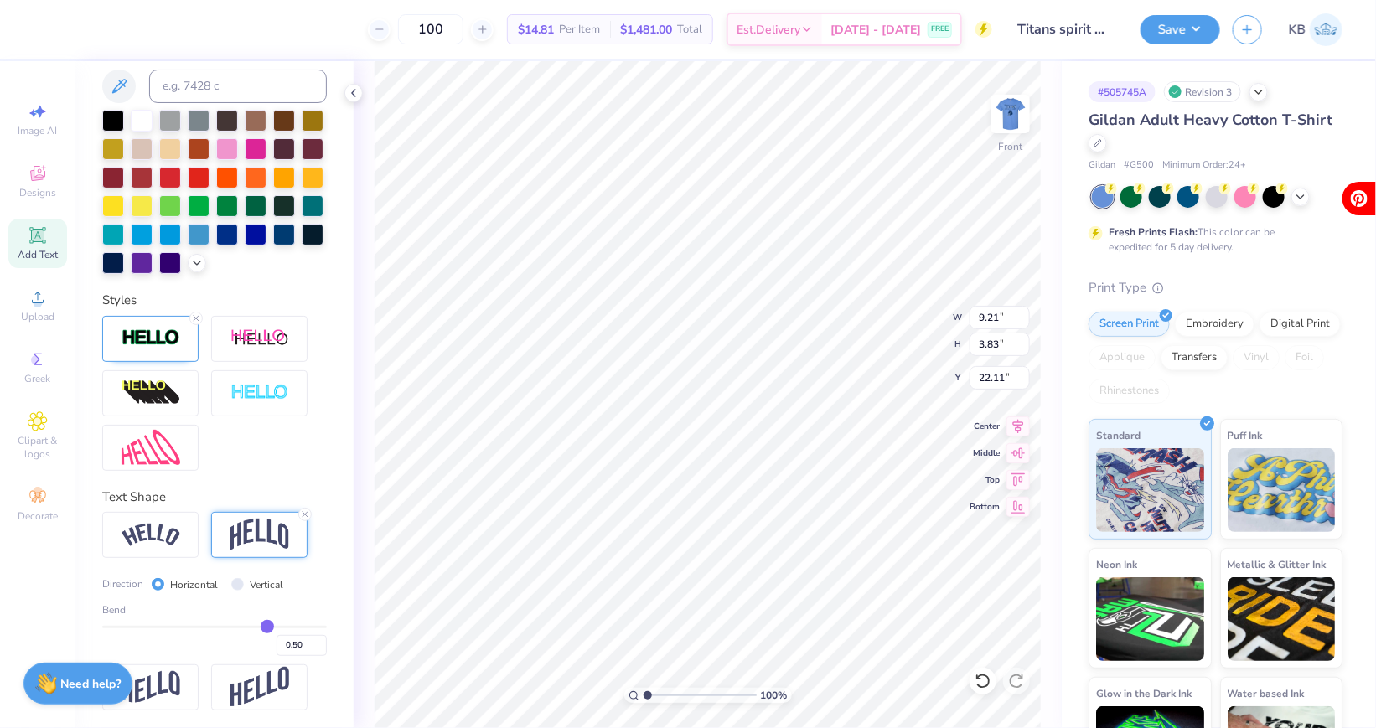
type input "0.49"
type input "0.48"
type input "0.46"
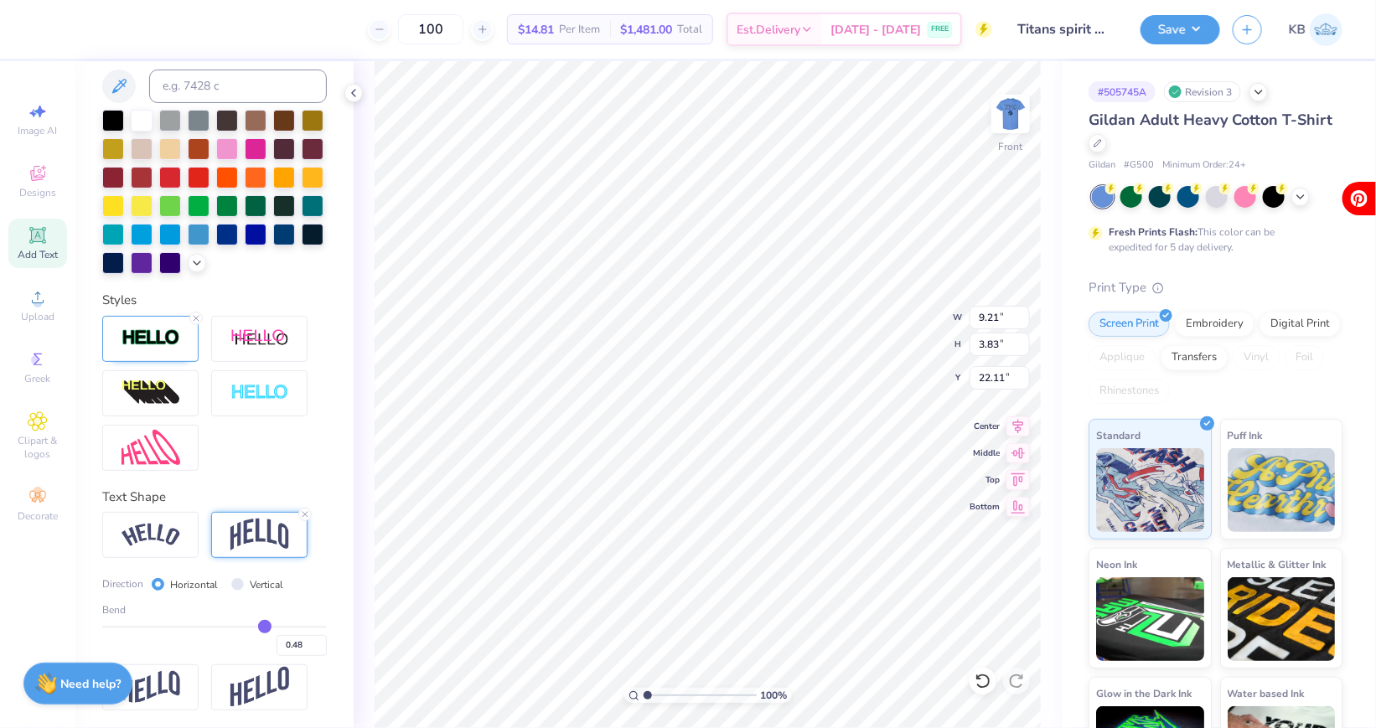
type input "0.46"
type input "0.43"
type input "0.4"
type input "0.40"
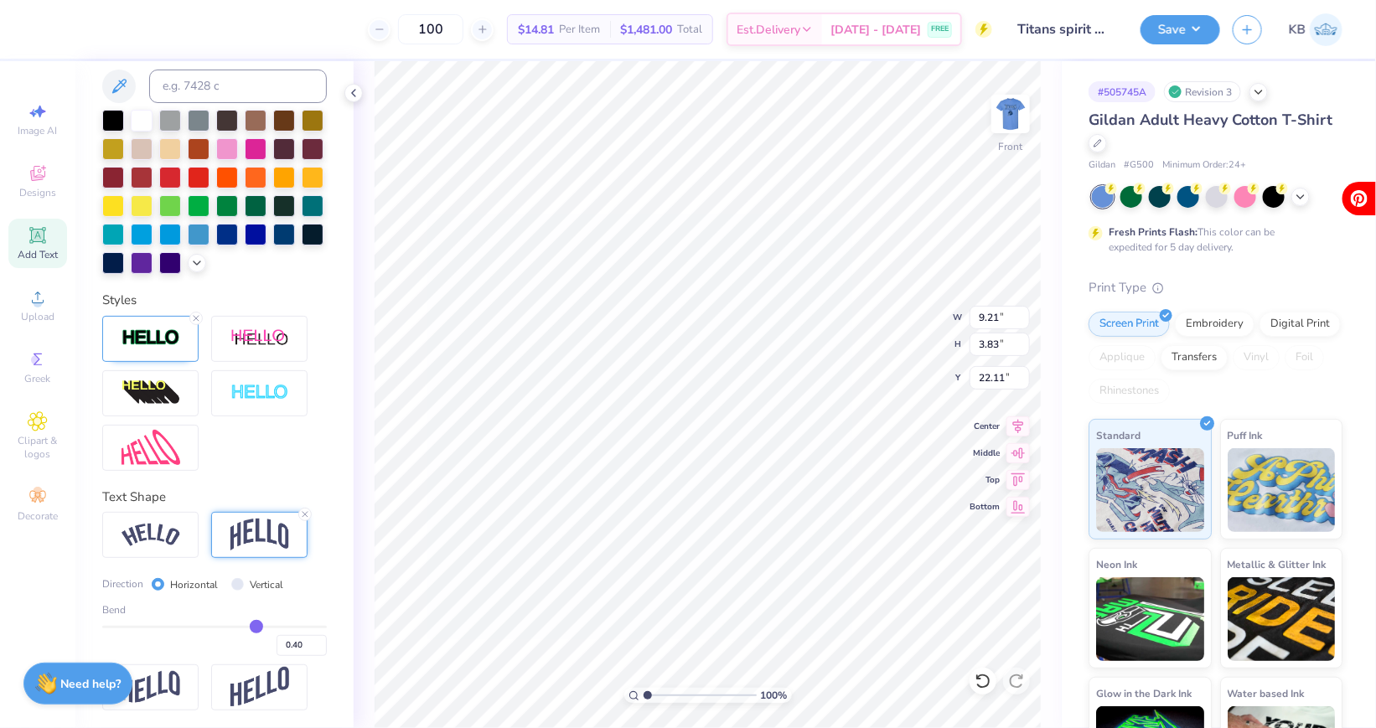
type input "0.39"
type input "0.36"
type input "0.34"
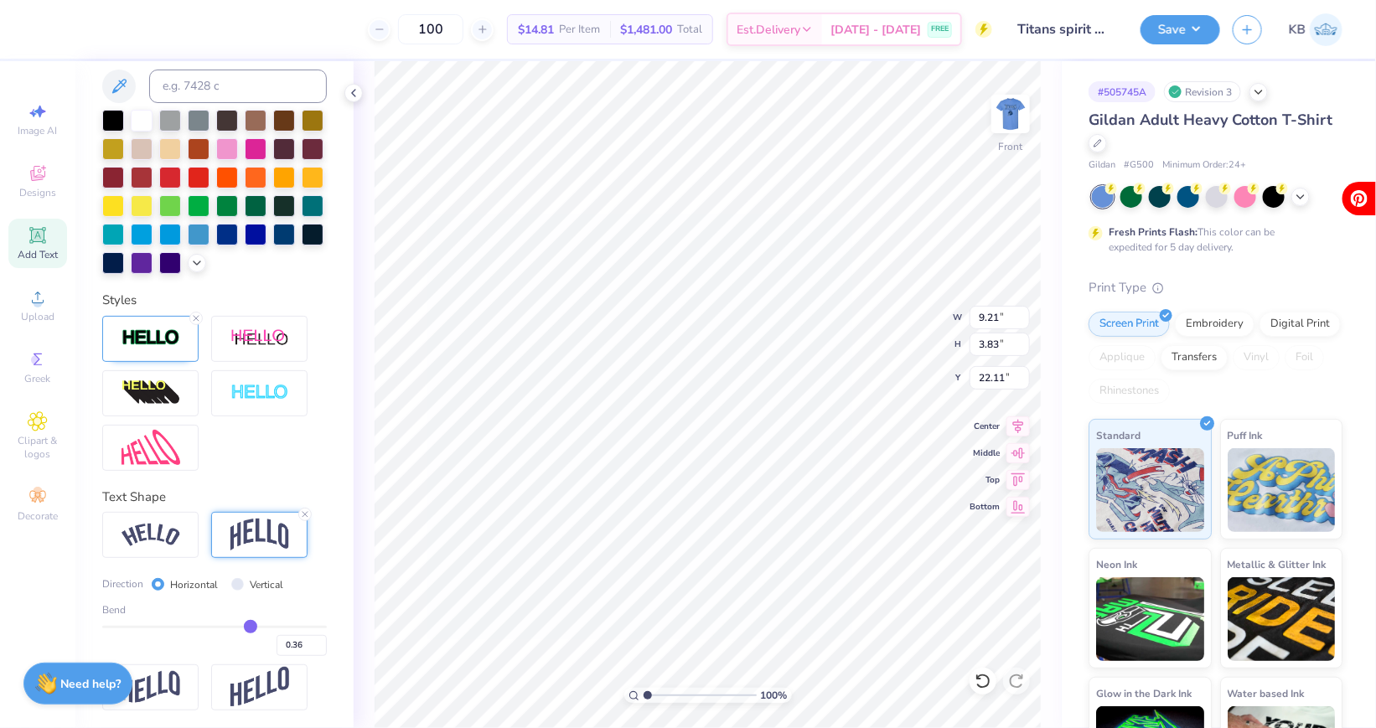
type input "0.34"
type input "0.31"
type input "0.3"
type input "0.30"
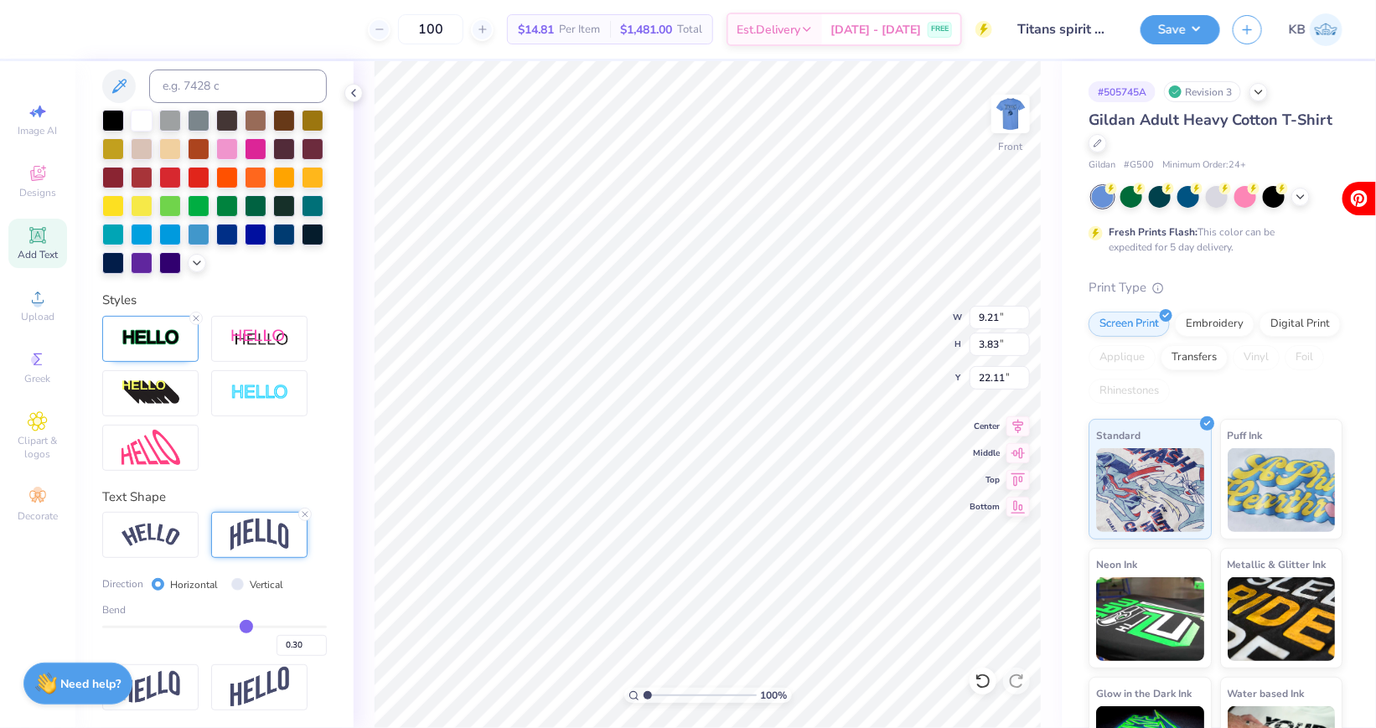
type input "0.28"
type input "0.27"
type input "0.25"
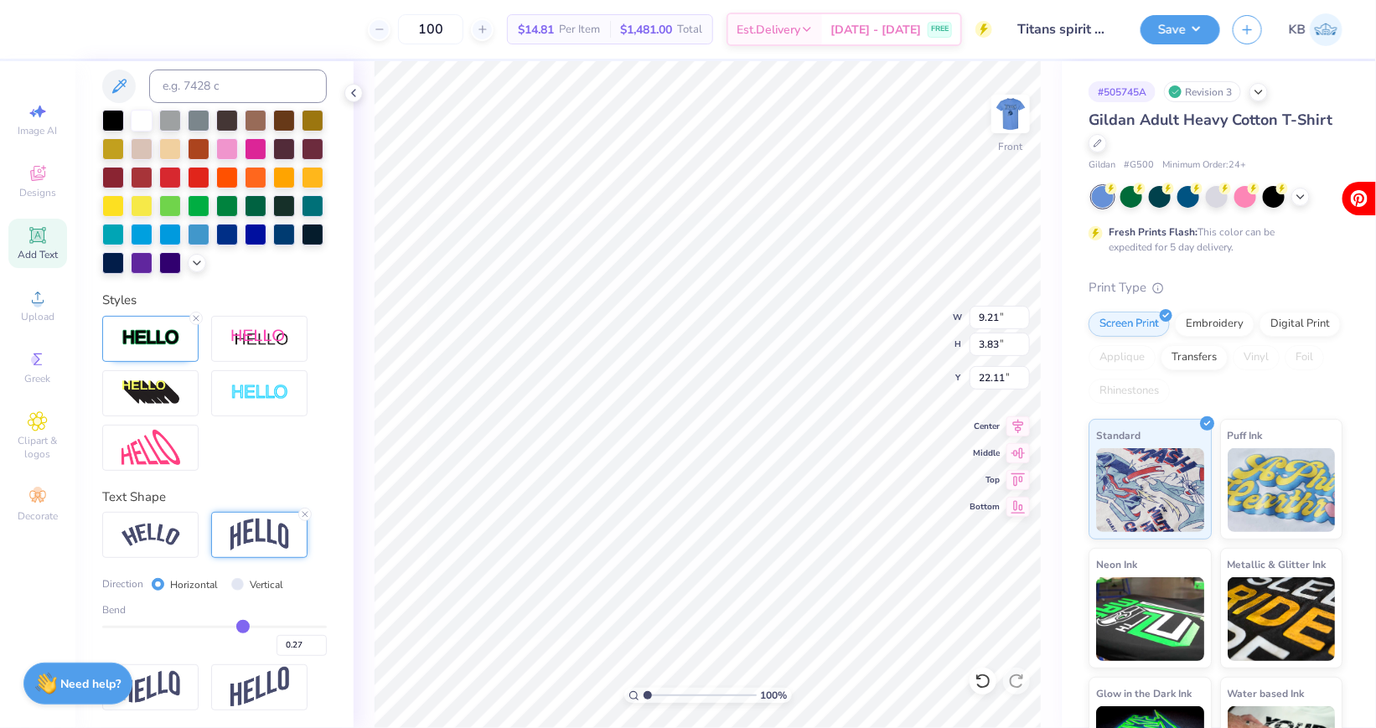
type input "0.25"
type input "0.23"
type input "0.21"
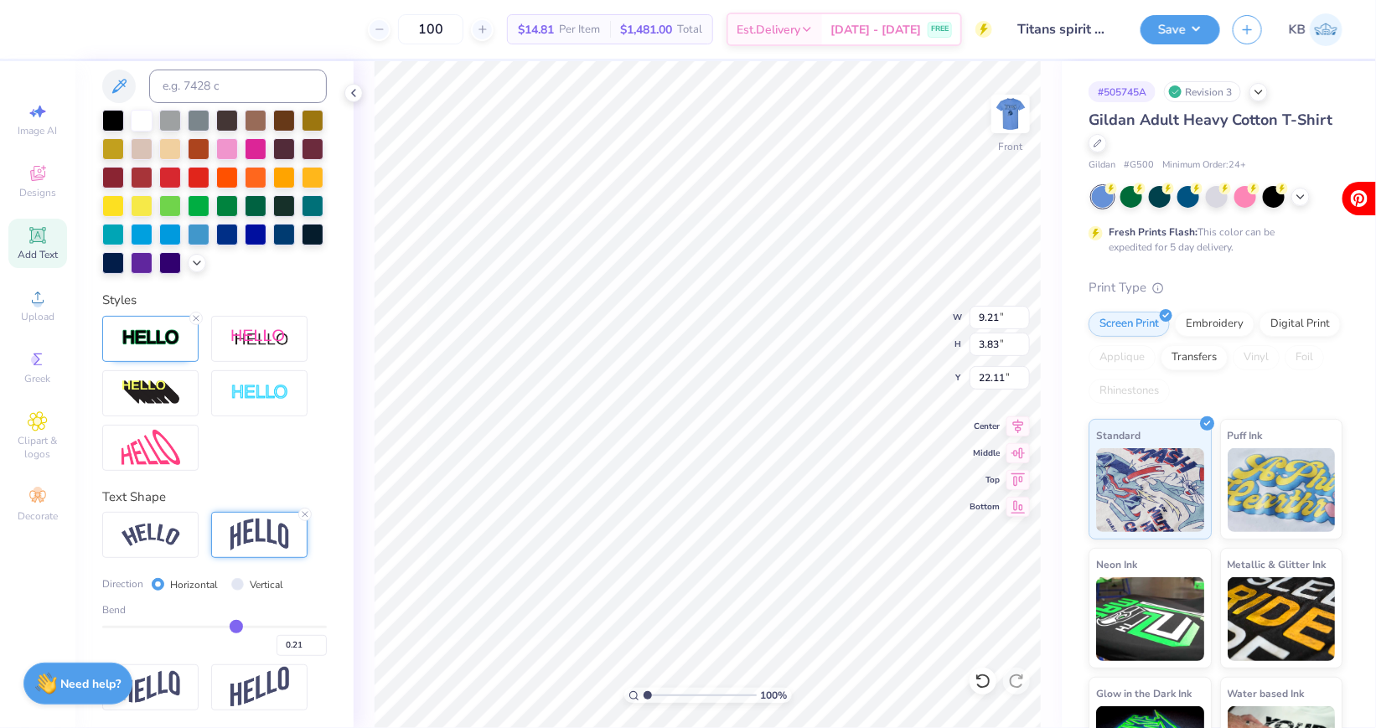
type input "0.2"
type input "0.20"
type input "0.18"
type input "0.15"
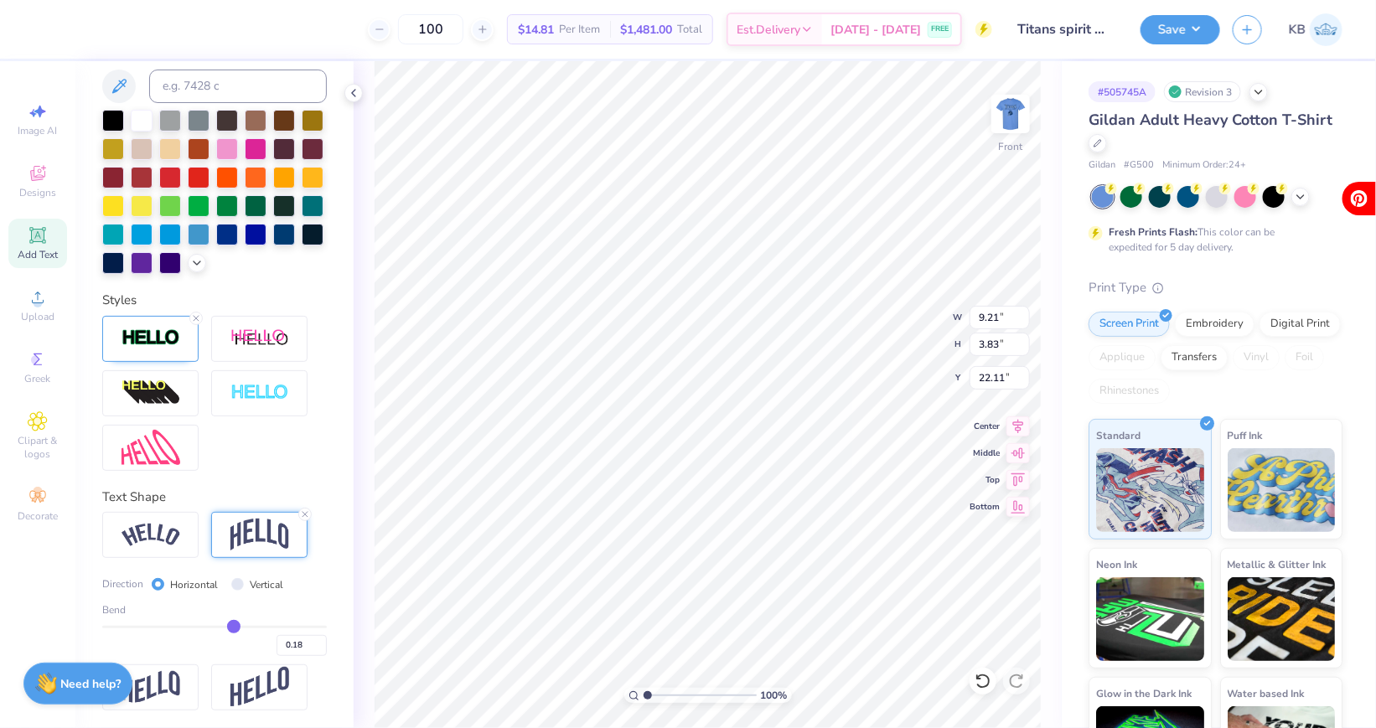
type input "0.15"
type input "0.13"
type input "0.11"
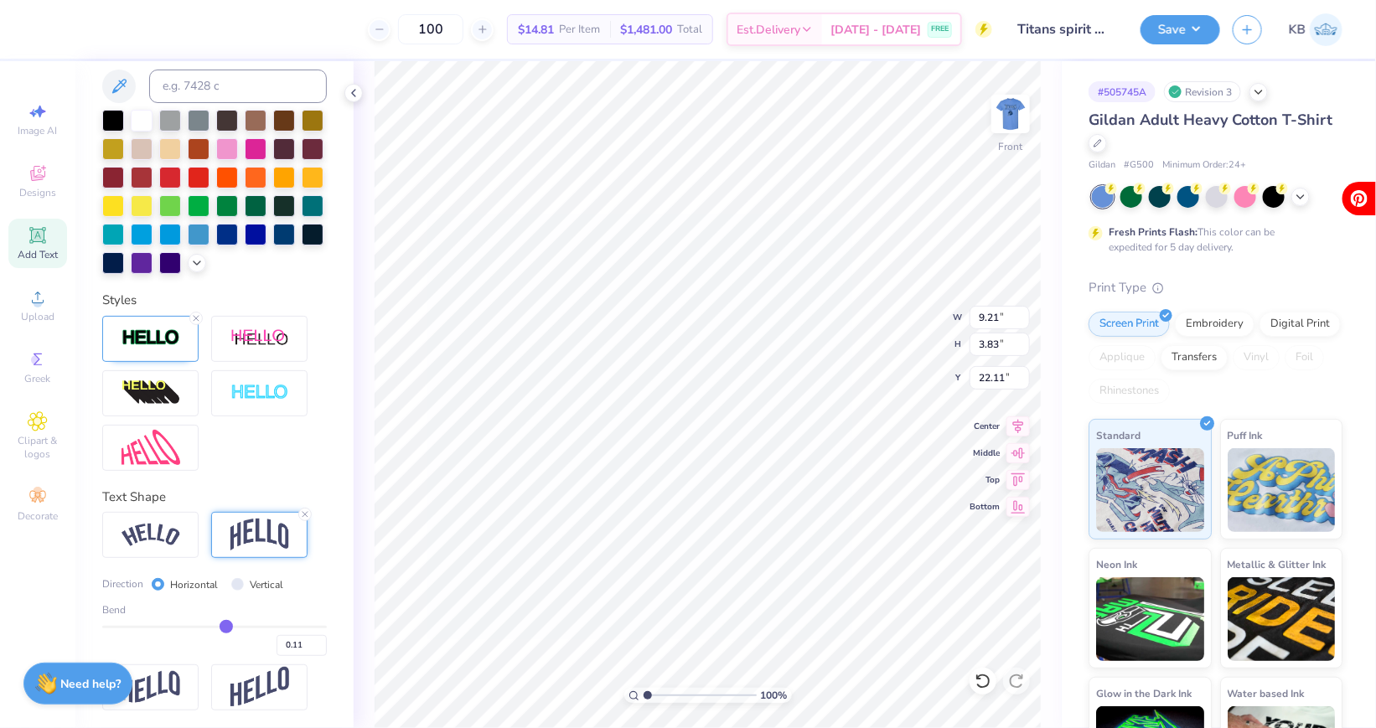
type input "0.09"
type input "0.07"
type input "0.06"
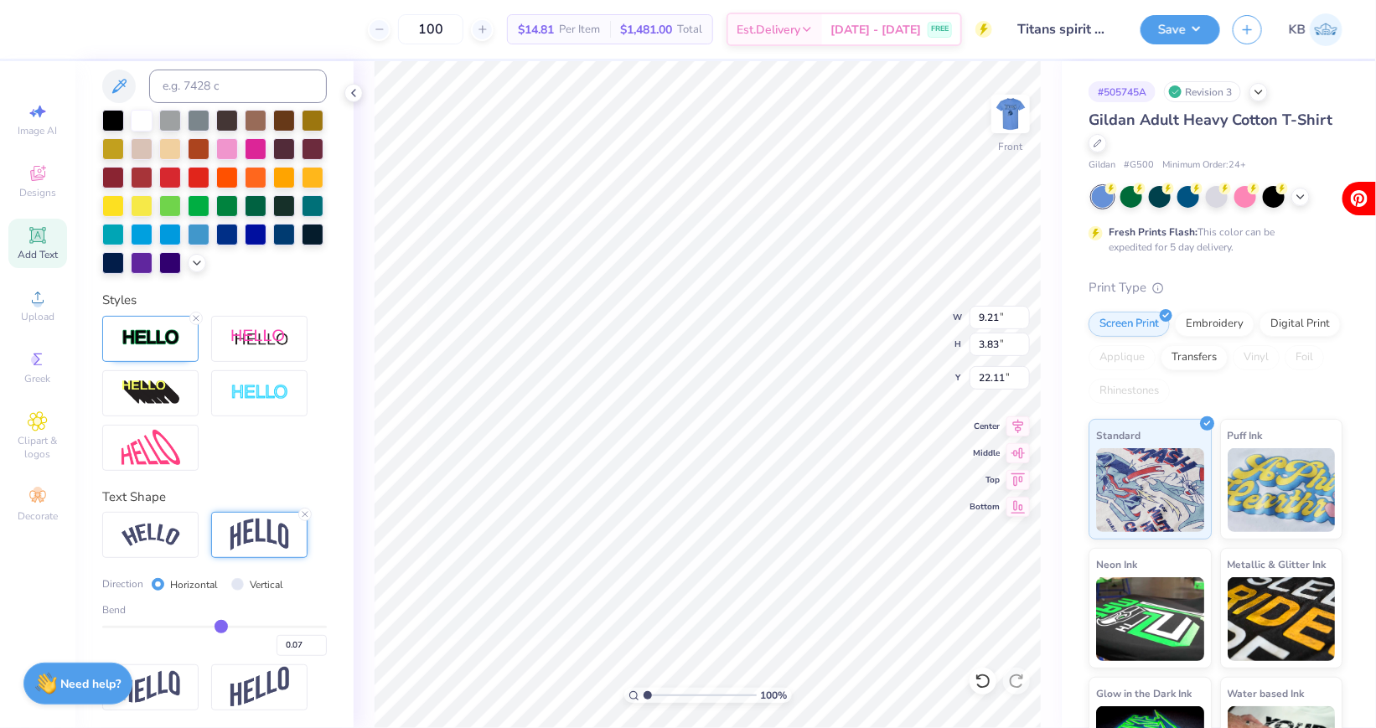
type input "0.06"
type input "0.05"
type input "0.04"
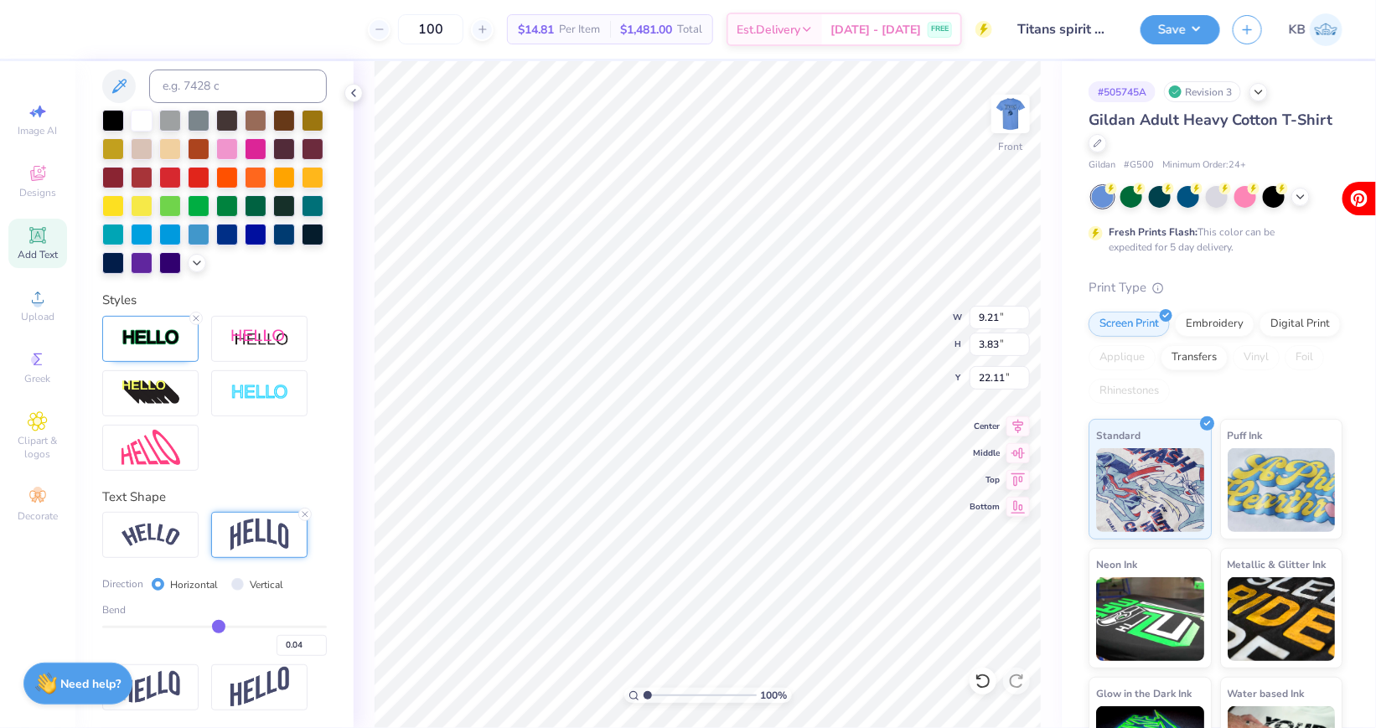
type input "0.03"
type input "0.02"
type input "0.01"
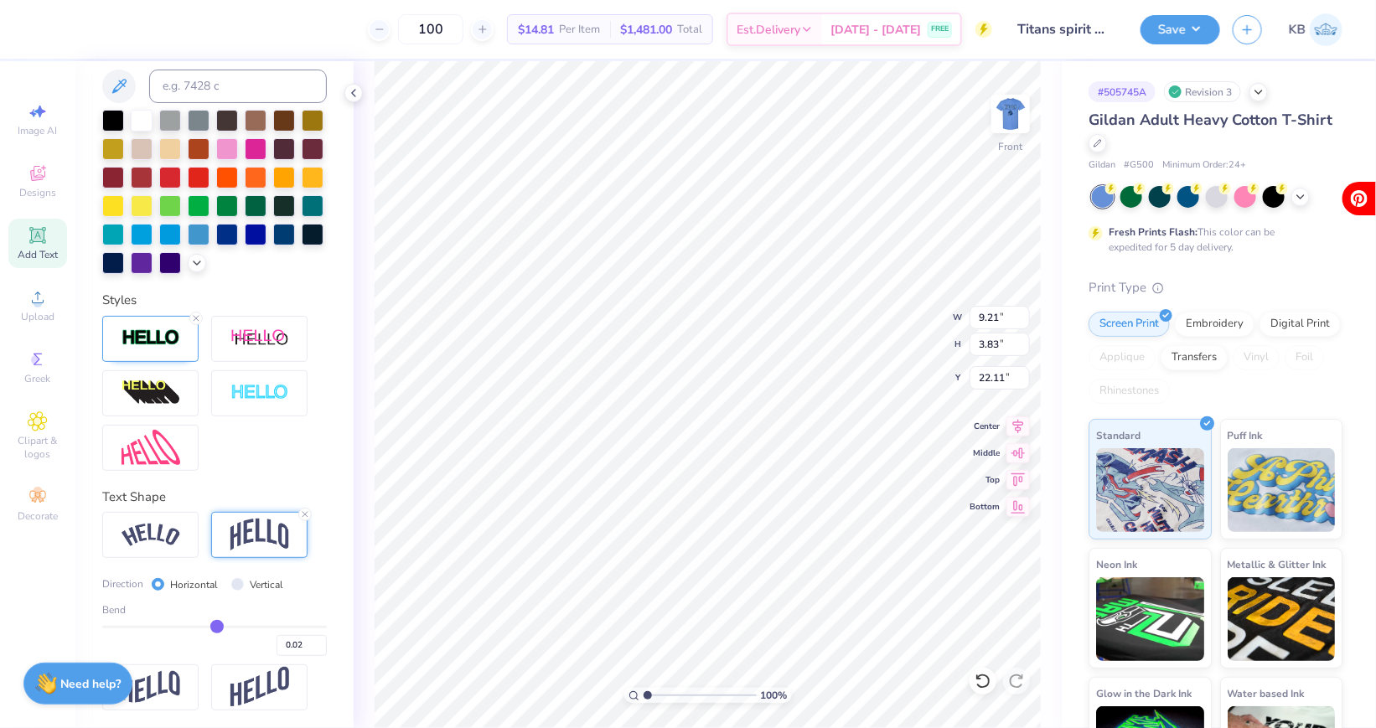
type input "0.01"
type input "0"
type input "0.00"
type input "-0.01"
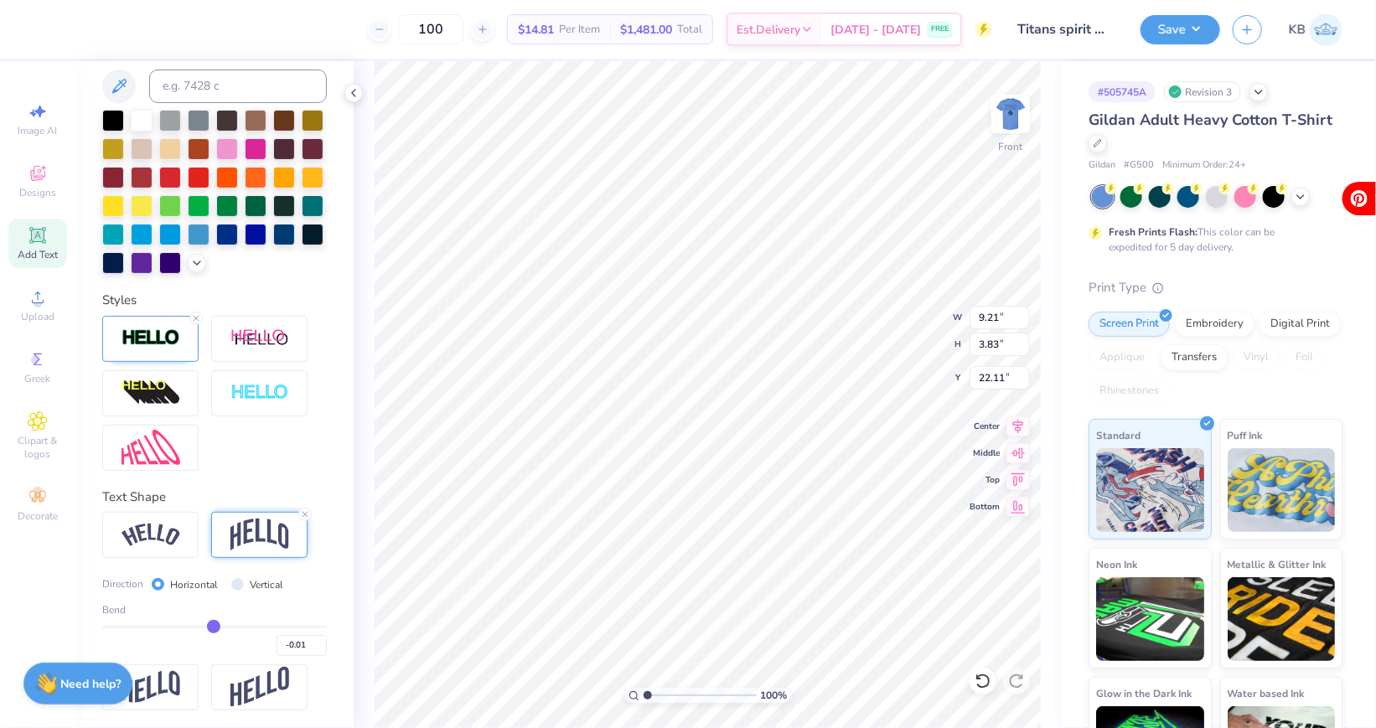
type input "-0.02"
type input "-0.03"
type input "-0.04"
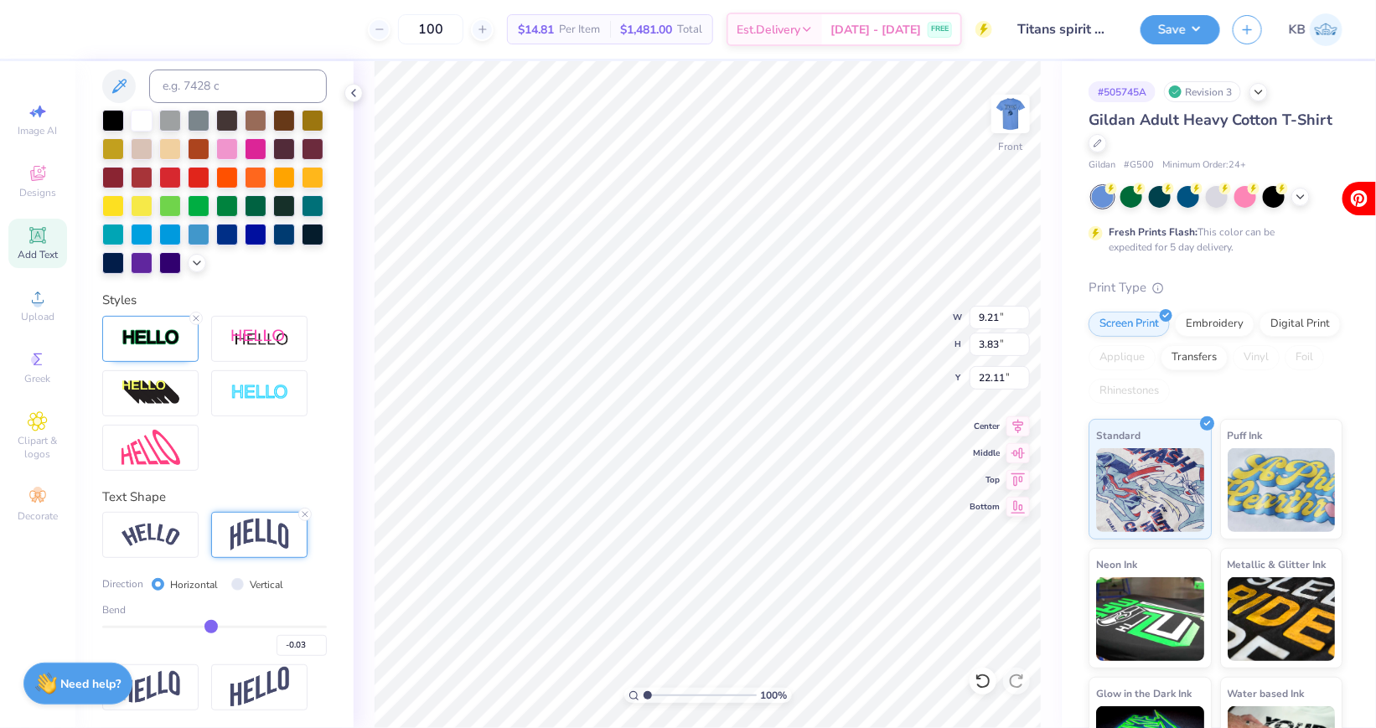
type input "-0.04"
type input "-0.05"
type input "-0.06"
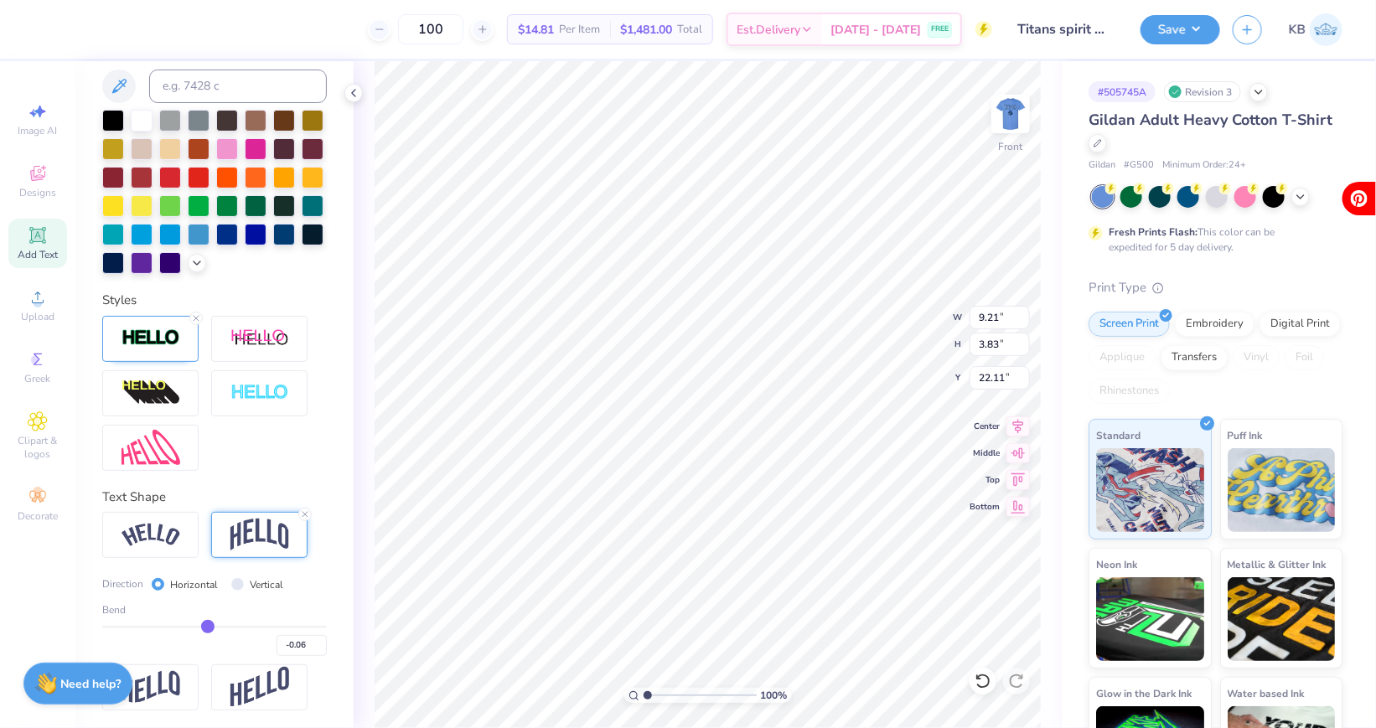
type input "-0.07"
type input "-0.08"
type input "-0.09"
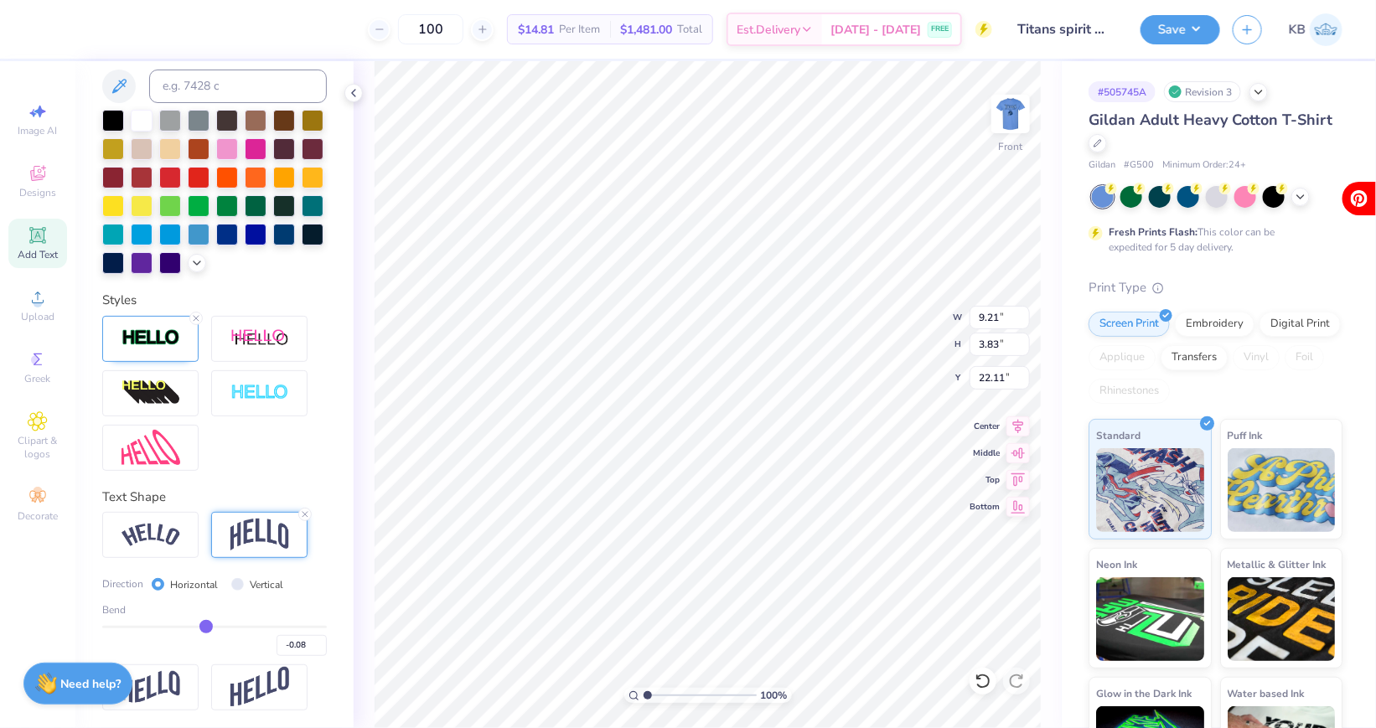
type input "-0.09"
type input "-0.1"
type input "-0.10"
type input "-0.11"
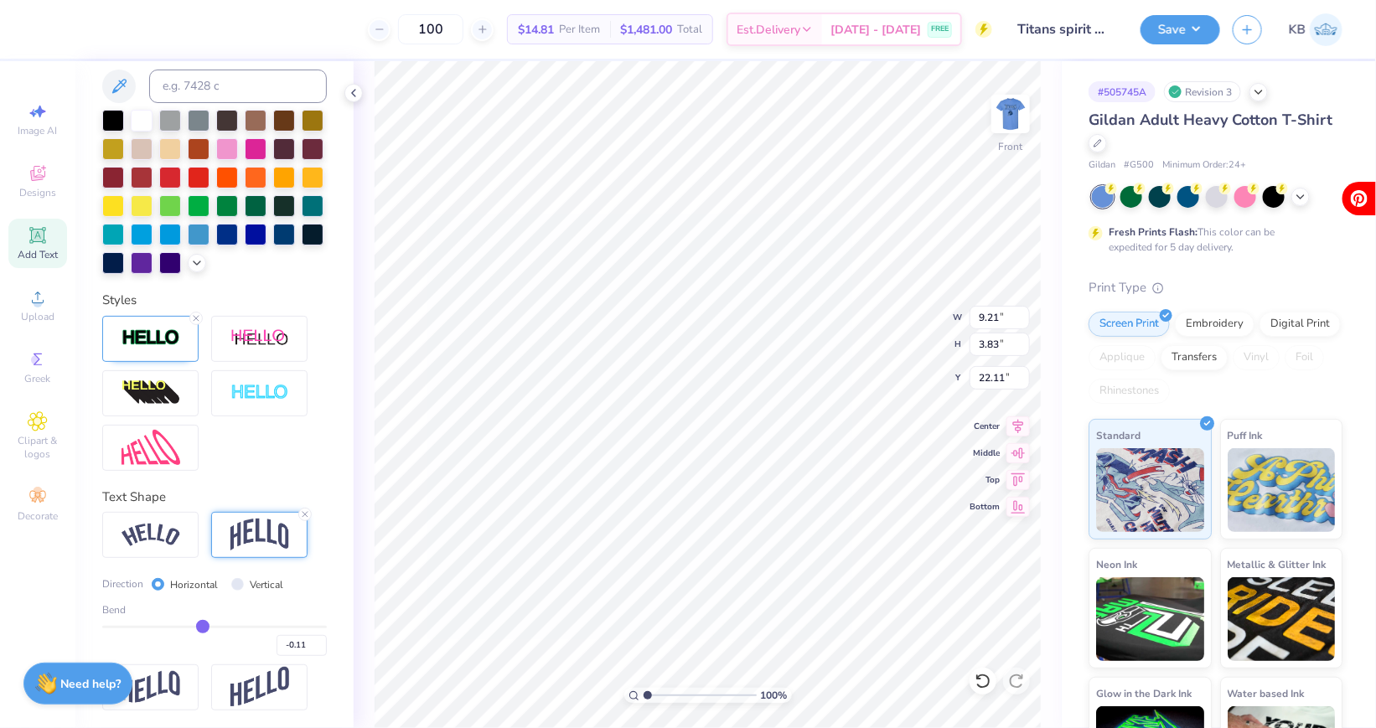
type input "-0.12"
type input "-0.13"
type input "-0.14"
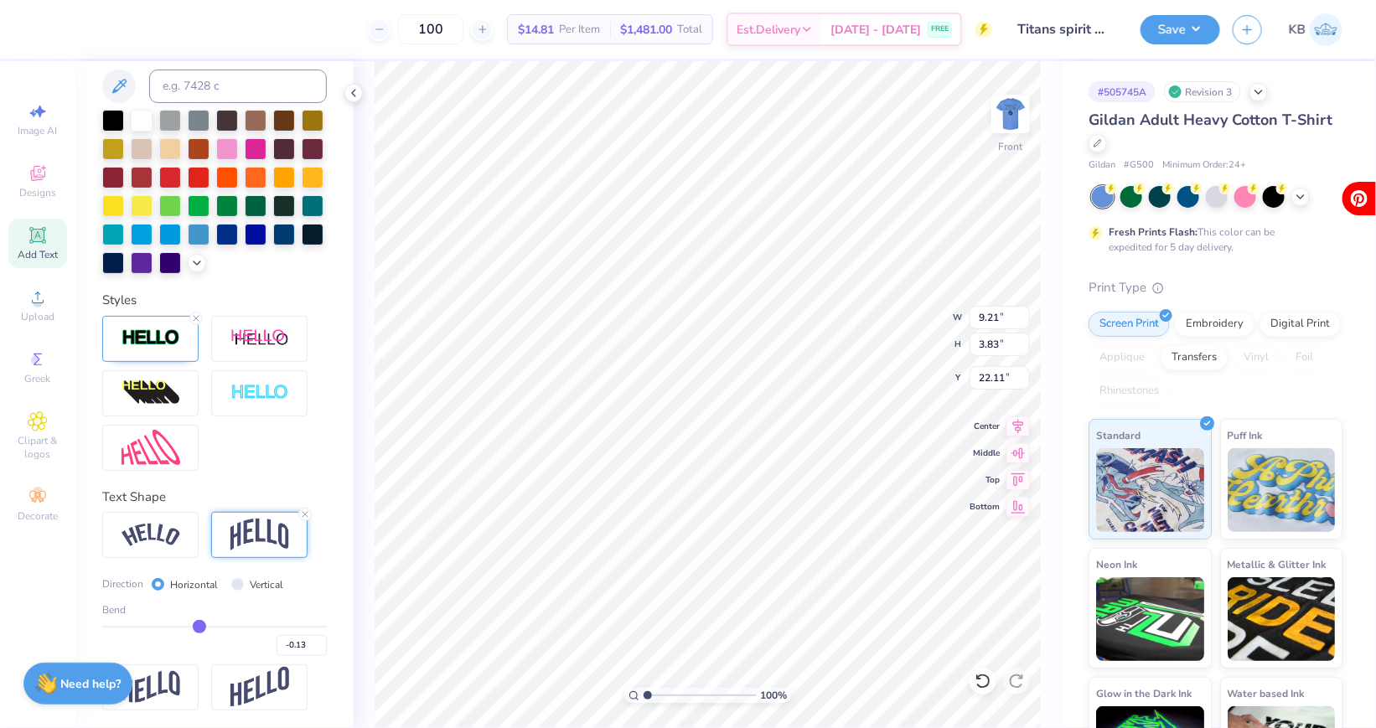
type input "-0.14"
type input "-0.15"
type input "-0.16"
drag, startPoint x: 267, startPoint y: 622, endPoint x: 163, endPoint y: 623, distance: 103.9
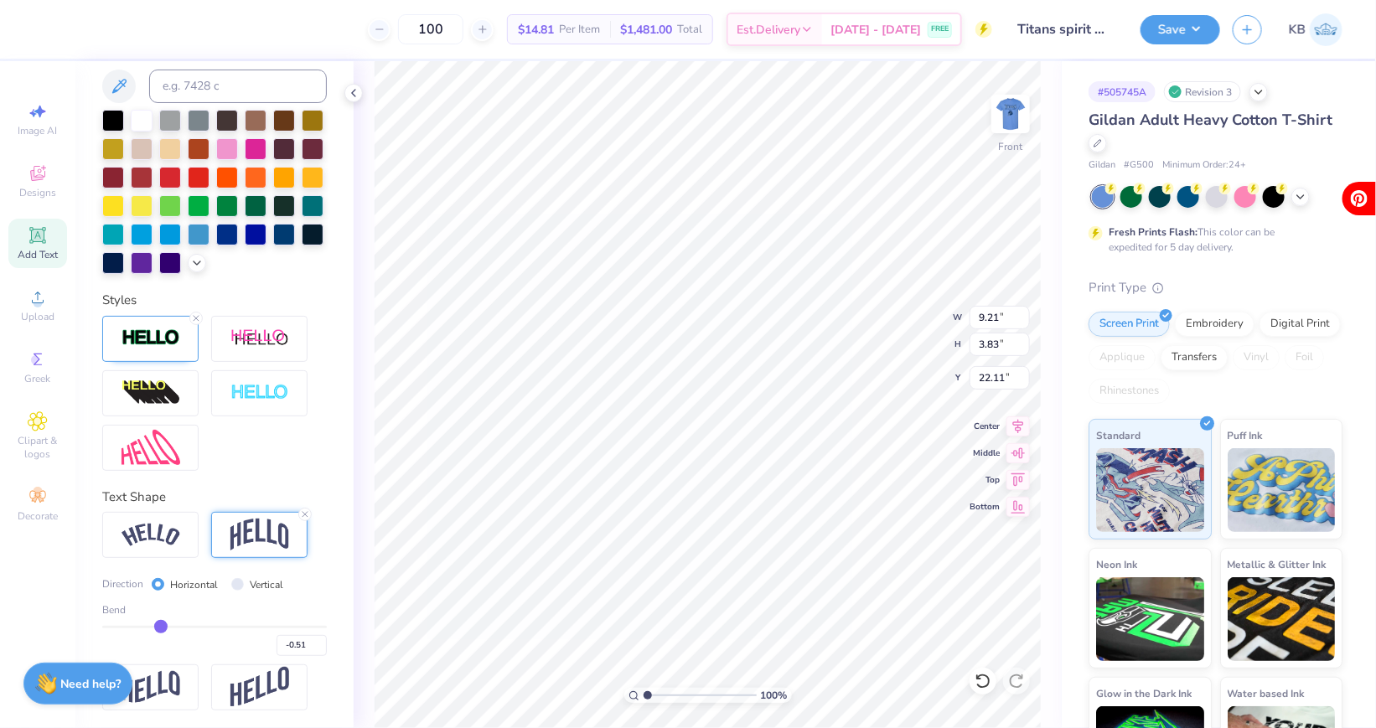
click at [161, 626] on input "range" at bounding box center [214, 627] width 225 height 3
click at [318, 647] on input "-0.51" at bounding box center [302, 645] width 50 height 21
click at [318, 647] on input "-0.52" at bounding box center [302, 645] width 50 height 21
click at [318, 647] on input "-0.53" at bounding box center [302, 645] width 50 height 21
click at [318, 647] on input "-0.54" at bounding box center [302, 645] width 50 height 21
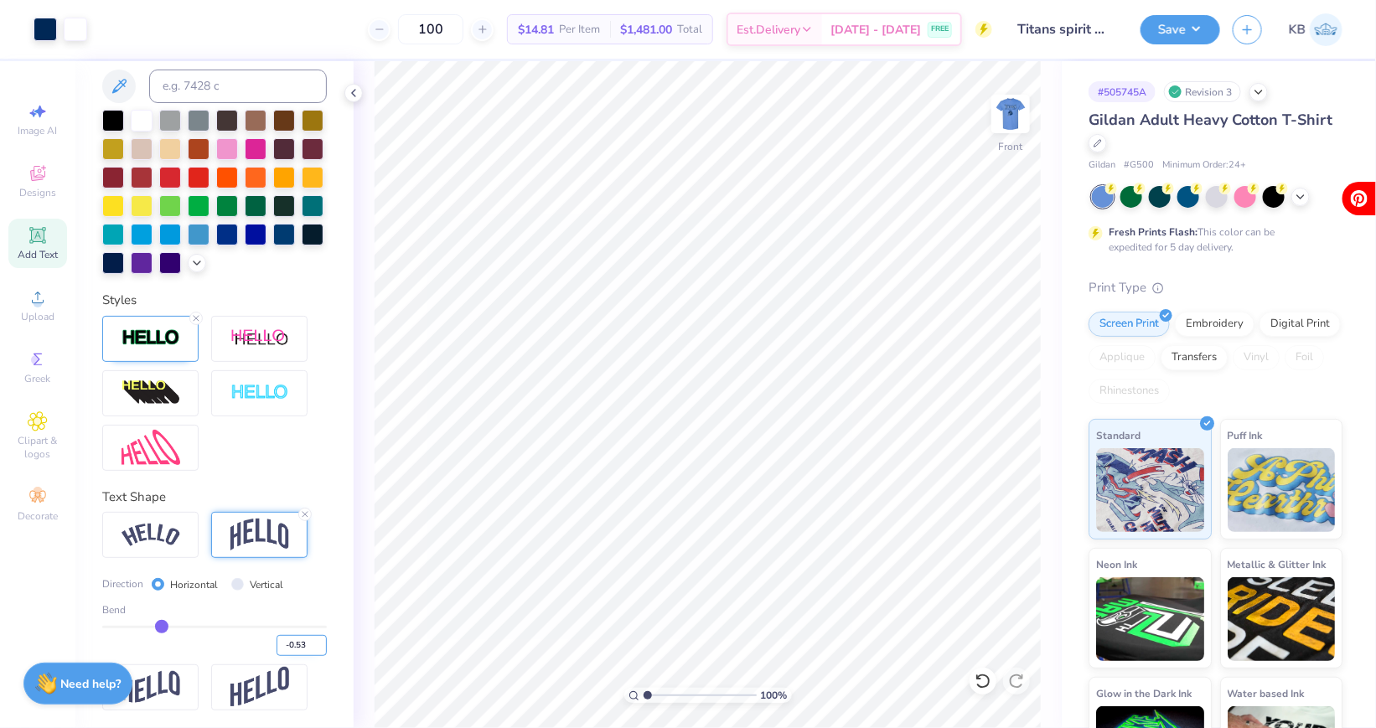
click at [318, 637] on input "-0.53" at bounding box center [302, 645] width 50 height 21
click at [318, 637] on input "-0.52" at bounding box center [302, 645] width 50 height 21
click at [318, 637] on input "-0.51" at bounding box center [302, 645] width 50 height 21
click at [318, 637] on input "-0.5" at bounding box center [302, 645] width 50 height 21
click at [318, 637] on input "-0.27" at bounding box center [302, 645] width 50 height 21
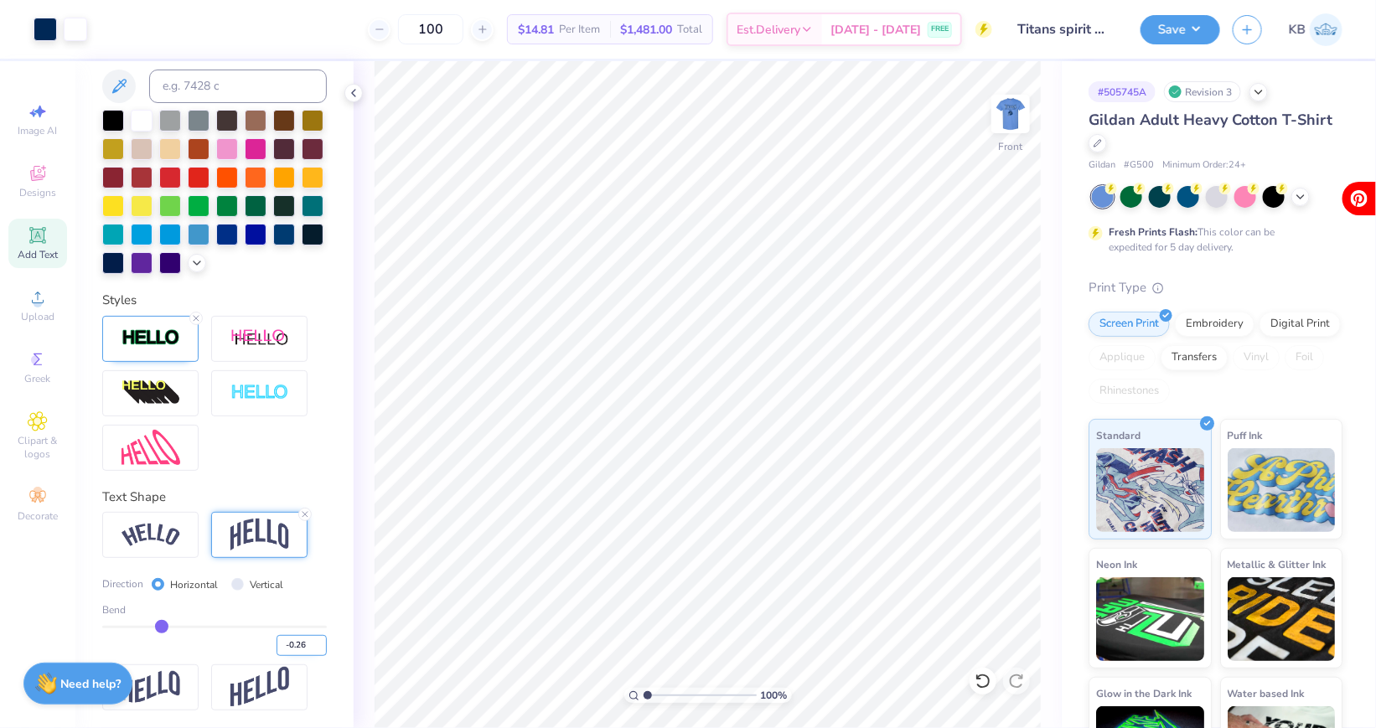
click at [318, 639] on input "-0.26" at bounding box center [302, 645] width 50 height 21
click at [318, 639] on input "-0.25" at bounding box center [302, 645] width 50 height 21
click at [301, 647] on input "-0.25" at bounding box center [302, 645] width 50 height 21
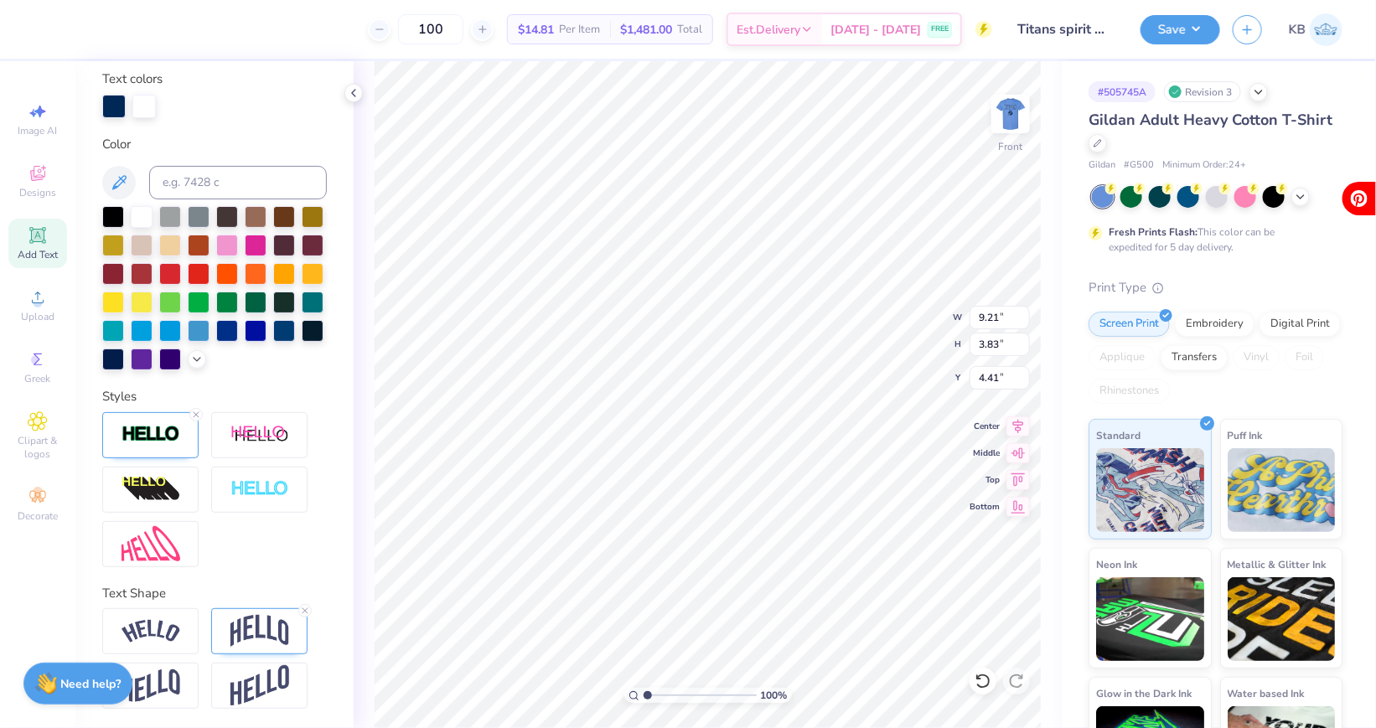
scroll to position [0, 1]
click at [253, 638] on img at bounding box center [259, 631] width 59 height 32
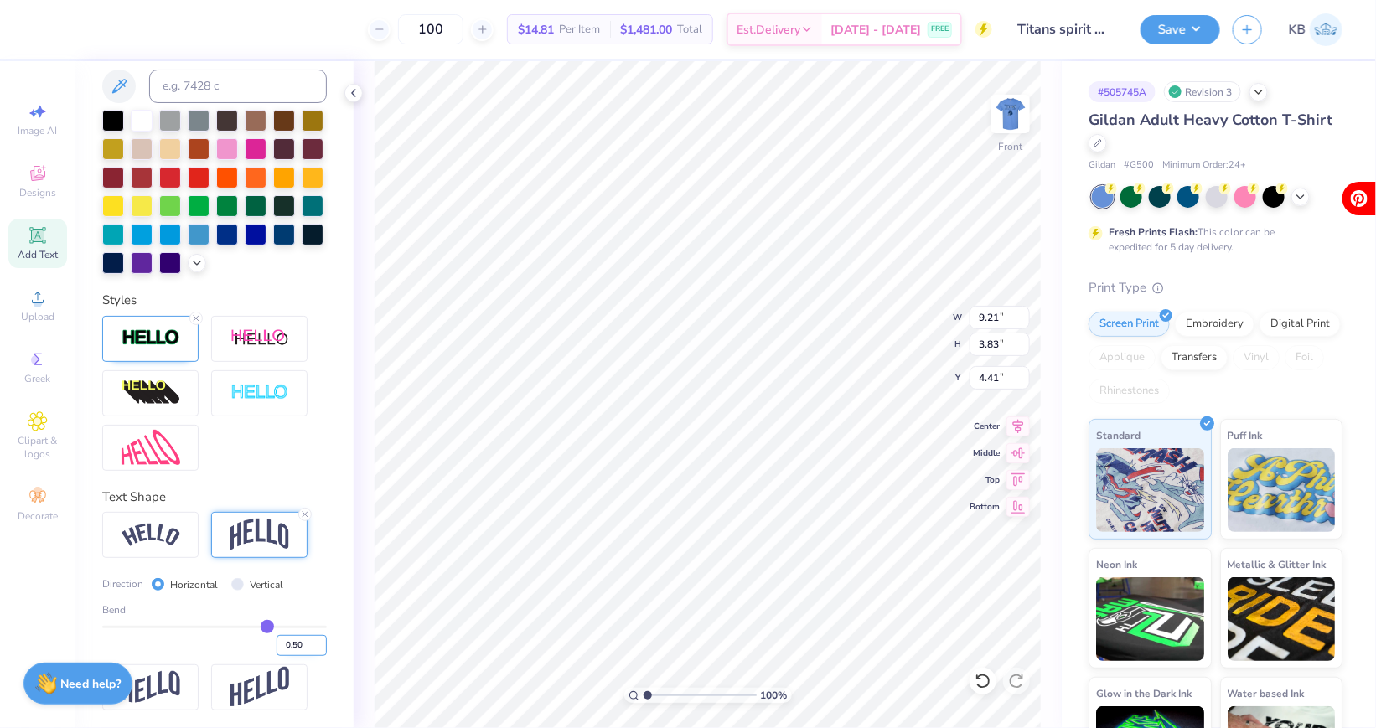
click at [297, 639] on input "0.50" at bounding box center [302, 645] width 50 height 21
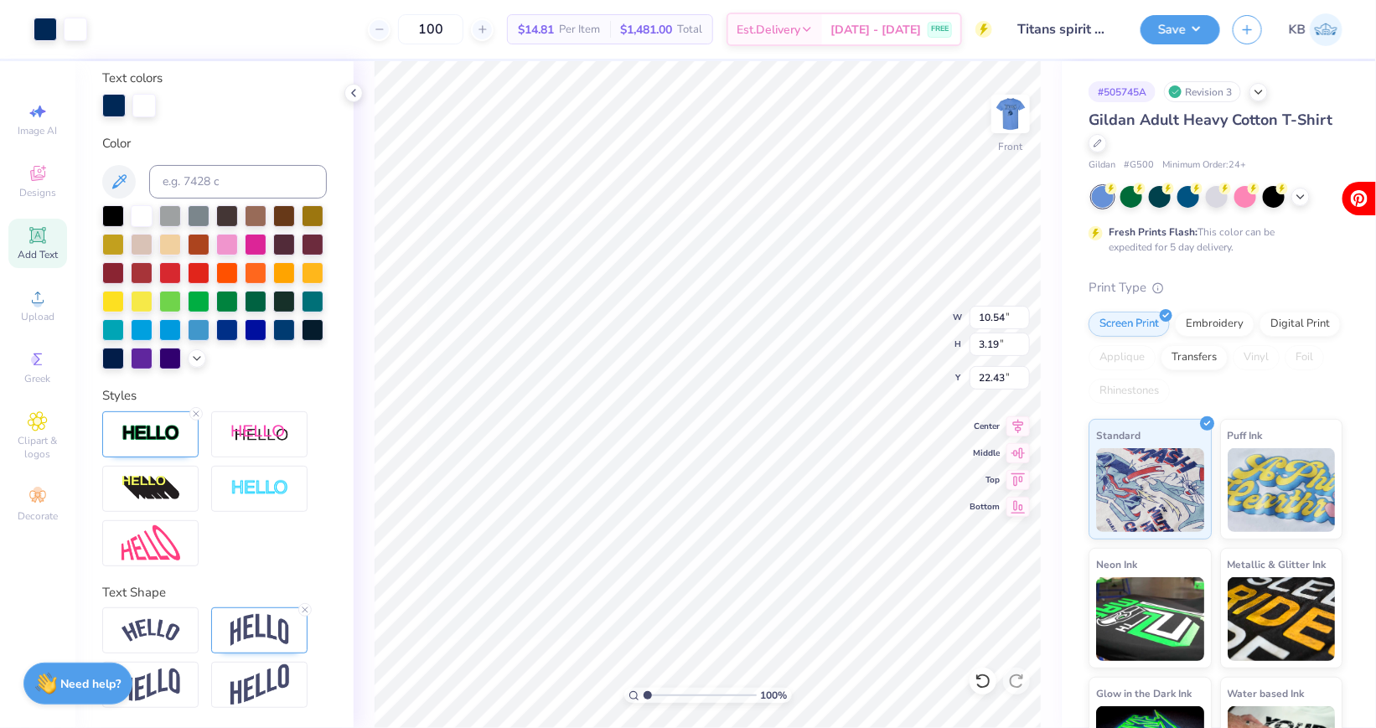
scroll to position [310, 0]
click at [1022, 107] on img at bounding box center [1010, 113] width 67 height 67
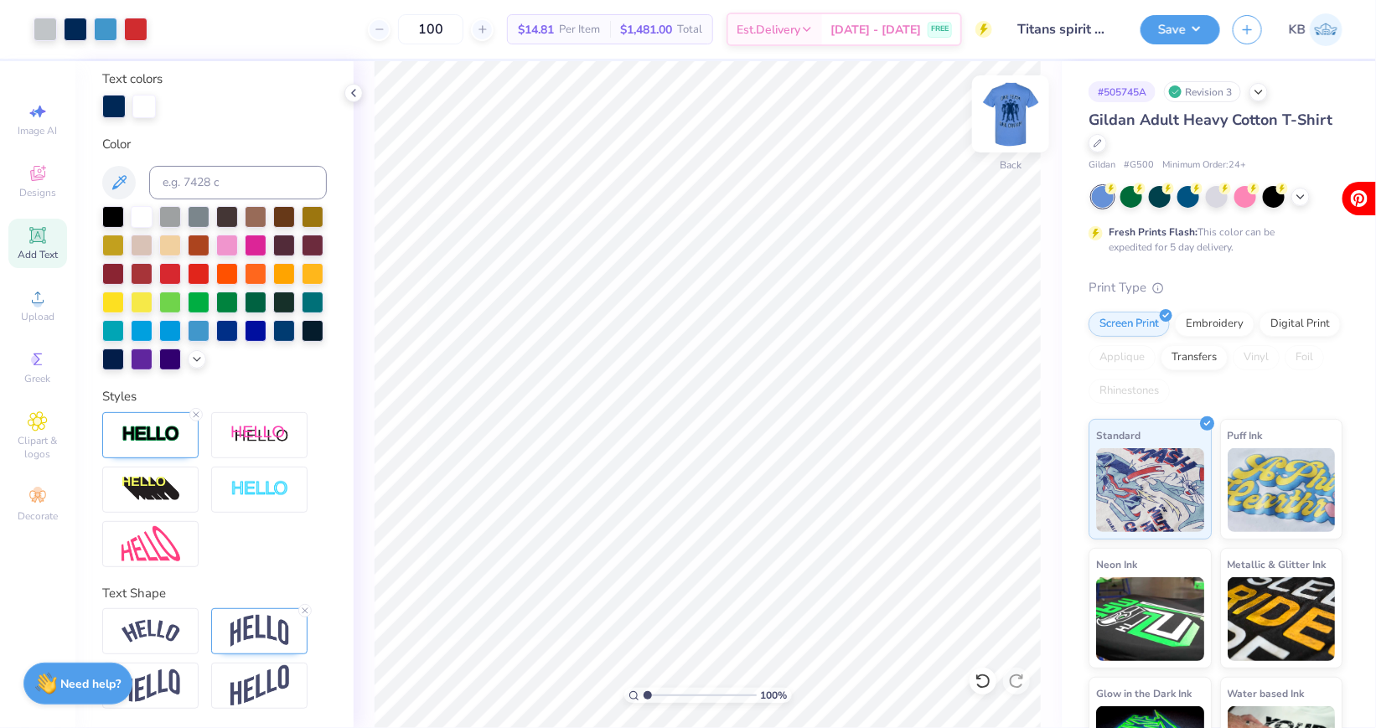
click at [1021, 117] on img at bounding box center [1010, 113] width 67 height 67
click at [142, 104] on div at bounding box center [143, 104] width 23 height 23
click at [212, 178] on input at bounding box center [238, 183] width 178 height 34
click at [1013, 118] on img at bounding box center [1010, 113] width 67 height 67
click at [1022, 121] on img at bounding box center [1010, 113] width 67 height 67
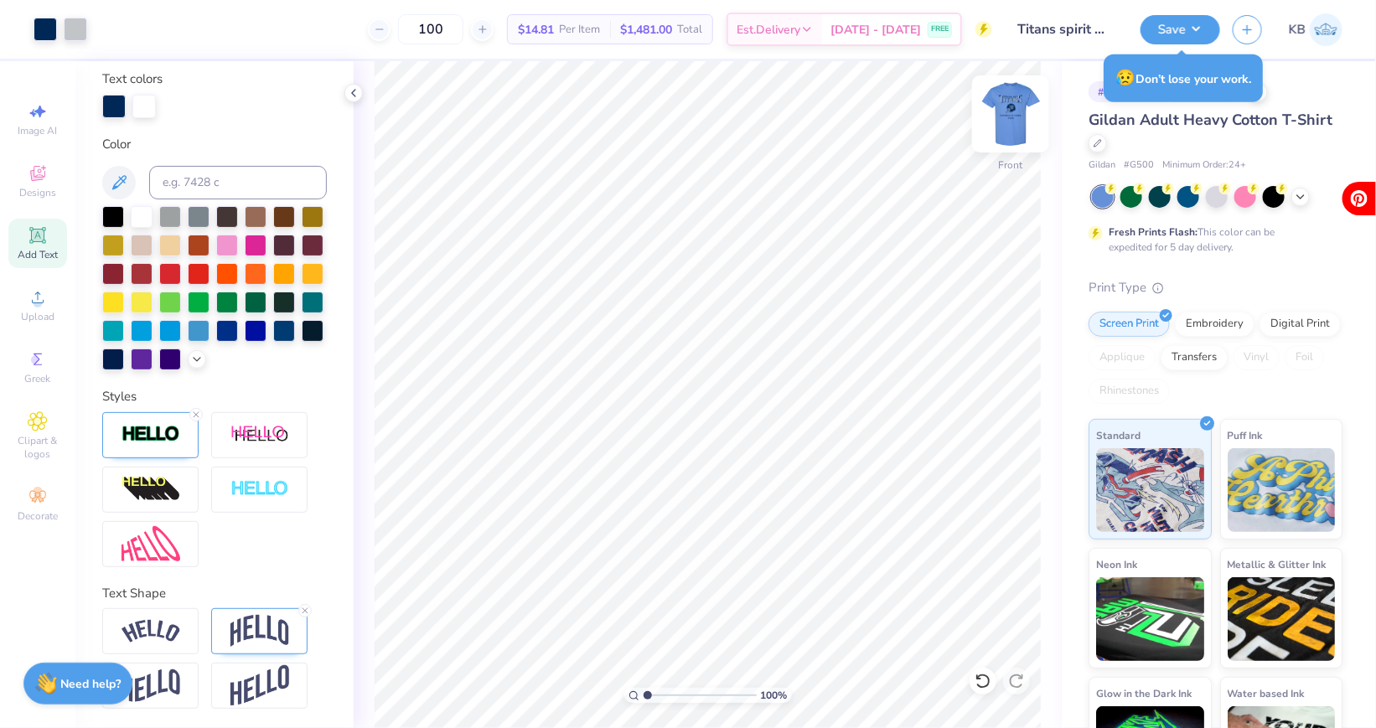
click at [1015, 117] on img at bounding box center [1010, 113] width 67 height 67
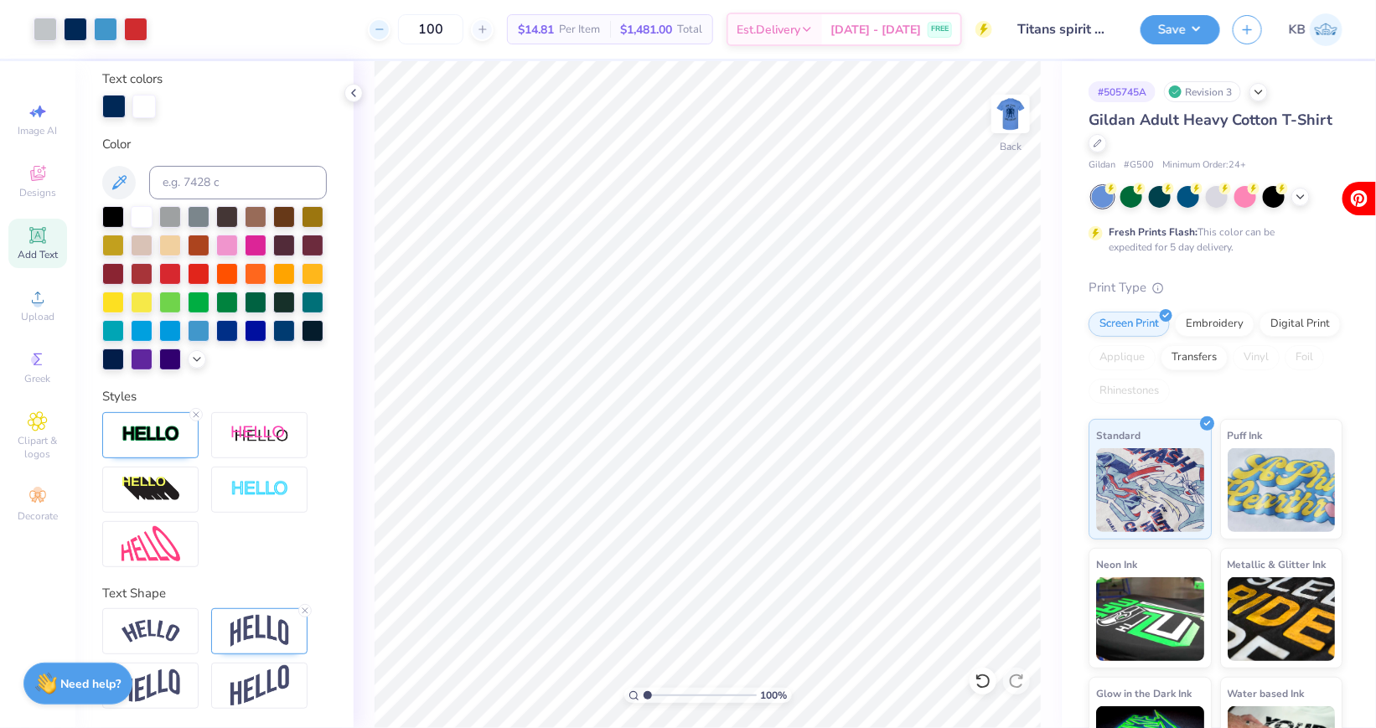
click at [386, 28] on icon at bounding box center [380, 29] width 12 height 12
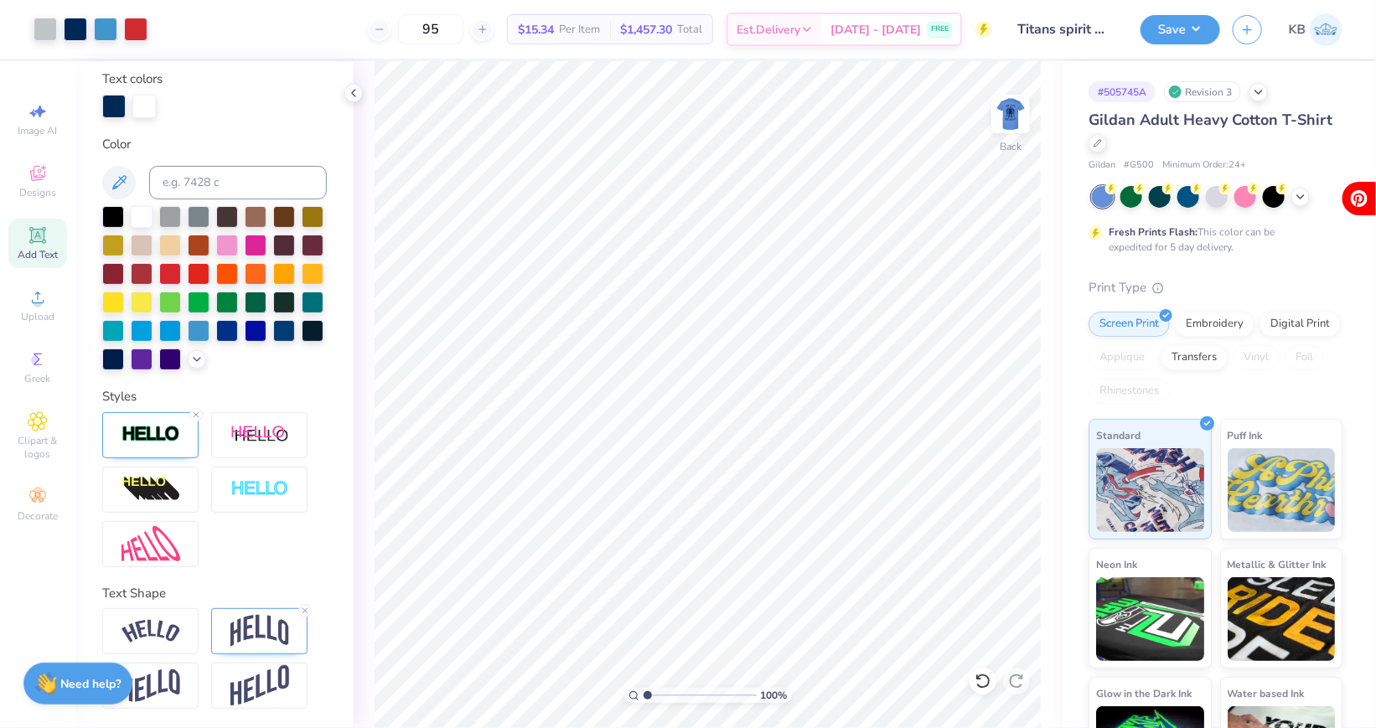
drag, startPoint x: 478, startPoint y: 28, endPoint x: 527, endPoint y: 30, distance: 49.5
click at [527, 30] on div "95 $15.34 Per Item $1,457.30 Total Est. Delivery Sep 7 - 10 FREE" at bounding box center [576, 29] width 832 height 59
click at [1017, 120] on img at bounding box center [1010, 113] width 67 height 67
click at [1003, 122] on img at bounding box center [1010, 113] width 67 height 67
click at [1038, 30] on input "Titans spirit wear" at bounding box center [1046, 30] width 164 height 34
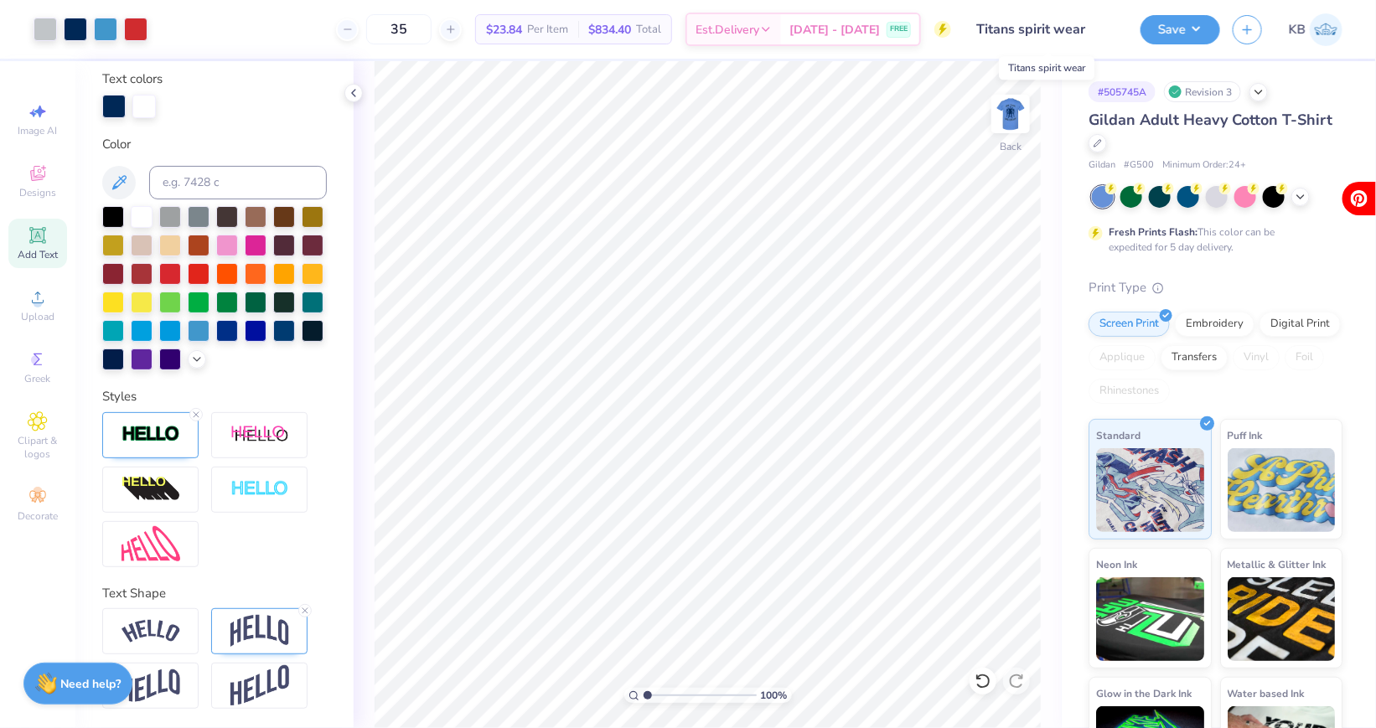
click at [1051, 32] on input "Titans spirit wear" at bounding box center [1046, 30] width 164 height 34
click at [1086, 31] on input "Titans spirit wear" at bounding box center [1046, 30] width 164 height 34
drag, startPoint x: 1086, startPoint y: 31, endPoint x: 971, endPoint y: 31, distance: 115.7
click at [971, 31] on input "Titans spirit wear" at bounding box center [1046, 30] width 164 height 34
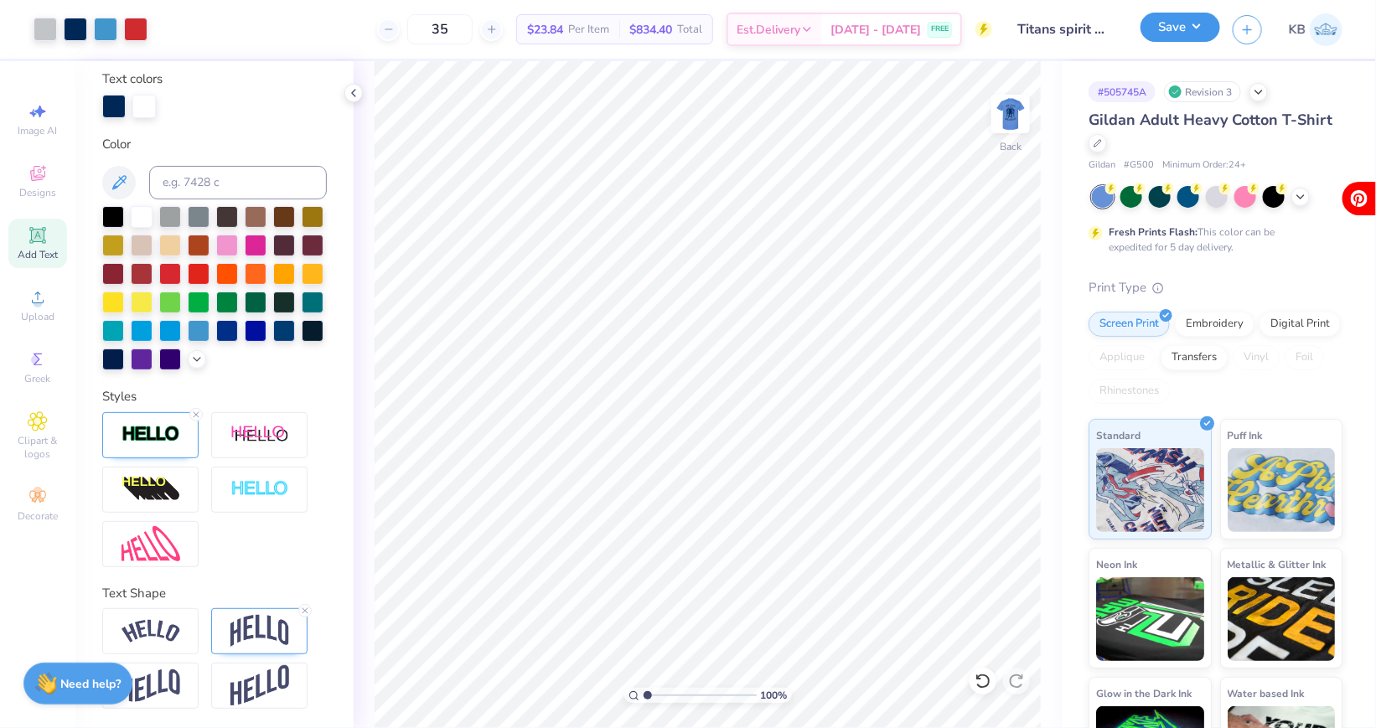
click at [1188, 38] on button "Save" at bounding box center [1181, 27] width 80 height 29
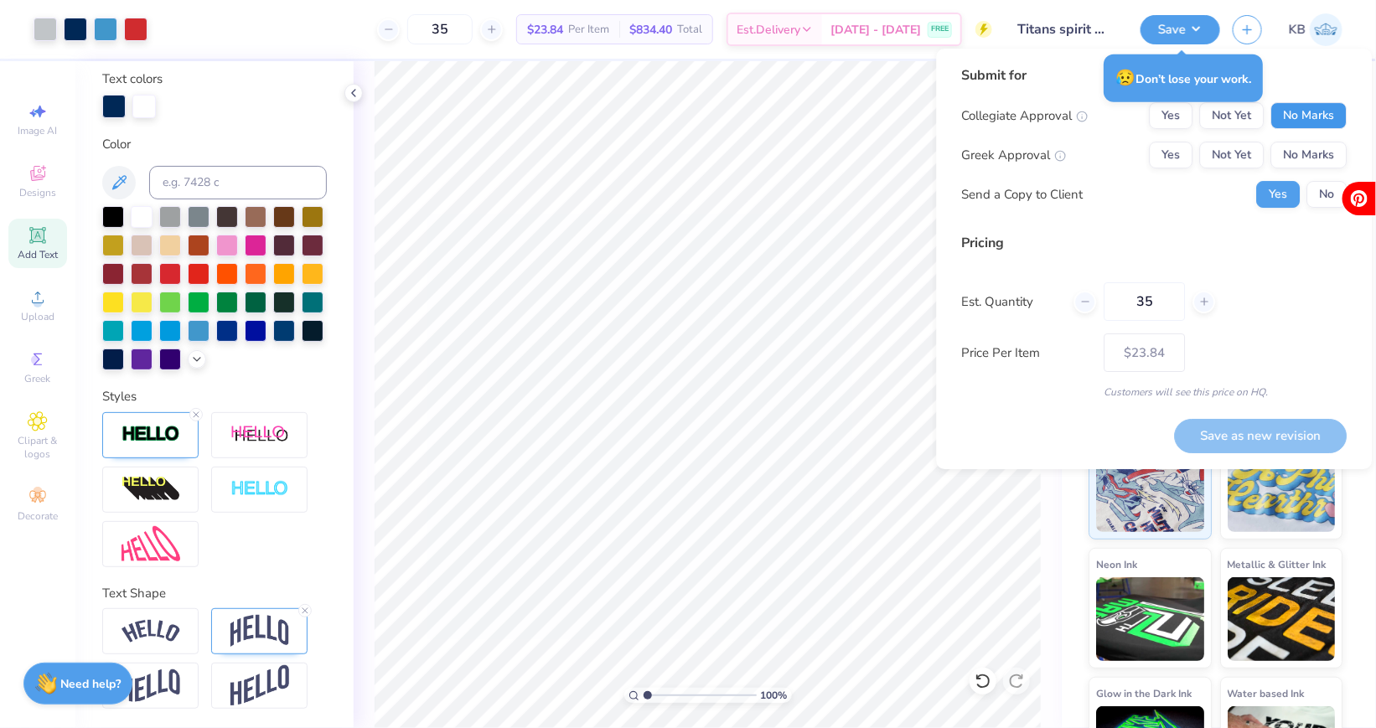
click at [1292, 124] on button "No Marks" at bounding box center [1309, 115] width 76 height 27
click at [1294, 150] on button "No Marks" at bounding box center [1309, 155] width 76 height 27
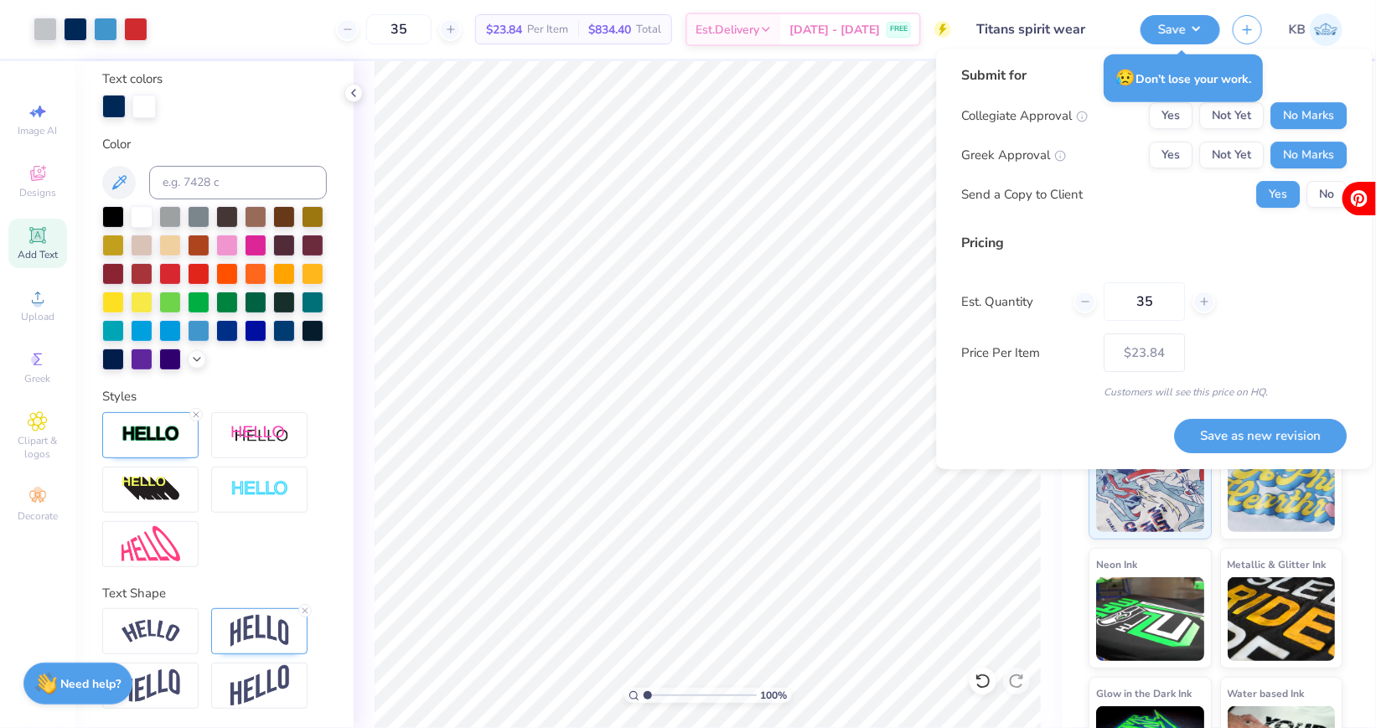
click at [1041, 18] on input "Titans spirit wear" at bounding box center [1046, 30] width 164 height 34
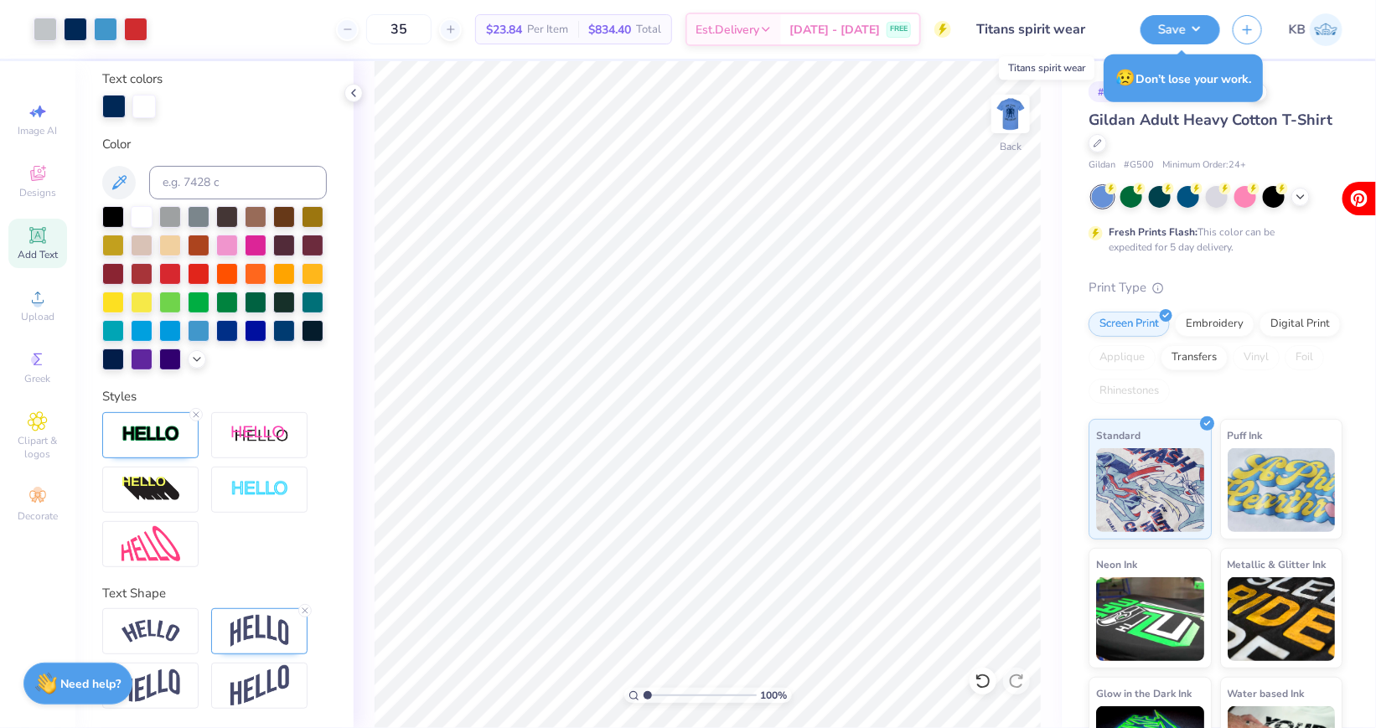
click at [1049, 21] on input "Titans spirit wear" at bounding box center [1046, 30] width 164 height 34
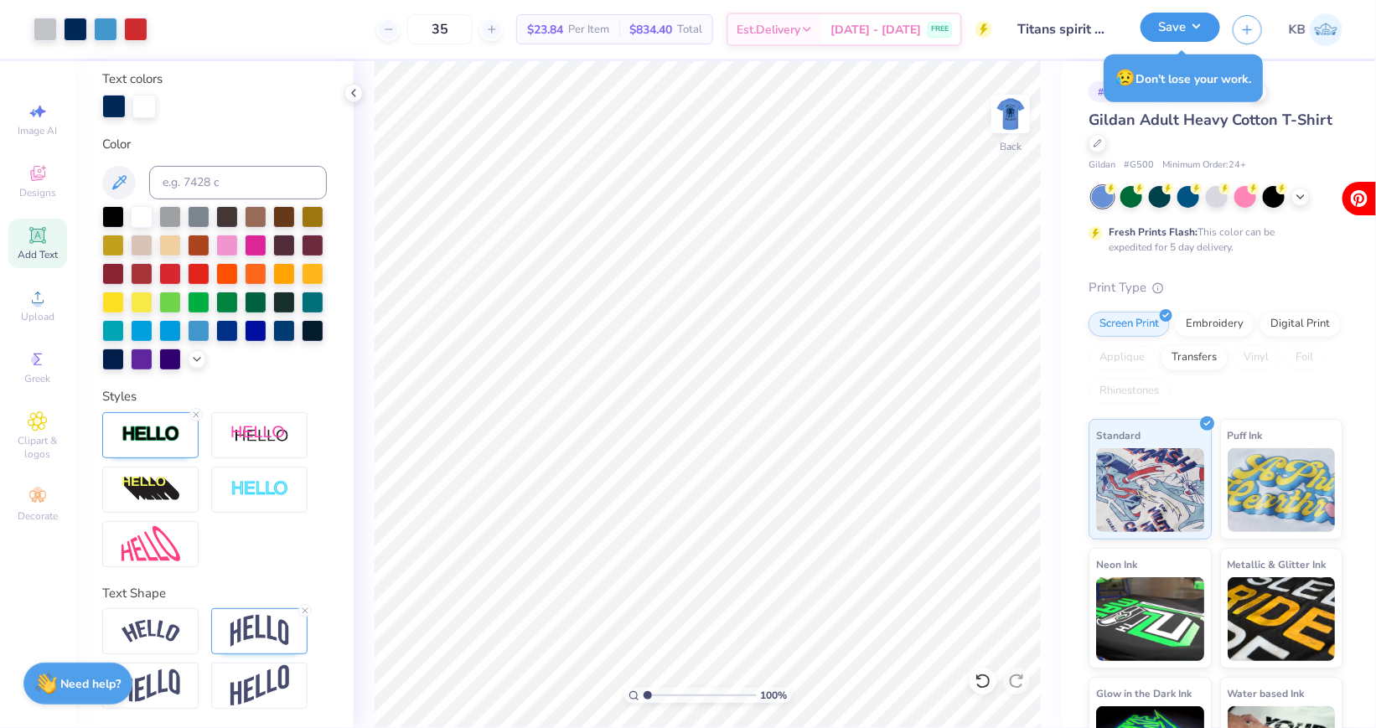
click at [1188, 22] on button "Save" at bounding box center [1181, 27] width 80 height 29
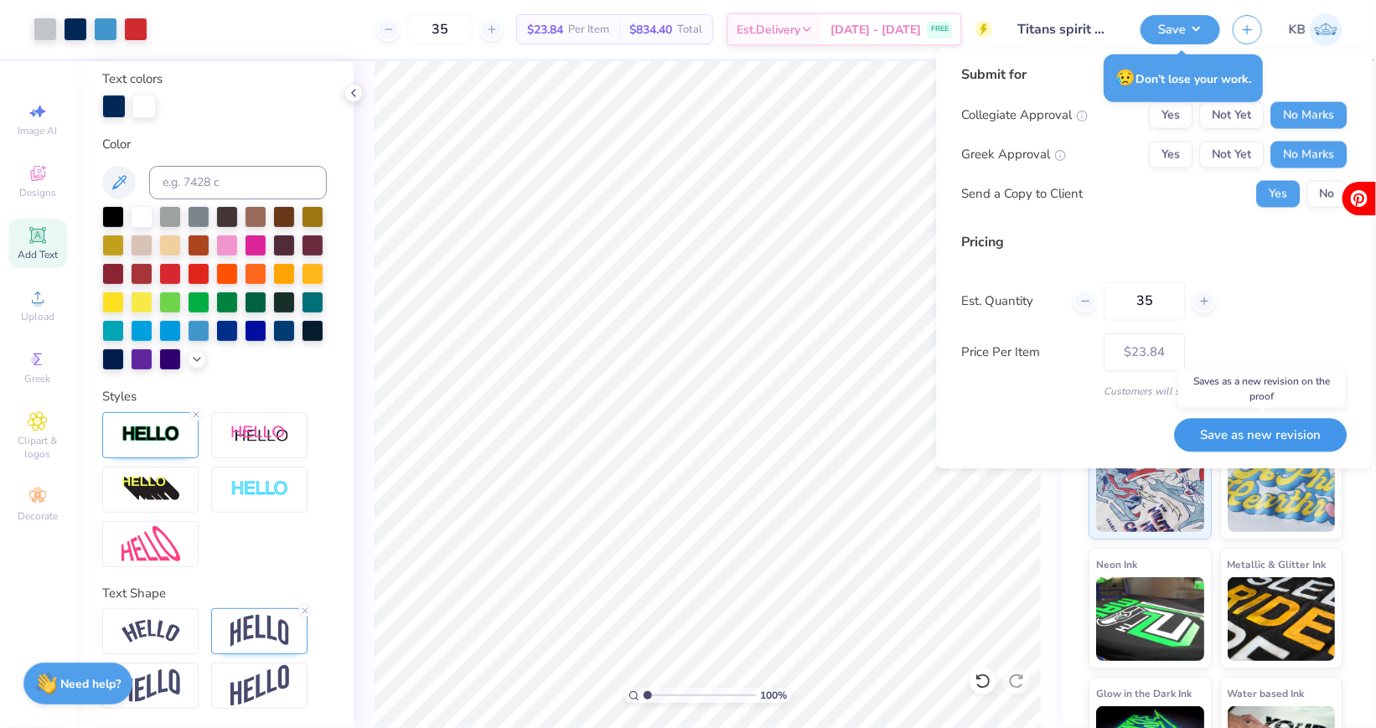
click at [1231, 426] on button "Save as new revision" at bounding box center [1261, 435] width 173 height 34
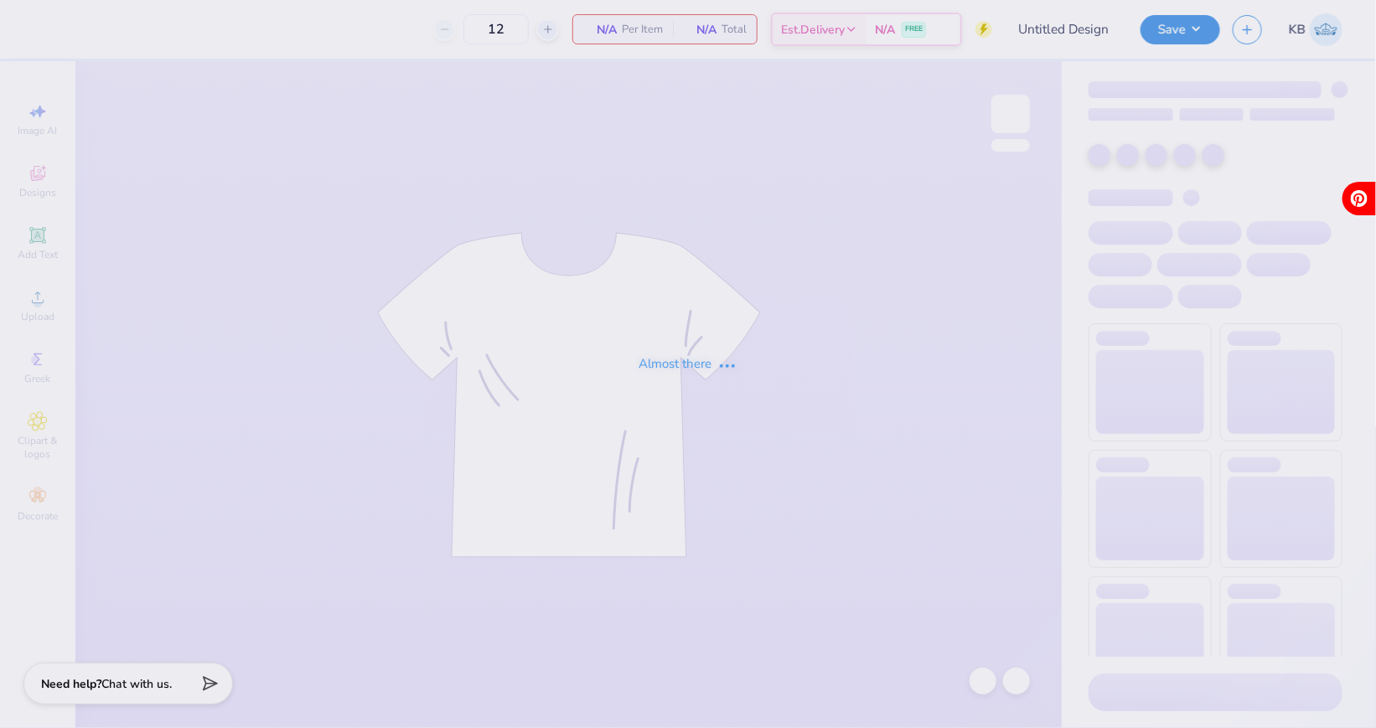
type input "Titans spirit wear"
type input "35"
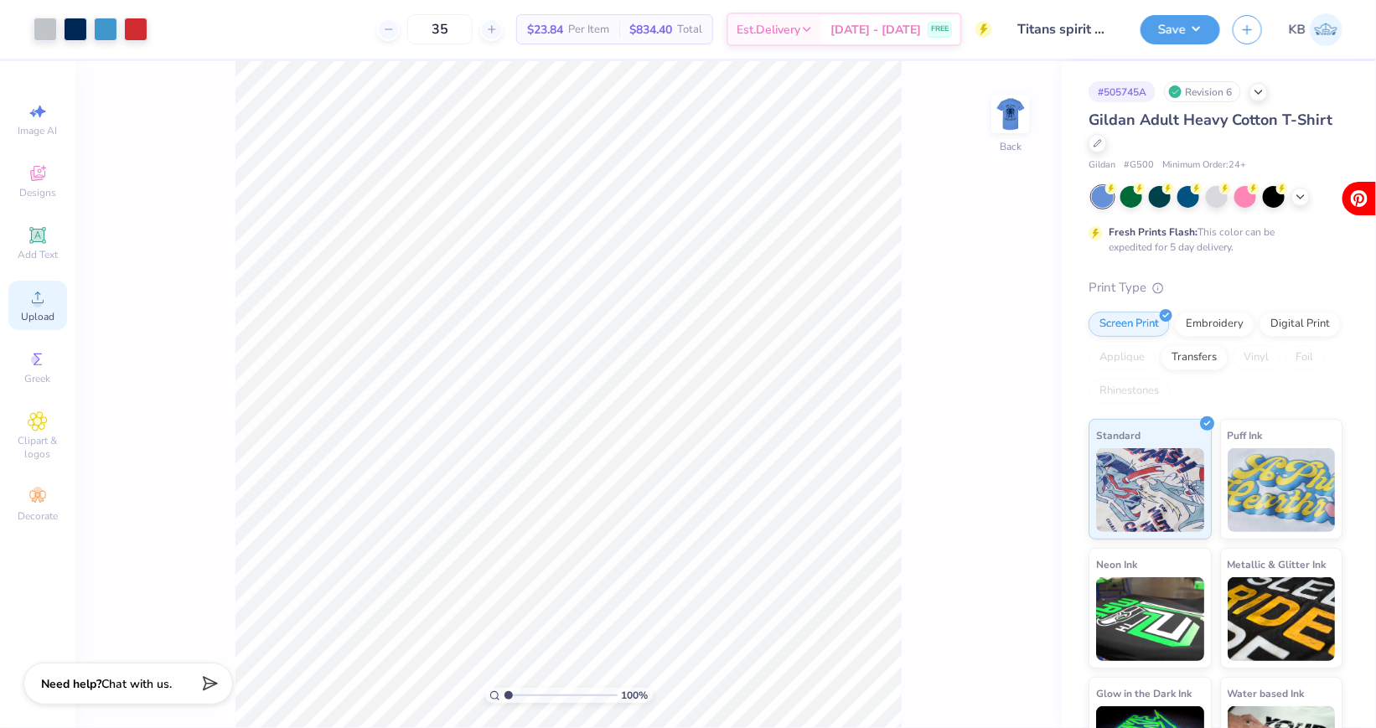
click at [43, 313] on span "Upload" at bounding box center [38, 316] width 34 height 13
click at [40, 310] on span "Upload" at bounding box center [38, 316] width 34 height 13
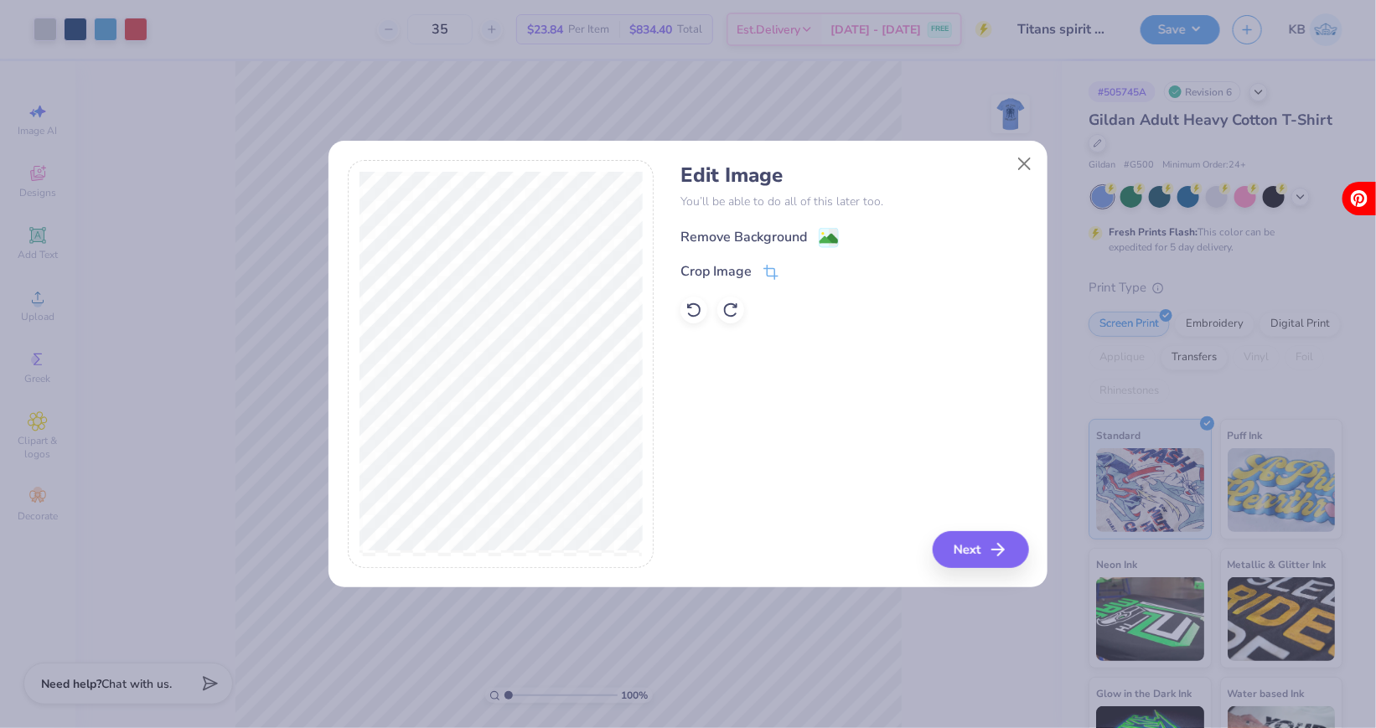
click at [801, 242] on div "Remove Background" at bounding box center [744, 237] width 127 height 20
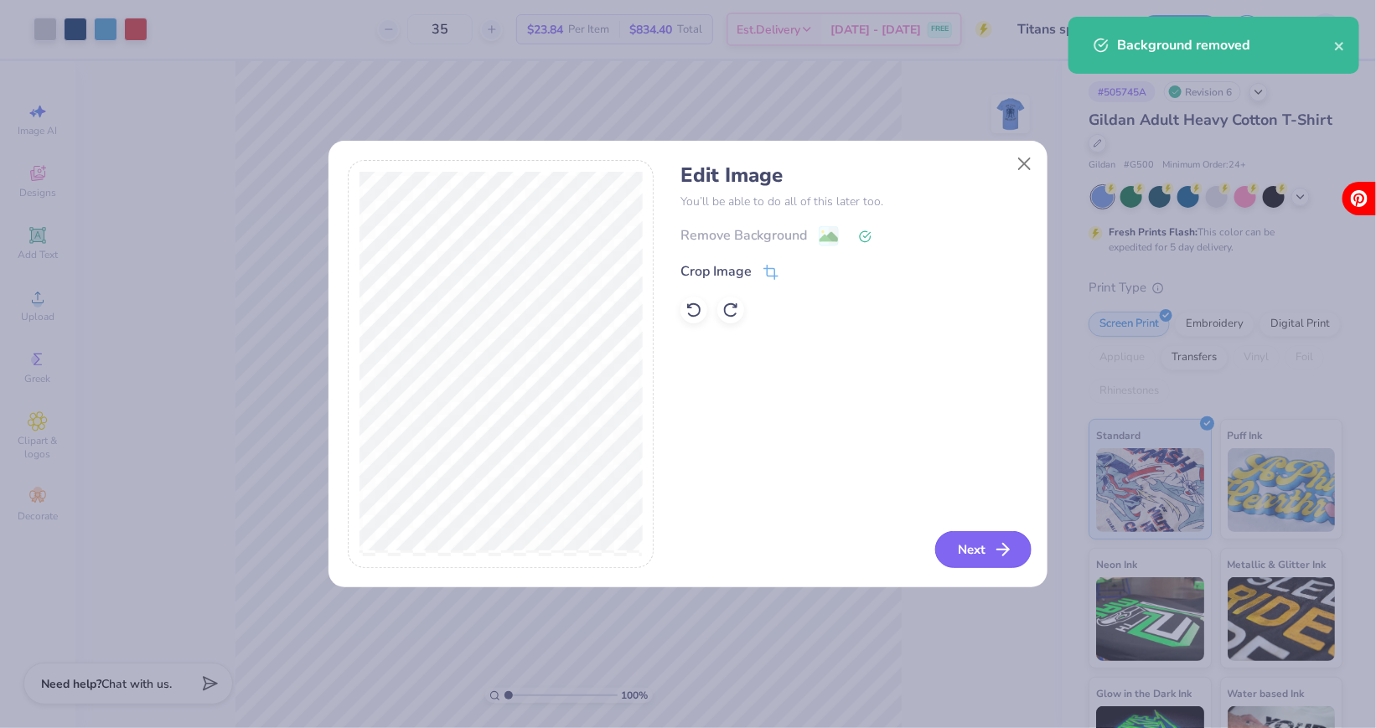
click at [968, 556] on button "Next" at bounding box center [983, 549] width 96 height 37
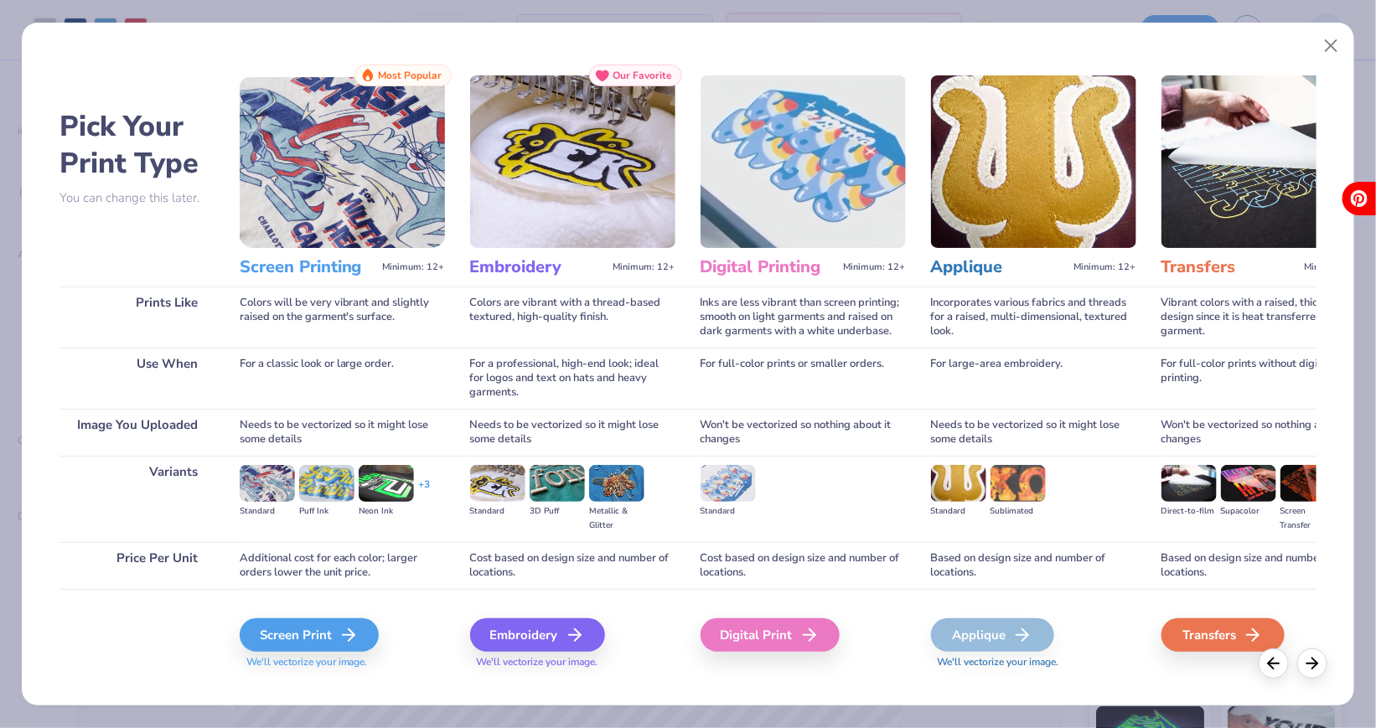
click at [1348, 39] on div "Pick Your Print Type You can change this later. Prints Like Use When Image You …" at bounding box center [688, 359] width 1333 height 691
click at [1332, 44] on button "Close" at bounding box center [1332, 46] width 32 height 32
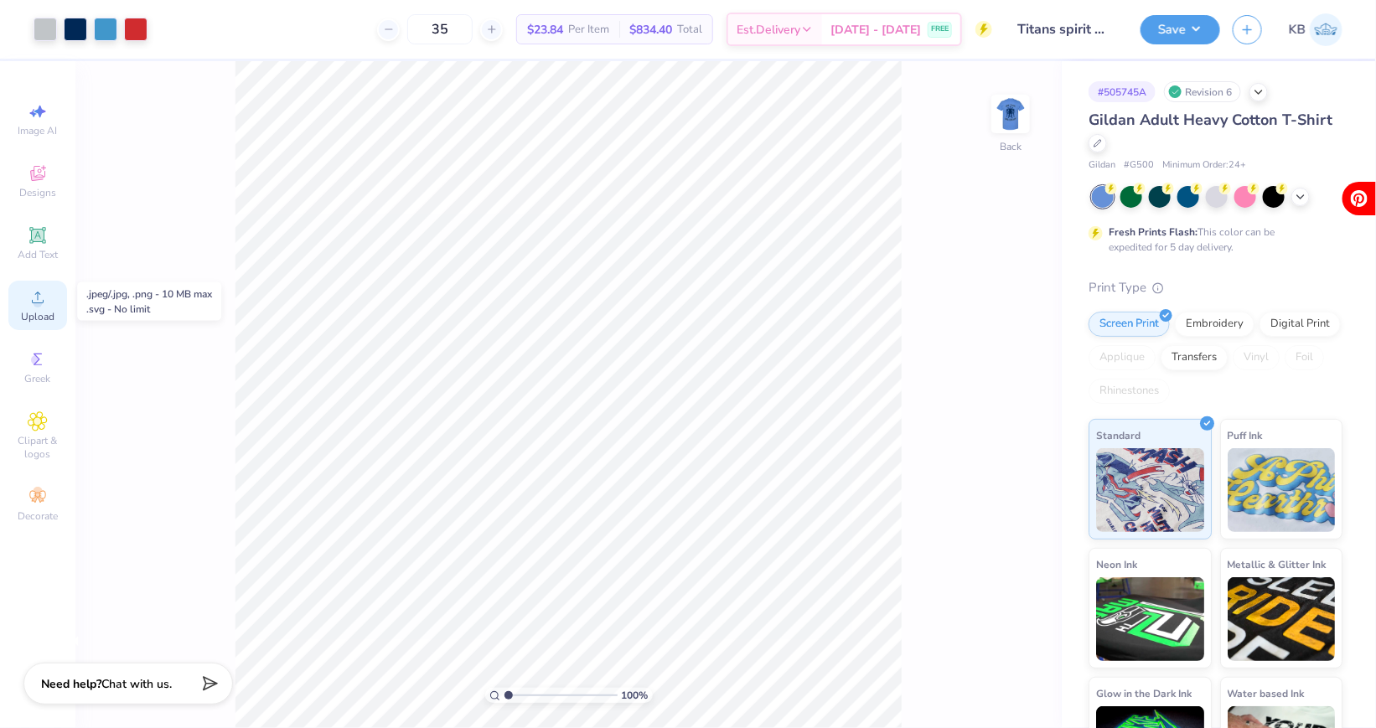
click at [46, 315] on span "Upload" at bounding box center [38, 316] width 34 height 13
click at [37, 302] on circle at bounding box center [37, 302] width 9 height 9
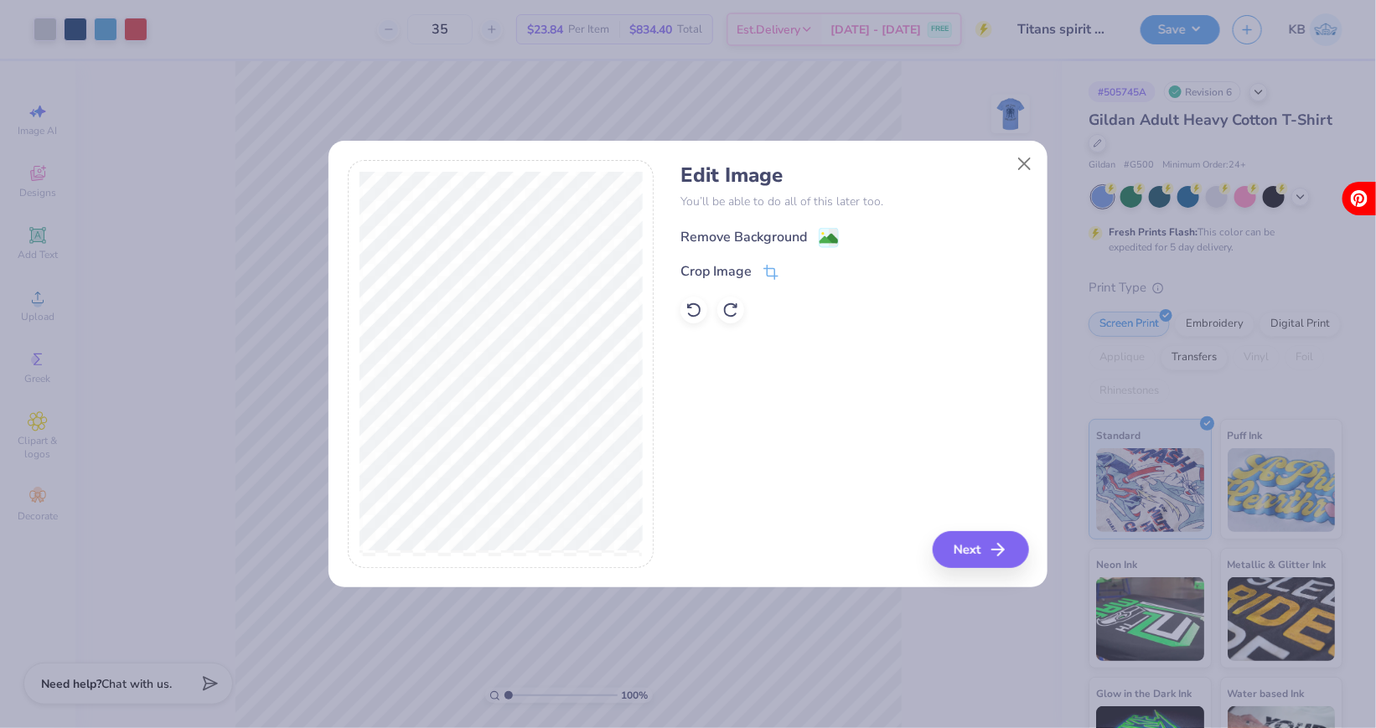
click at [783, 236] on div "Remove Background" at bounding box center [744, 237] width 127 height 20
click at [981, 547] on button "Next" at bounding box center [983, 549] width 96 height 37
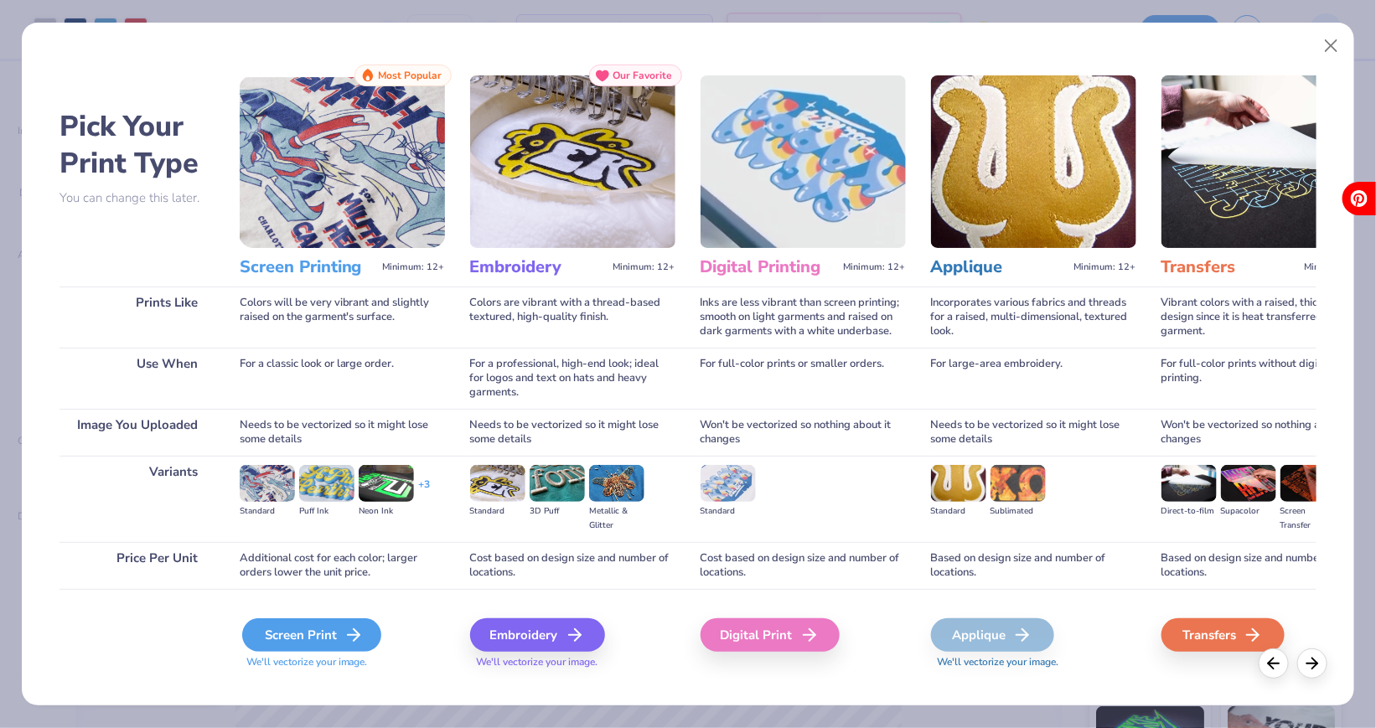
click at [310, 622] on div "Screen Print" at bounding box center [311, 636] width 139 height 34
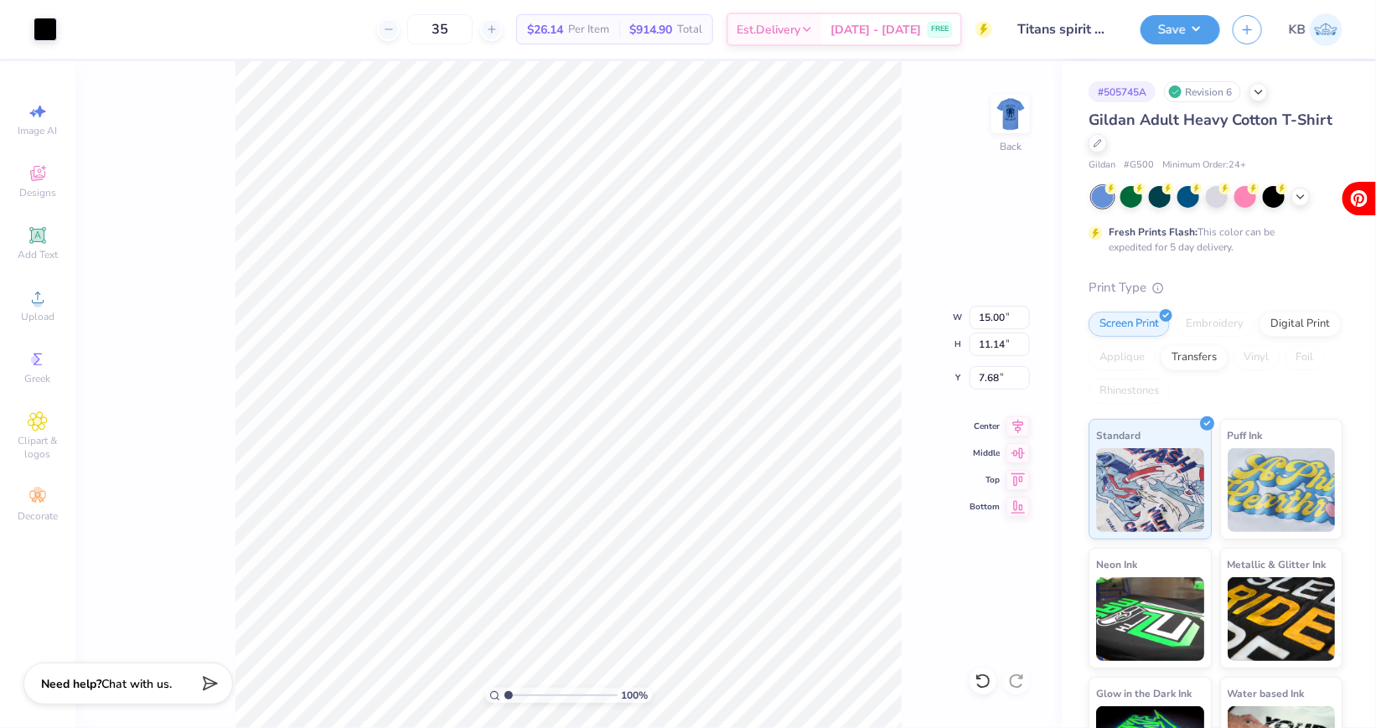
type input "8.73"
type input "6.48"
type input "12.62"
click at [43, 25] on div at bounding box center [45, 27] width 23 height 23
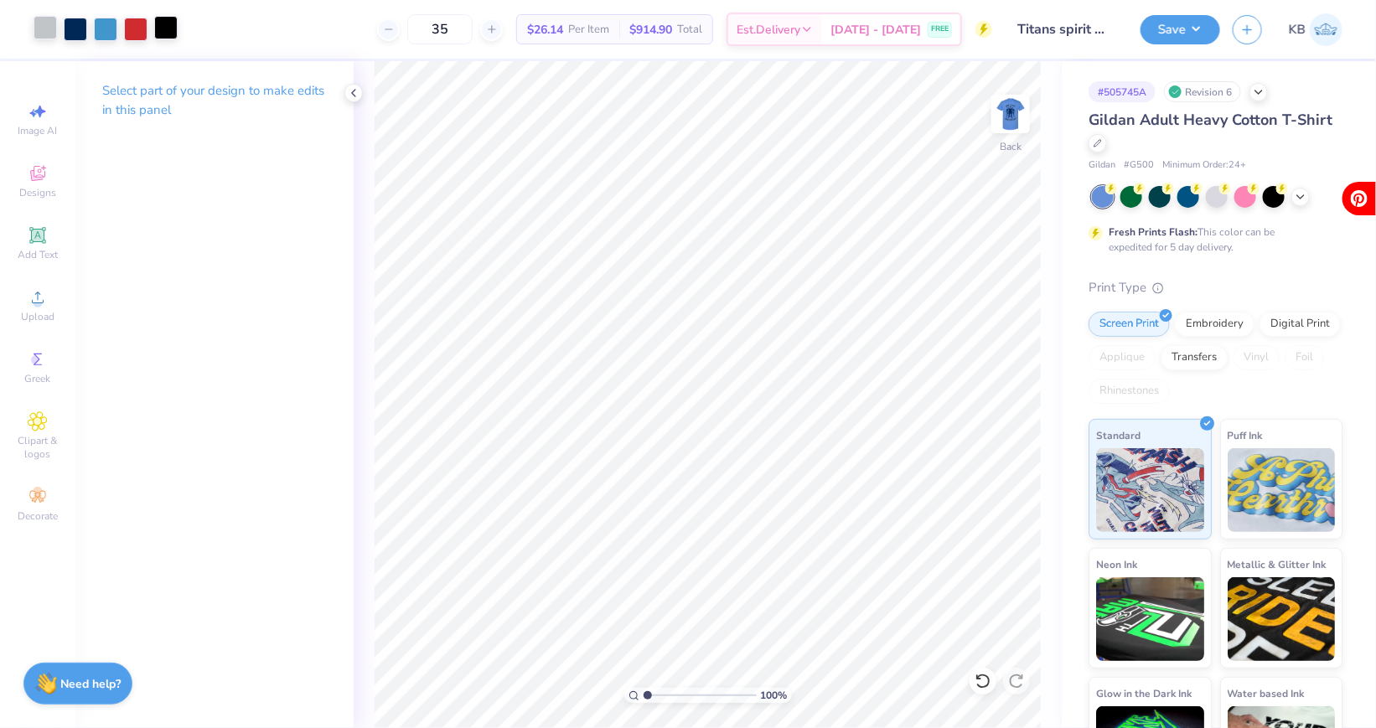
click at [167, 28] on div at bounding box center [165, 27] width 23 height 23
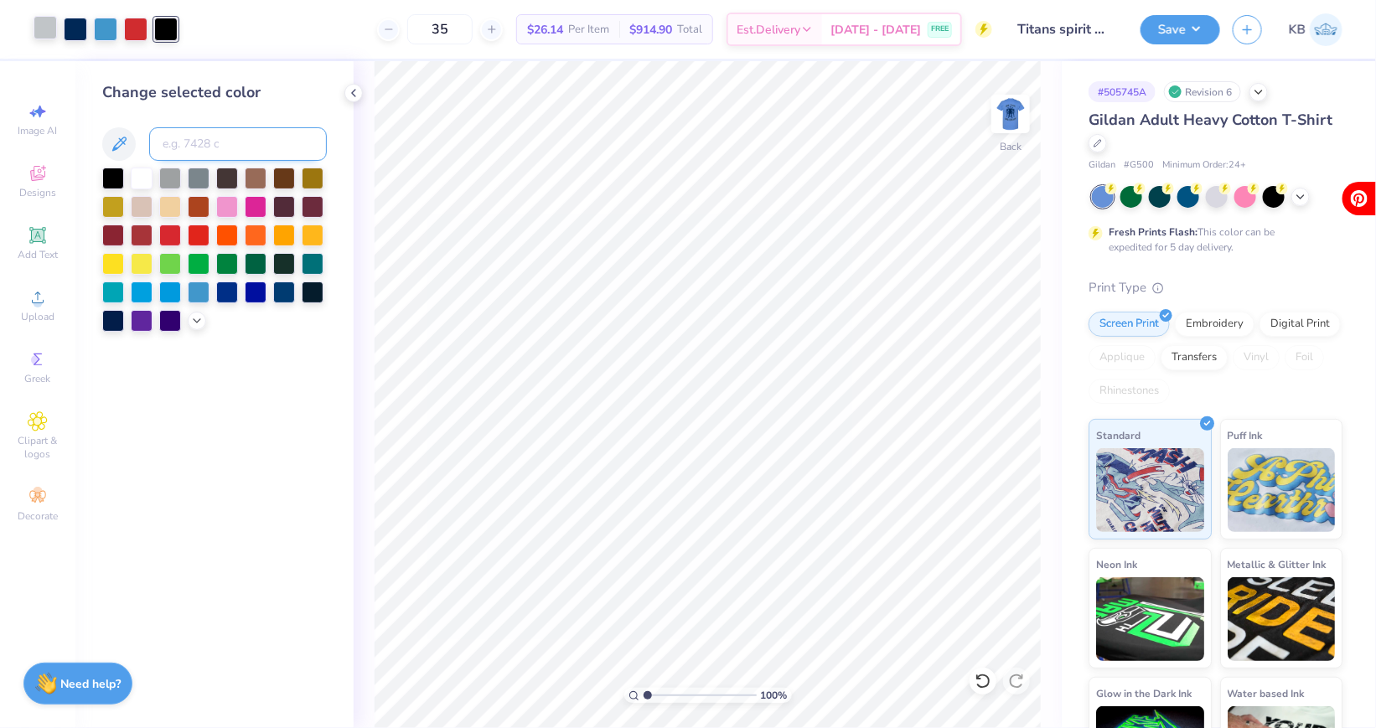
click at [195, 146] on input at bounding box center [238, 144] width 178 height 34
type input "295"
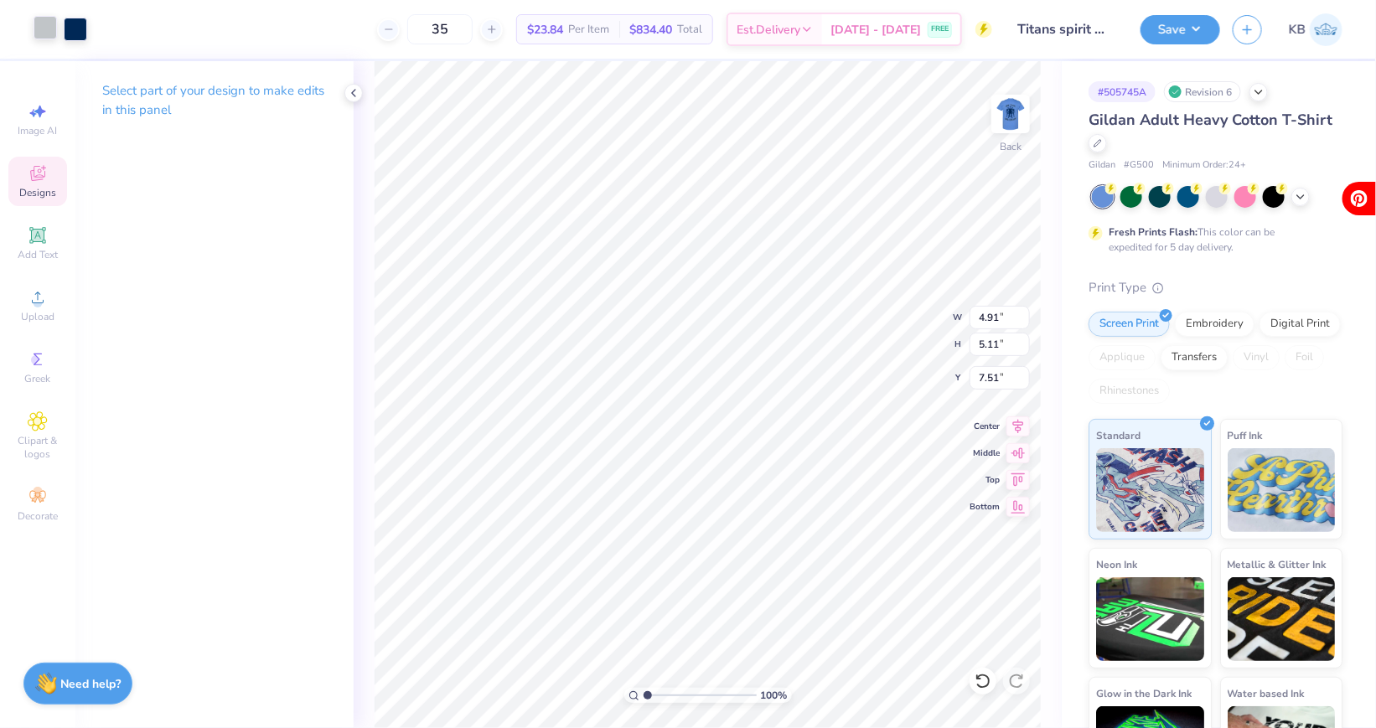
type input "9.35"
type input "22.36"
type input "7.73"
type input "5.74"
type input "13.37"
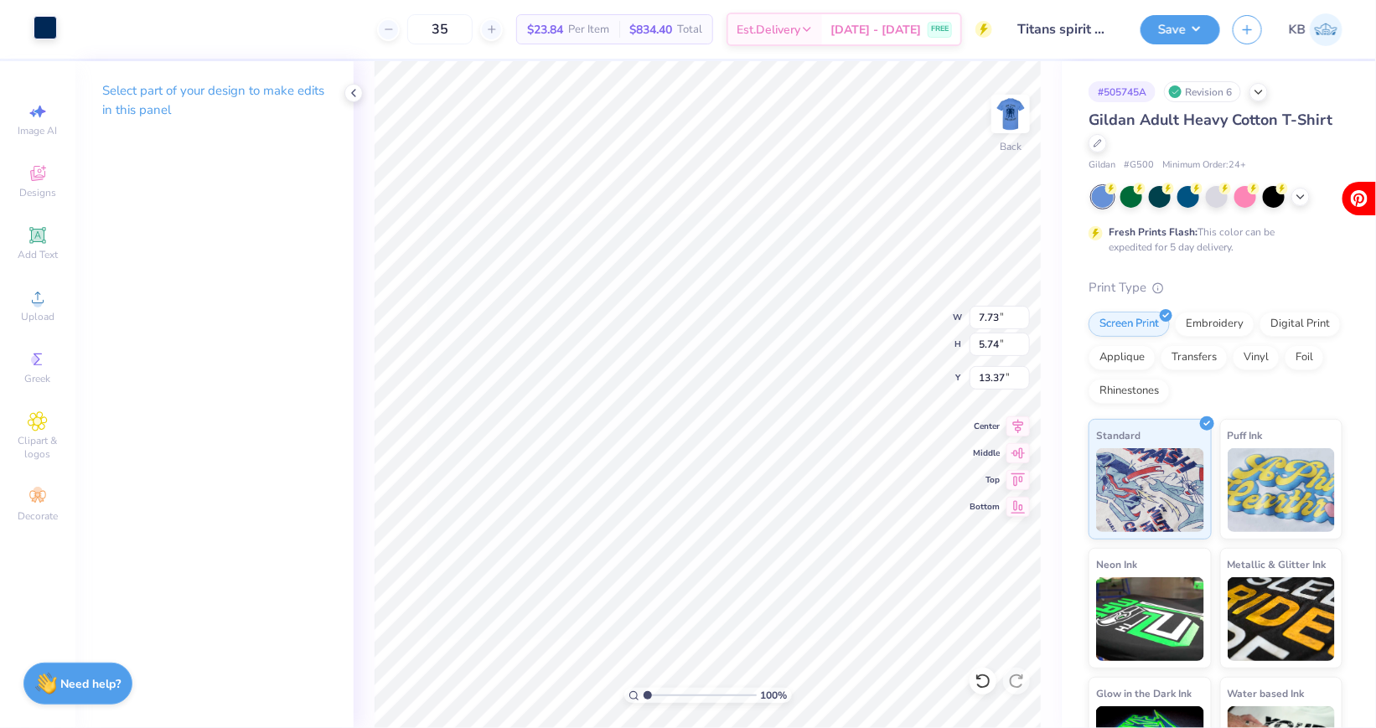
type input "7.79"
type input "6.08"
type input "13.47"
type input "7.57"
type input "5.33"
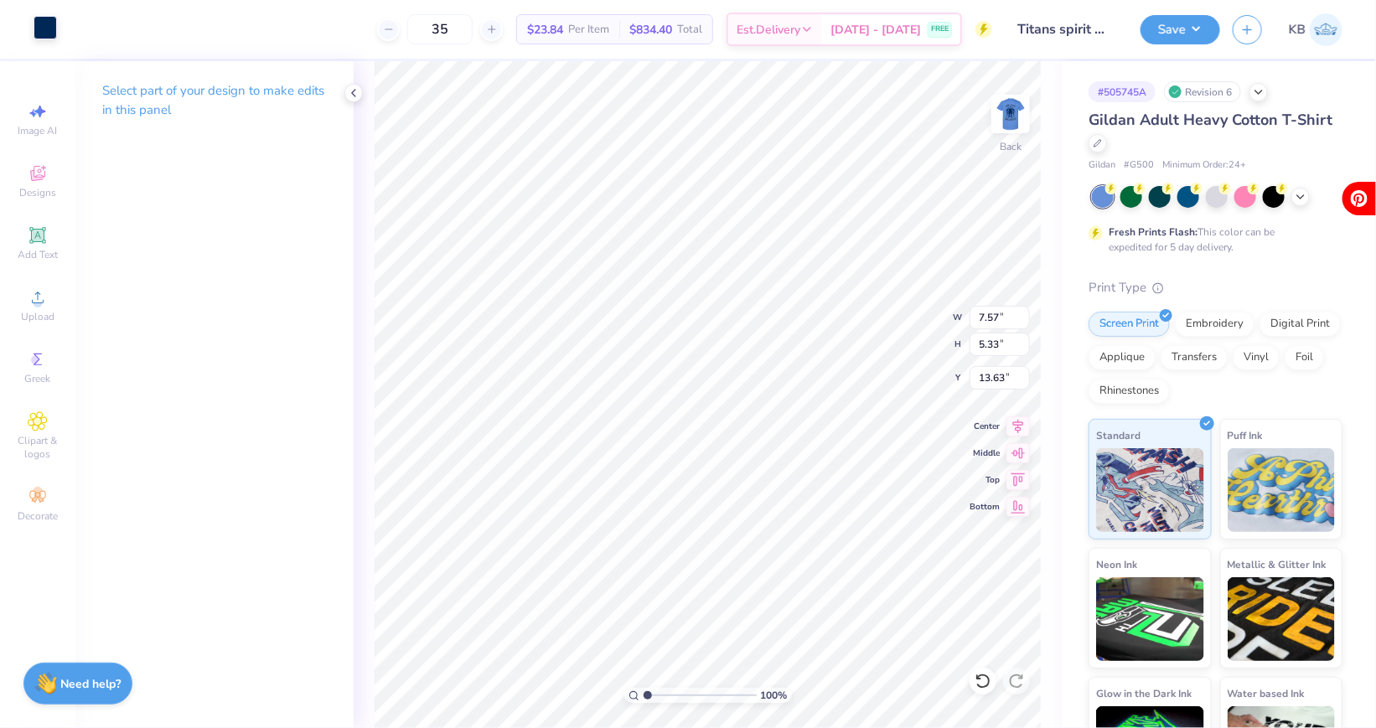
type input "7.33"
type input "23.31"
type input "3.86"
type input "2.74"
type input "17.83"
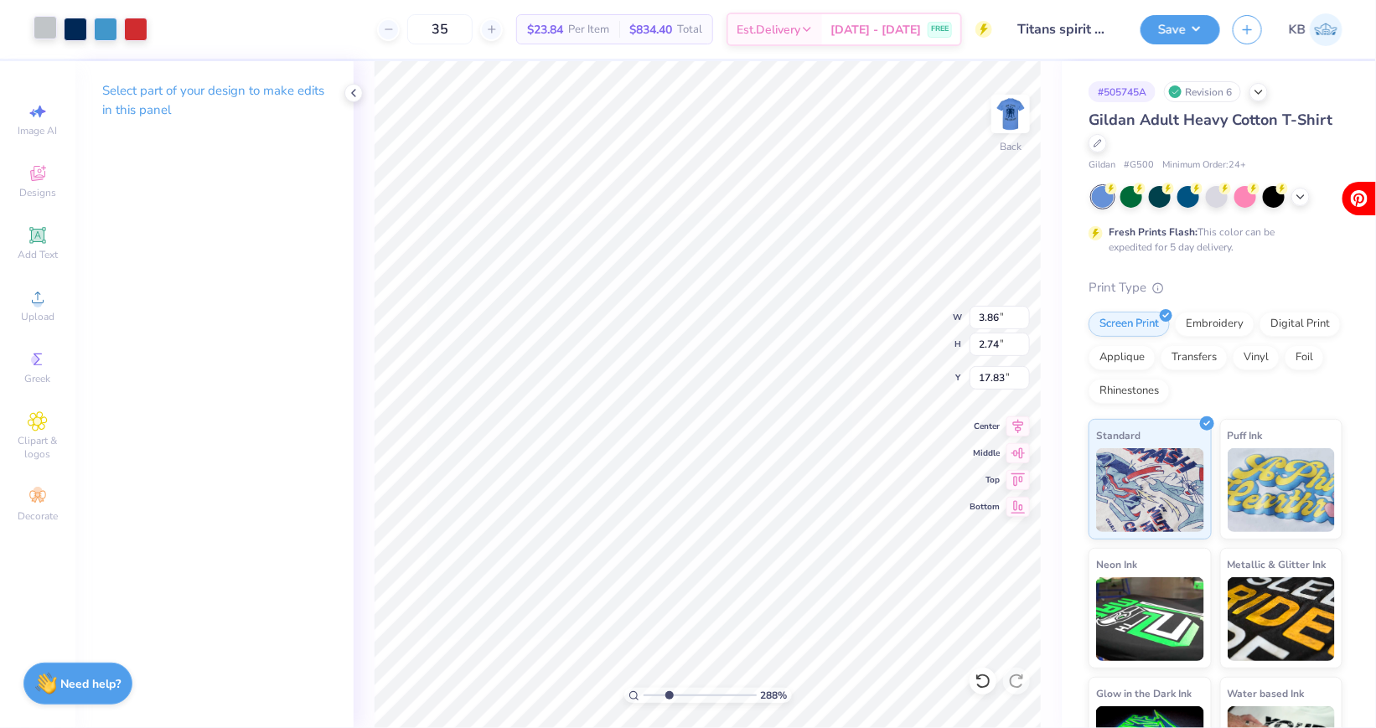
drag, startPoint x: 649, startPoint y: 696, endPoint x: 668, endPoint y: 696, distance: 19.3
type input "2.88"
click at [668, 696] on input "range" at bounding box center [700, 695] width 113 height 15
type input "16.75"
type input "3.25"
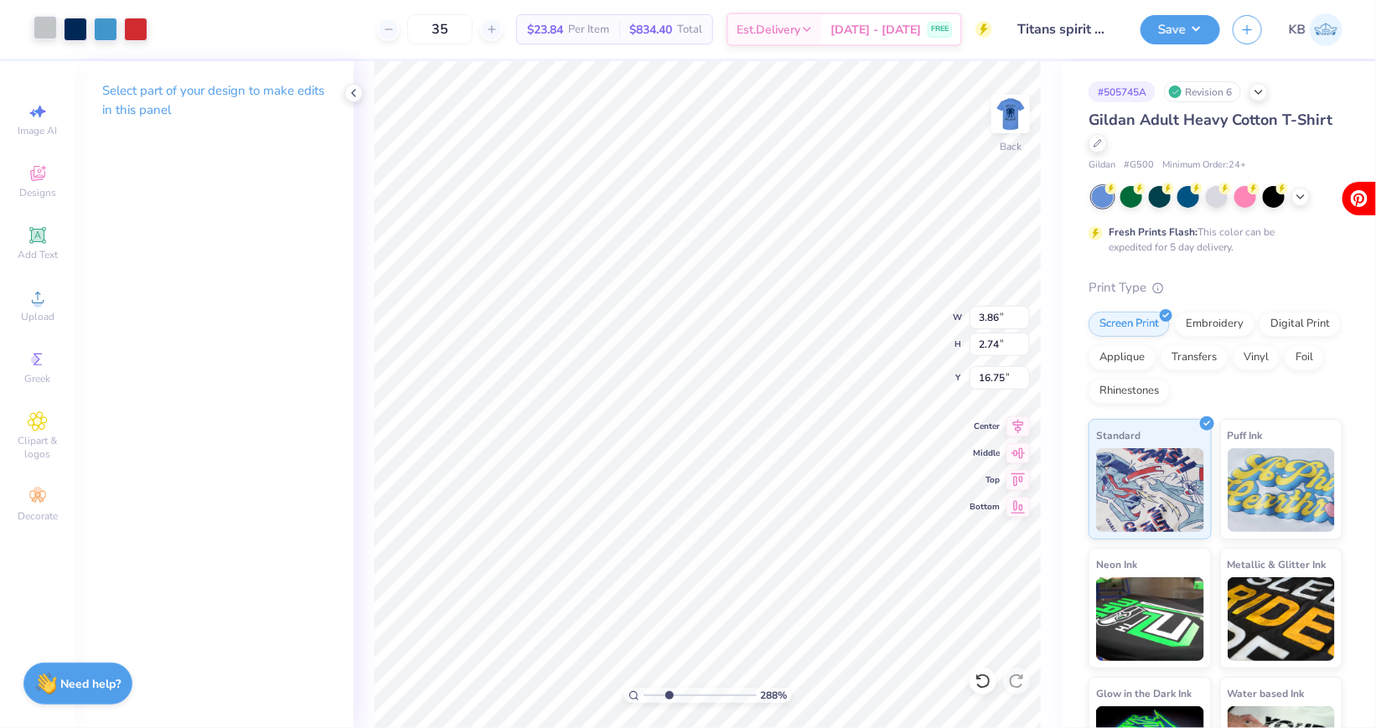
type input "2.30"
type input "16.10"
type input "2.49"
type input "1.77"
type input "10.33"
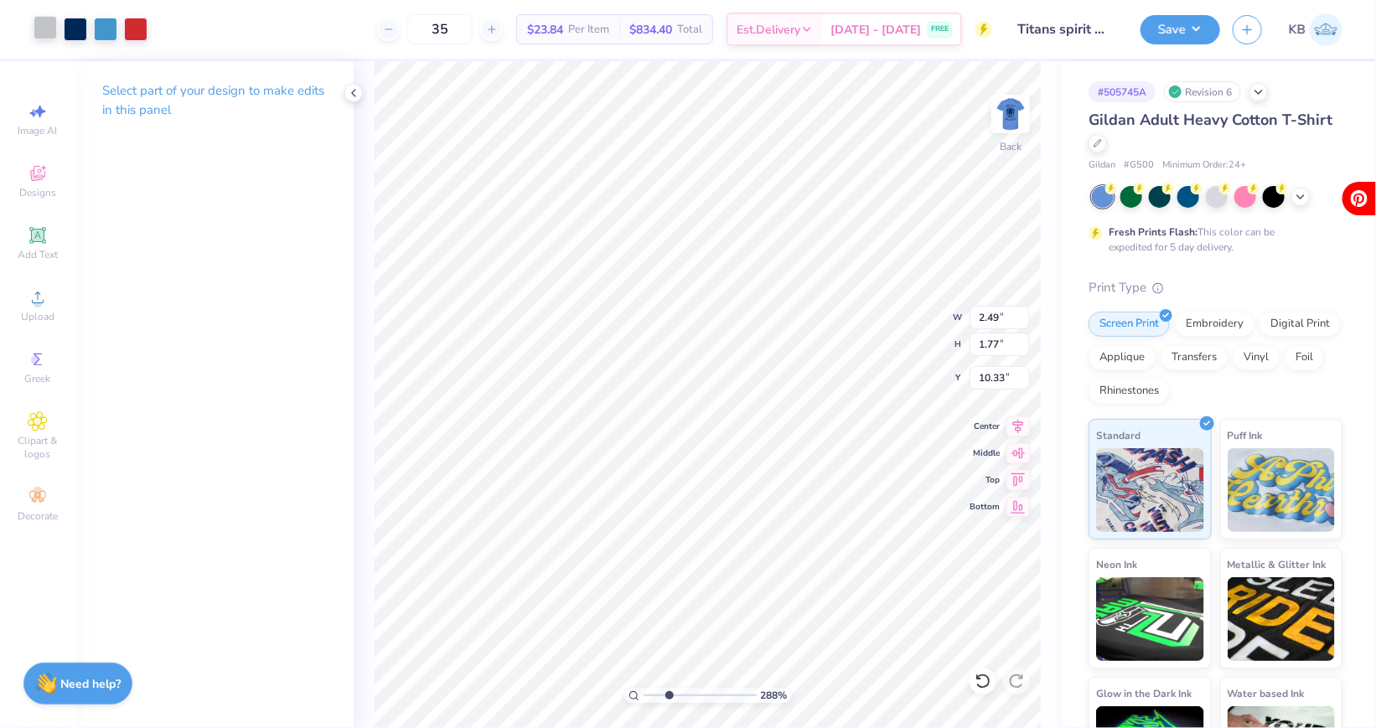
type input "2.02"
type input "1.43"
type input "10.28"
type input "1.96"
type input "1.39"
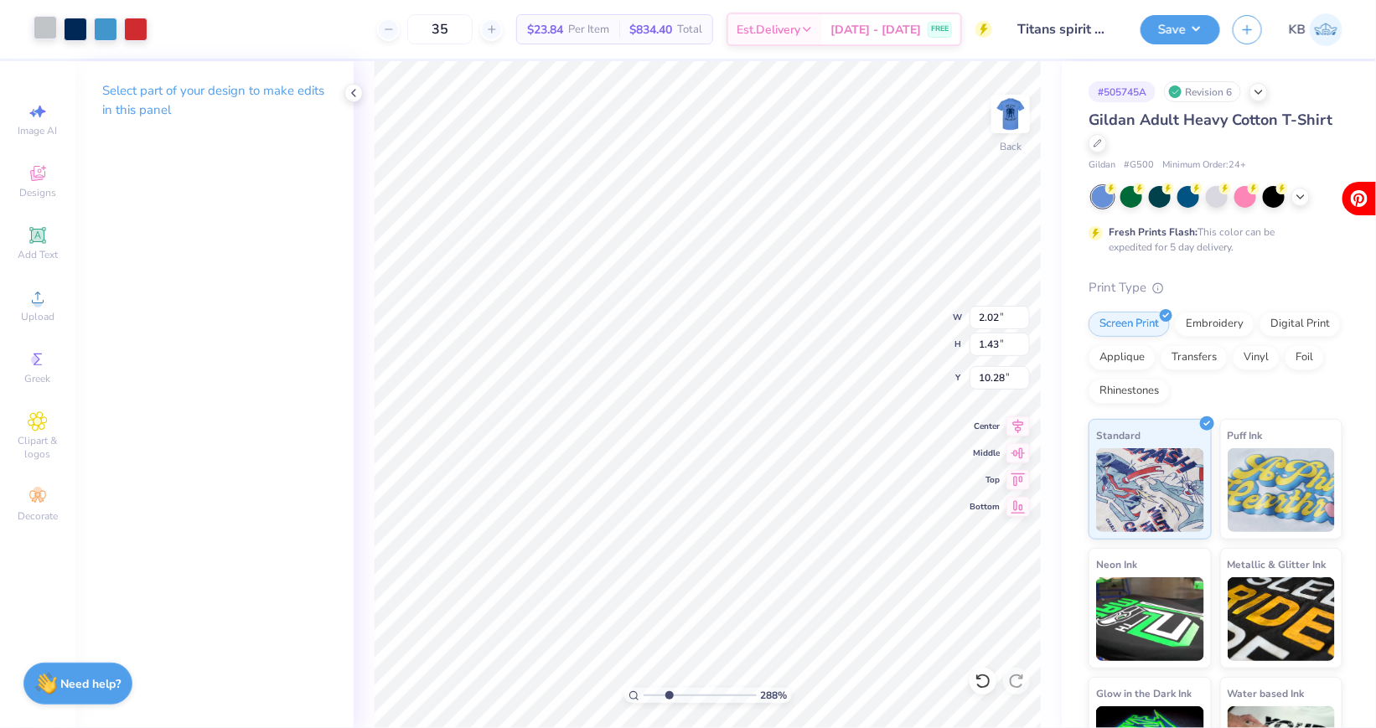
type input "10.32"
click at [1013, 125] on img at bounding box center [1010, 113] width 67 height 67
click at [1004, 119] on div "Almost there" at bounding box center [865, 394] width 1022 height 667
drag, startPoint x: 670, startPoint y: 692, endPoint x: 644, endPoint y: 691, distance: 26.9
type input "1"
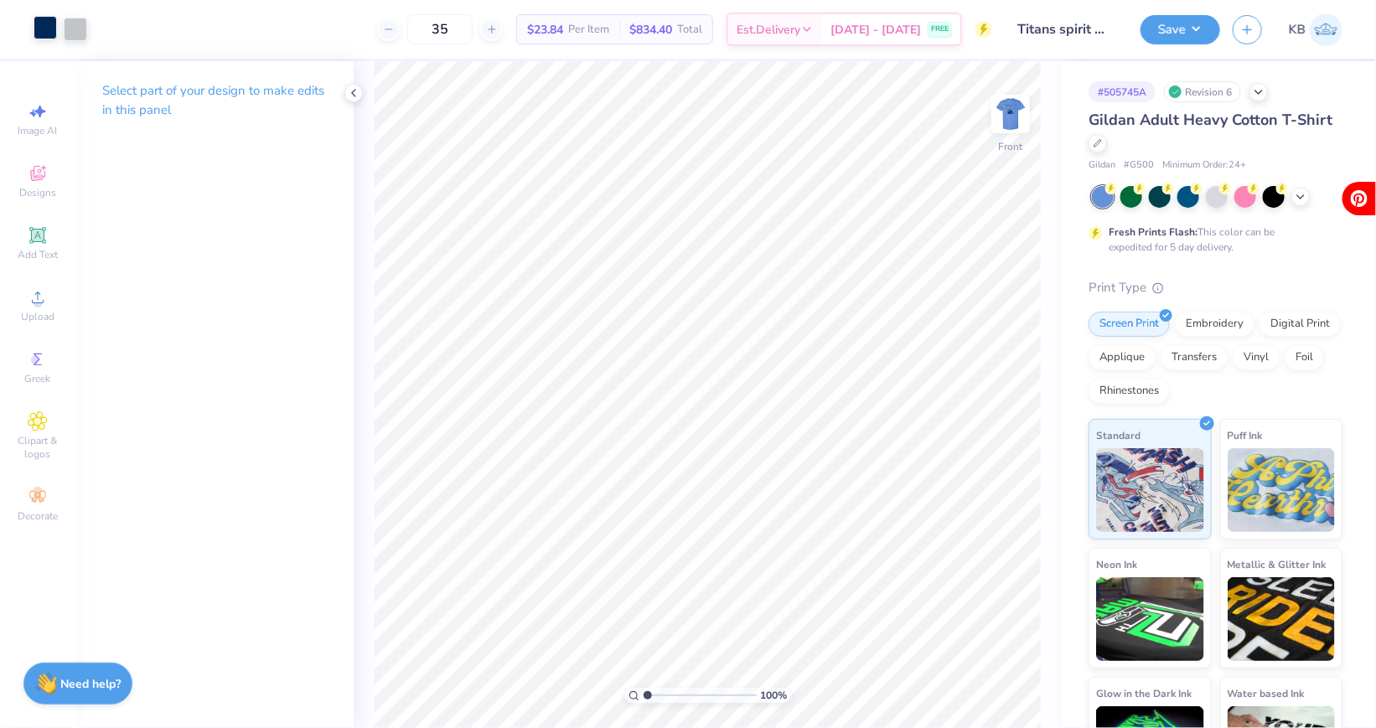
click at [644, 691] on input "range" at bounding box center [700, 695] width 113 height 15
click at [1016, 103] on img at bounding box center [1010, 113] width 67 height 67
click at [1016, 103] on img at bounding box center [1011, 114] width 34 height 34
click at [42, 305] on circle at bounding box center [37, 302] width 9 height 9
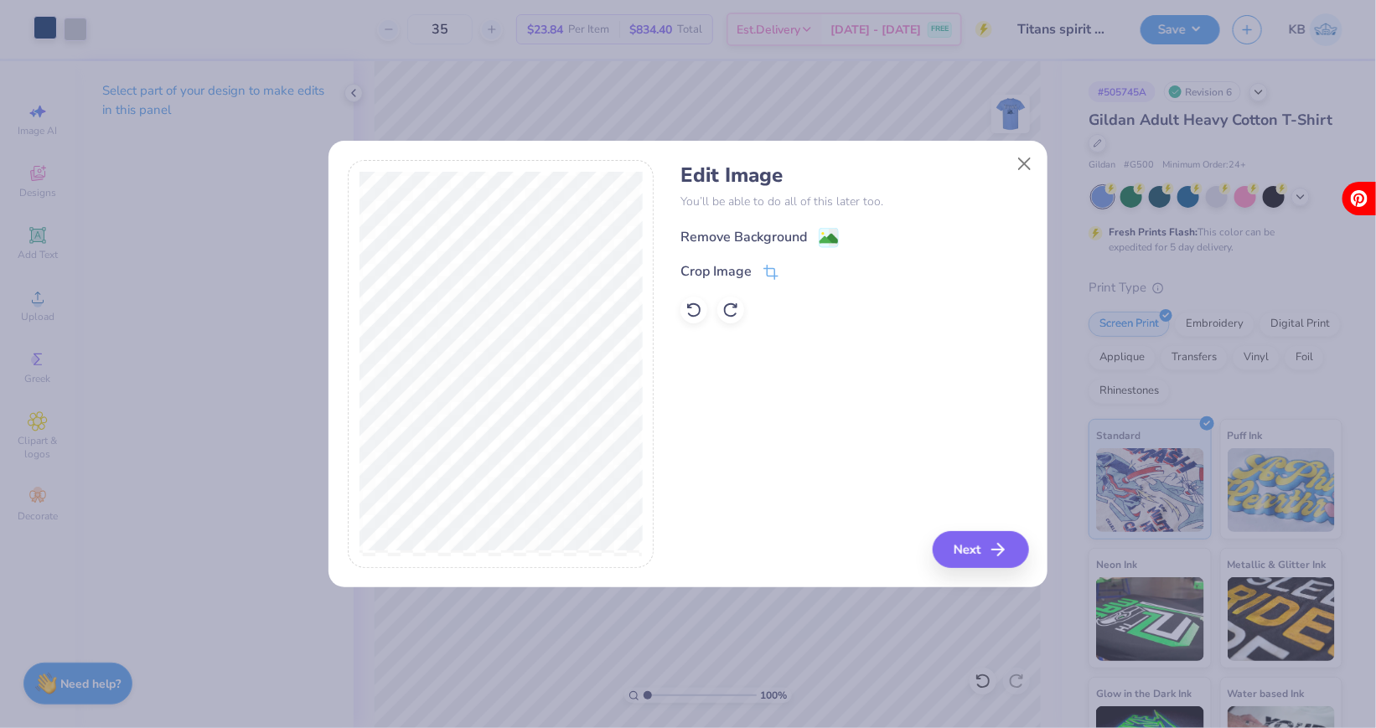
click at [740, 236] on div "Remove Background" at bounding box center [744, 237] width 127 height 20
click at [971, 541] on button "Next" at bounding box center [983, 549] width 96 height 37
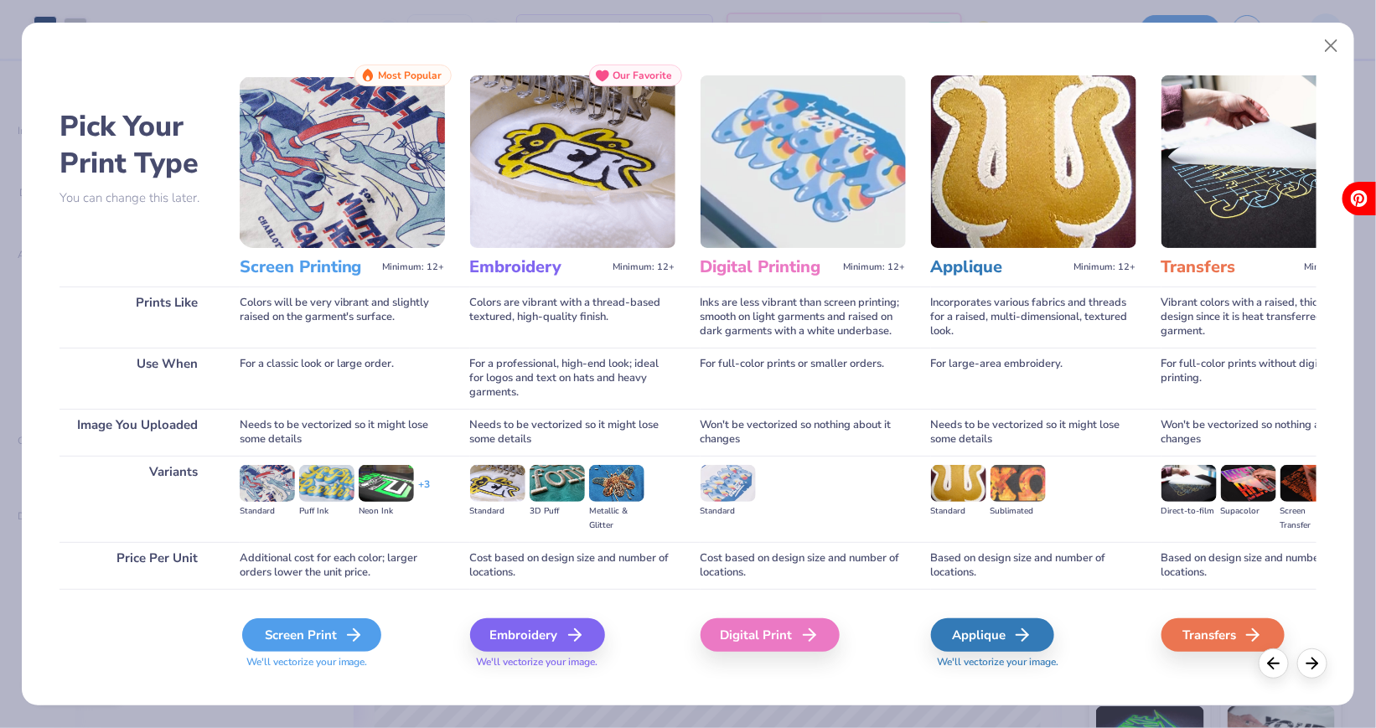
click at [349, 635] on line at bounding box center [354, 635] width 12 height 0
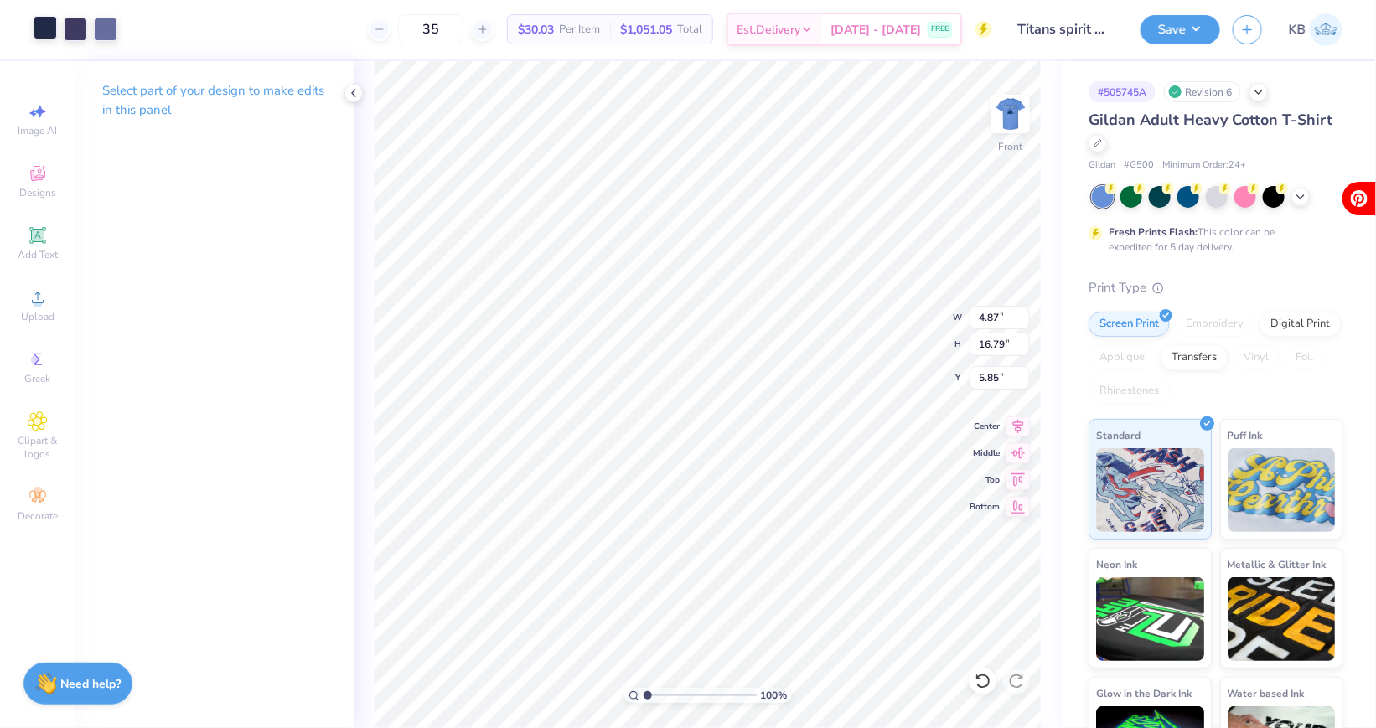
type input "3.69"
type input "12.71"
type input "6.25"
type input "2.80"
type input "9.66"
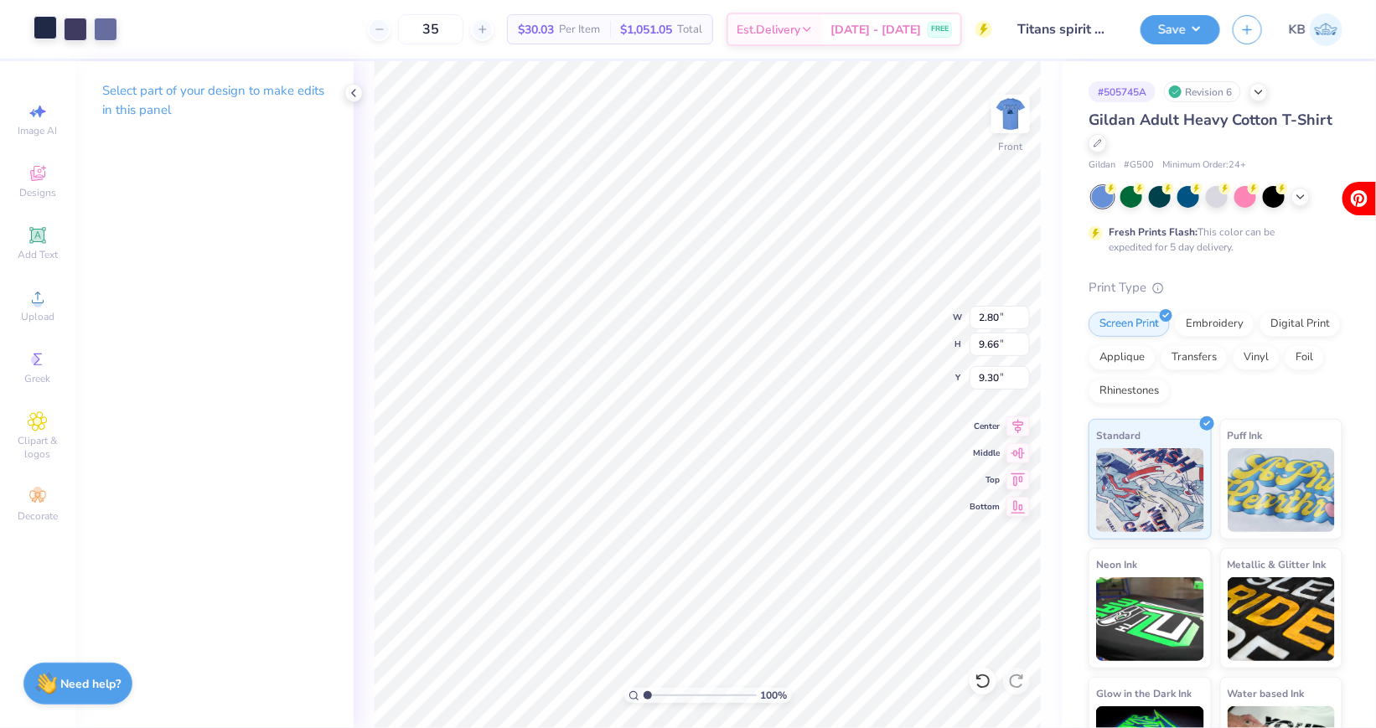
type input "7.71"
click at [104, 37] on div at bounding box center [105, 27] width 23 height 23
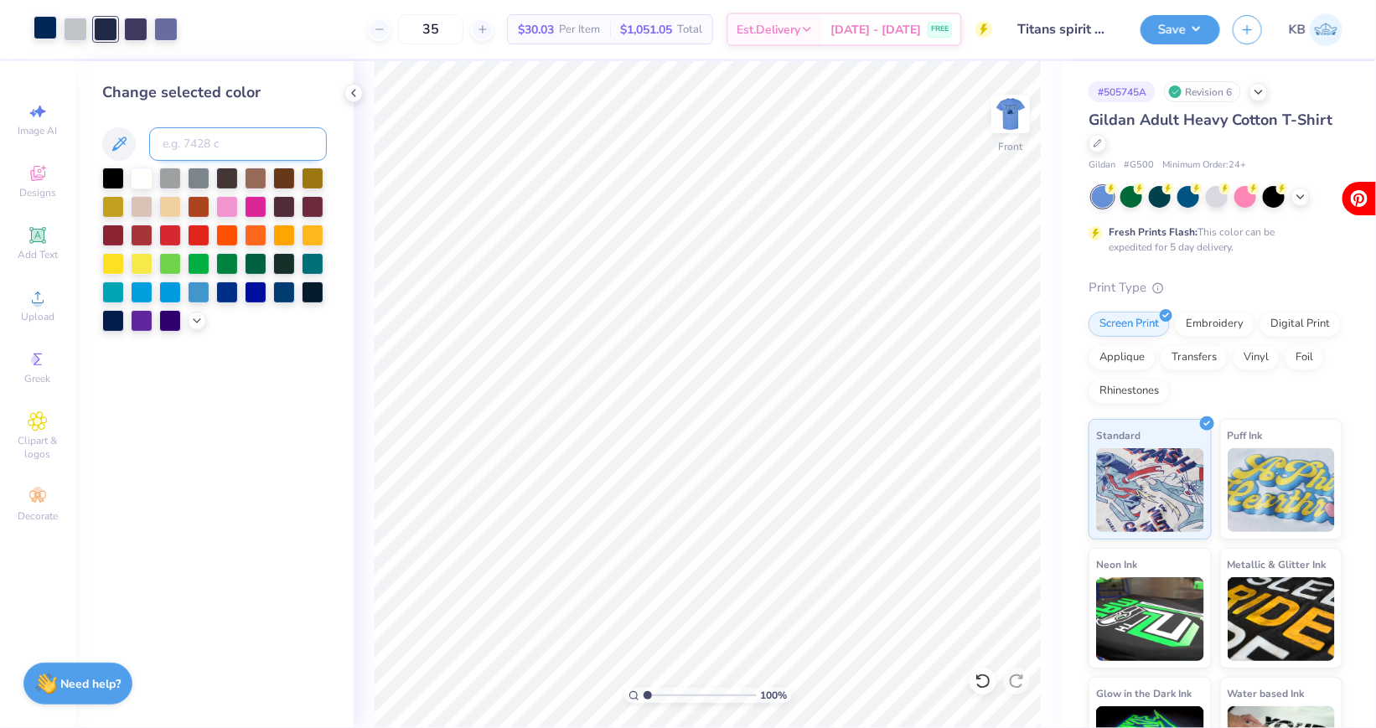
click at [226, 135] on input at bounding box center [238, 144] width 178 height 34
type input "295"
click at [103, 31] on div at bounding box center [105, 27] width 23 height 23
click at [198, 142] on input at bounding box center [238, 144] width 178 height 34
type input "295"
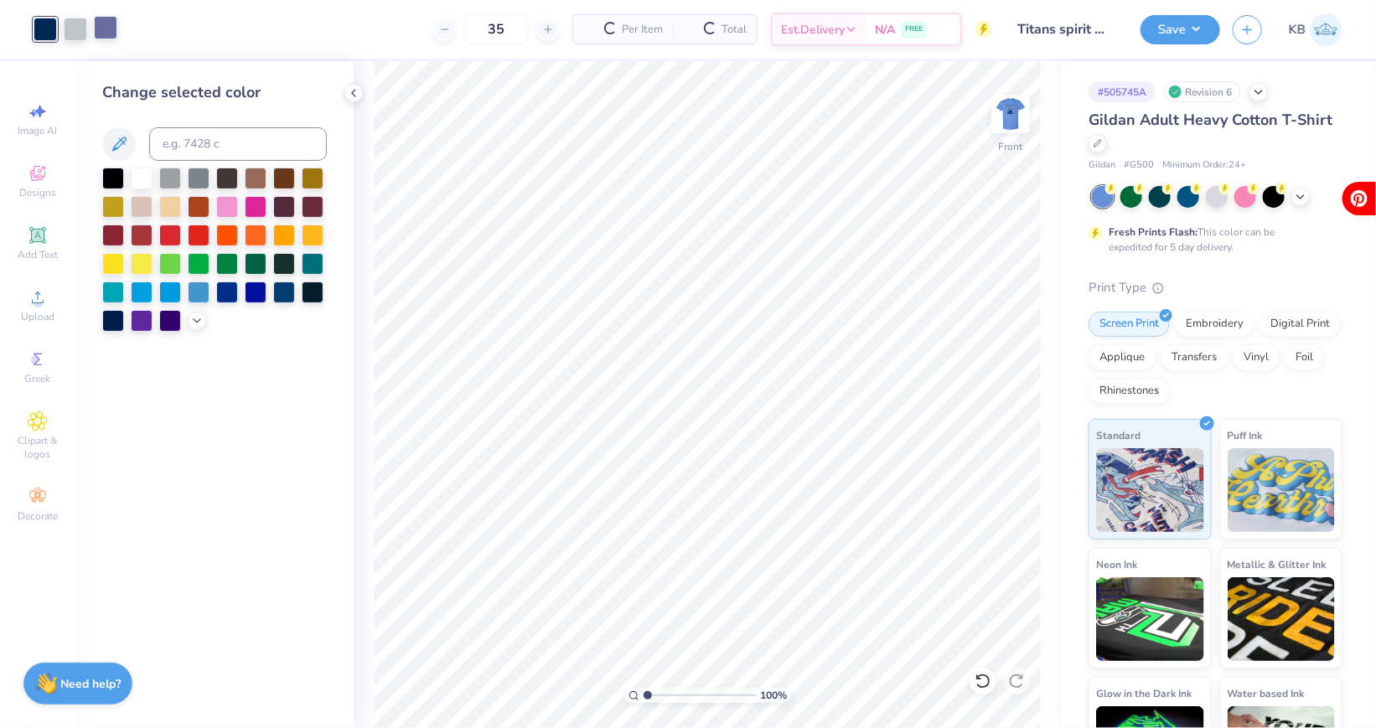
click at [96, 28] on div at bounding box center [105, 27] width 23 height 23
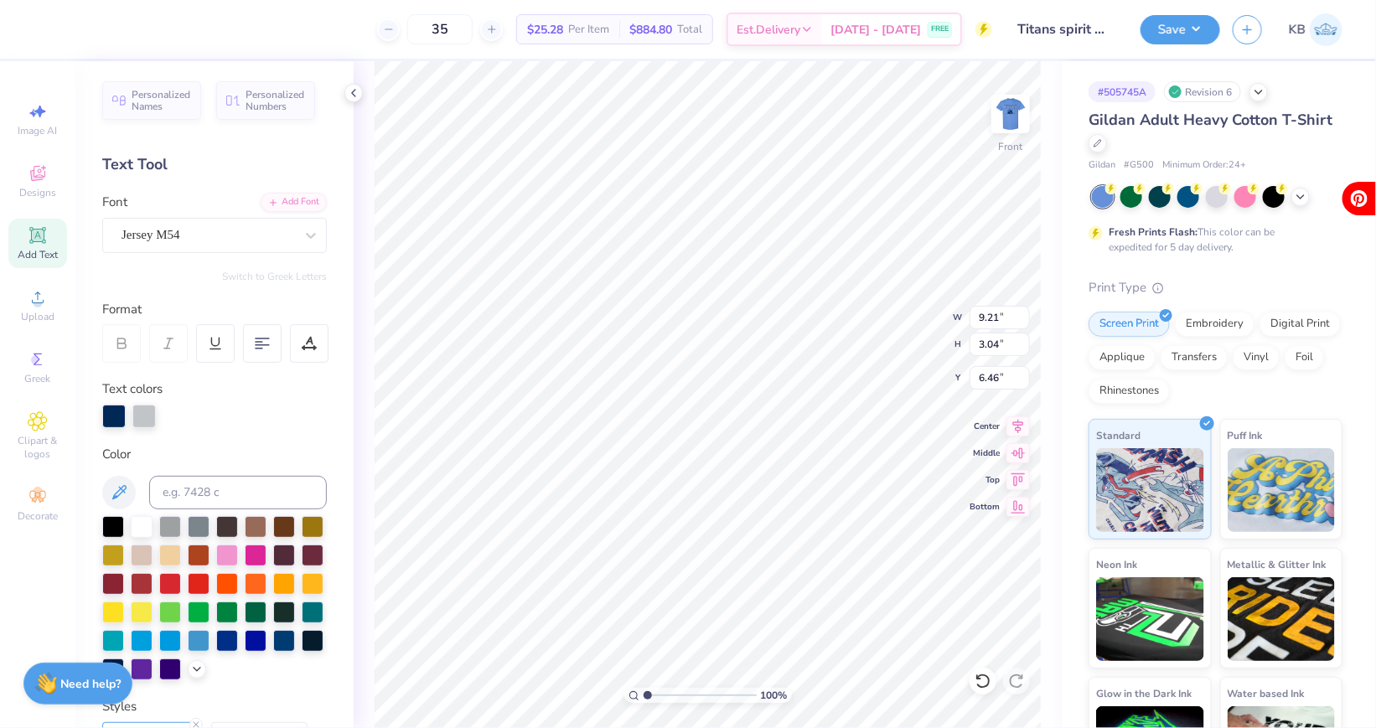
type input "4.70"
type input "3.00"
type input "10.33"
type input "3.09"
type input "10.65"
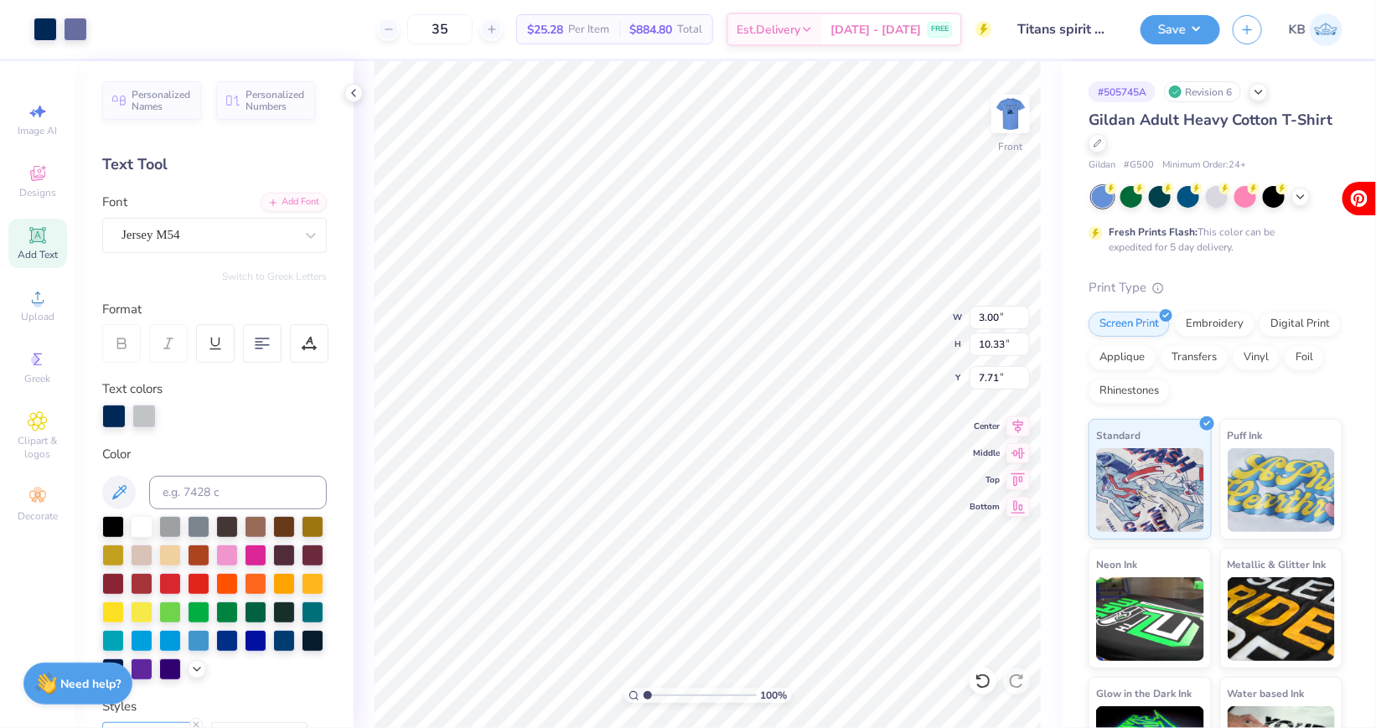
type input "7.38"
type input "5.93"
click at [1023, 108] on img at bounding box center [1010, 113] width 67 height 67
click at [1023, 108] on img at bounding box center [1011, 114] width 34 height 34
click at [1184, 34] on button "Save" at bounding box center [1181, 27] width 80 height 29
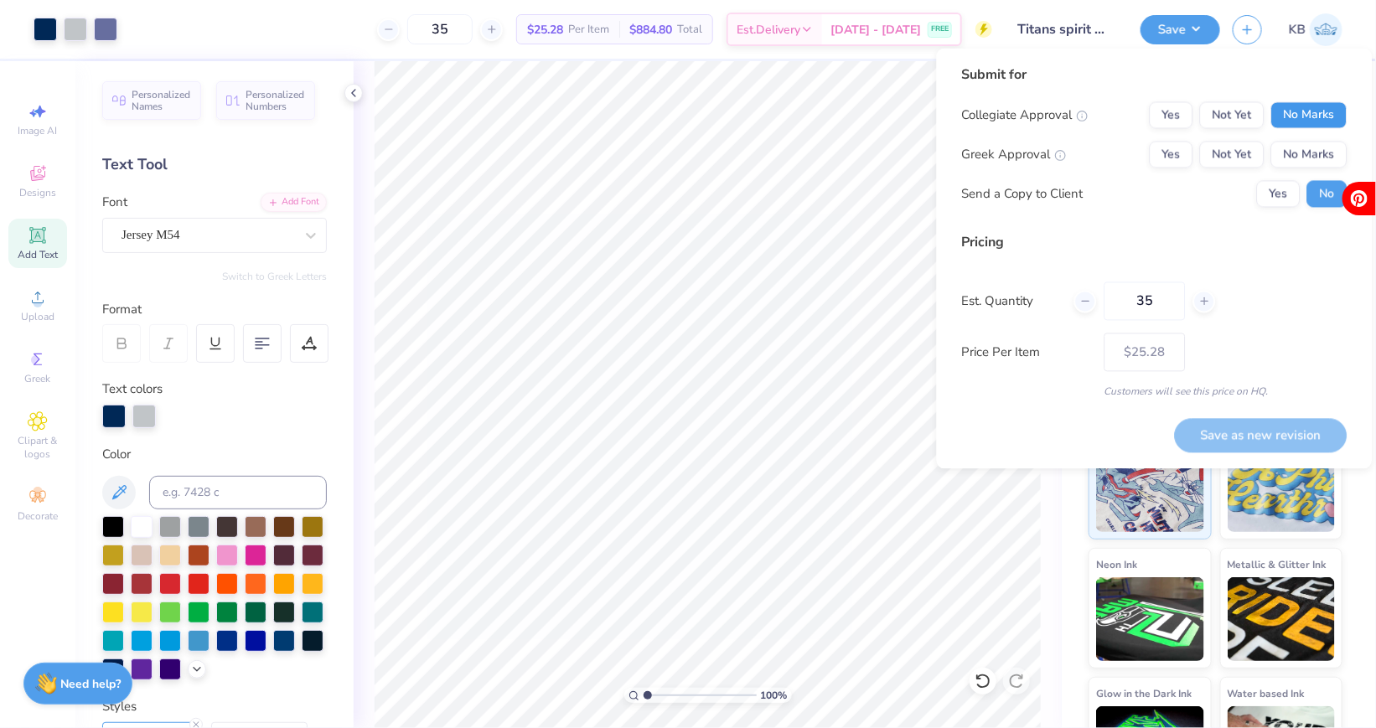
click at [1312, 103] on button "No Marks" at bounding box center [1309, 115] width 76 height 27
click at [1316, 142] on button "No Marks" at bounding box center [1309, 155] width 76 height 27
click at [1206, 422] on button "Save as new revision" at bounding box center [1261, 435] width 173 height 34
type input "$25.28"
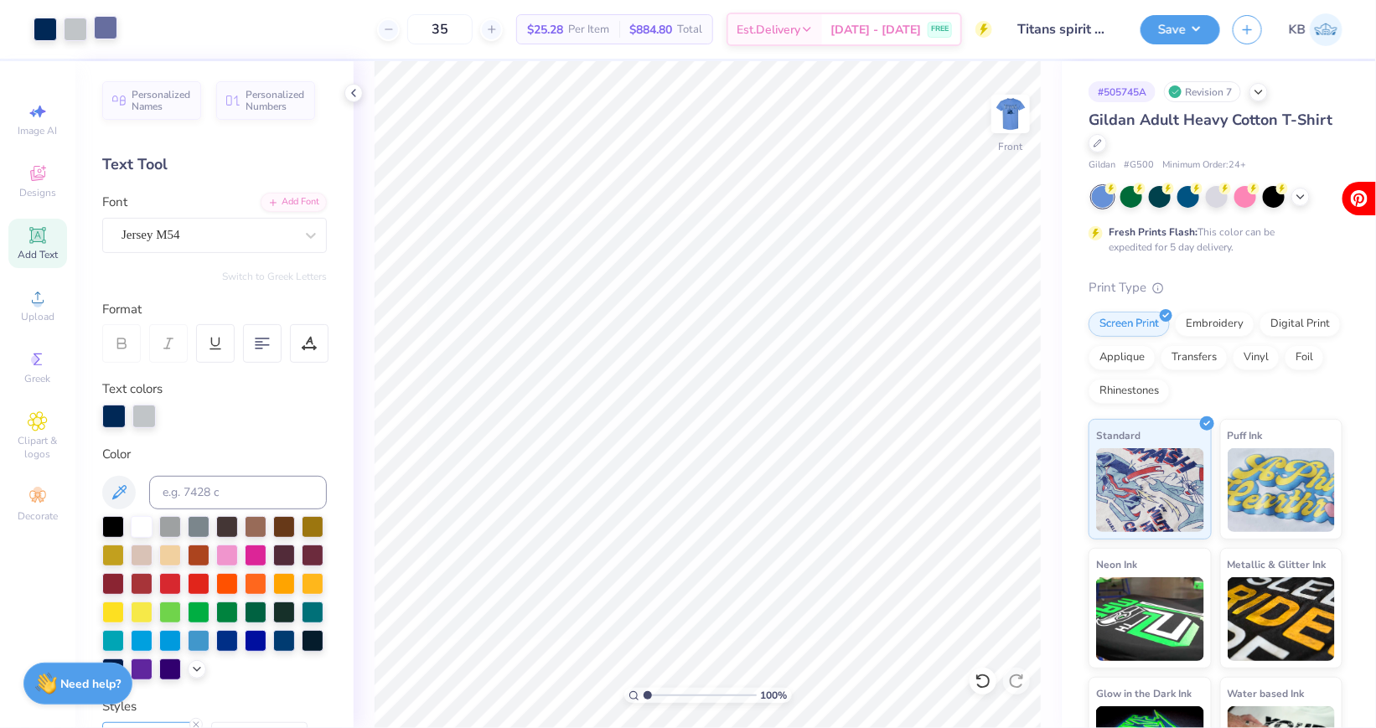
click at [105, 32] on div at bounding box center [105, 27] width 23 height 23
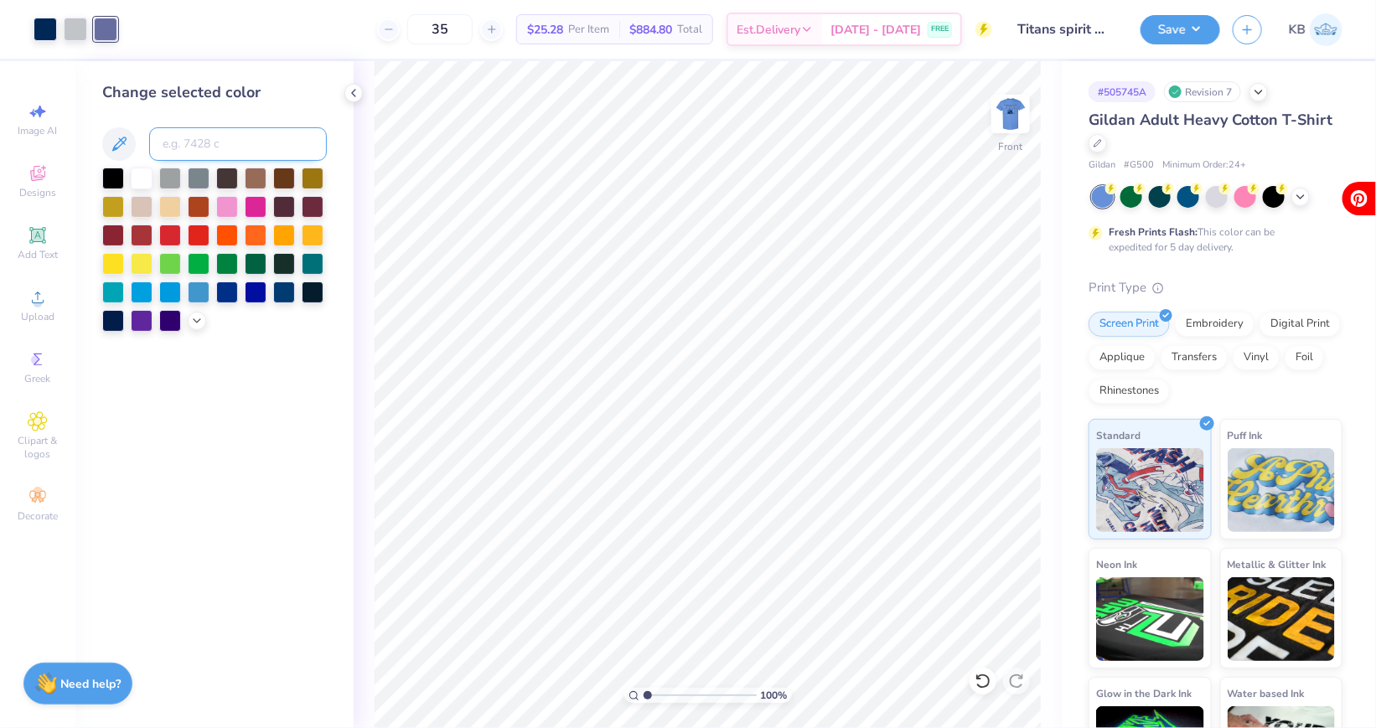
click at [199, 141] on input at bounding box center [238, 144] width 178 height 34
type input "295"
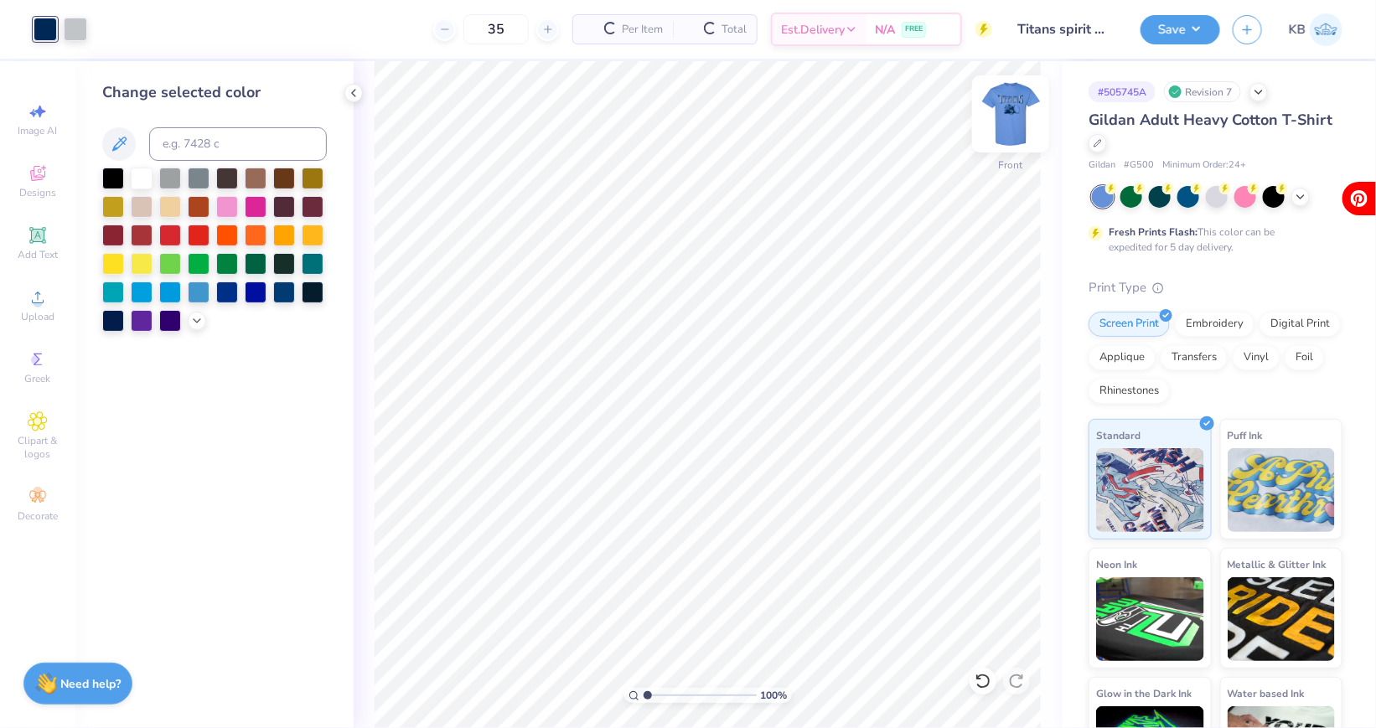
click at [1012, 115] on img at bounding box center [1010, 113] width 67 height 67
click at [1005, 122] on img at bounding box center [1010, 113] width 67 height 67
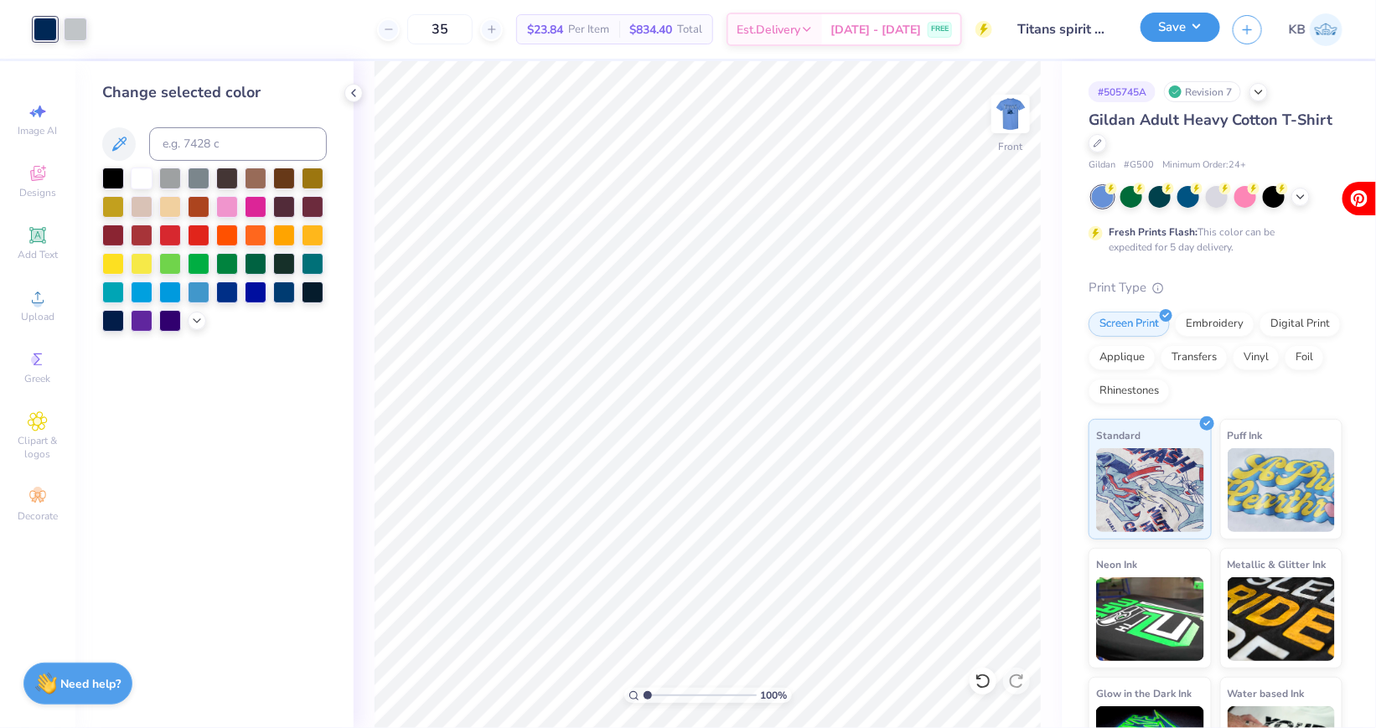
click at [1173, 34] on button "Save" at bounding box center [1181, 27] width 80 height 29
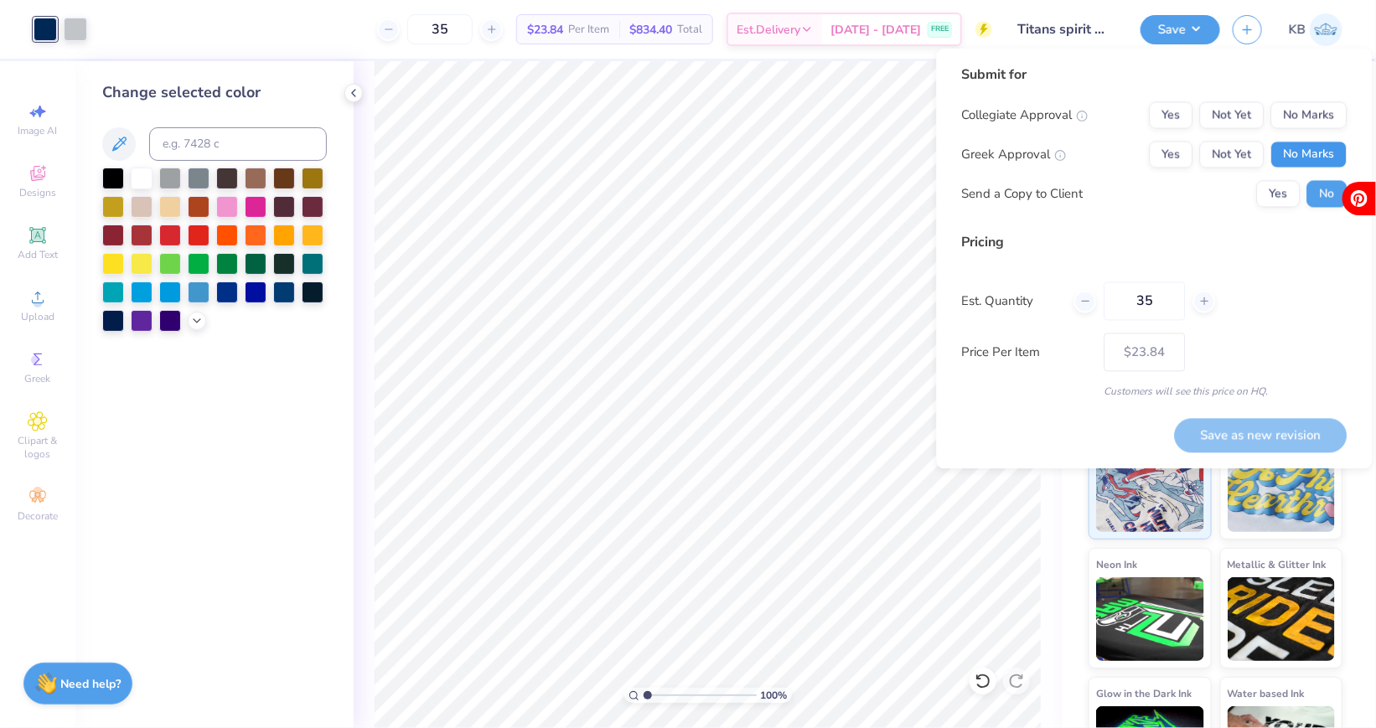
click at [1310, 162] on button "No Marks" at bounding box center [1309, 155] width 76 height 27
click at [1307, 116] on button "No Marks" at bounding box center [1309, 115] width 76 height 27
click at [1258, 439] on button "Save as new revision" at bounding box center [1261, 435] width 173 height 34
type input "$23.84"
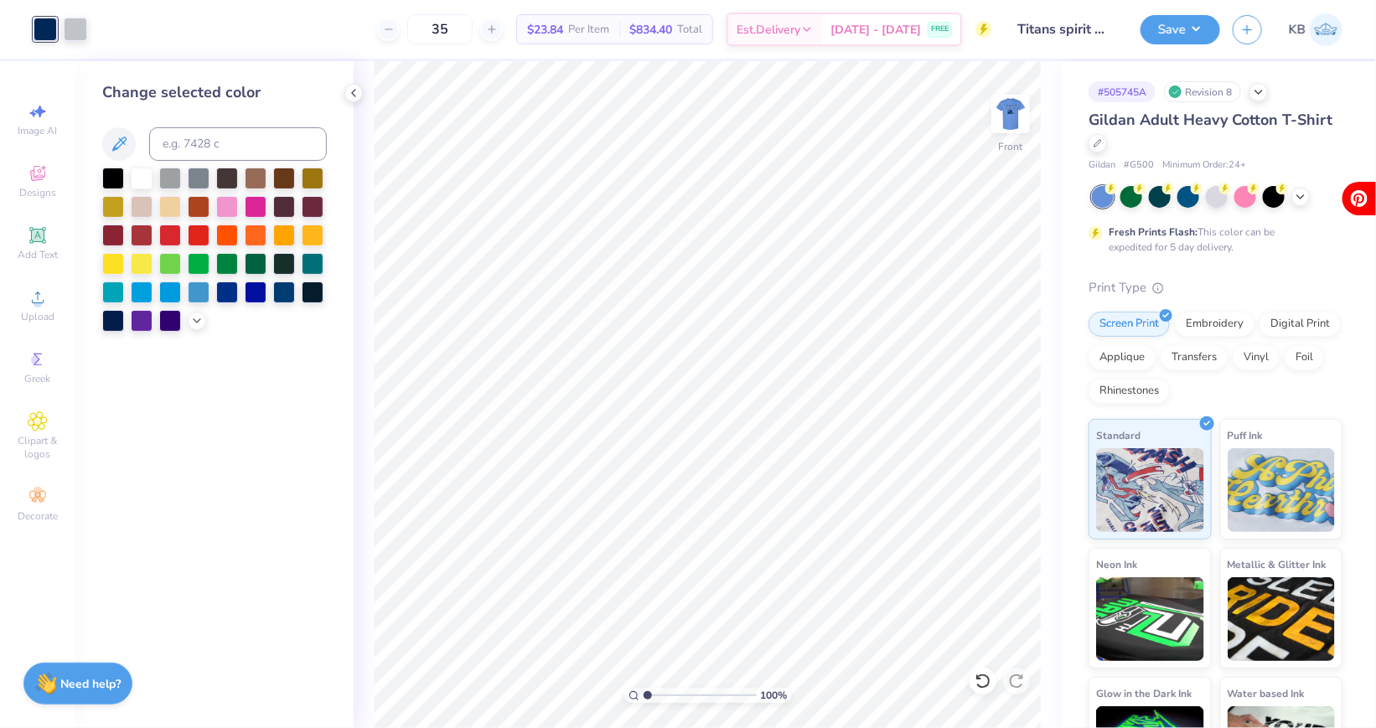
click at [225, 495] on div "Change selected color" at bounding box center [214, 394] width 278 height 667
click at [39, 315] on span "Upload" at bounding box center [38, 316] width 34 height 13
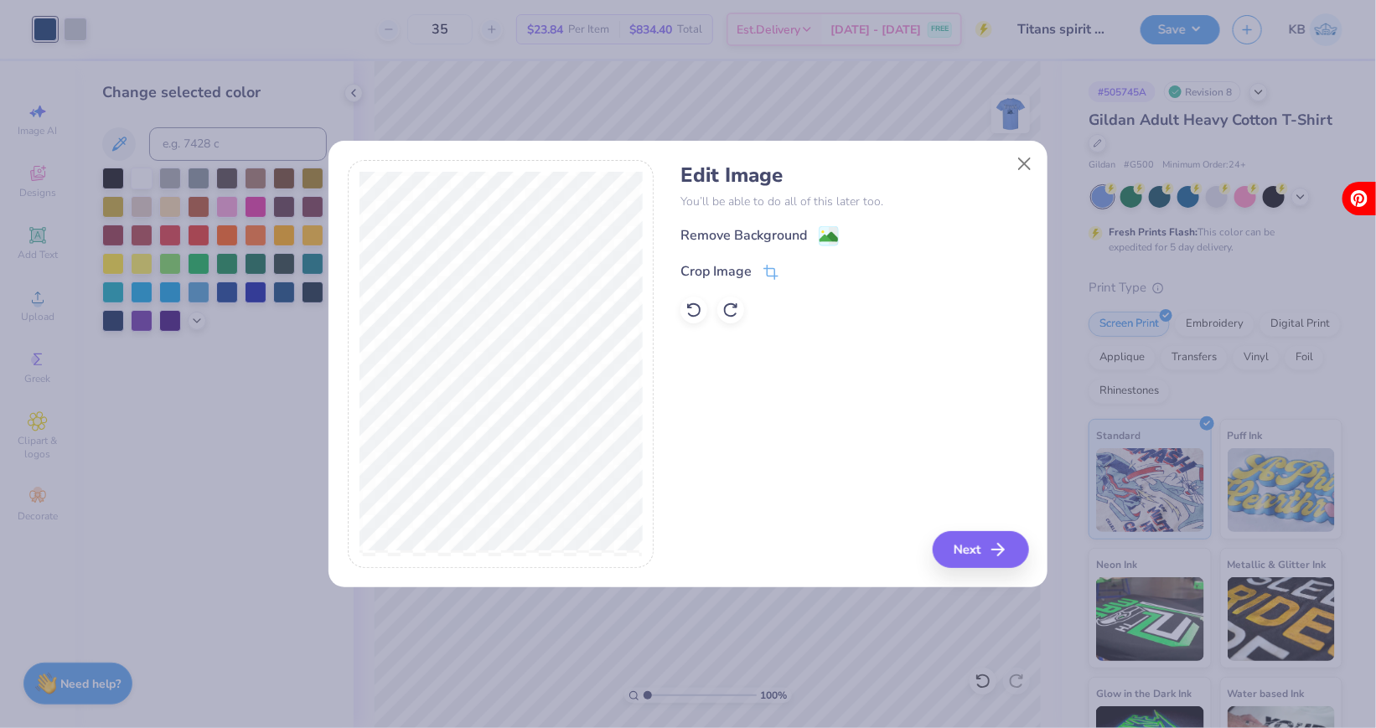
click at [769, 221] on div "Edit Image You’ll be able to do all of this later too. Remove Background Crop I…" at bounding box center [855, 243] width 348 height 160
click at [773, 249] on div "Remove Background Crop Image" at bounding box center [855, 274] width 348 height 98
click at [786, 232] on div "Remove Background" at bounding box center [744, 237] width 127 height 20
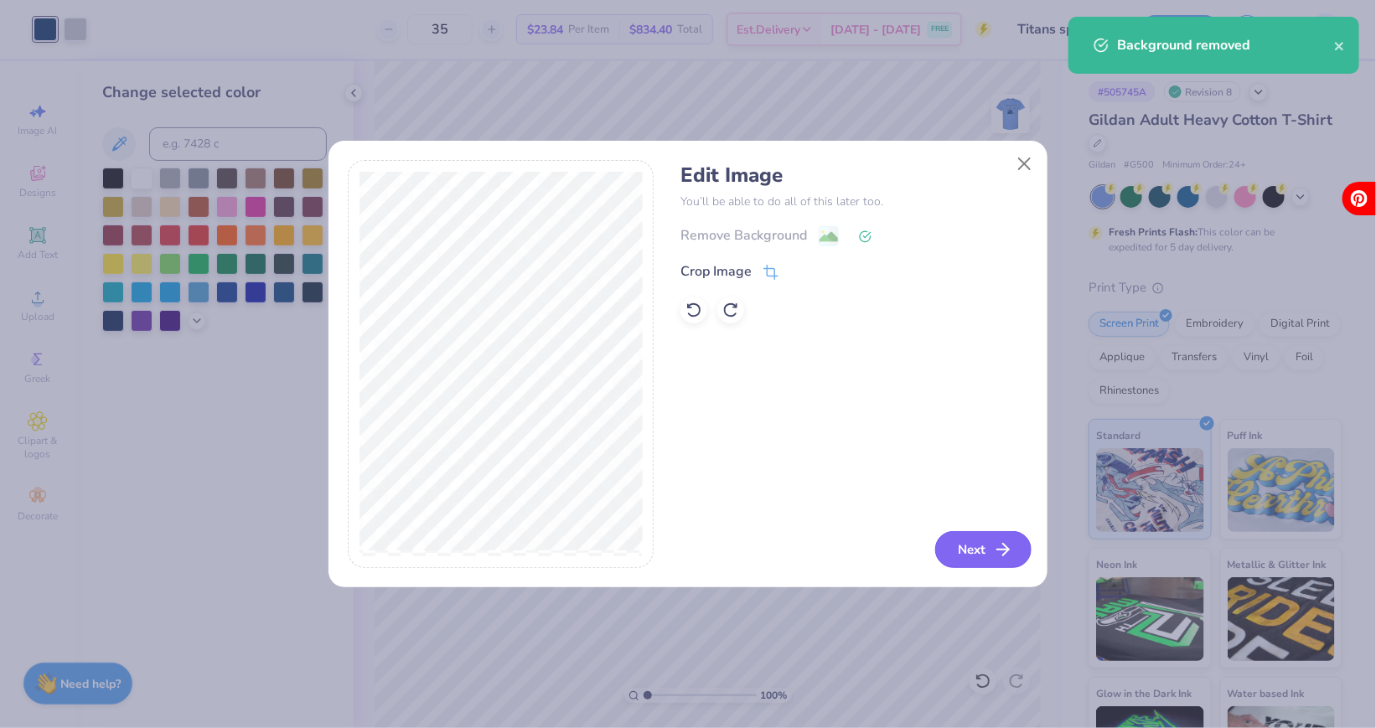
click at [997, 556] on icon "button" at bounding box center [1003, 550] width 20 height 20
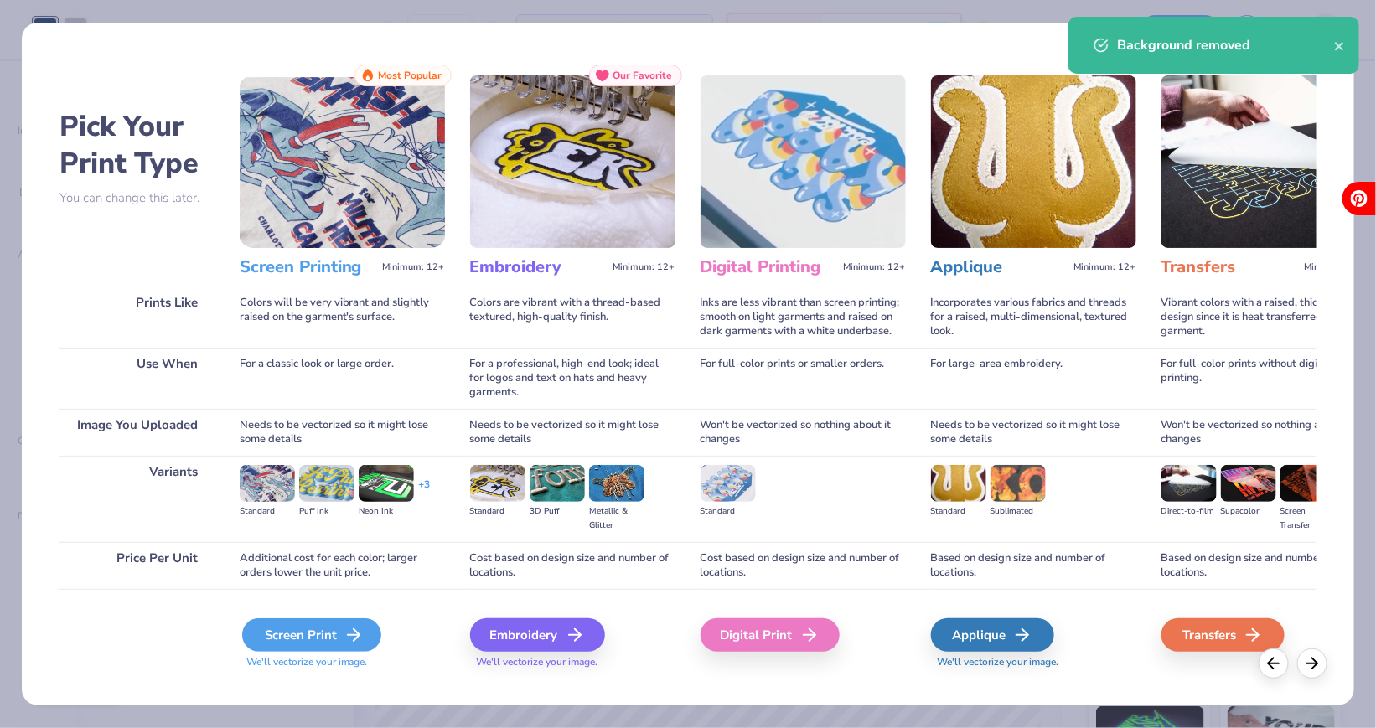
click at [286, 634] on div "Screen Print" at bounding box center [311, 636] width 139 height 34
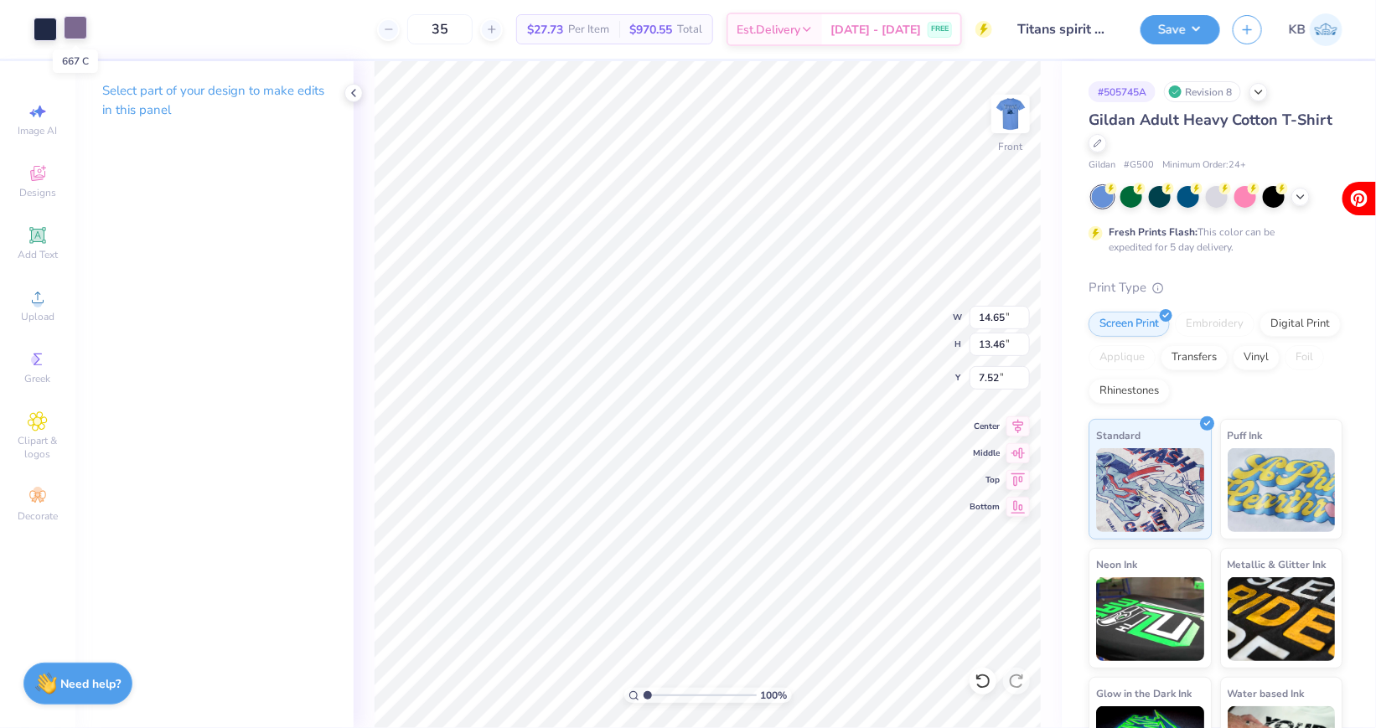
click at [80, 34] on div at bounding box center [75, 27] width 23 height 23
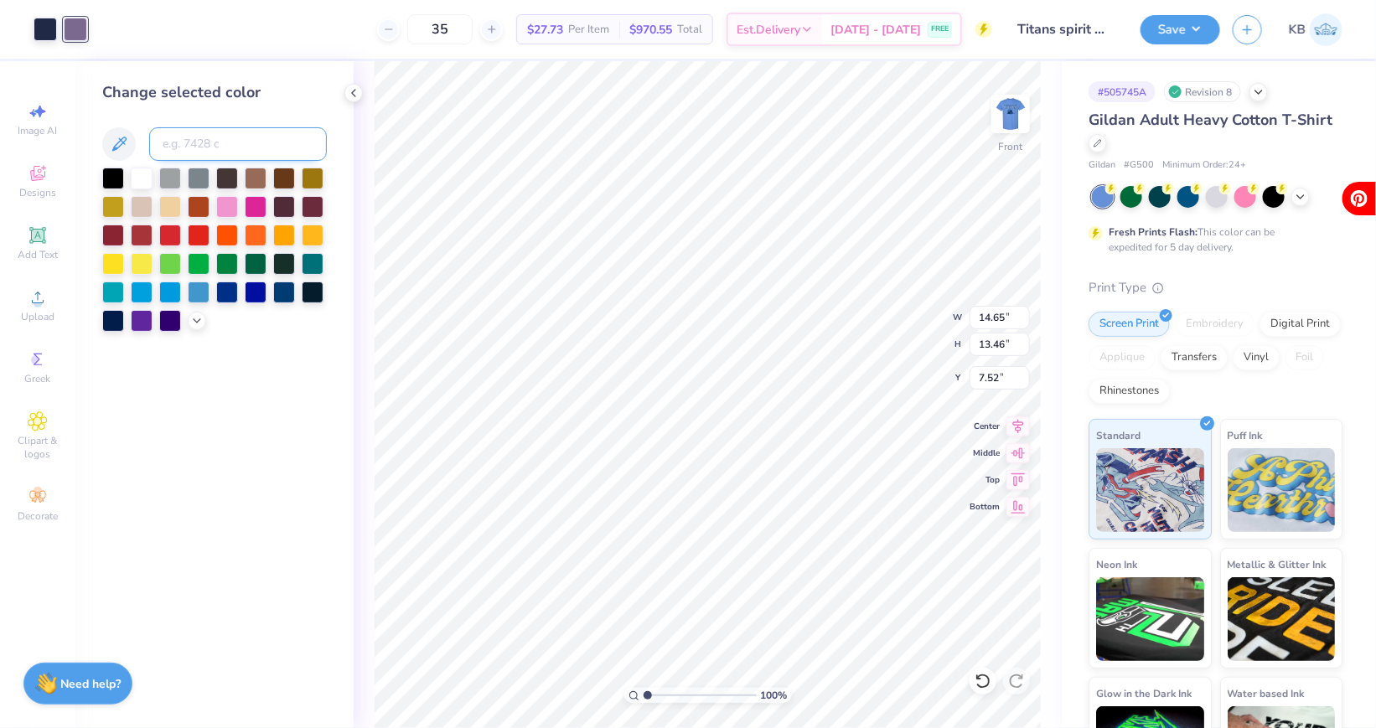
click at [178, 134] on input at bounding box center [238, 144] width 178 height 34
type input "295"
click at [47, 29] on div at bounding box center [45, 27] width 23 height 23
click at [173, 143] on input at bounding box center [238, 144] width 178 height 34
type input "295"
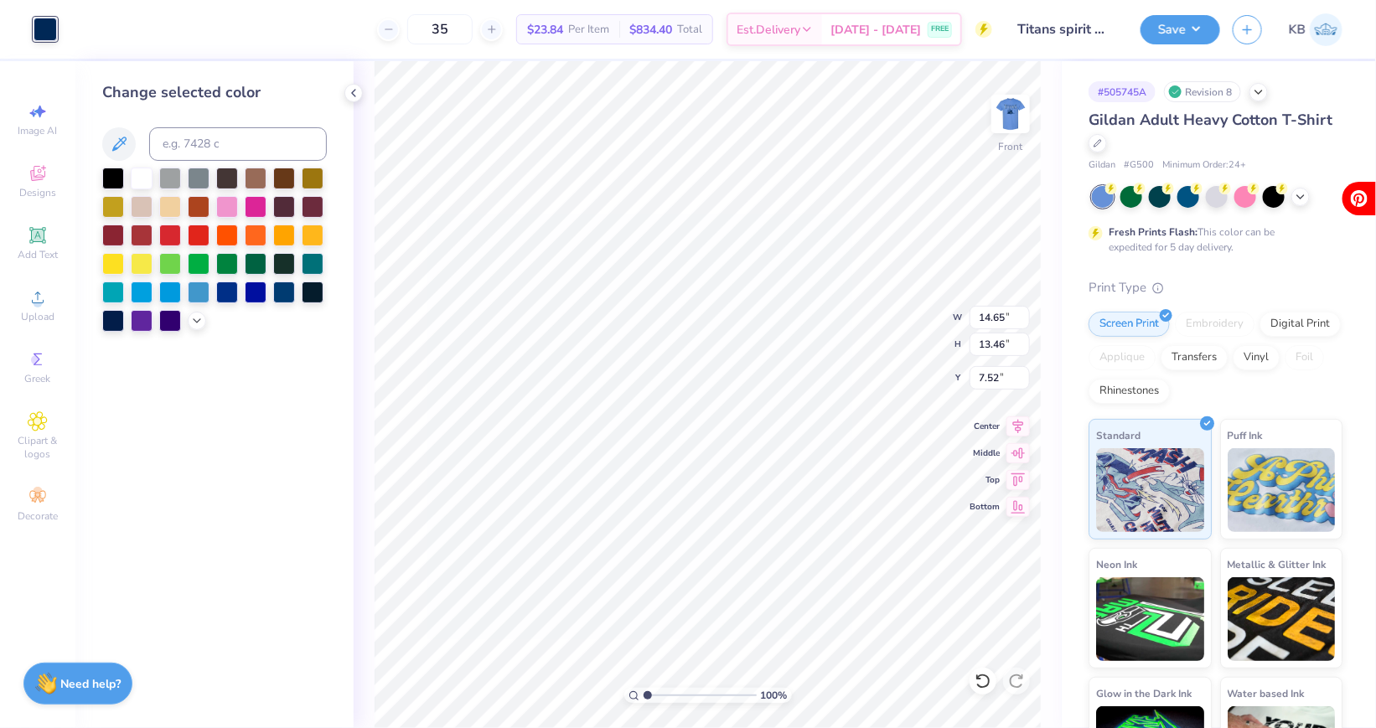
type input "8.80"
type input "8.09"
type input "19.51"
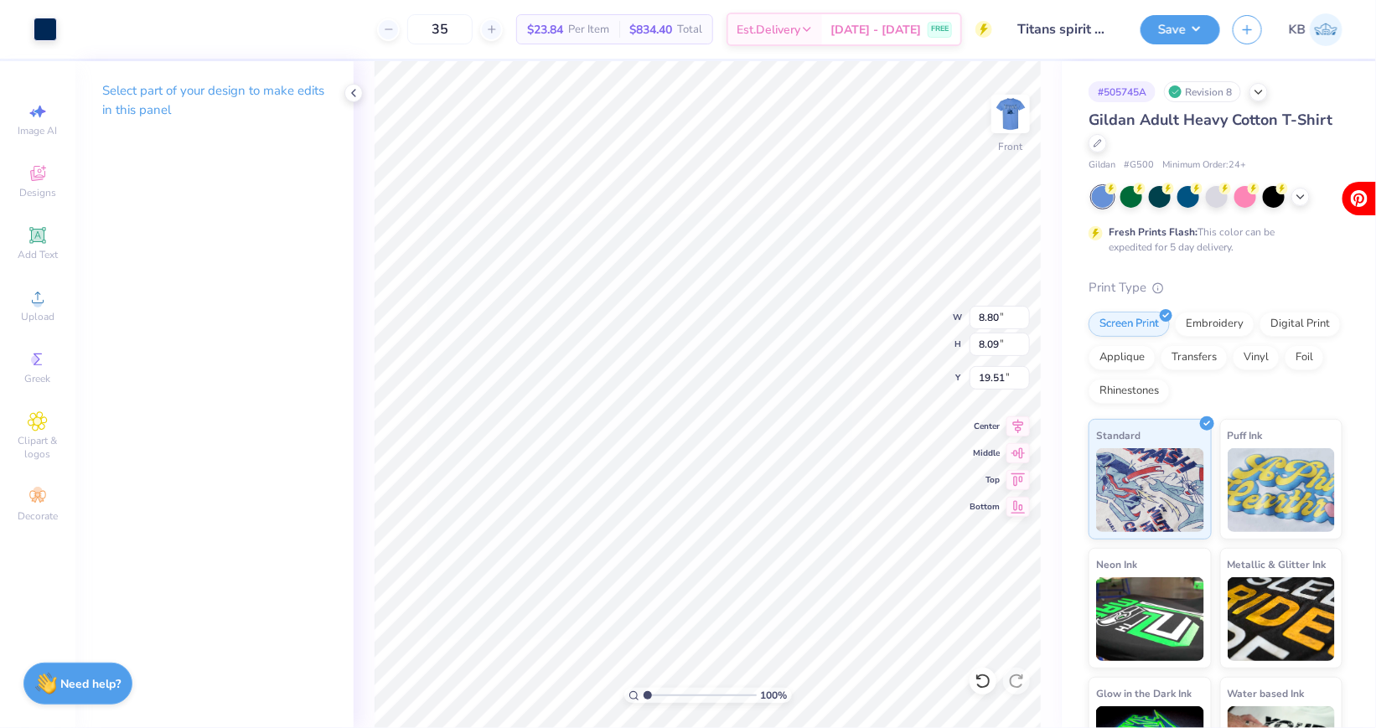
type input "9.79"
type input "4.14"
type input "6.71"
drag, startPoint x: 650, startPoint y: 696, endPoint x: 668, endPoint y: 699, distance: 17.8
type input "2.87"
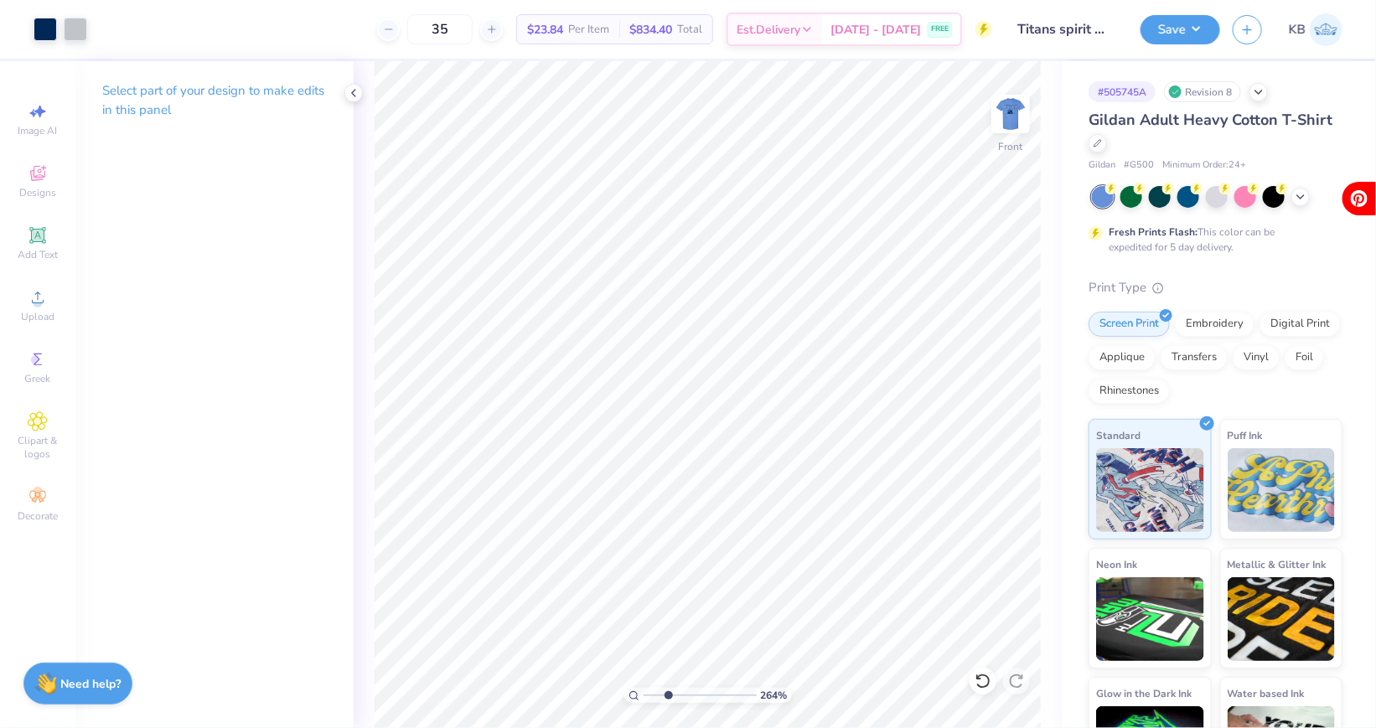
click at [668, 698] on input "range" at bounding box center [700, 695] width 113 height 15
type input "10.61"
drag, startPoint x: 670, startPoint y: 696, endPoint x: 652, endPoint y: 693, distance: 17.8
type input "1.44"
click at [652, 693] on input "range" at bounding box center [700, 695] width 113 height 15
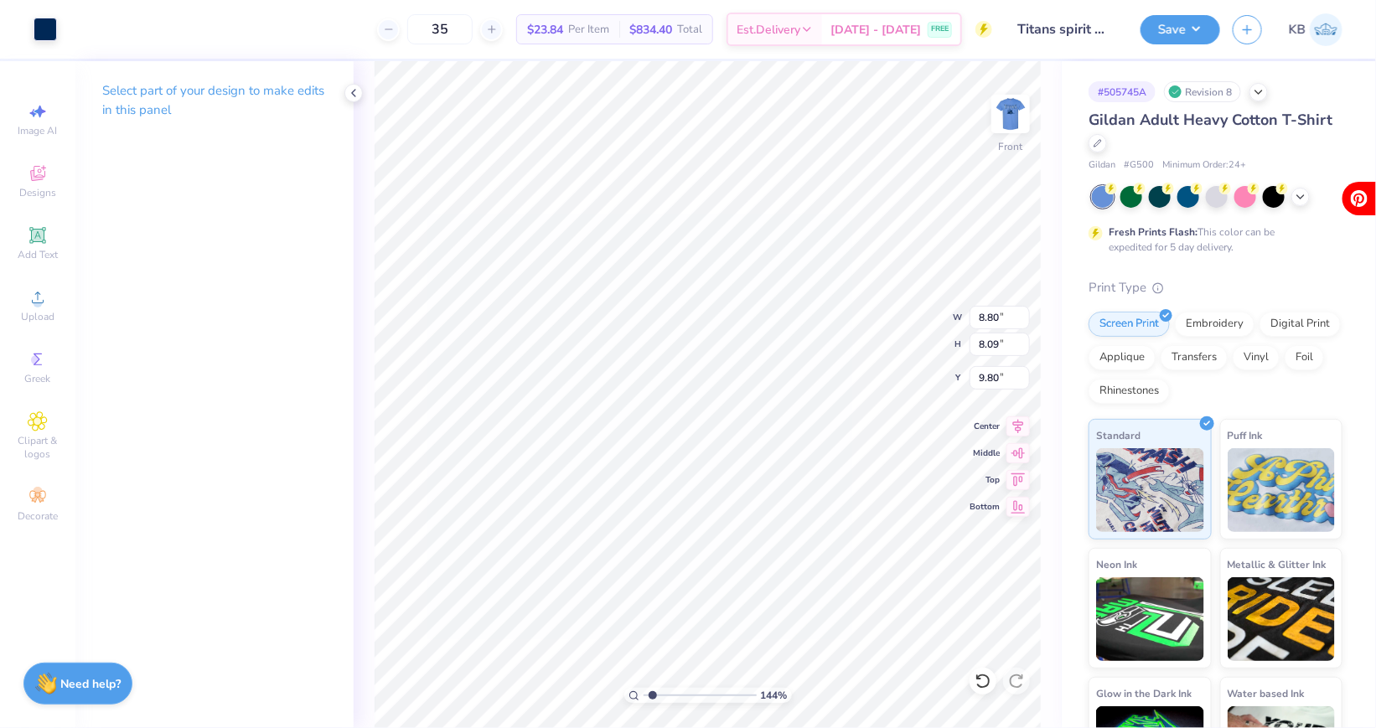
type input "9.66"
type input "8.88"
type input "9.18"
click at [1012, 106] on img at bounding box center [1010, 113] width 67 height 67
click at [1167, 39] on button "Save" at bounding box center [1181, 27] width 80 height 29
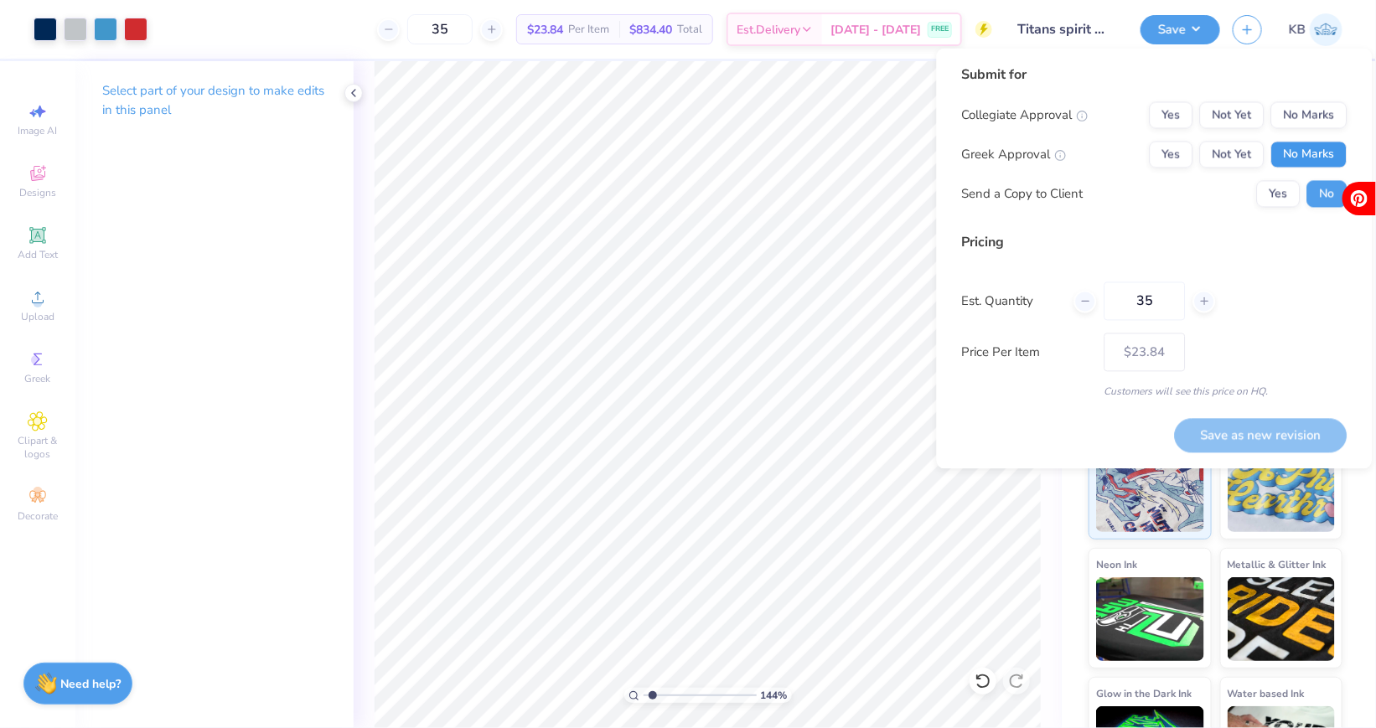
click at [1303, 157] on button "No Marks" at bounding box center [1309, 155] width 76 height 27
click at [1303, 106] on button "No Marks" at bounding box center [1309, 115] width 76 height 27
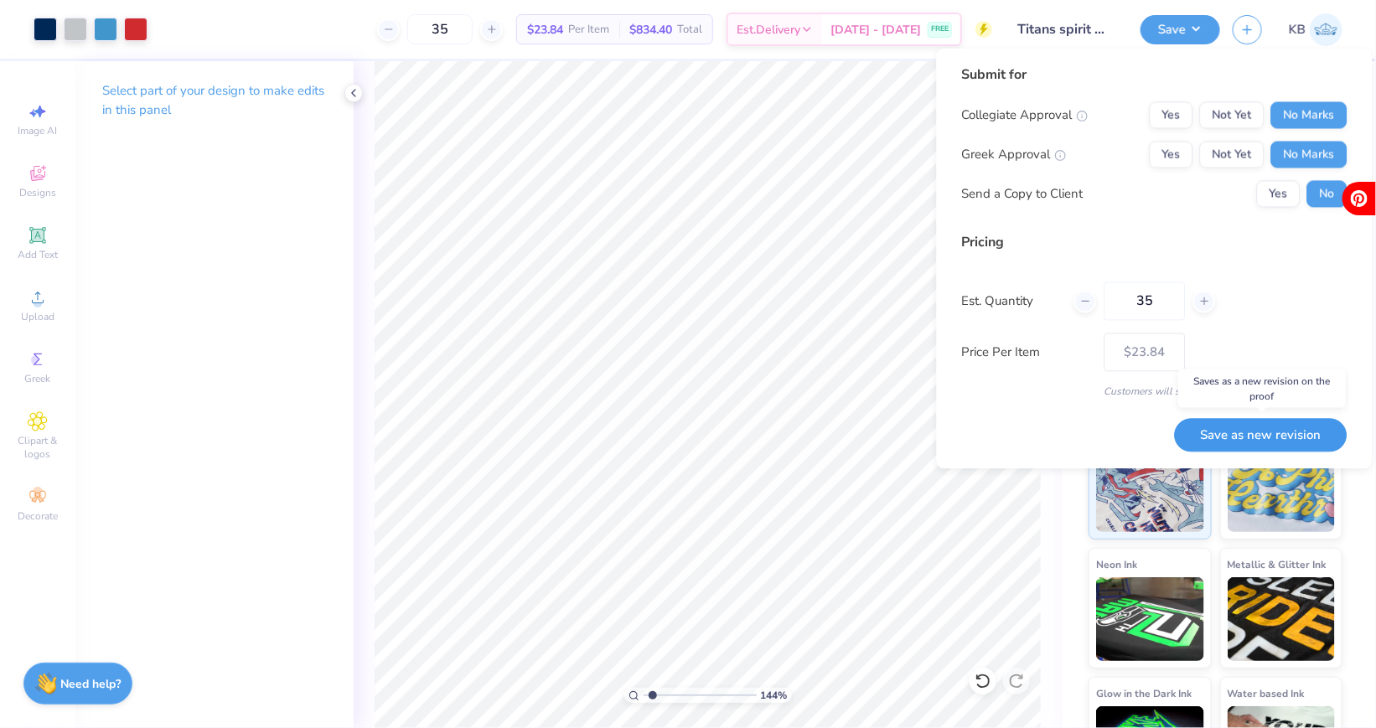
click at [1245, 428] on button "Save as new revision" at bounding box center [1261, 435] width 173 height 34
type input "$23.84"
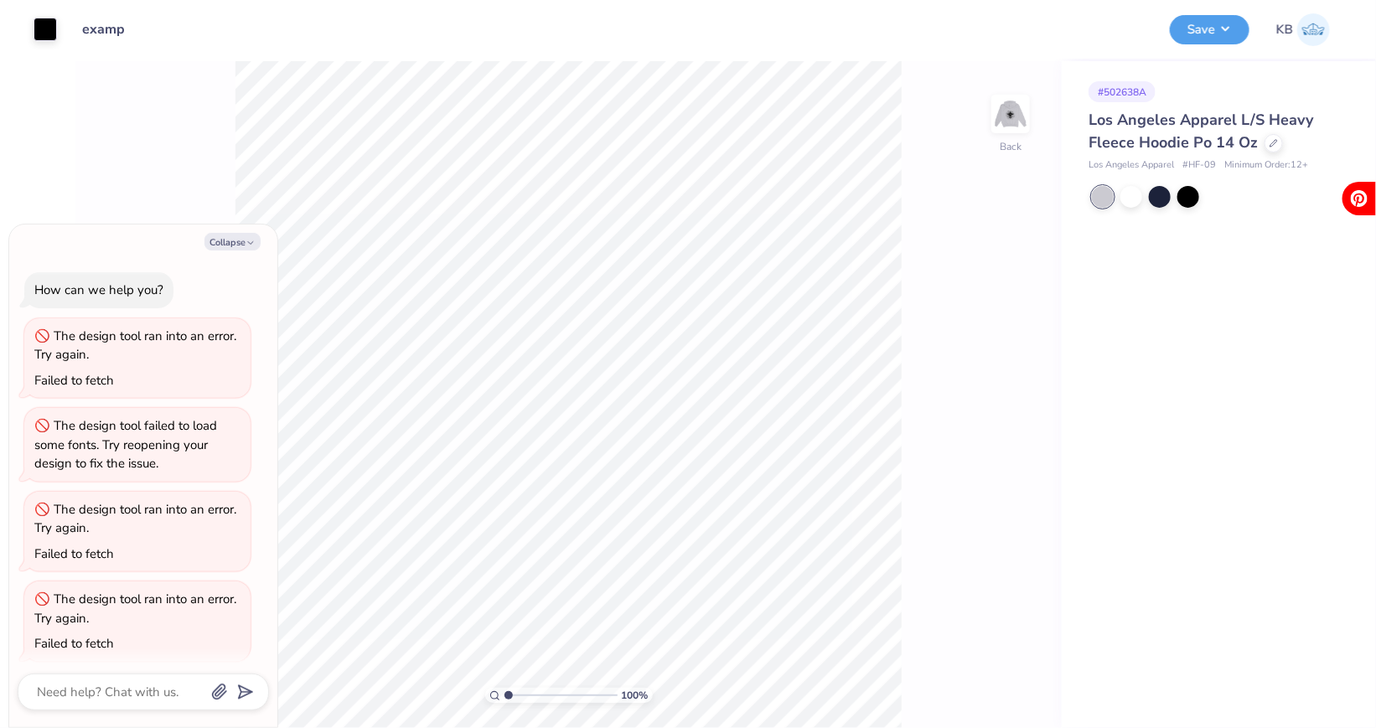
scroll to position [189, 0]
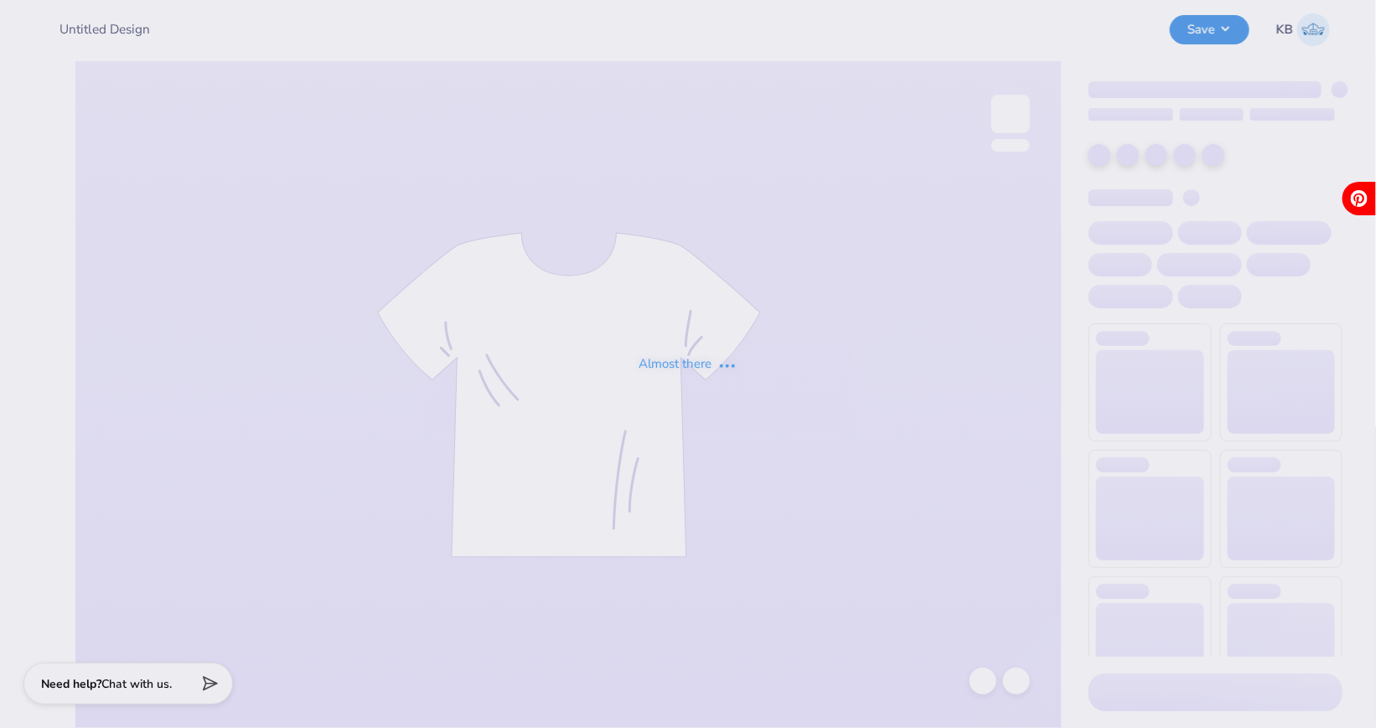
type input "Titans spirit wear"
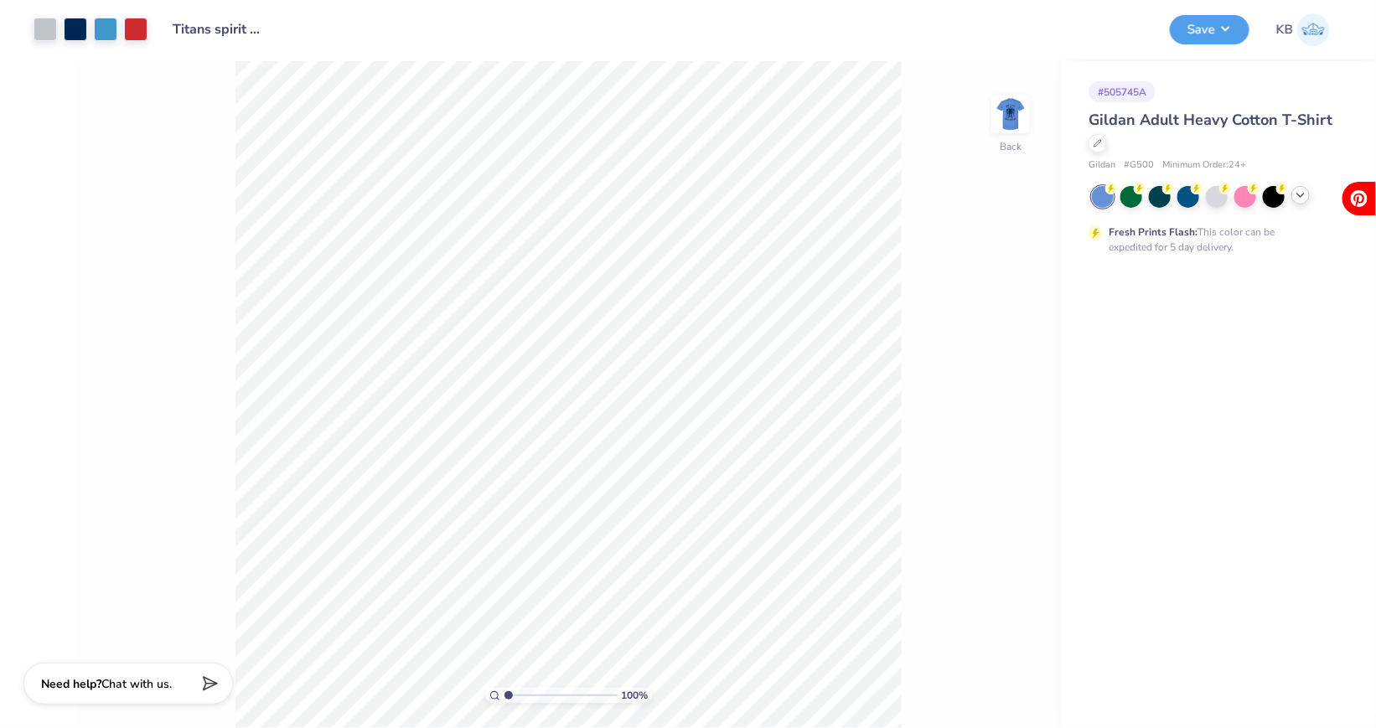
click at [1294, 201] on icon at bounding box center [1300, 195] width 13 height 13
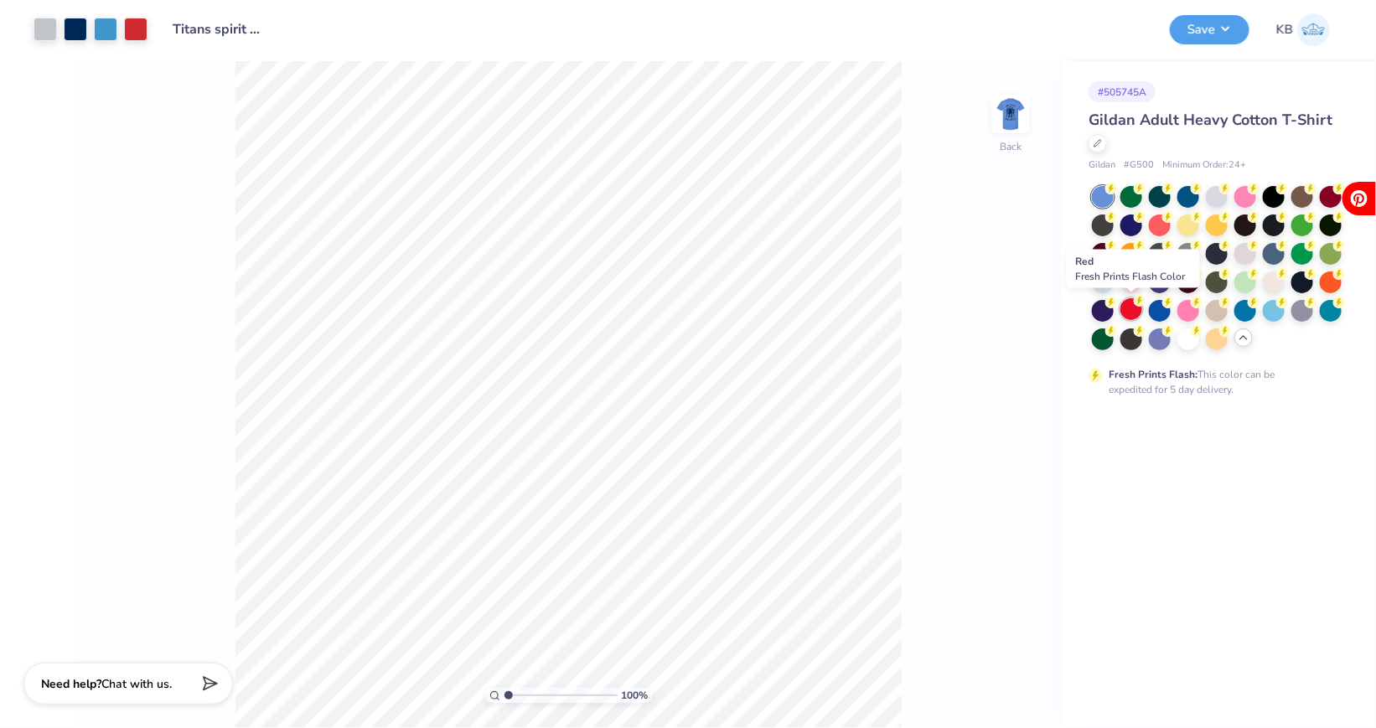
click at [1136, 310] on div at bounding box center [1132, 309] width 22 height 22
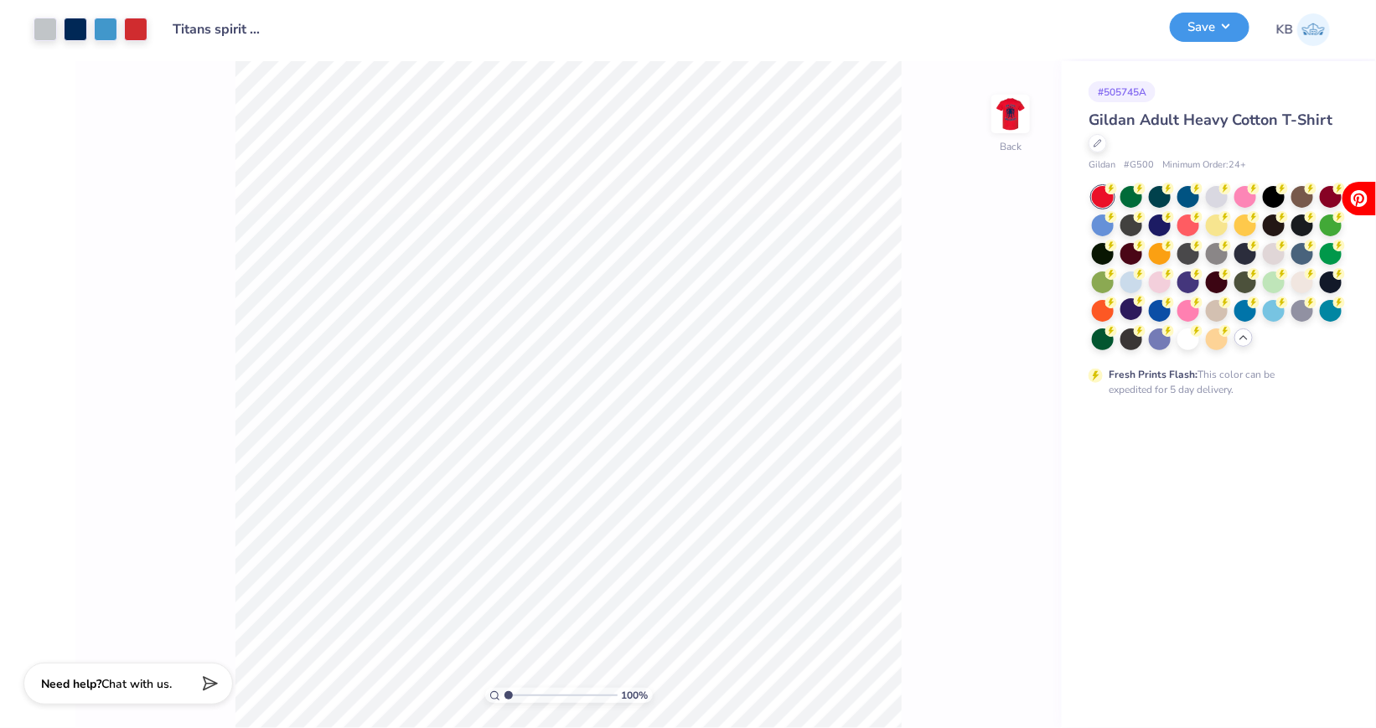
click at [1202, 27] on button "Save" at bounding box center [1210, 27] width 80 height 29
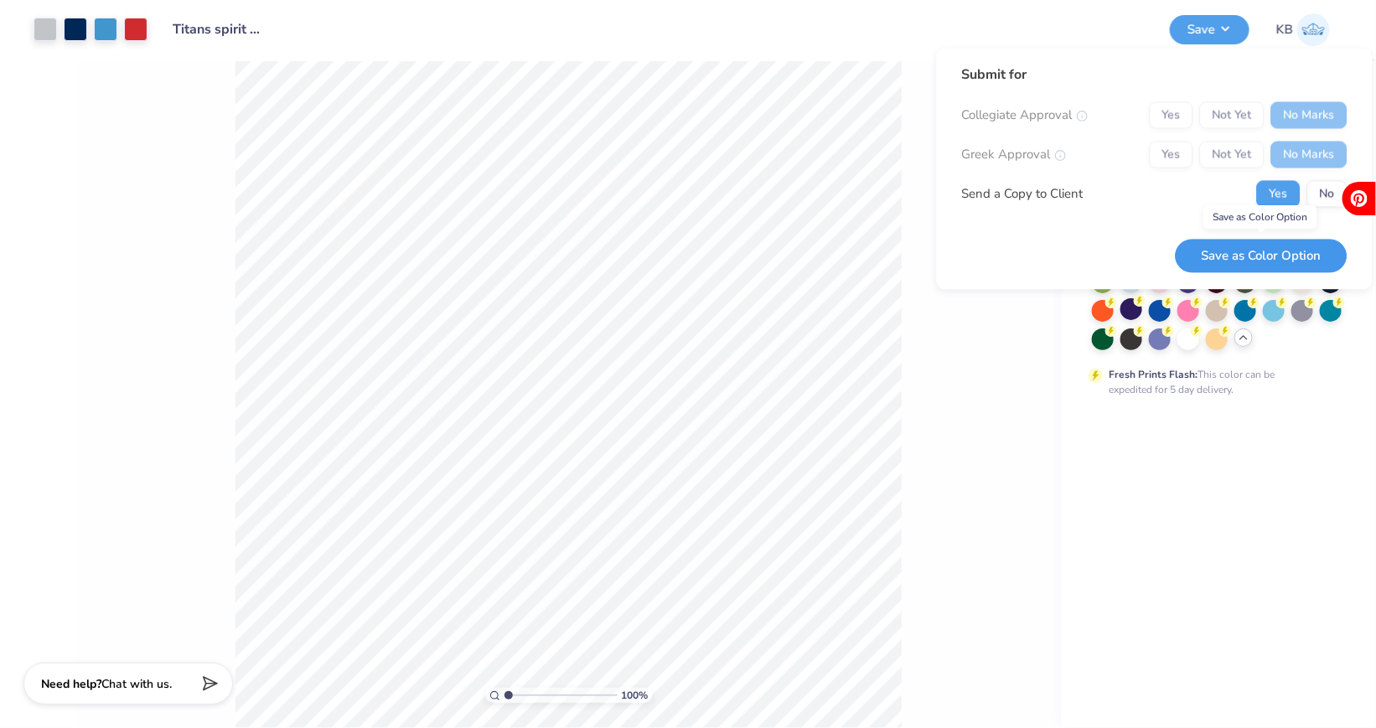
click at [1280, 261] on button "Save as Color Option" at bounding box center [1262, 256] width 172 height 34
